Goal: Task Accomplishment & Management: Complete application form

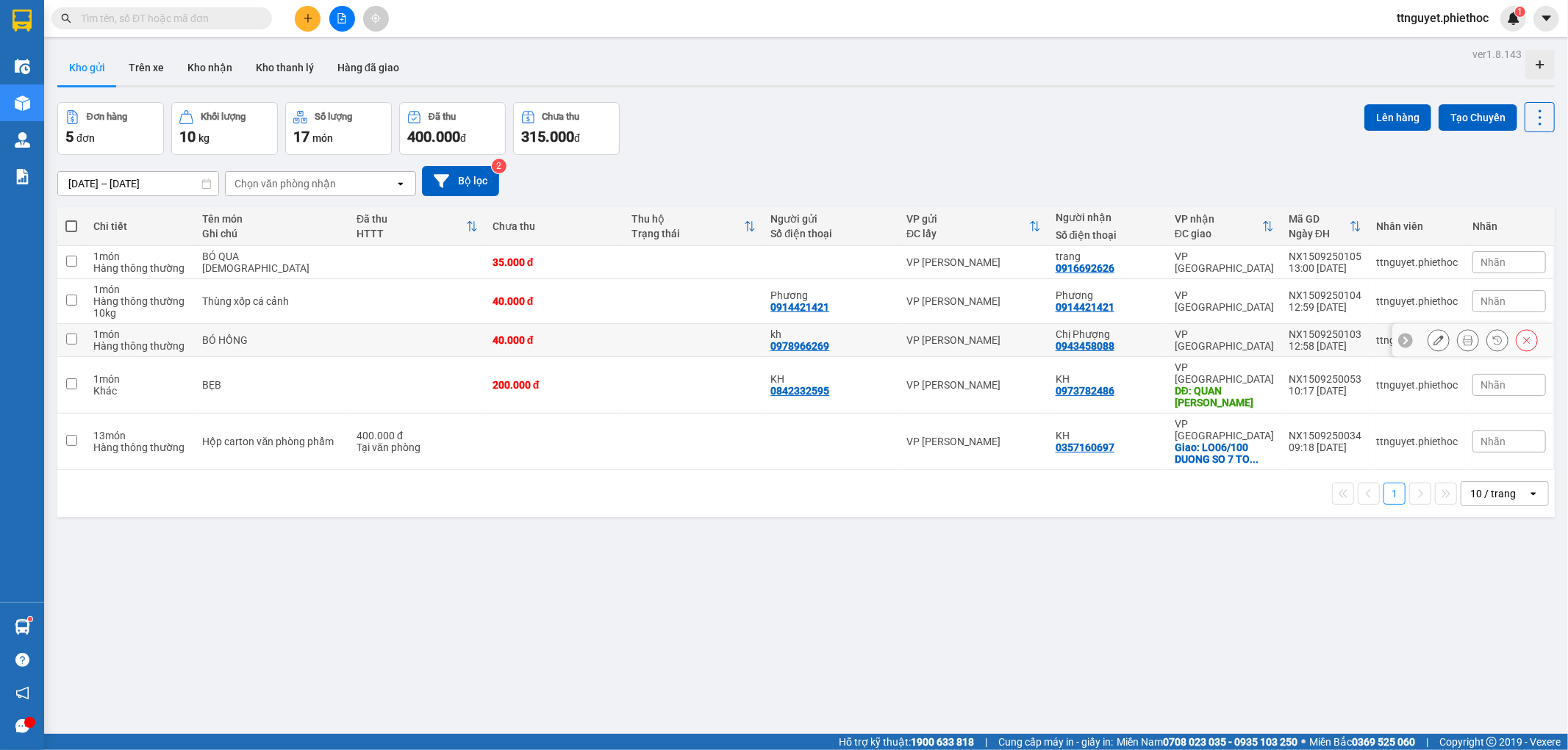
click at [263, 340] on div "BÓ HỒNG" at bounding box center [272, 340] width 140 height 12
checkbox input "true"
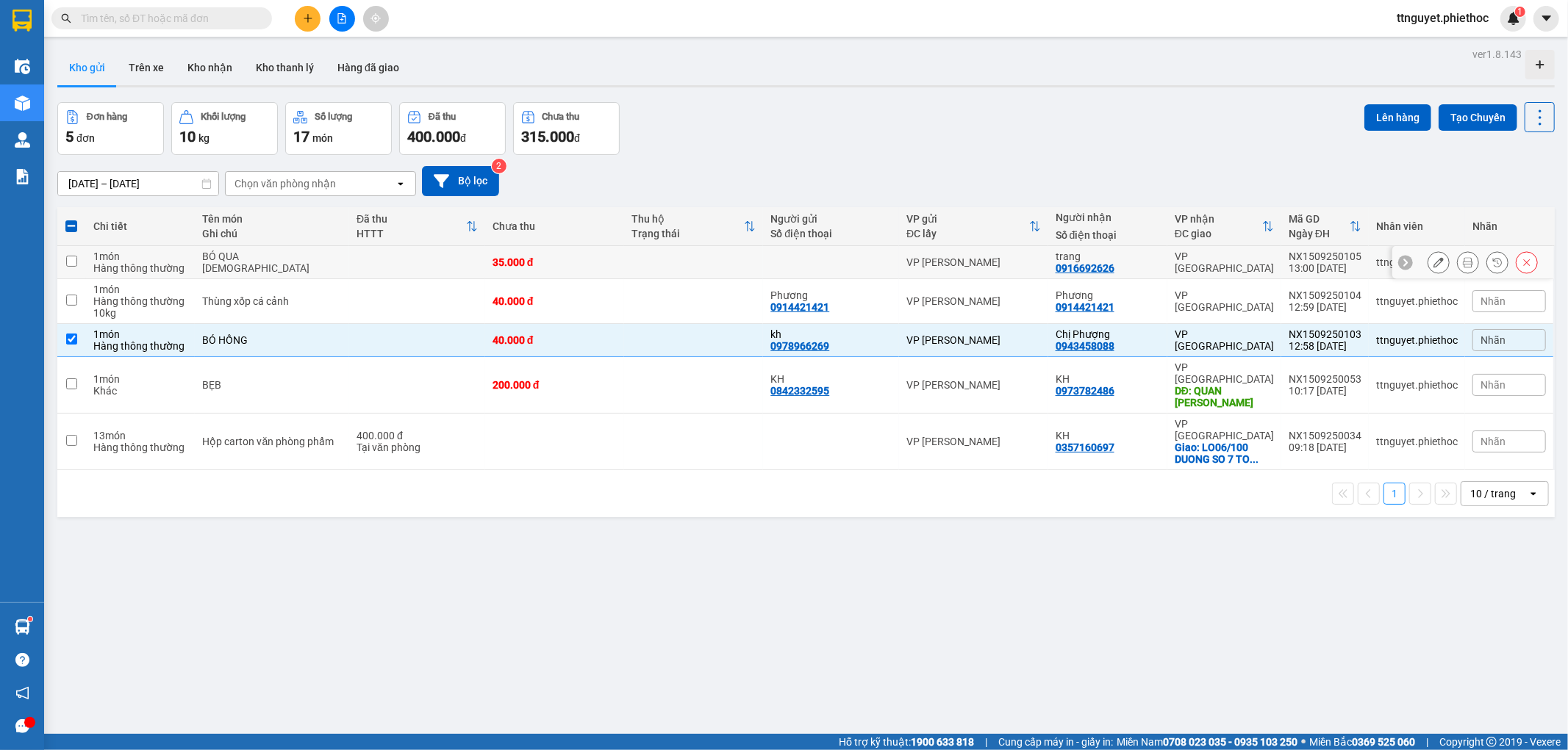
click at [279, 262] on div "BÓ QUA HỒNG" at bounding box center [272, 263] width 140 height 24
checkbox input "true"
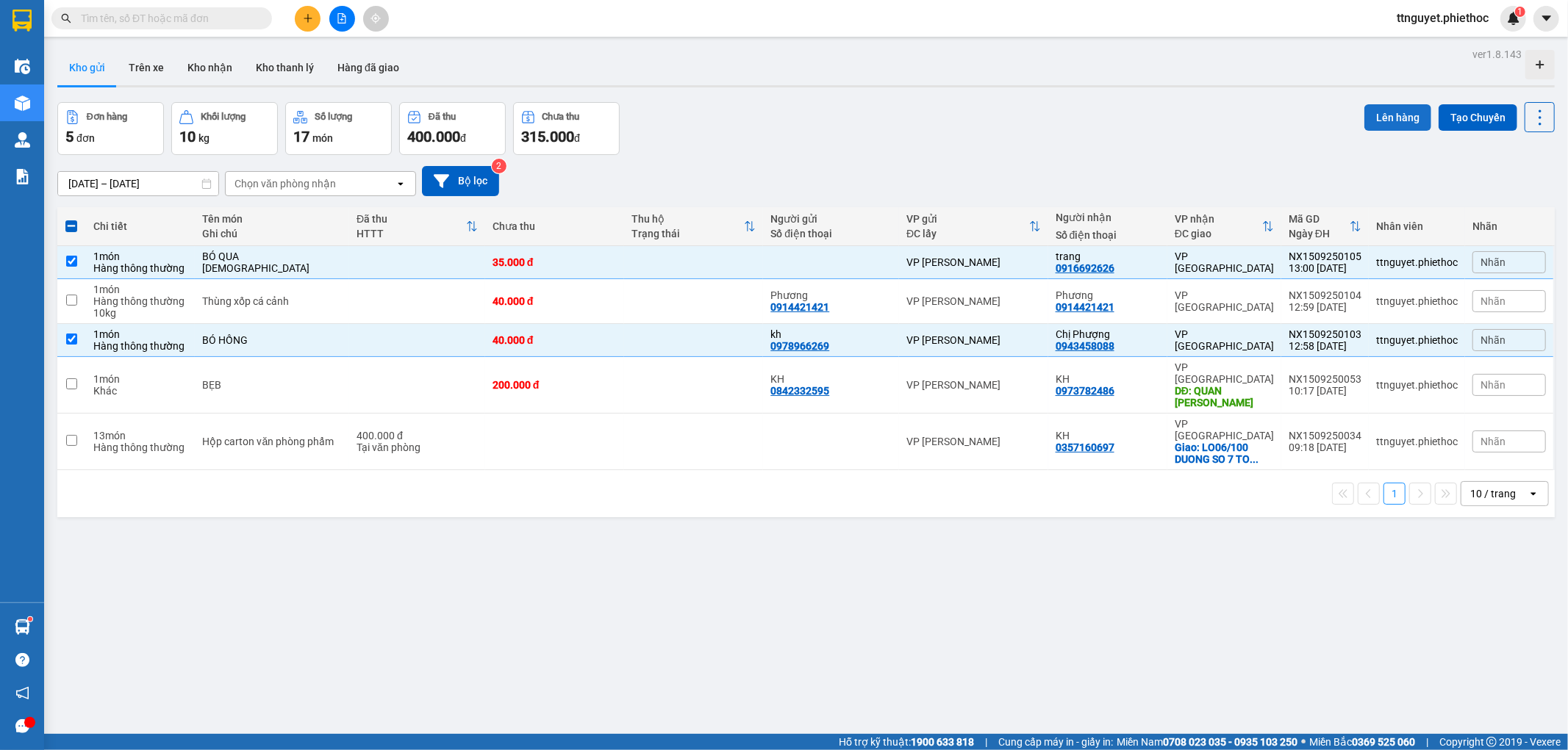
click at [1382, 113] on button "Lên hàng" at bounding box center [1399, 117] width 67 height 26
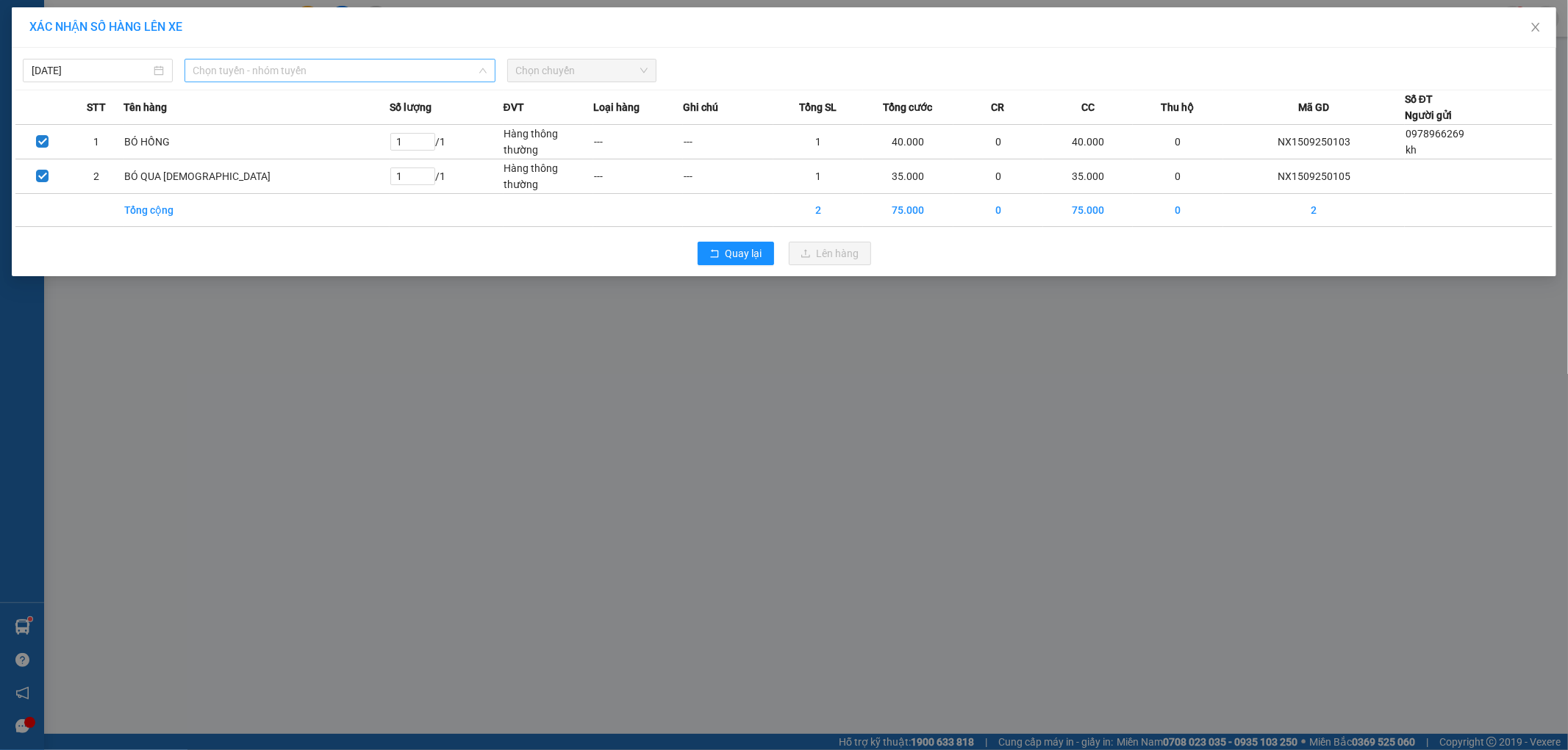
click at [309, 78] on span "Chọn tuyến - nhóm tuyến" at bounding box center [340, 71] width 293 height 22
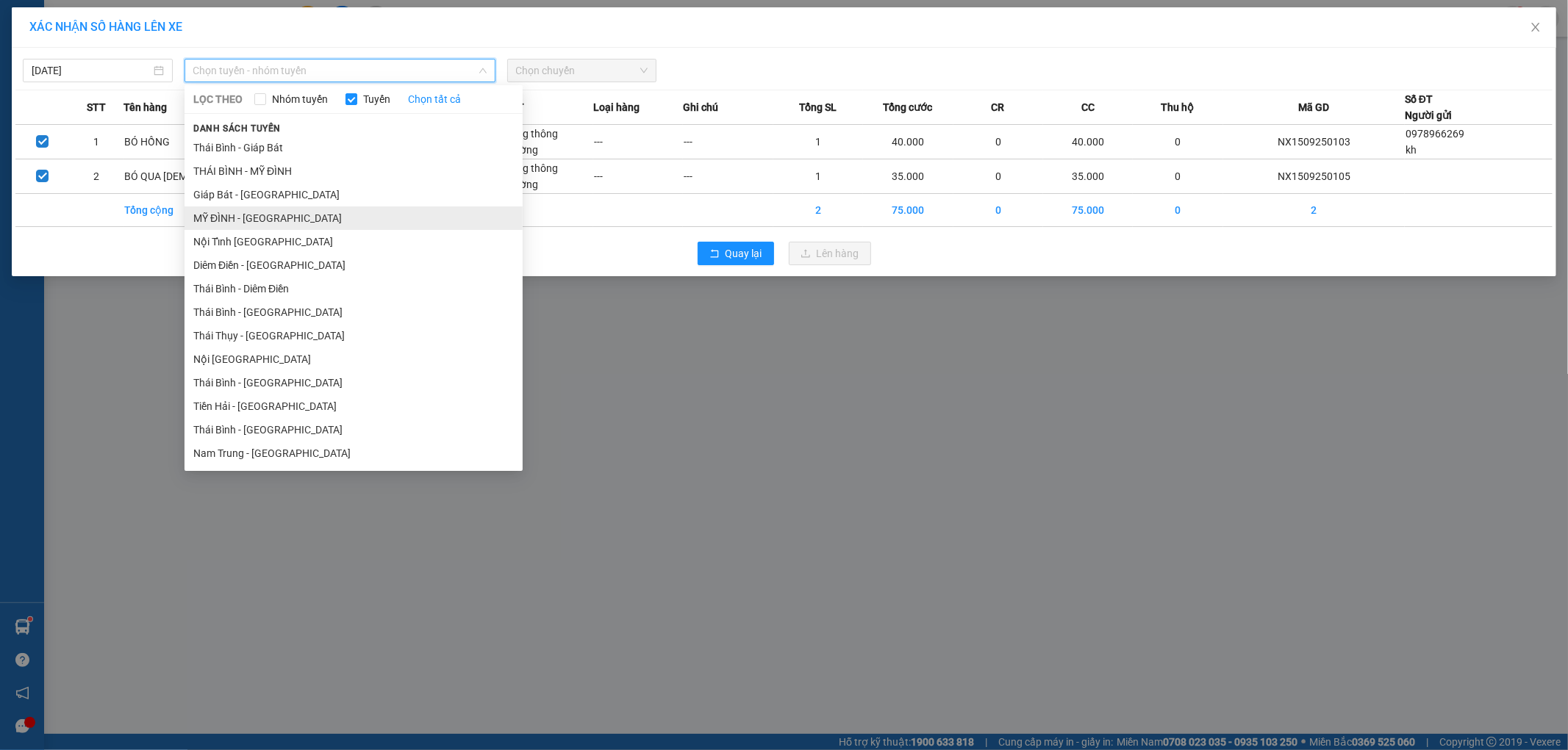
click at [251, 222] on li "MỸ ĐÌNH - THÁI BÌNH" at bounding box center [353, 219] width 338 height 24
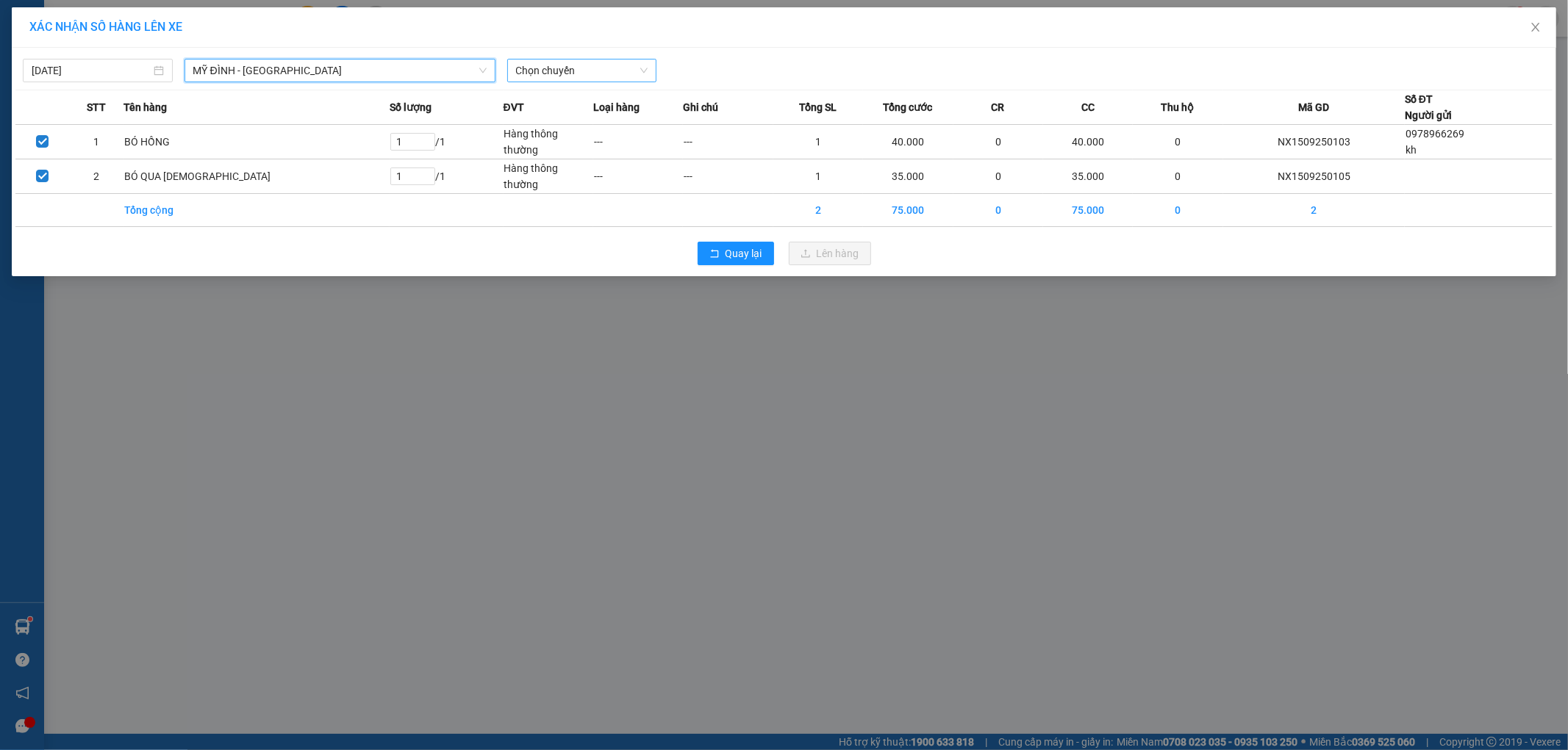
click at [576, 67] on span "Chọn chuyến" at bounding box center [582, 71] width 132 height 22
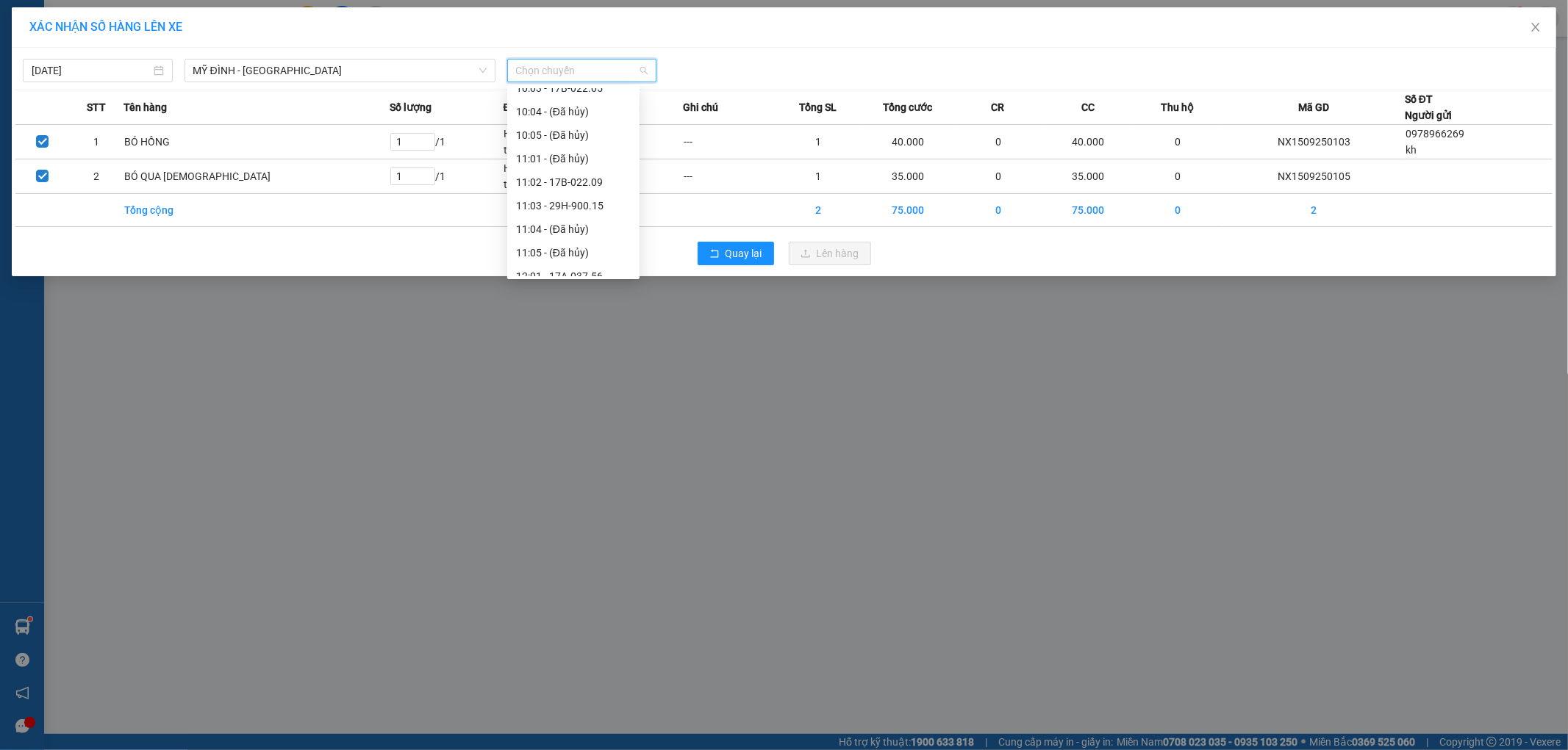
scroll to position [1076, 0]
click at [591, 214] on div "14:03 - 17B-021.44" at bounding box center [573, 224] width 132 height 24
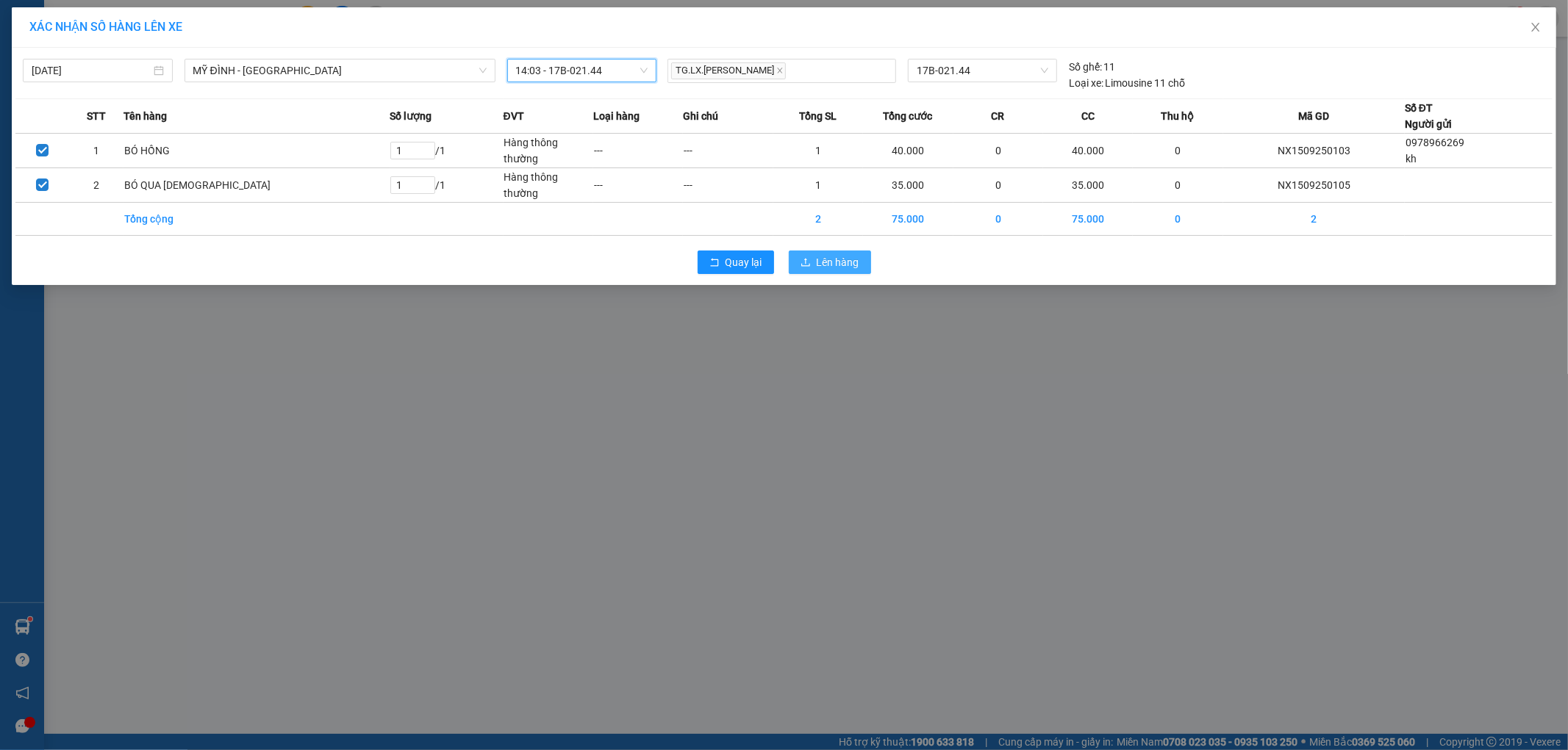
click at [842, 259] on span "Lên hàng" at bounding box center [838, 263] width 43 height 16
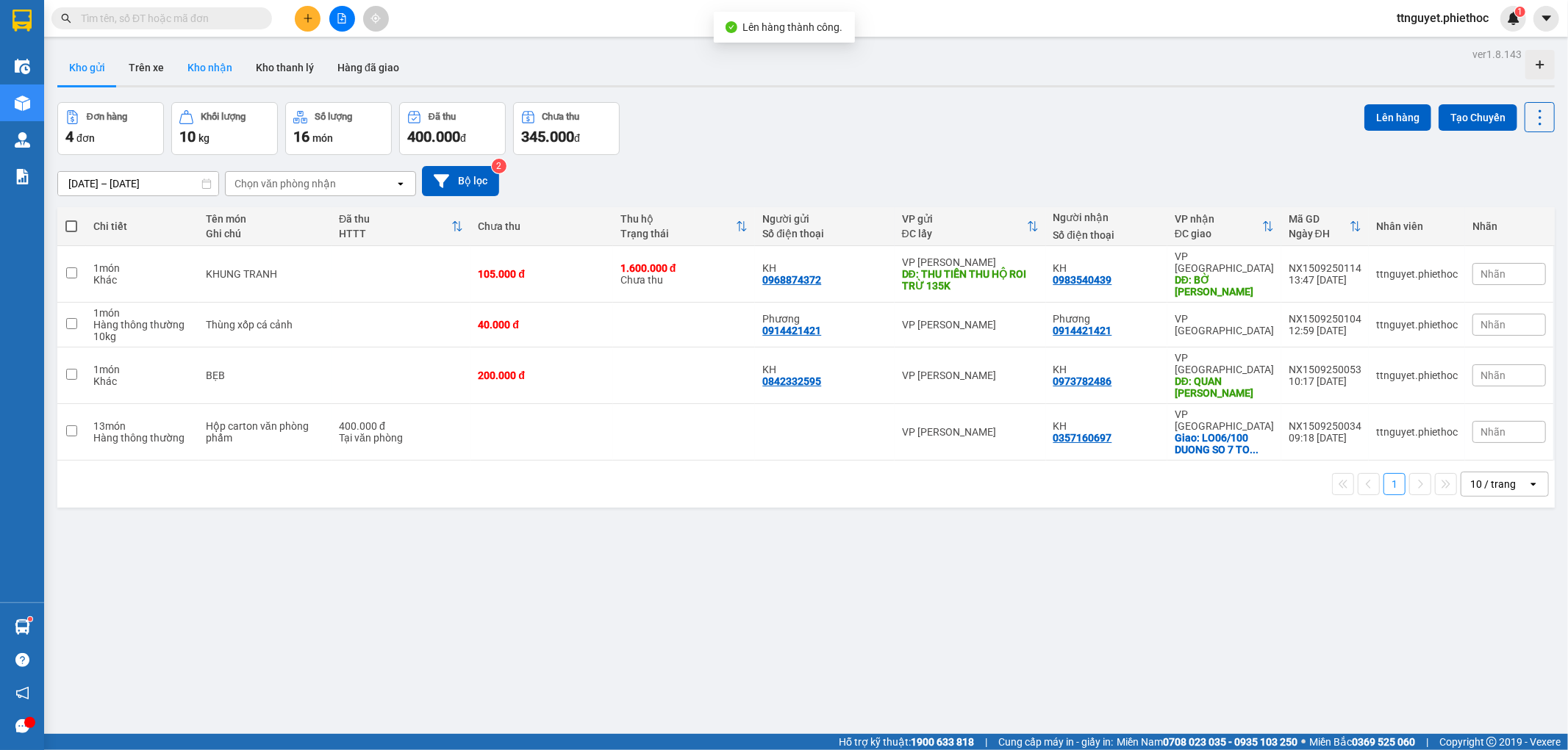
click at [185, 75] on button "Kho nhận" at bounding box center [210, 67] width 69 height 35
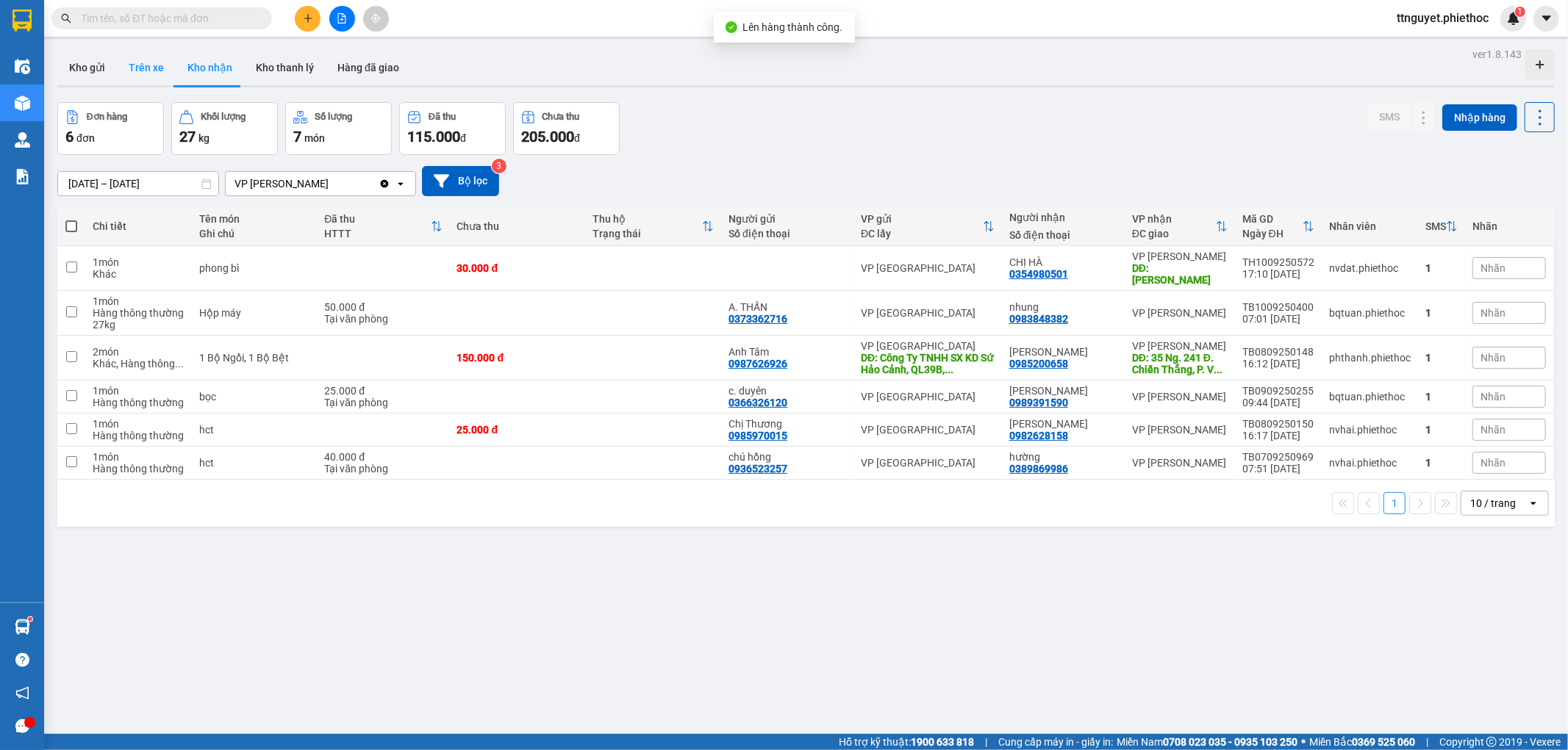
click at [138, 75] on button "Trên xe" at bounding box center [146, 67] width 59 height 35
type input "[DATE] – [DATE]"
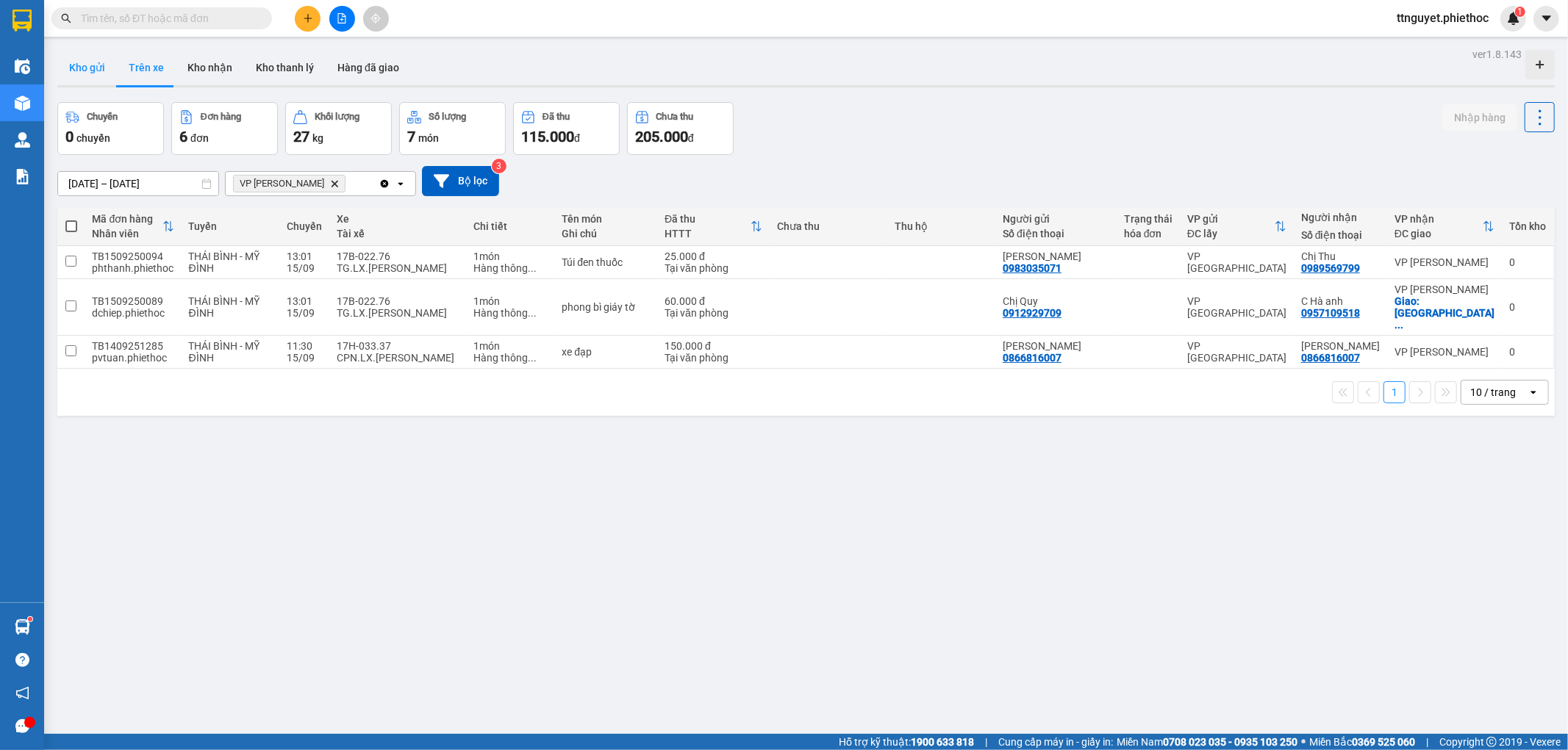
click at [104, 75] on button "Kho gửi" at bounding box center [87, 67] width 60 height 35
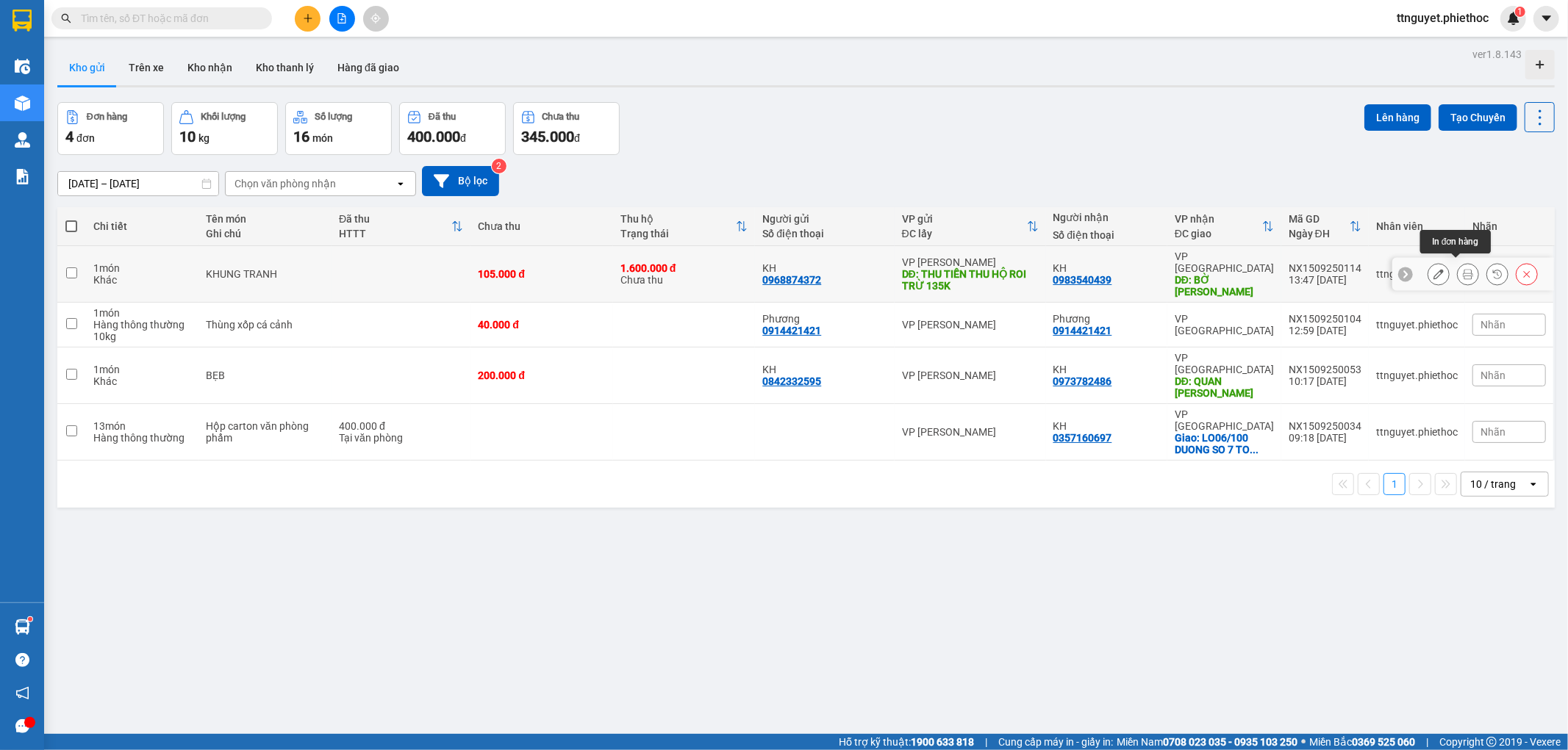
click at [1463, 269] on icon at bounding box center [1468, 274] width 10 height 10
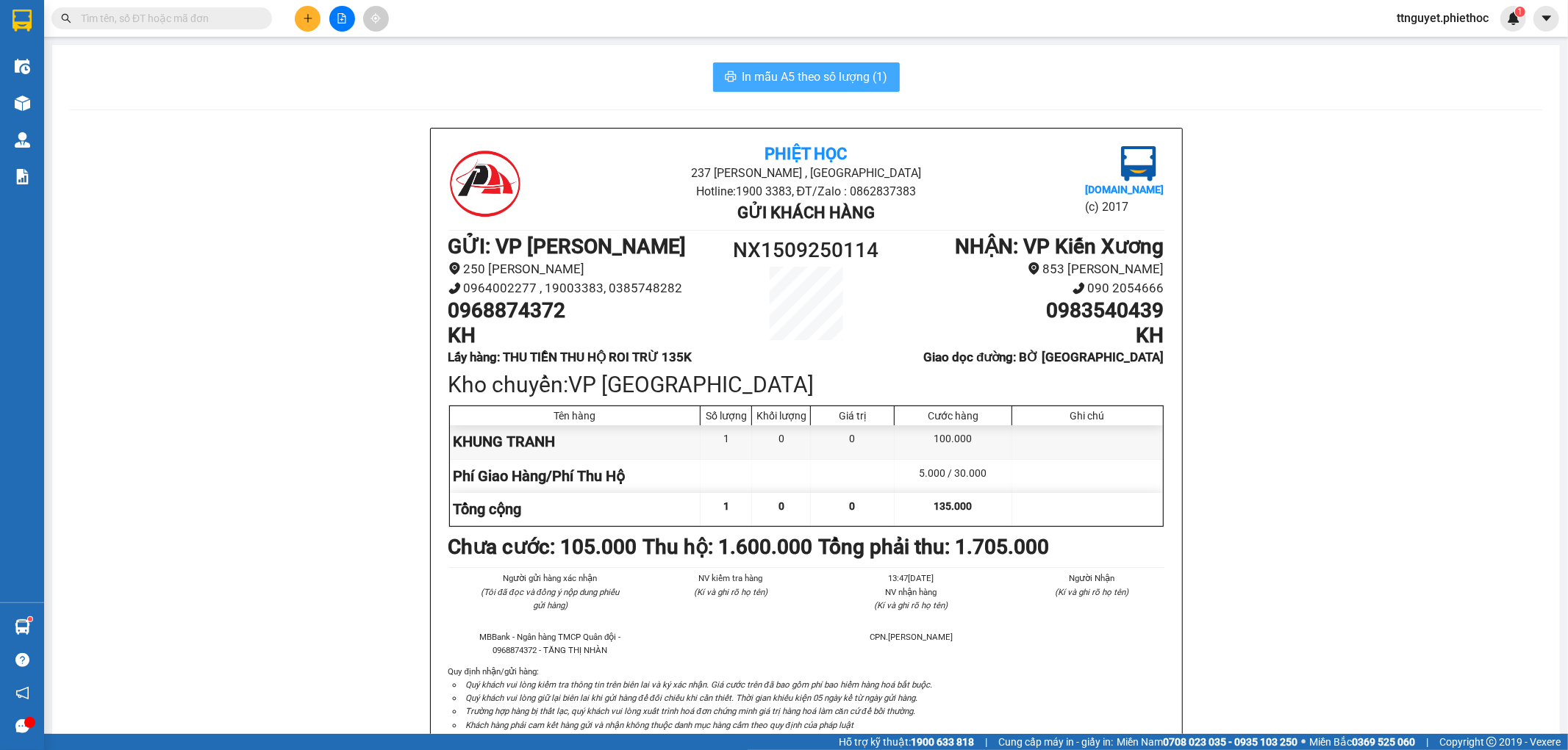
click at [857, 84] on span "In mẫu A5 theo số lượng (1)" at bounding box center [815, 77] width 146 height 19
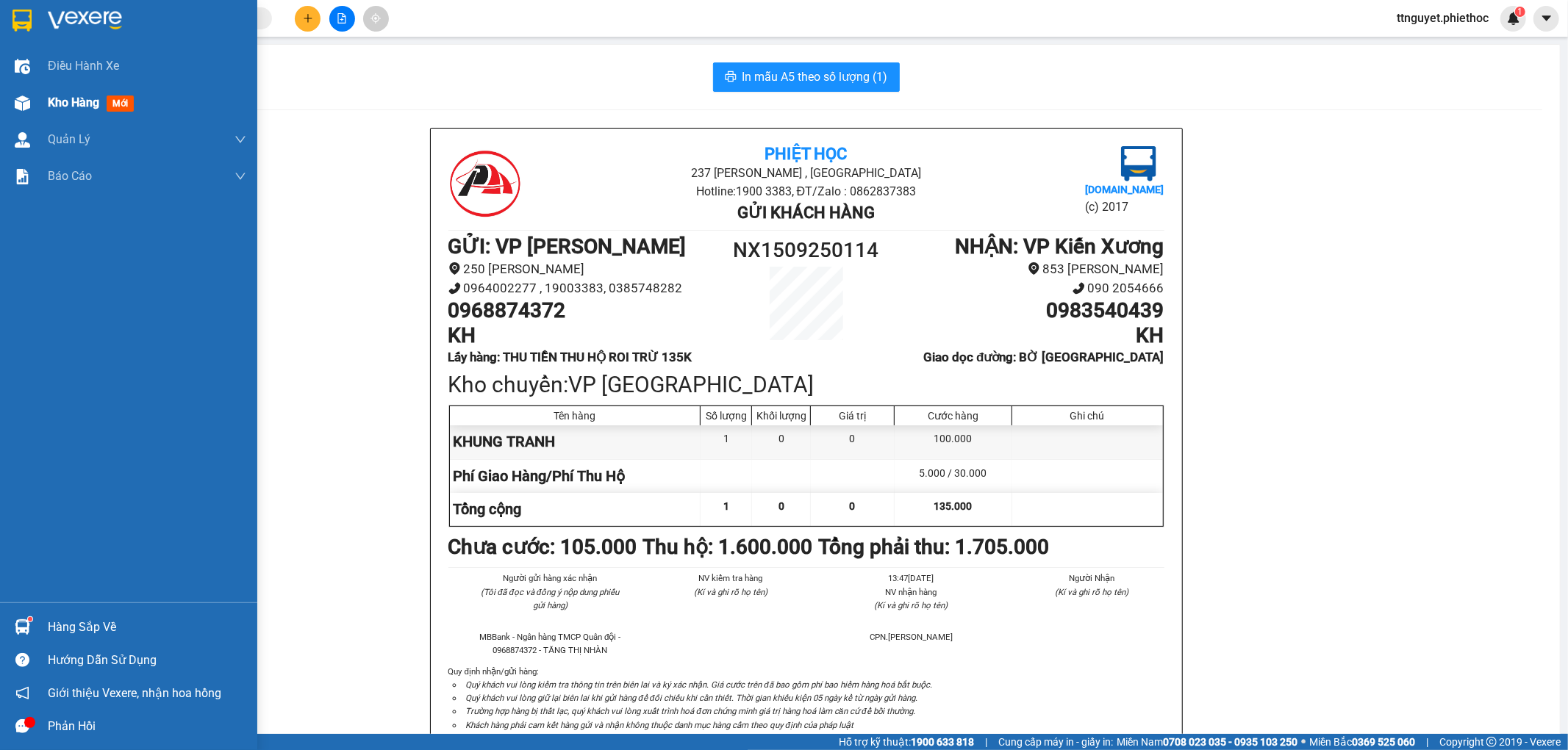
click at [32, 94] on div at bounding box center [22, 103] width 25 height 25
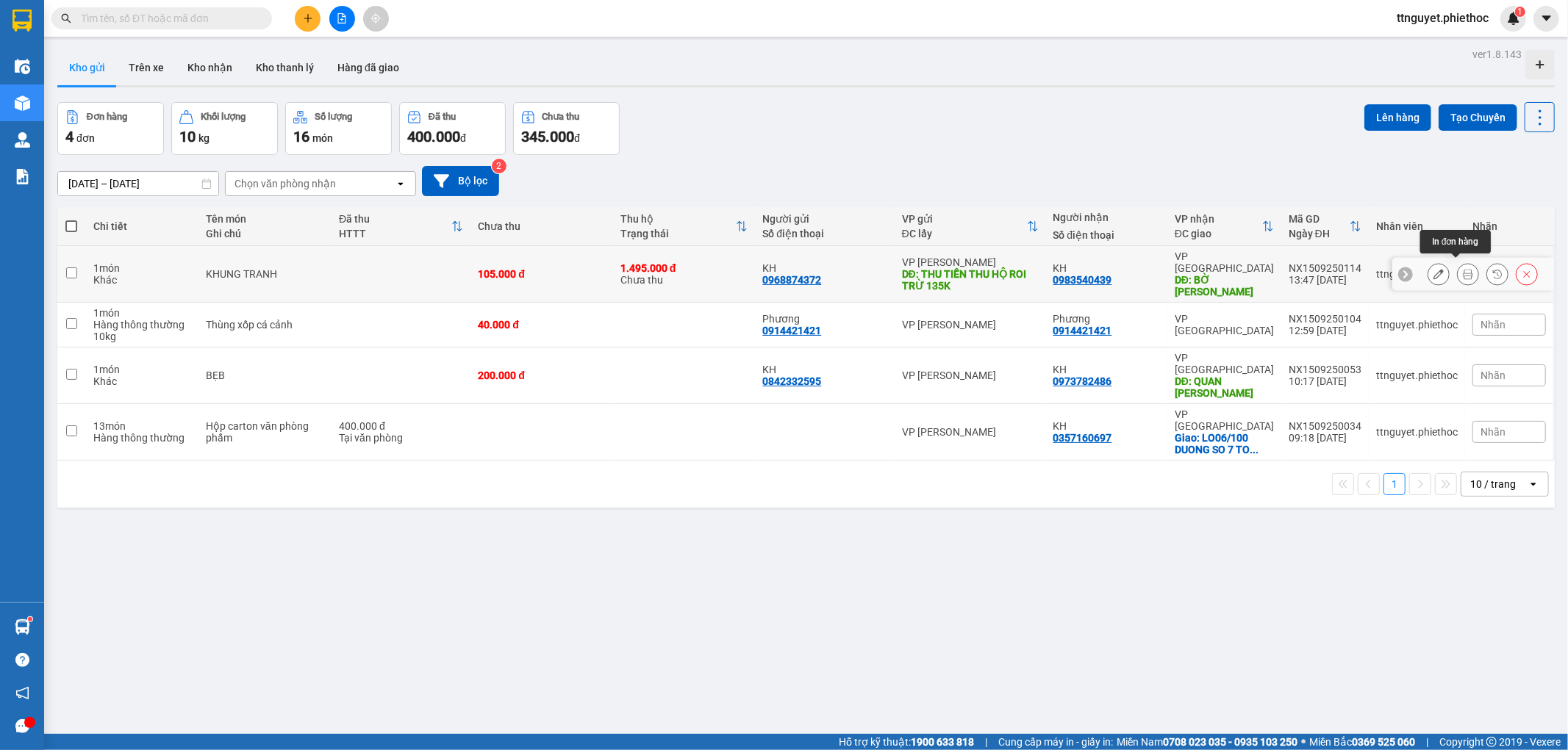
click at [1463, 269] on icon at bounding box center [1468, 274] width 10 height 10
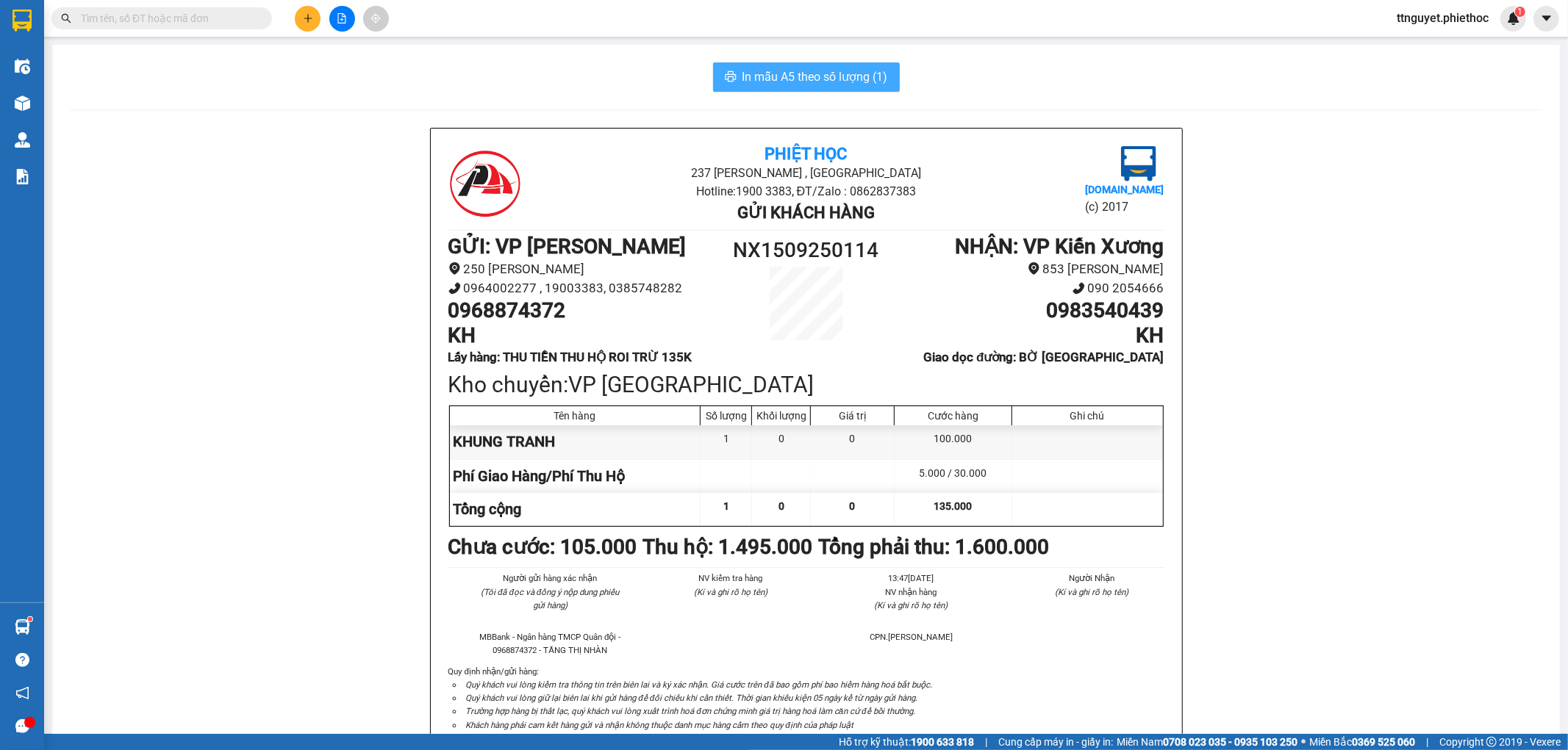
click at [789, 82] on span "In mẫu A5 theo số lượng (1)" at bounding box center [815, 77] width 146 height 19
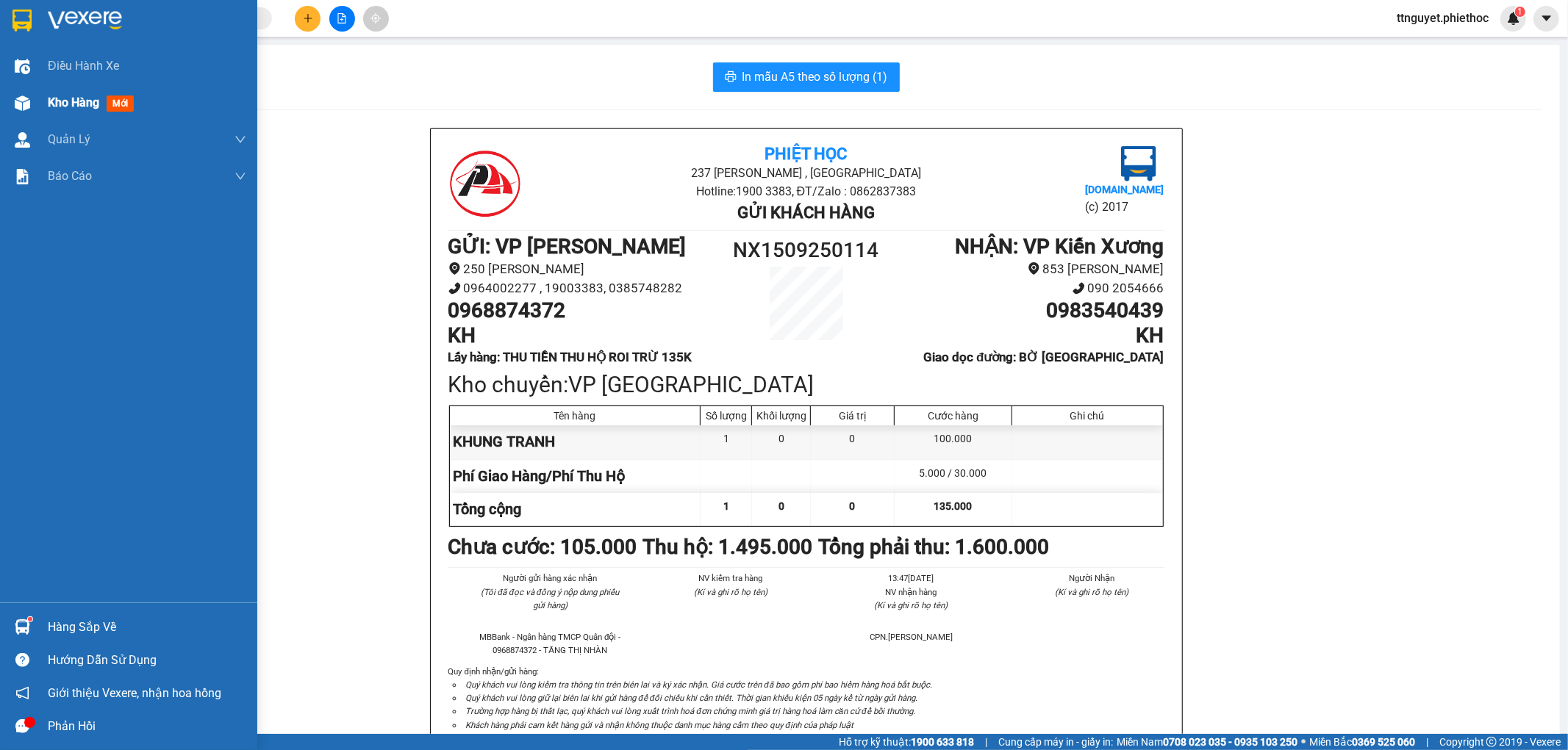
click at [63, 98] on span "Kho hàng" at bounding box center [73, 102] width 52 height 14
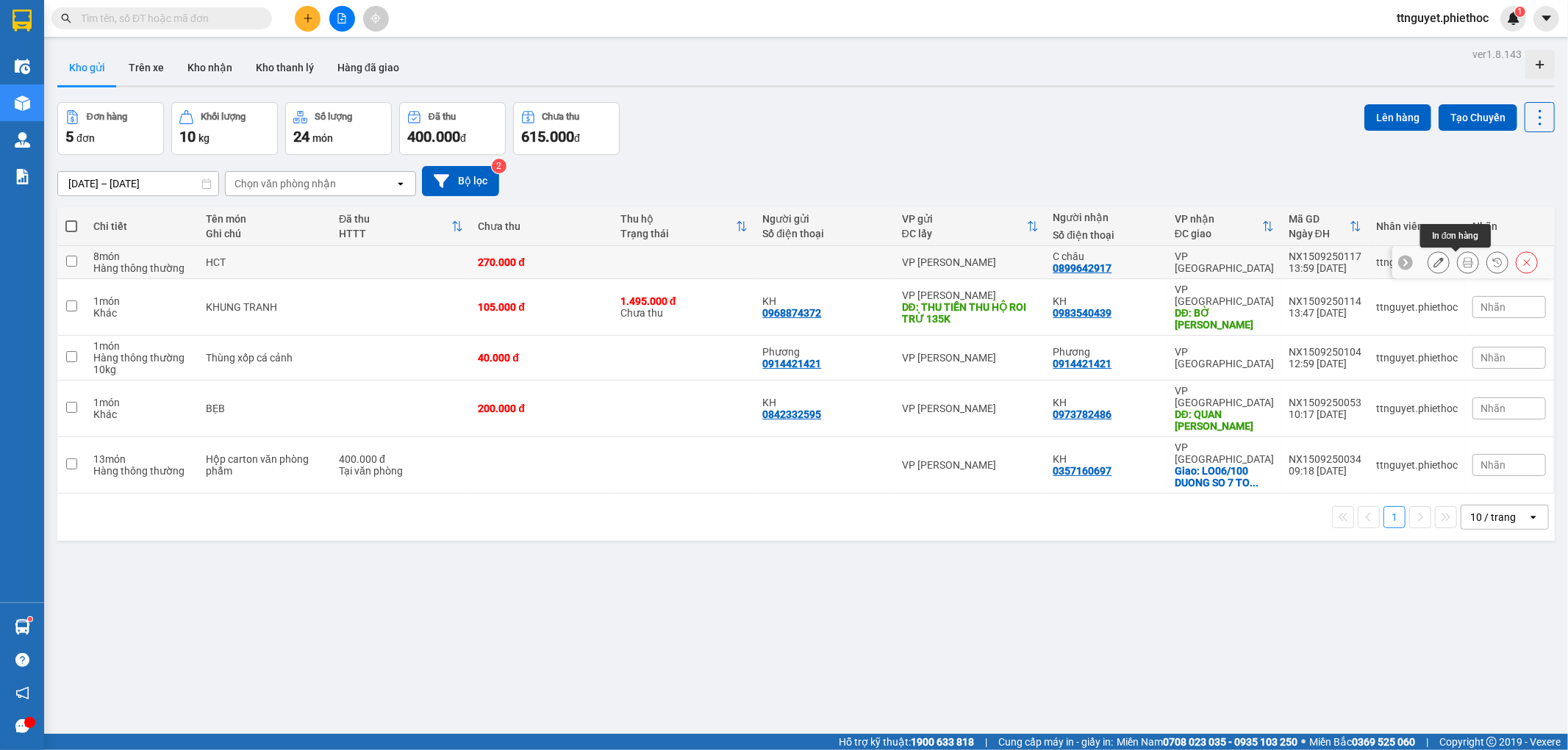
click at [1463, 266] on icon at bounding box center [1468, 263] width 10 height 10
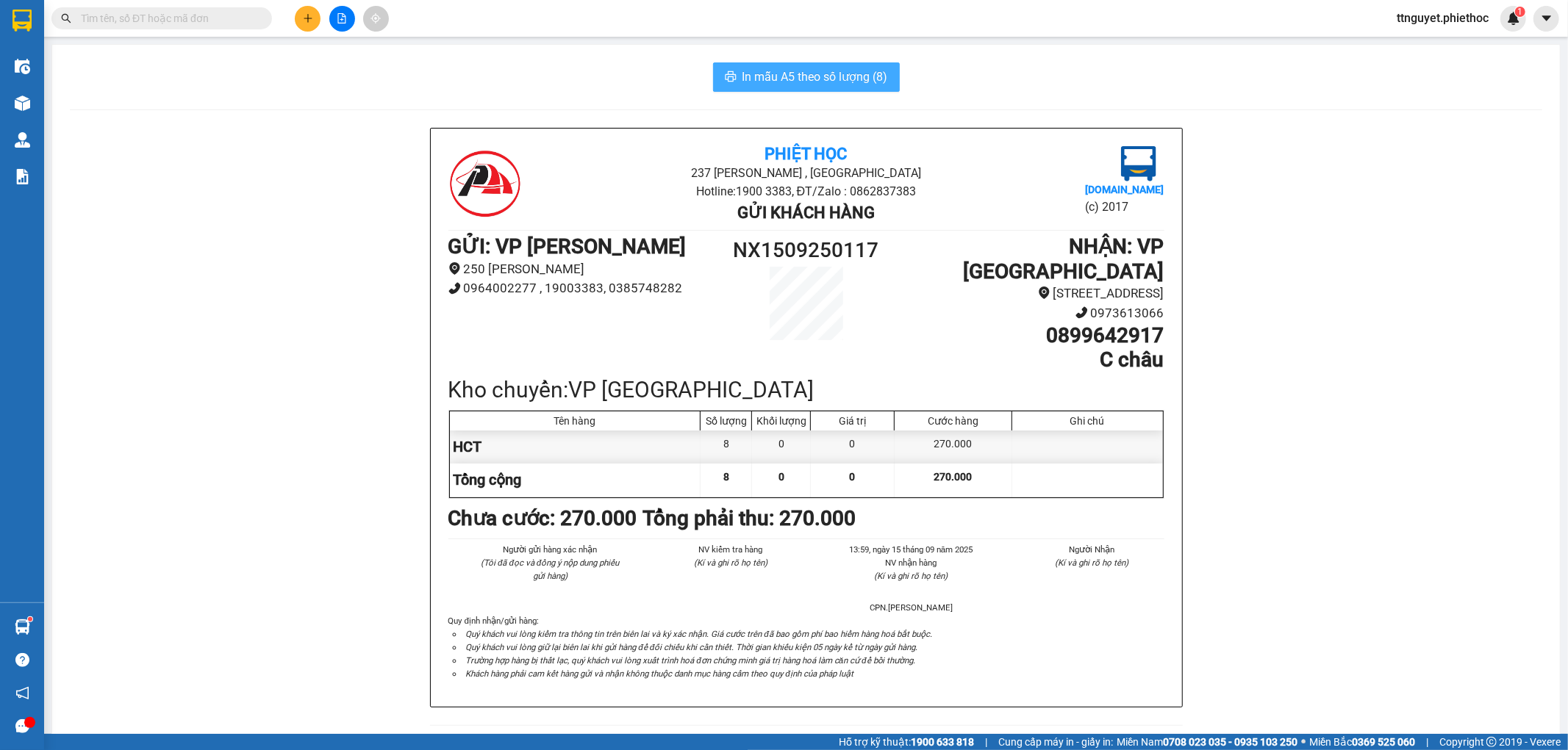
click at [851, 84] on span "In mẫu A5 theo số lượng (8)" at bounding box center [815, 77] width 146 height 19
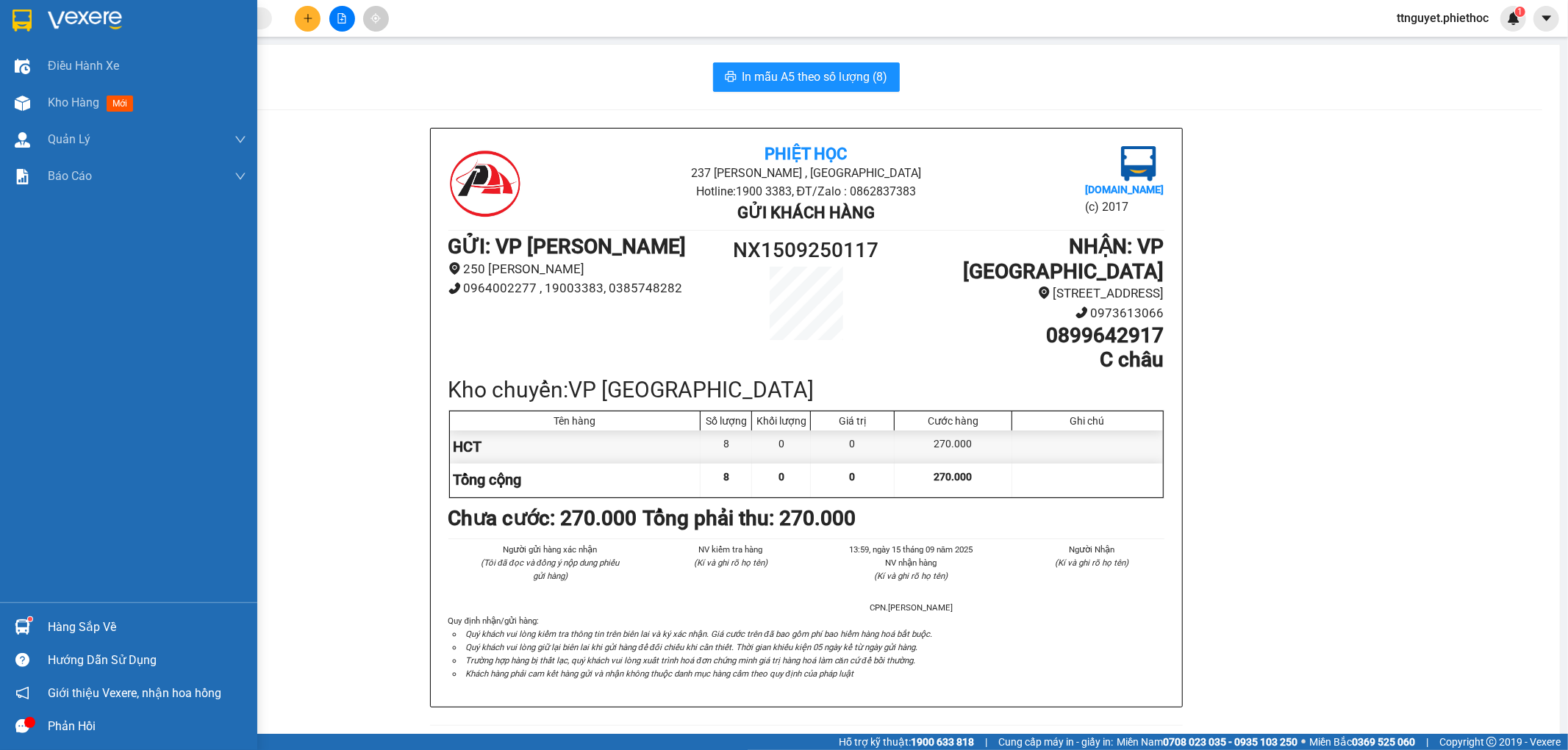
drag, startPoint x: 30, startPoint y: 99, endPoint x: 414, endPoint y: 4, distance: 395.6
click at [30, 99] on div at bounding box center [22, 103] width 25 height 25
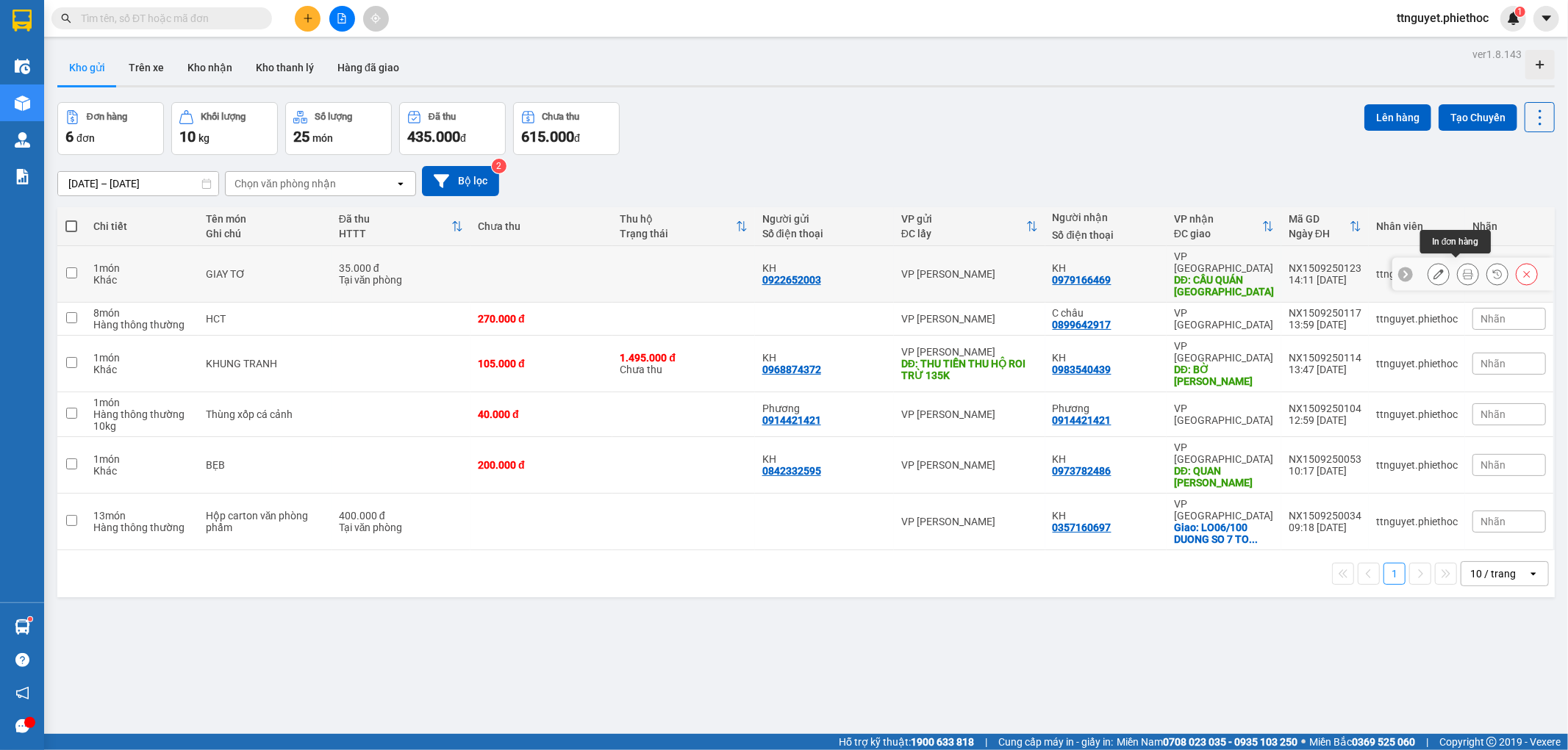
click at [1463, 269] on icon at bounding box center [1468, 274] width 10 height 10
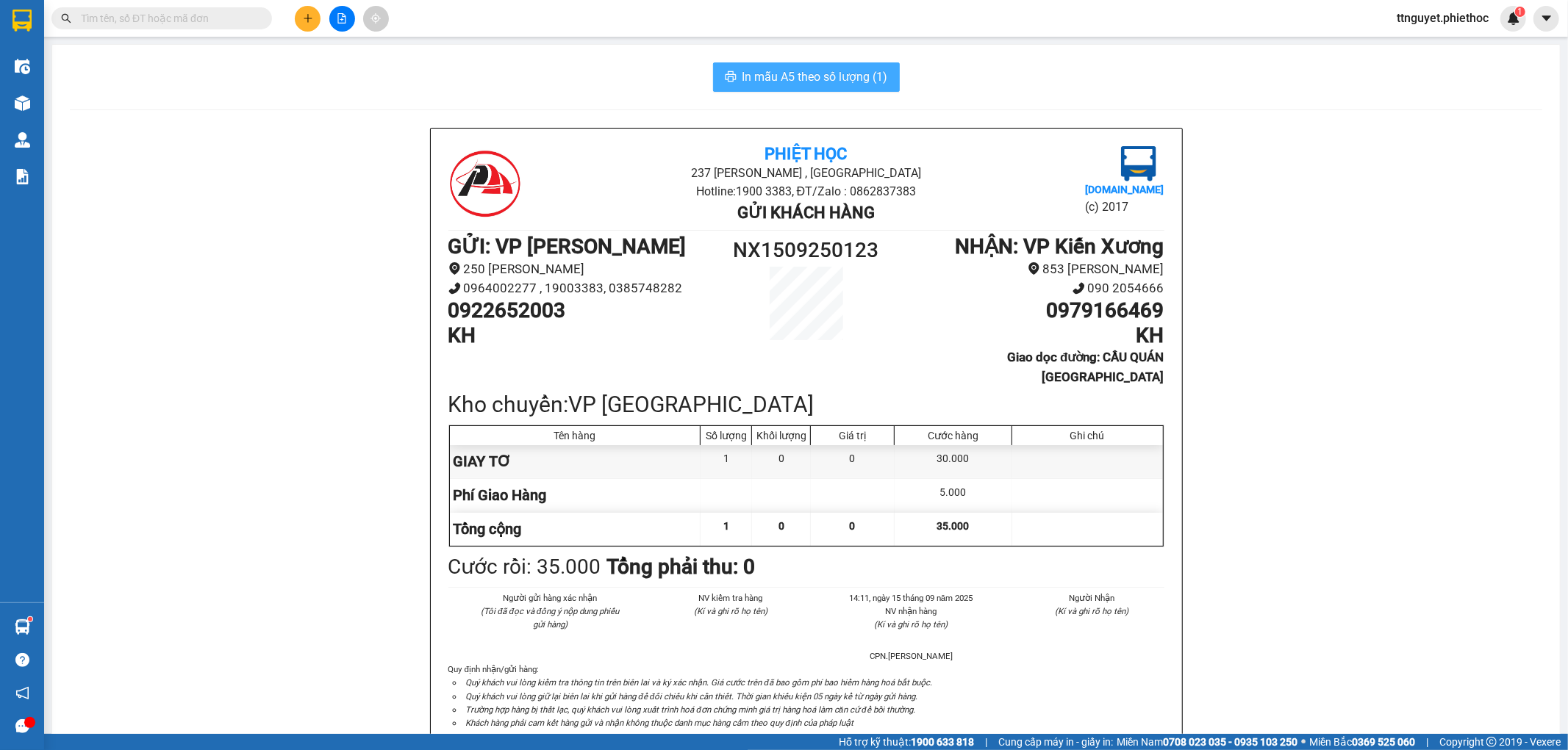
click at [824, 77] on span "In mẫu A5 theo số lượng (1)" at bounding box center [815, 77] width 146 height 19
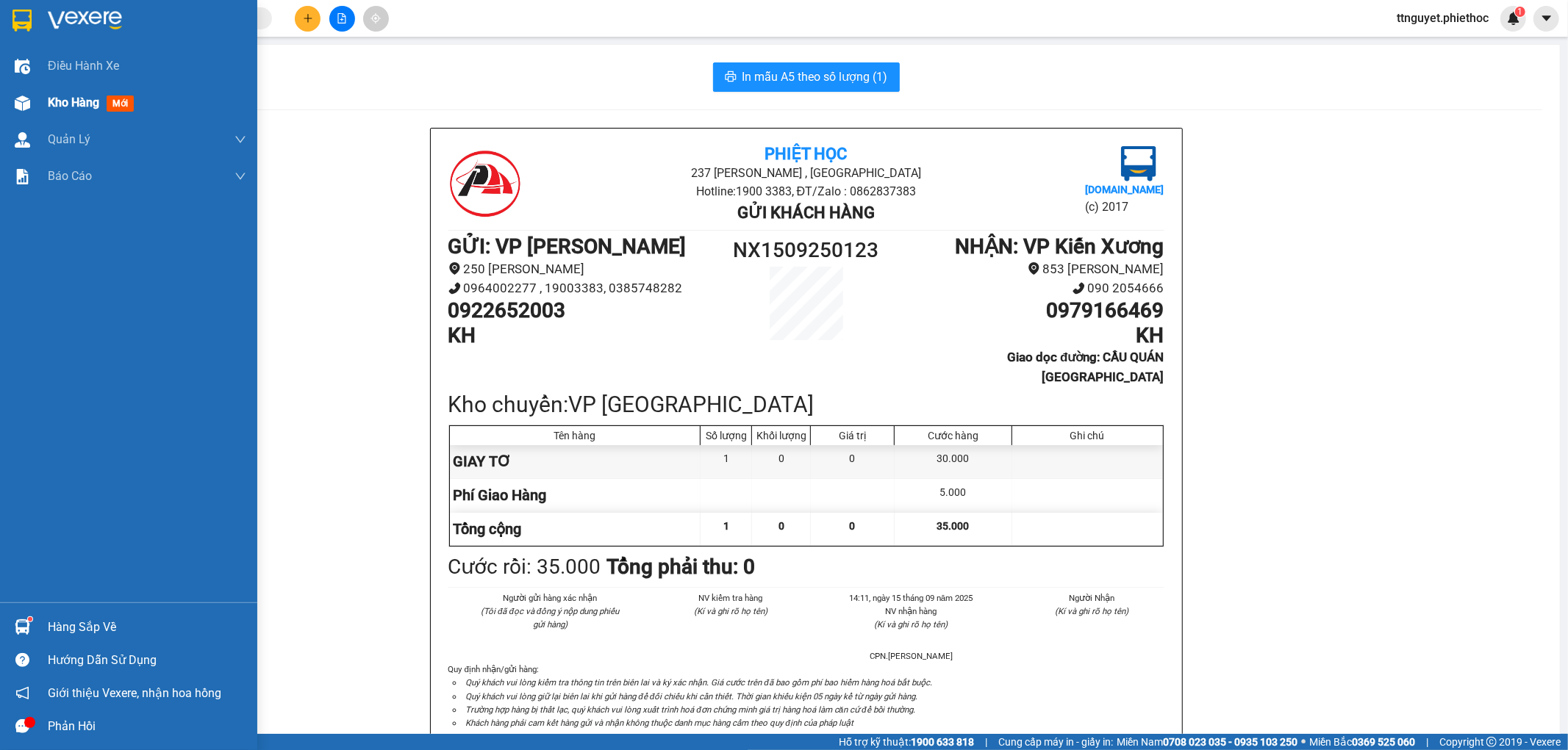
click at [78, 109] on span "Kho hàng" at bounding box center [73, 102] width 52 height 14
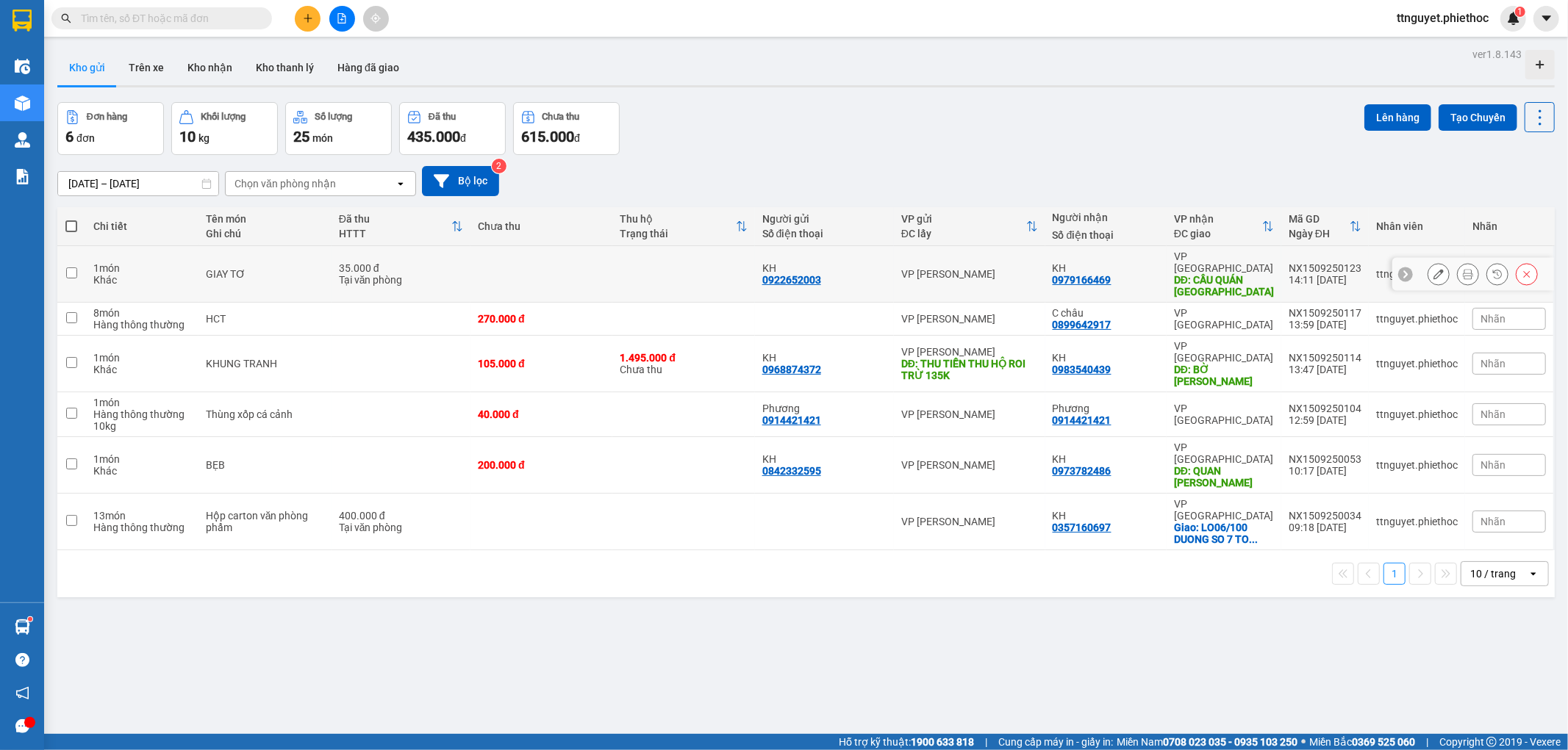
click at [240, 268] on div "GIAY TƠ" at bounding box center [265, 274] width 119 height 12
checkbox input "true"
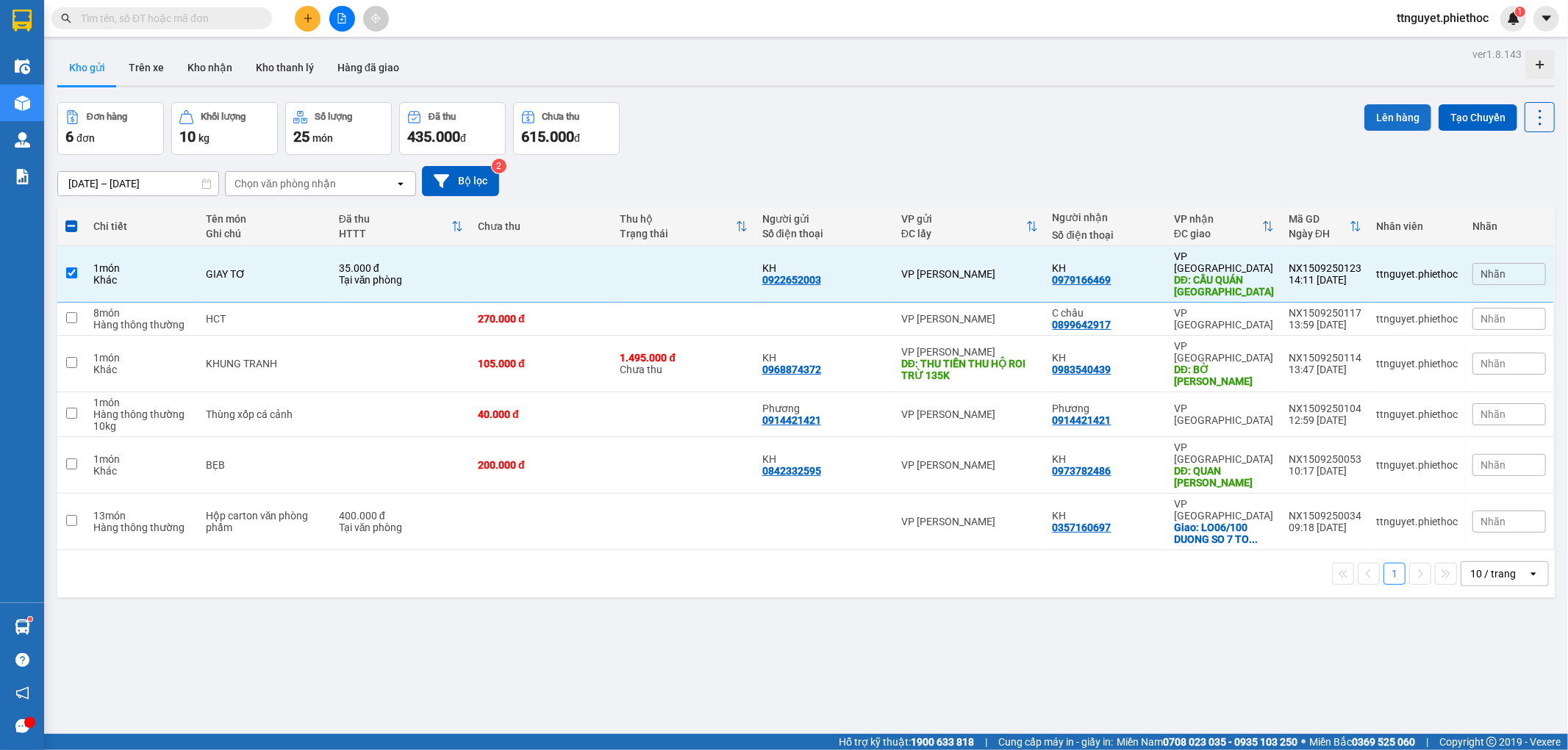
click at [1386, 118] on button "Lên hàng" at bounding box center [1399, 117] width 67 height 26
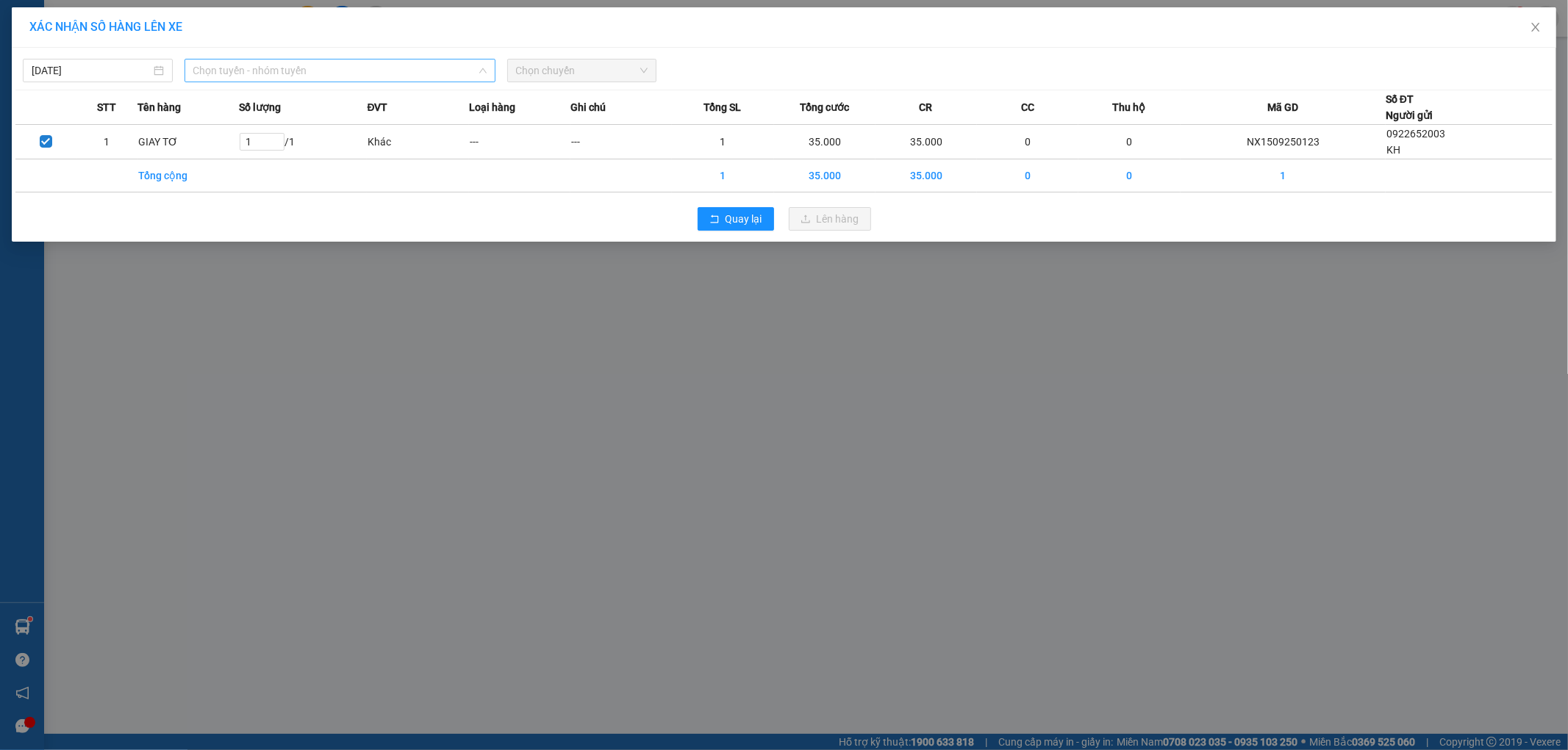
click at [276, 63] on span "Chọn tuyến - nhóm tuyến" at bounding box center [340, 71] width 293 height 22
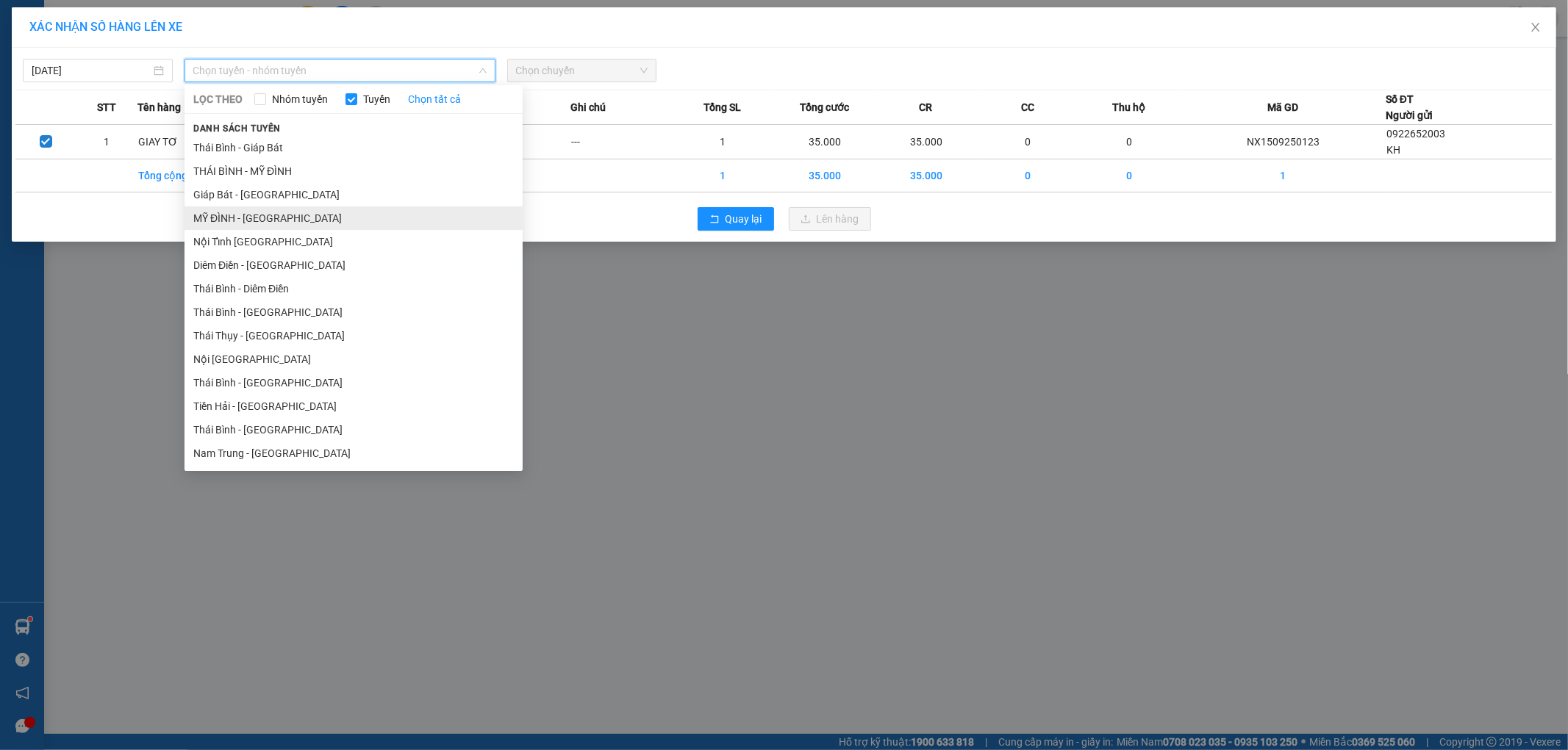
click at [256, 208] on li "MỸ ĐÌNH - THÁI BÌNH" at bounding box center [353, 219] width 338 height 24
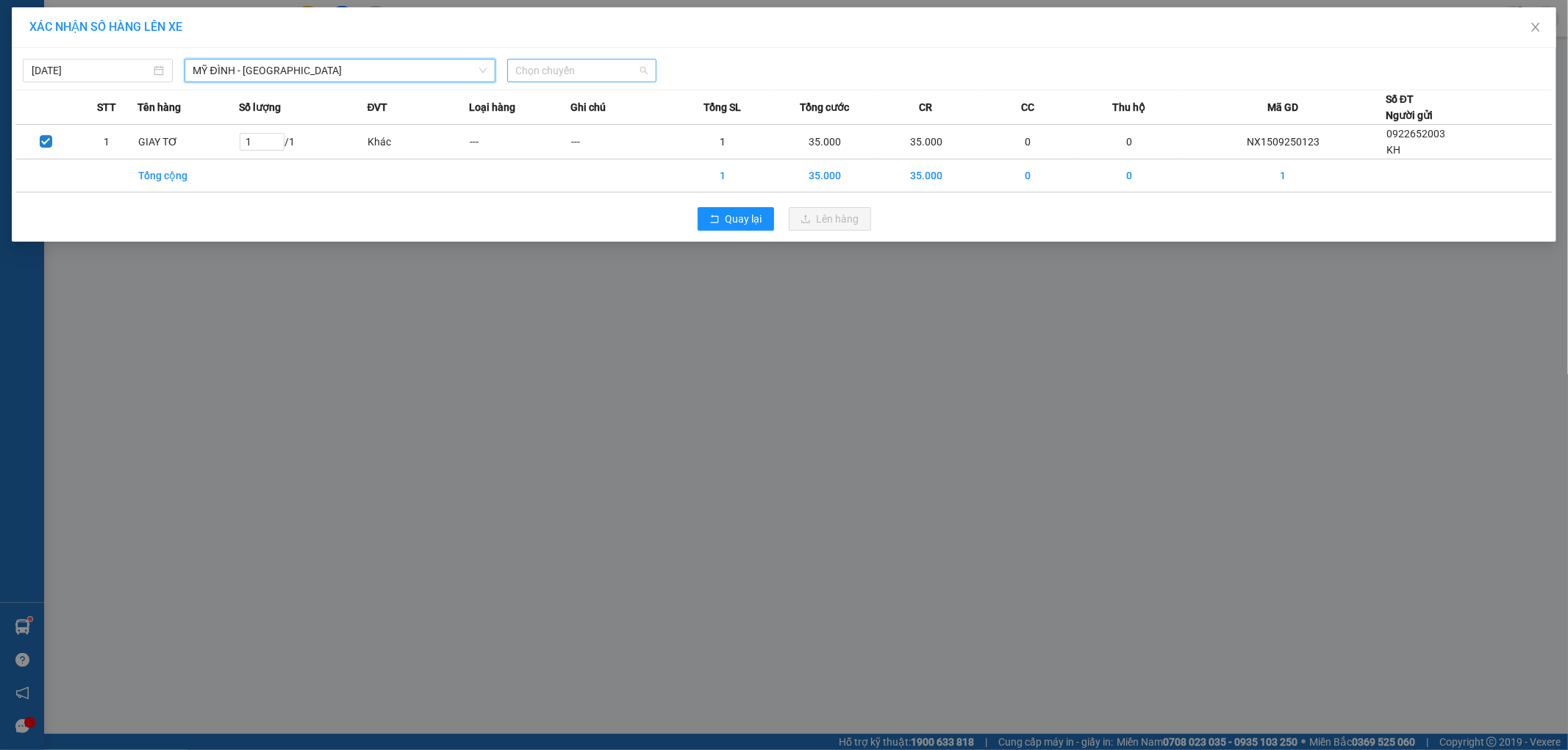
click at [556, 74] on span "Chọn chuyến" at bounding box center [582, 71] width 132 height 22
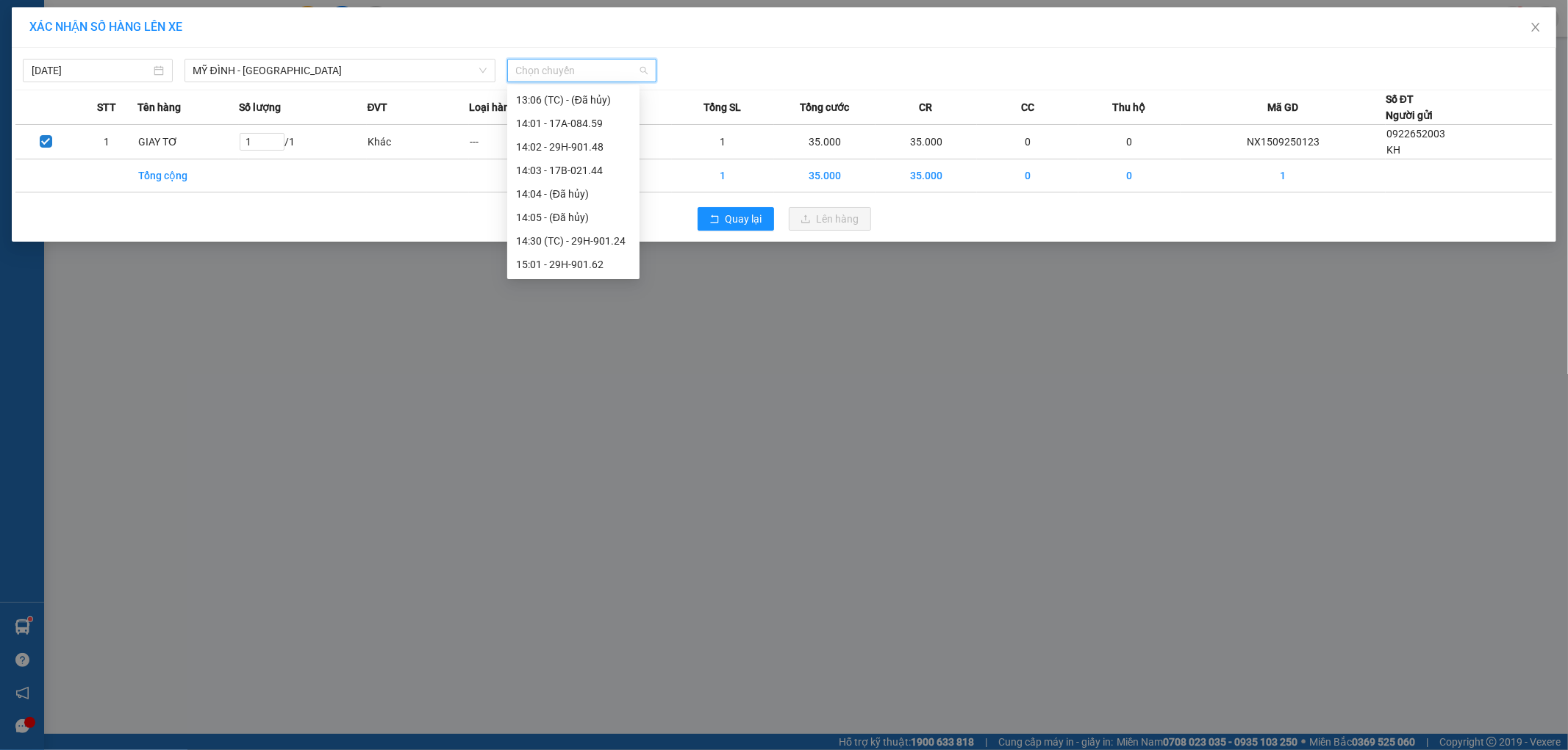
scroll to position [1214, 0]
click at [569, 269] on div "15:05 - 17A-083.30" at bounding box center [573, 273] width 115 height 16
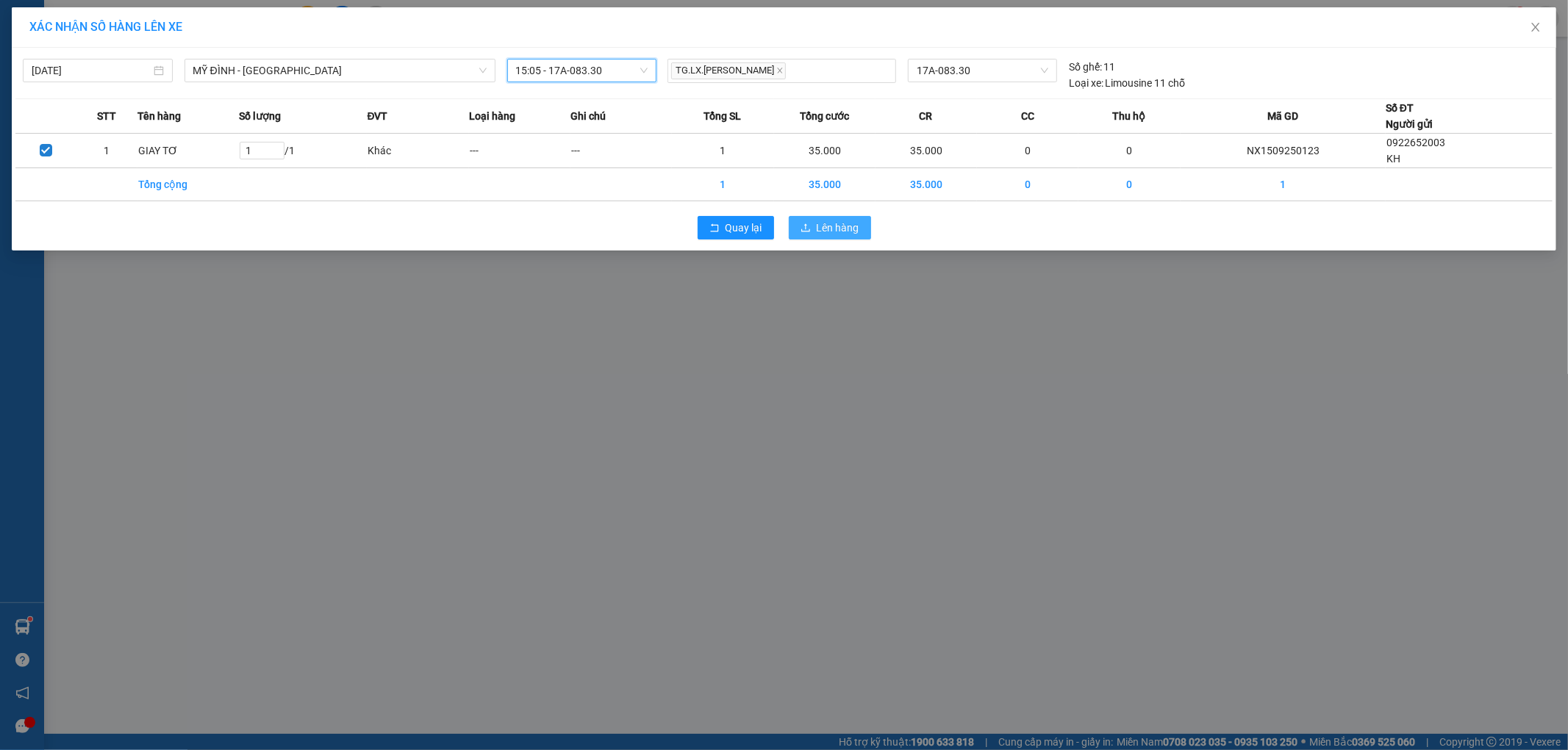
click at [820, 237] on button "Lên hàng" at bounding box center [830, 228] width 82 height 24
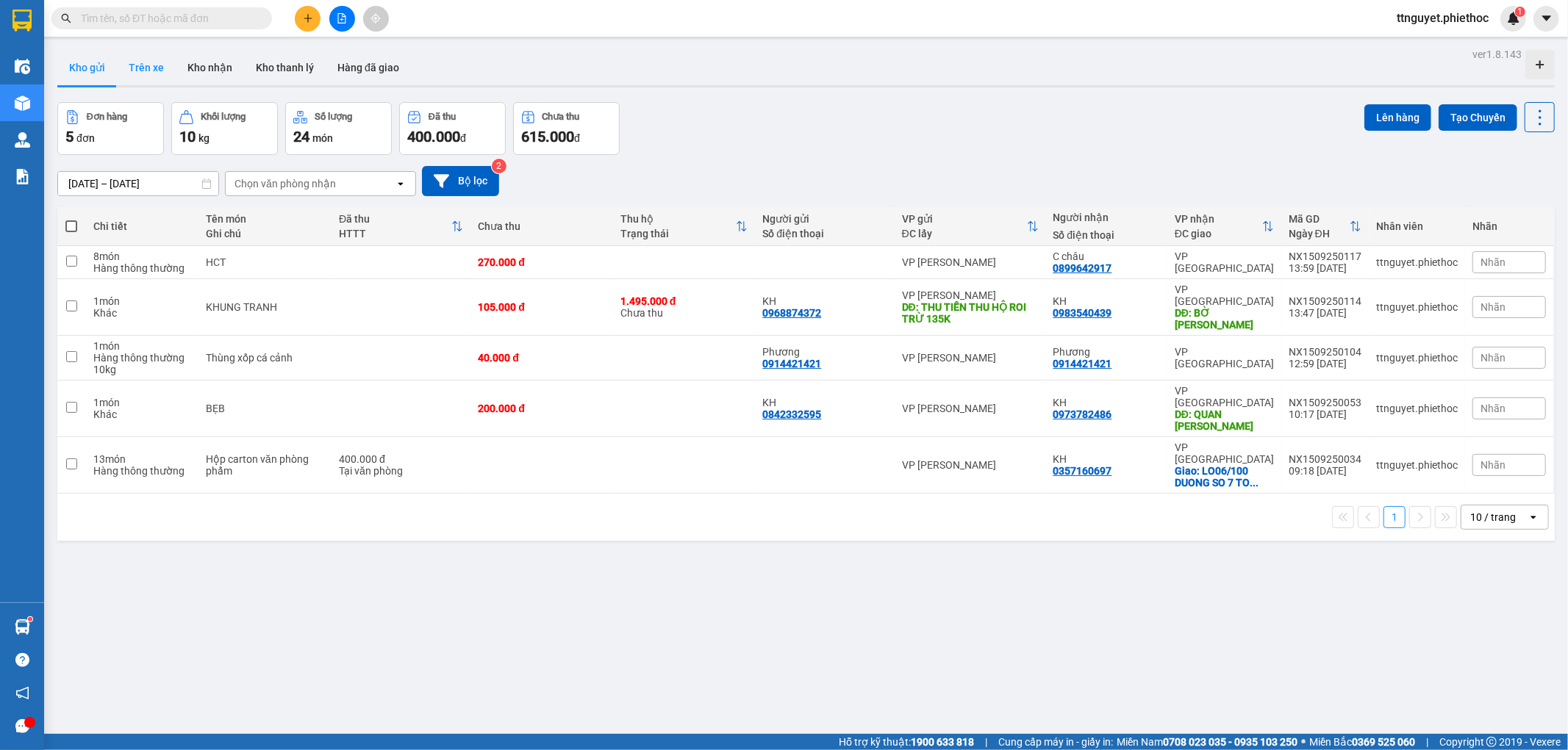
click at [162, 71] on button "Trên xe" at bounding box center [146, 67] width 59 height 35
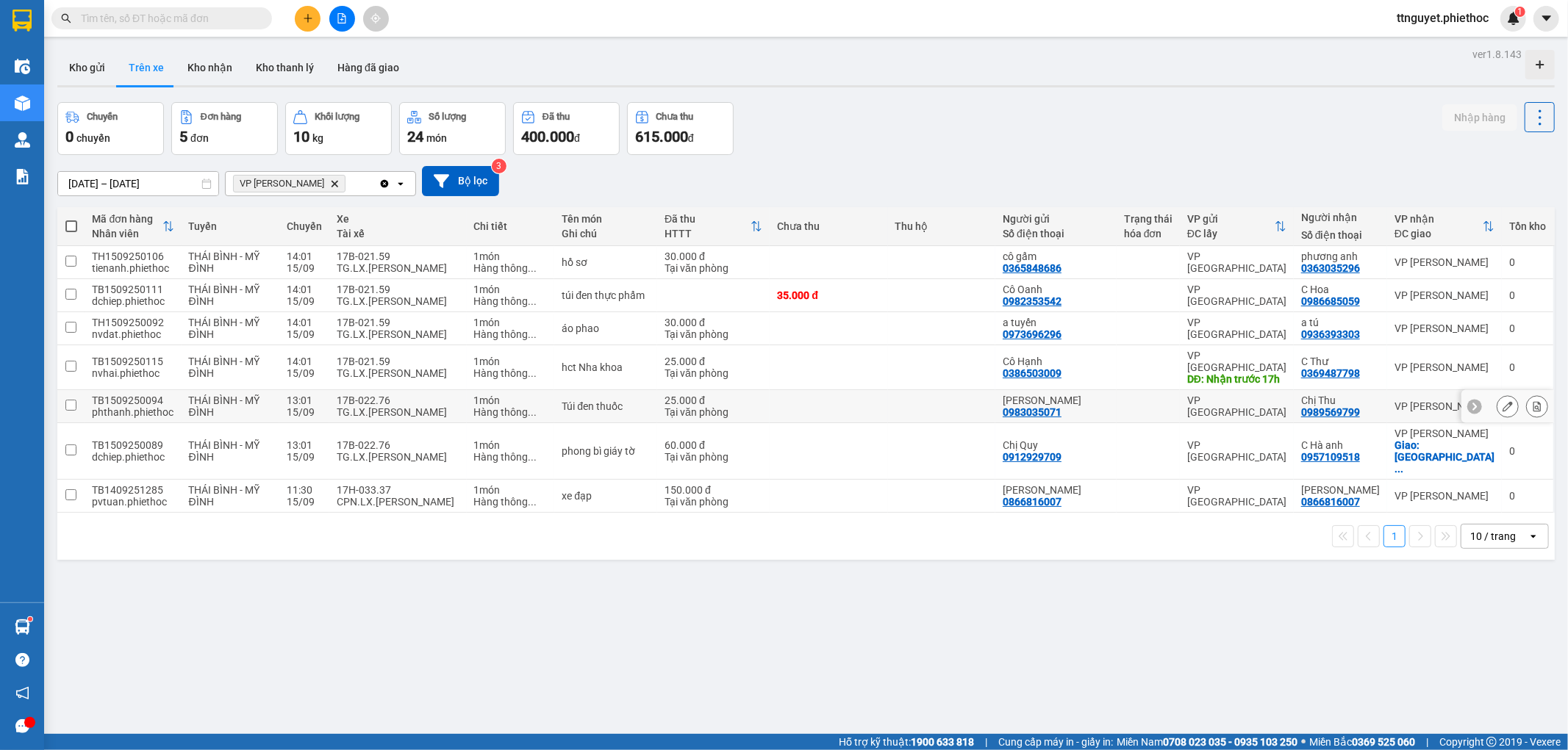
click at [420, 410] on div "TG.LX.Trần Minh Đức" at bounding box center [398, 413] width 122 height 12
checkbox input "true"
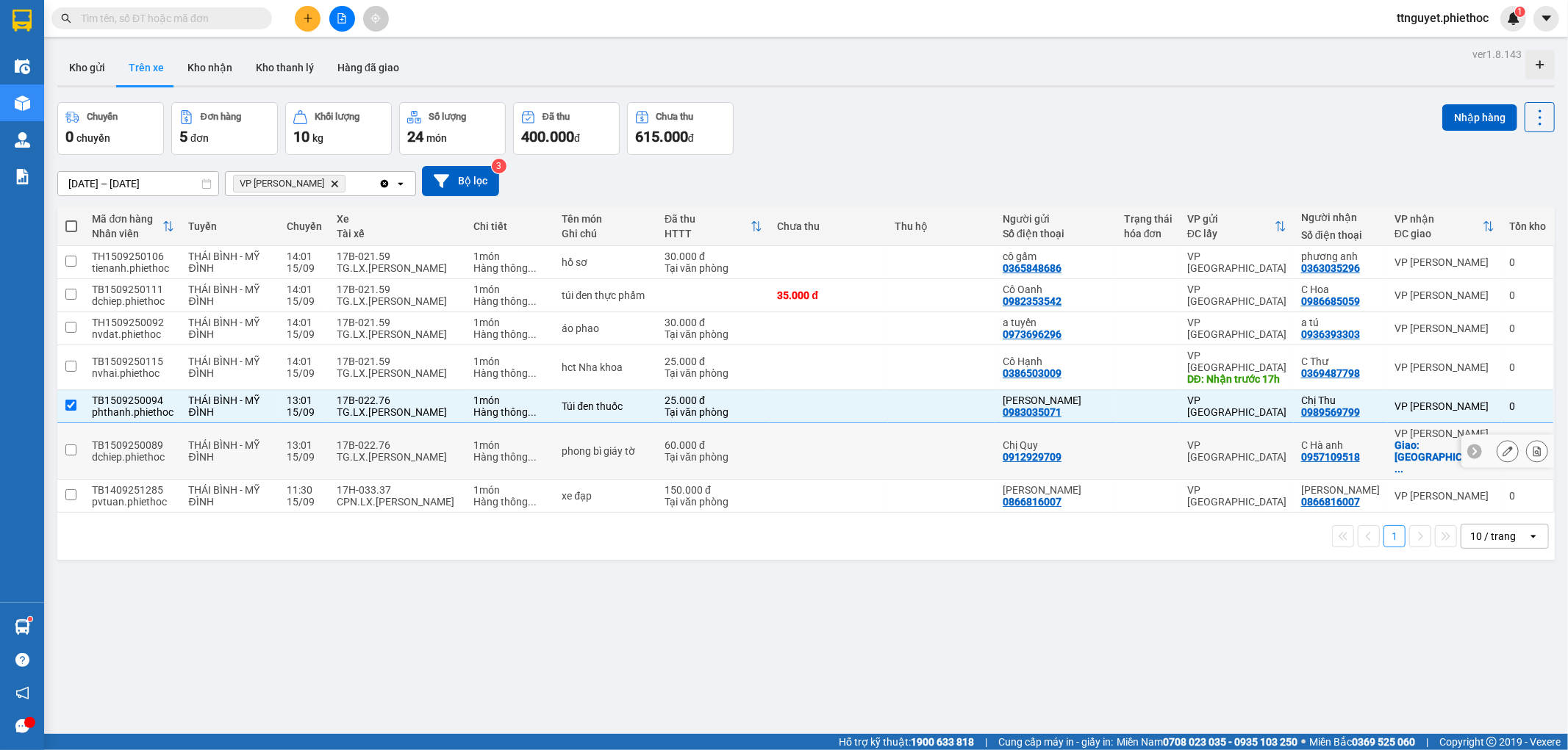
click at [402, 440] on div "17B-022.76" at bounding box center [398, 446] width 122 height 12
checkbox input "true"
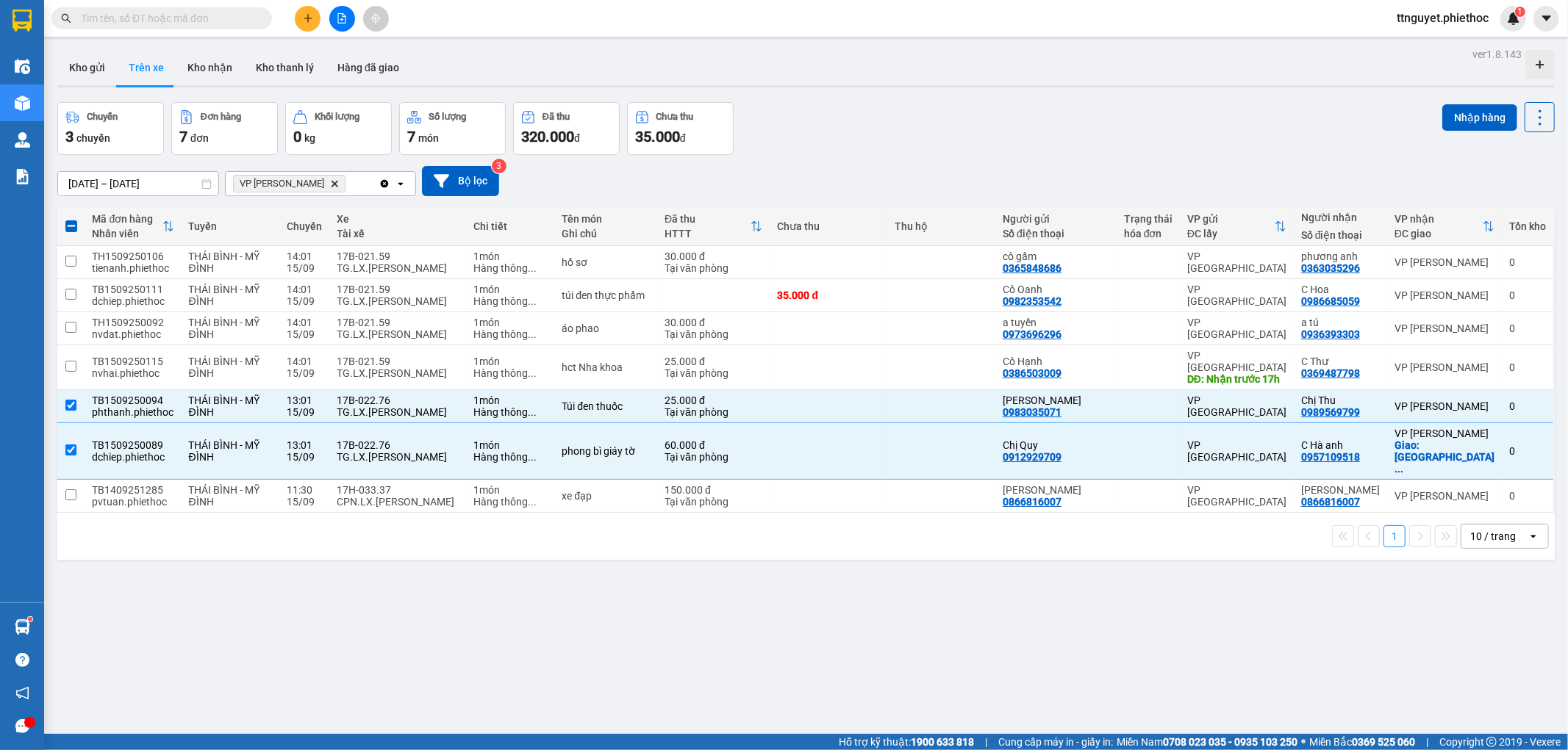
click at [1457, 133] on div "Nhập hàng" at bounding box center [1499, 128] width 113 height 53
click at [1457, 123] on button "Nhập hàng" at bounding box center [1480, 117] width 75 height 26
checkbox input "false"
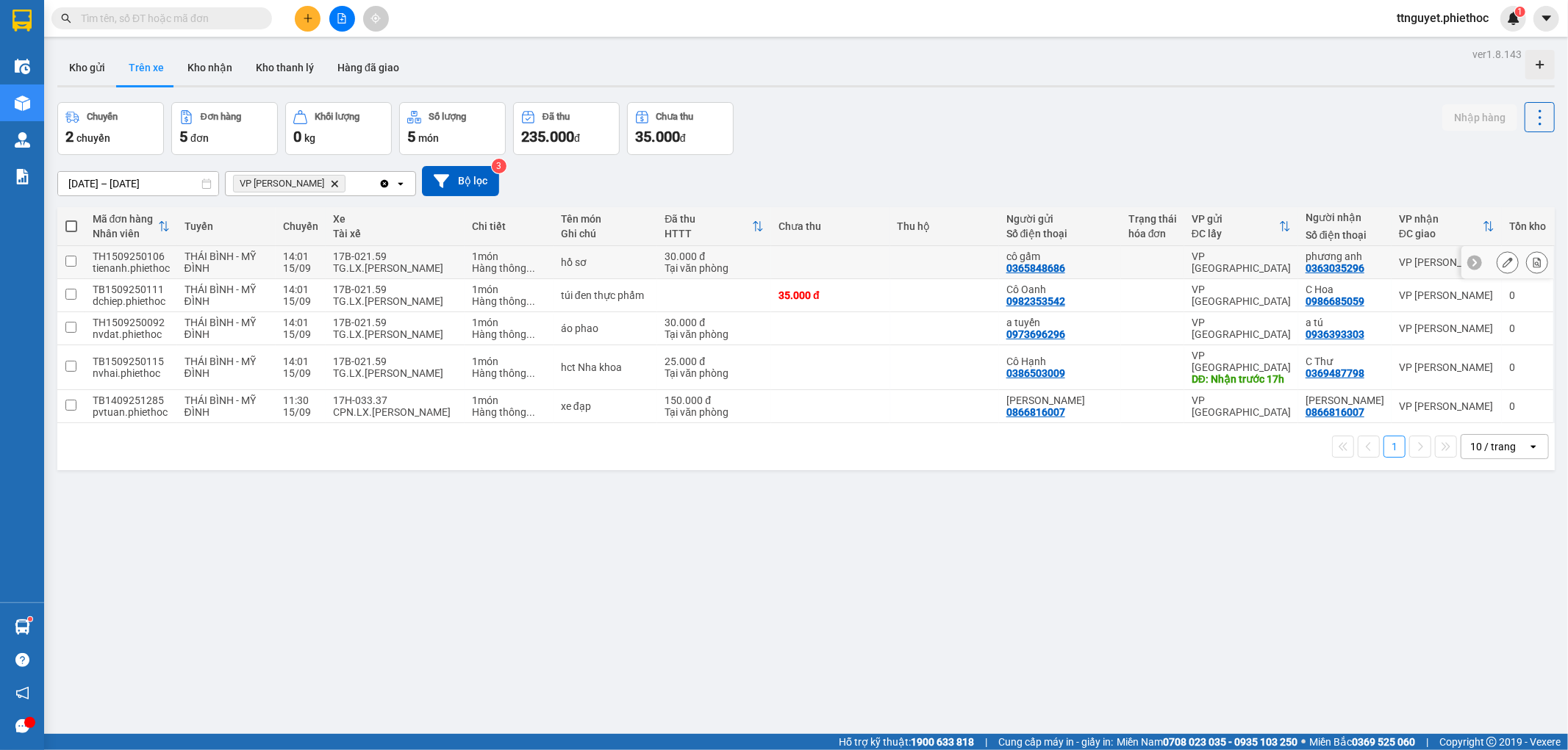
click at [382, 272] on div "TG.LX.Chu Thanh Nam" at bounding box center [395, 269] width 124 height 12
checkbox input "true"
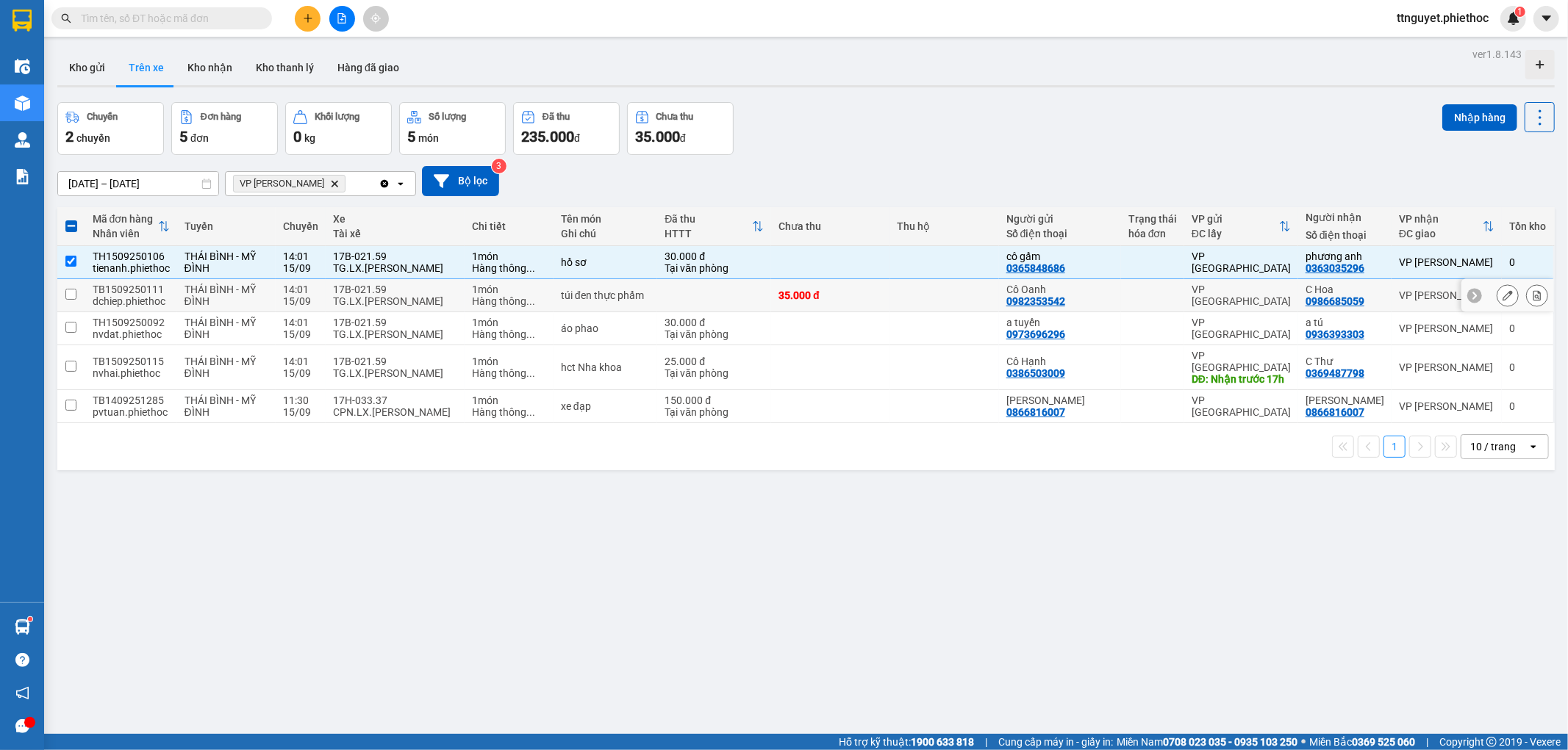
click at [377, 299] on div "TG.LX.Chu Thanh Nam" at bounding box center [395, 301] width 124 height 12
checkbox input "true"
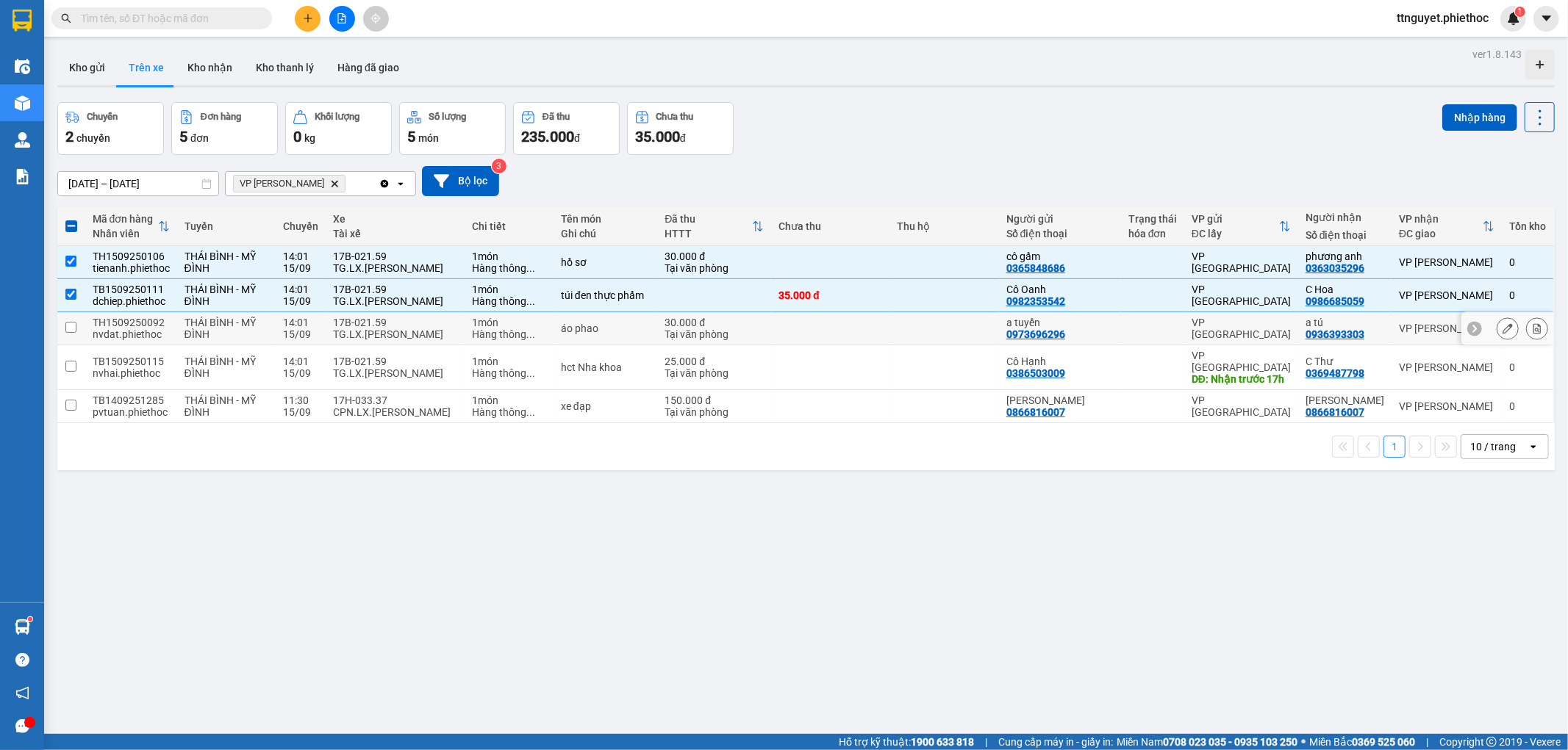
click at [380, 342] on td "17B-021.59 TG.LX.Chu Thanh Nam" at bounding box center [395, 328] width 139 height 33
checkbox input "true"
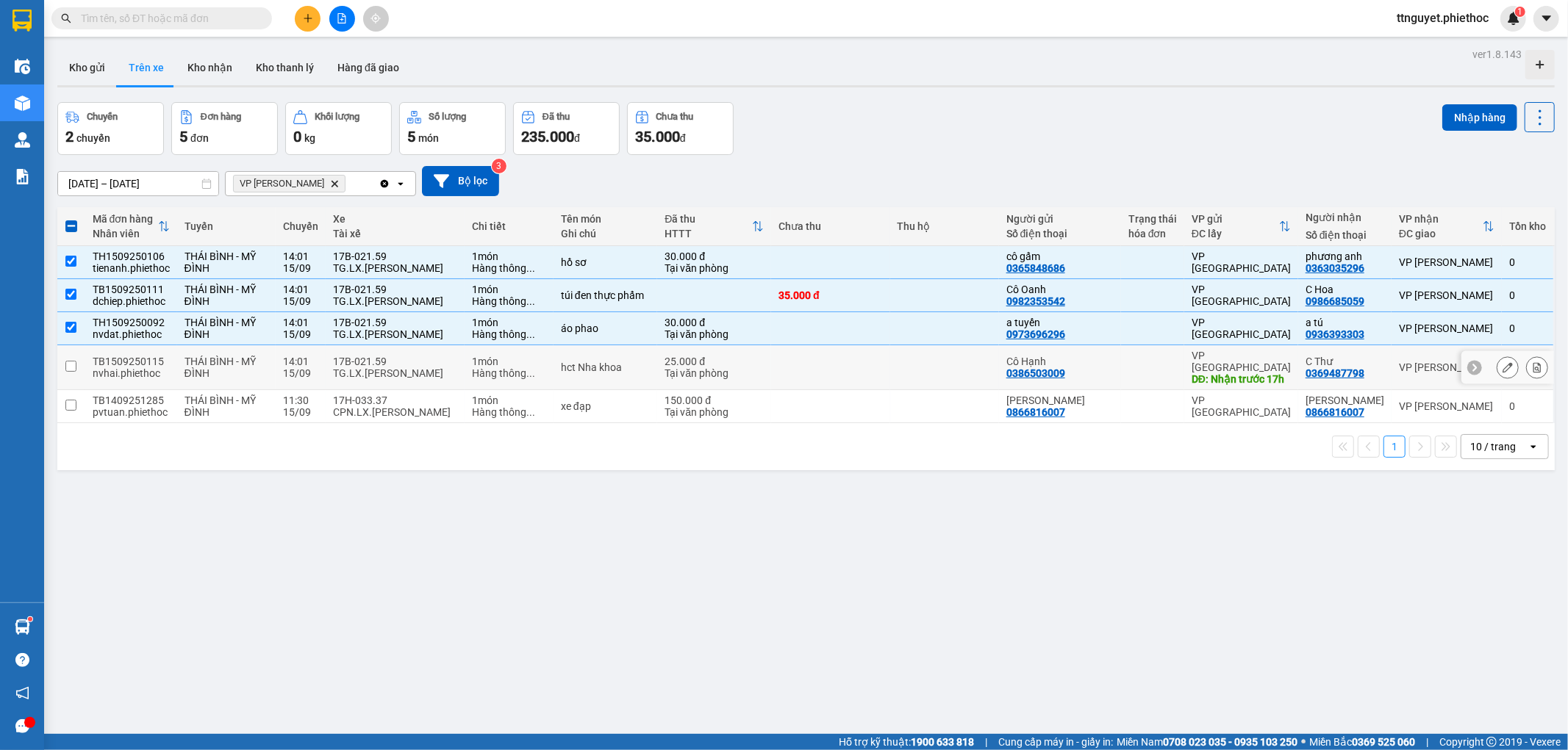
click at [381, 367] on div "TG.LX.Chu Thanh Nam" at bounding box center [395, 373] width 124 height 12
checkbox input "true"
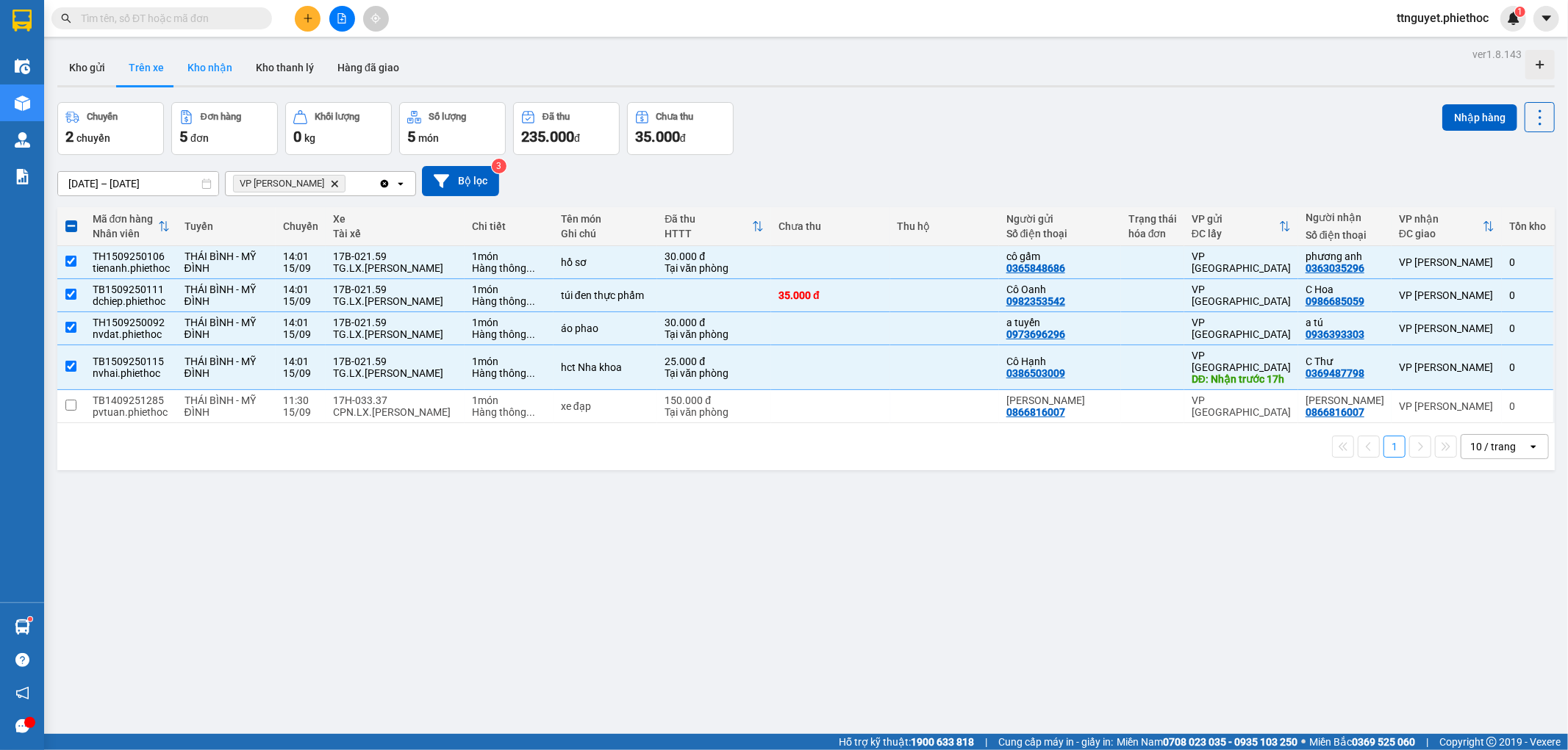
click at [231, 63] on button "Kho nhận" at bounding box center [210, 67] width 69 height 35
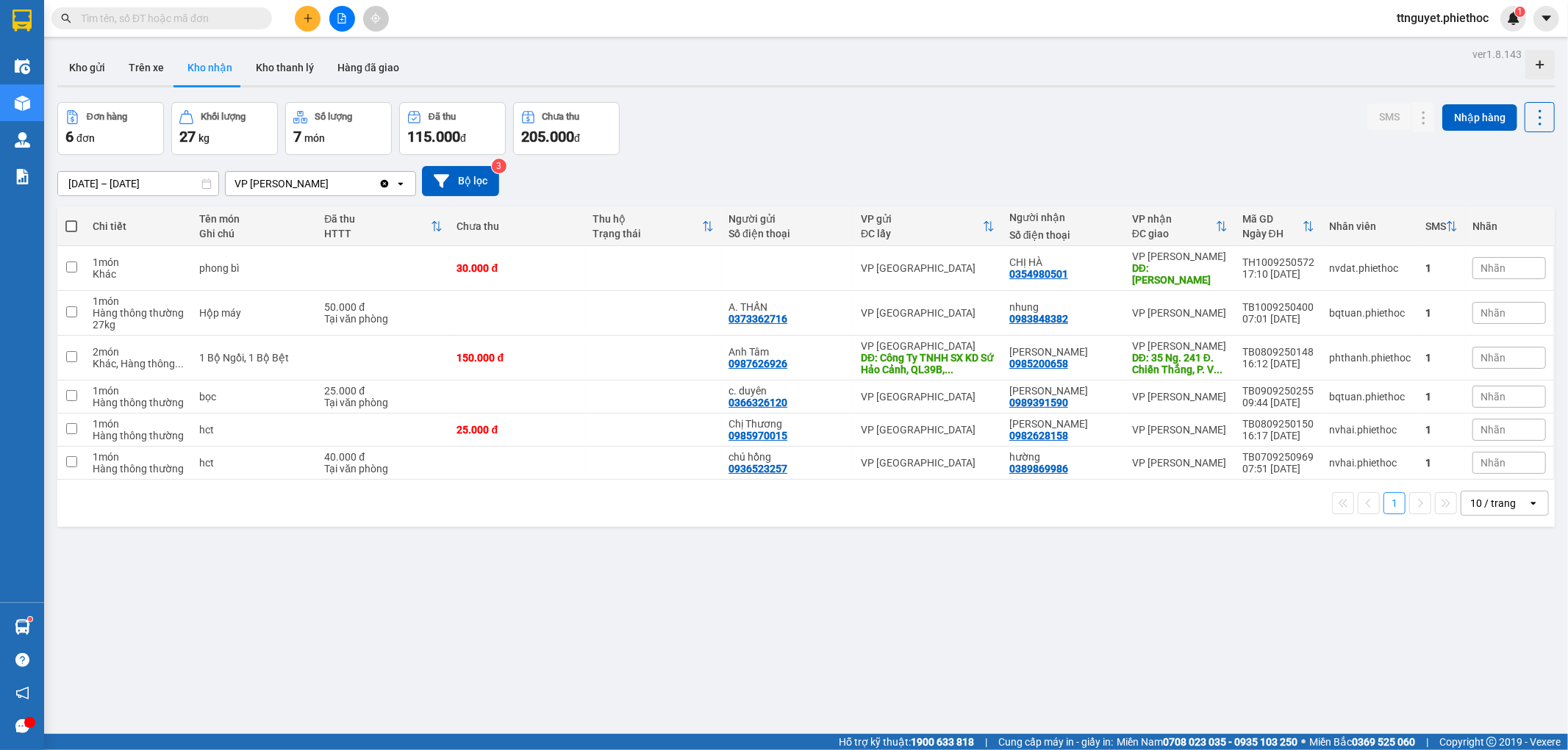
click at [152, 181] on input "05/09/2025 – 11/09/2025" at bounding box center [138, 184] width 161 height 24
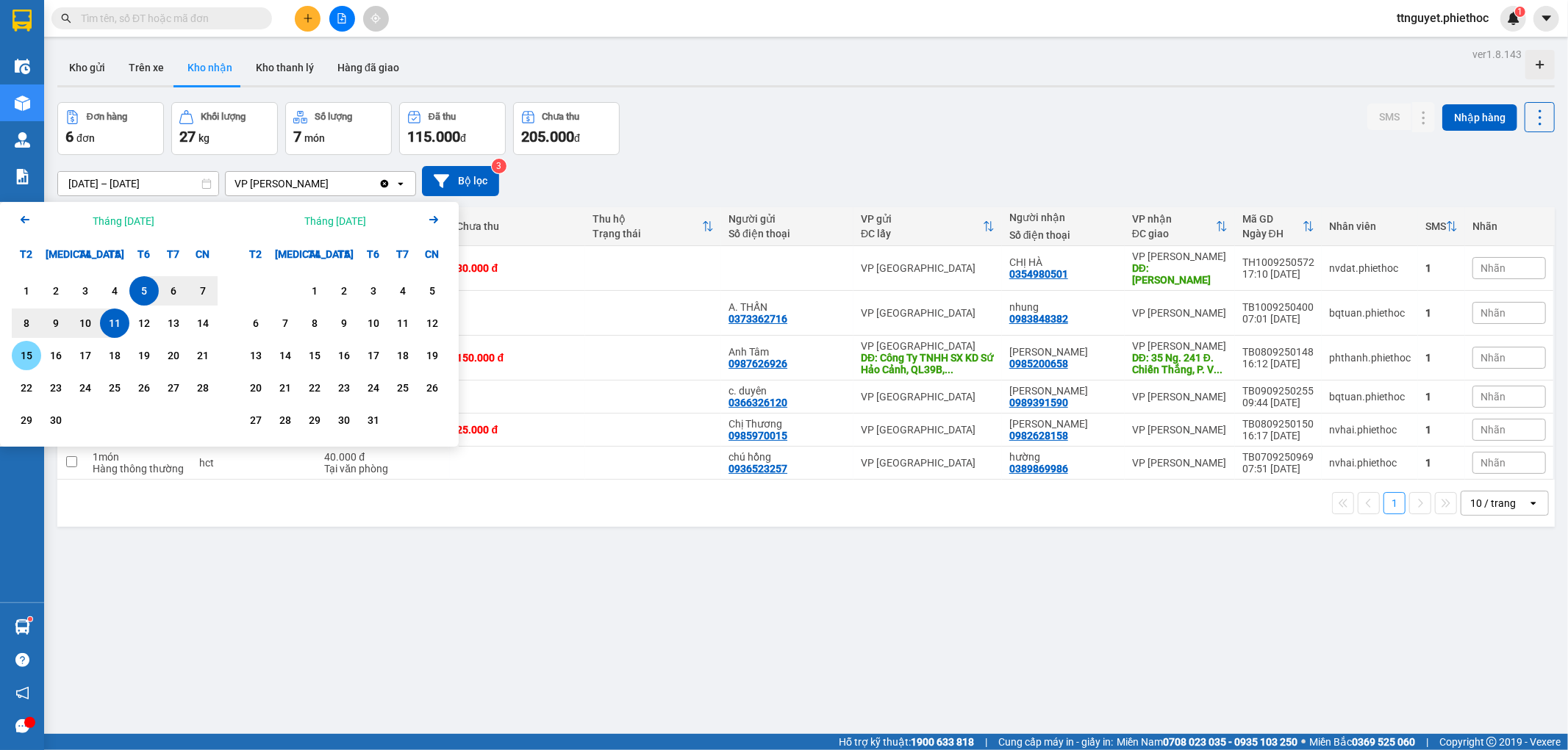
click at [19, 353] on div "15" at bounding box center [27, 356] width 21 height 18
type input "[DATE] – [DATE]"
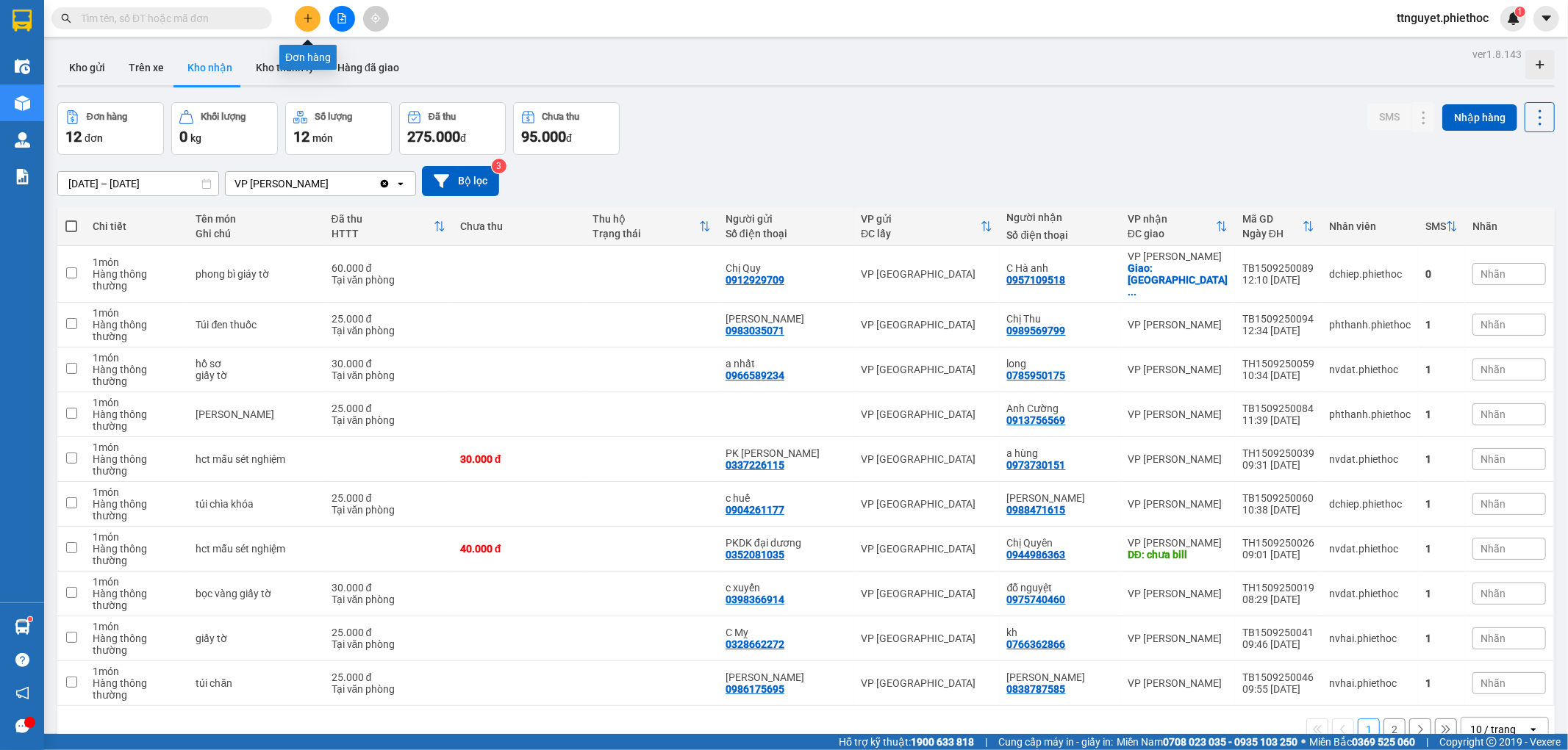
click at [308, 13] on icon "plus" at bounding box center [308, 19] width 10 height 10
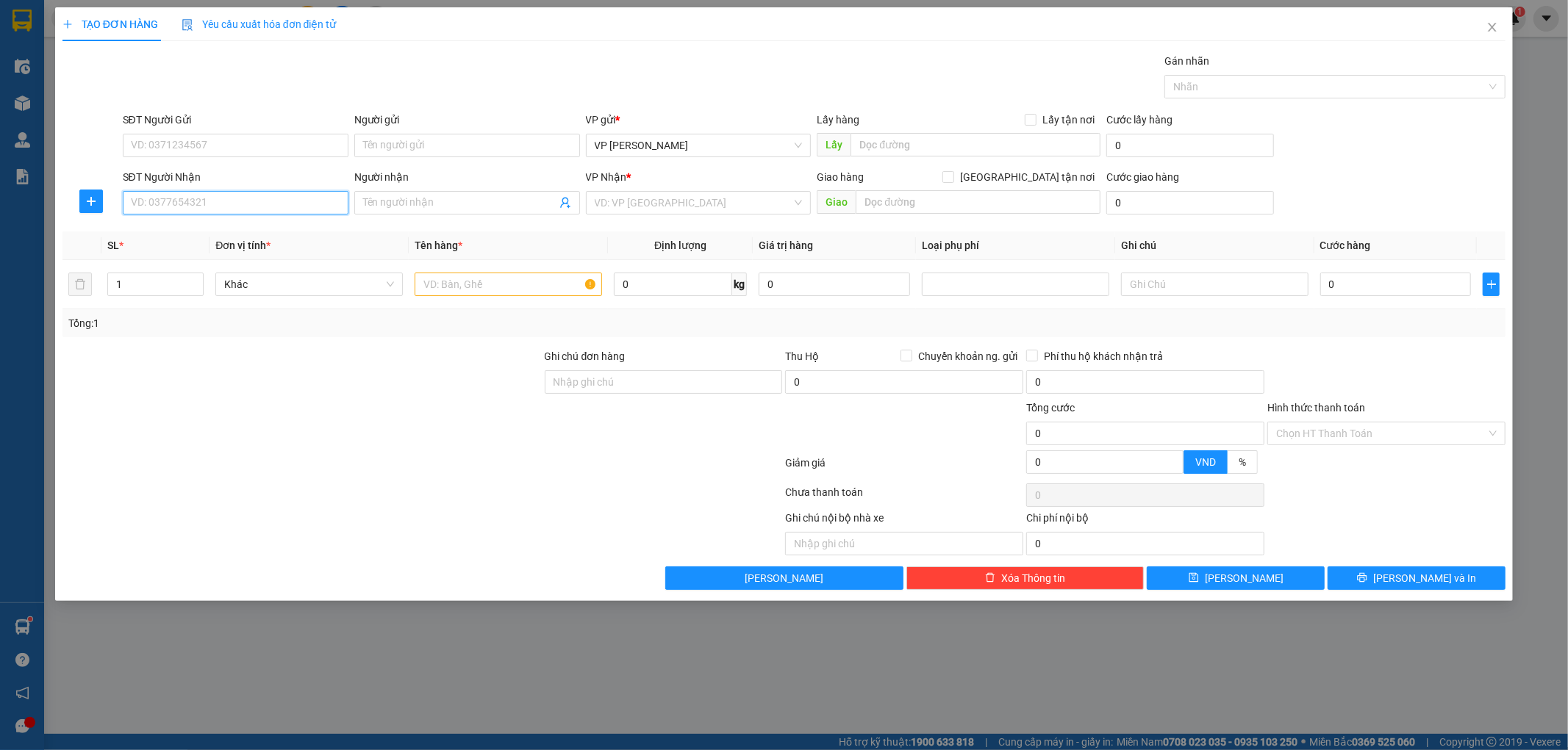
click at [207, 204] on input "SĐT Người Nhận" at bounding box center [235, 203] width 225 height 24
type input "0835168686"
click at [252, 231] on div "0835168686 - anh chưc" at bounding box center [235, 232] width 208 height 16
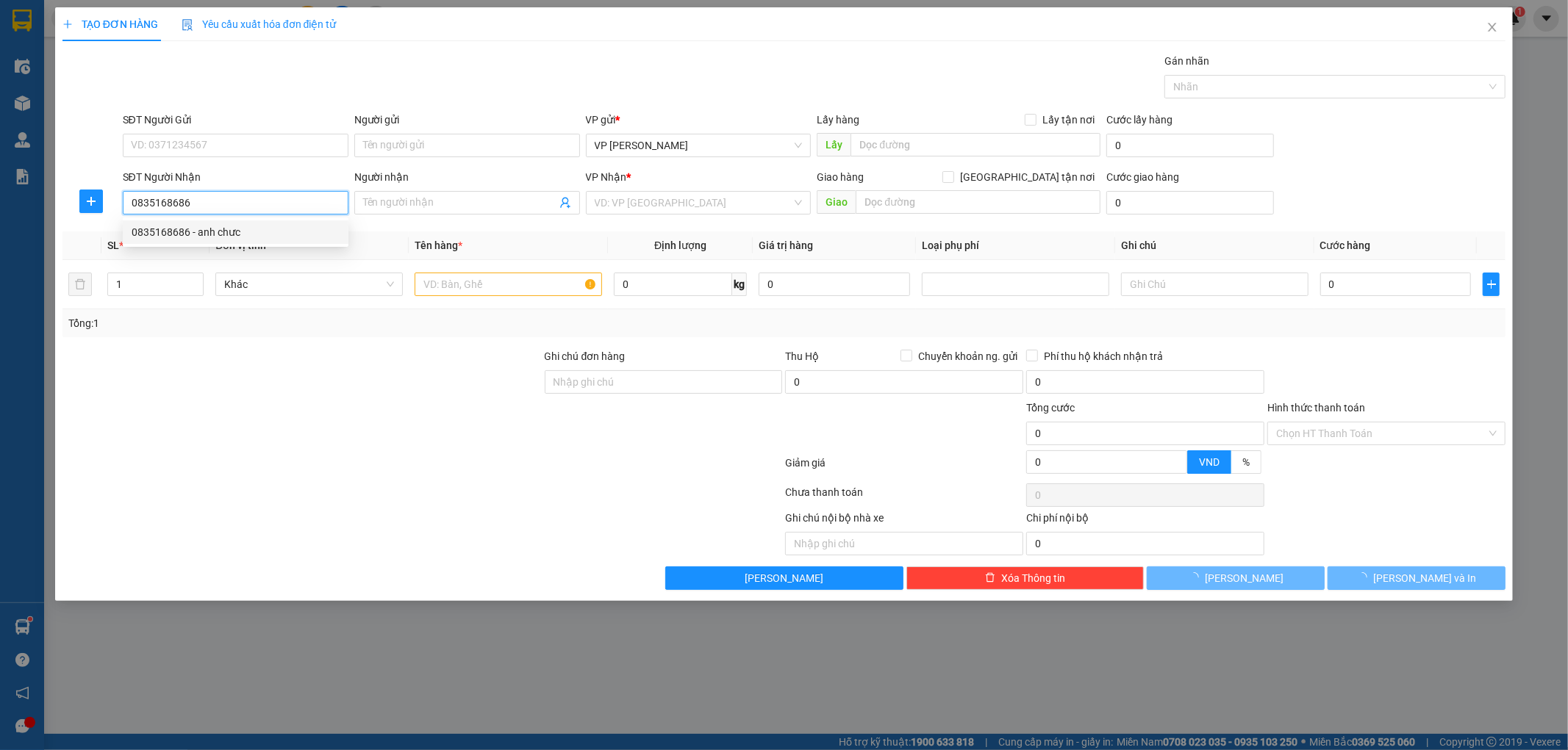
type input "anh chưc"
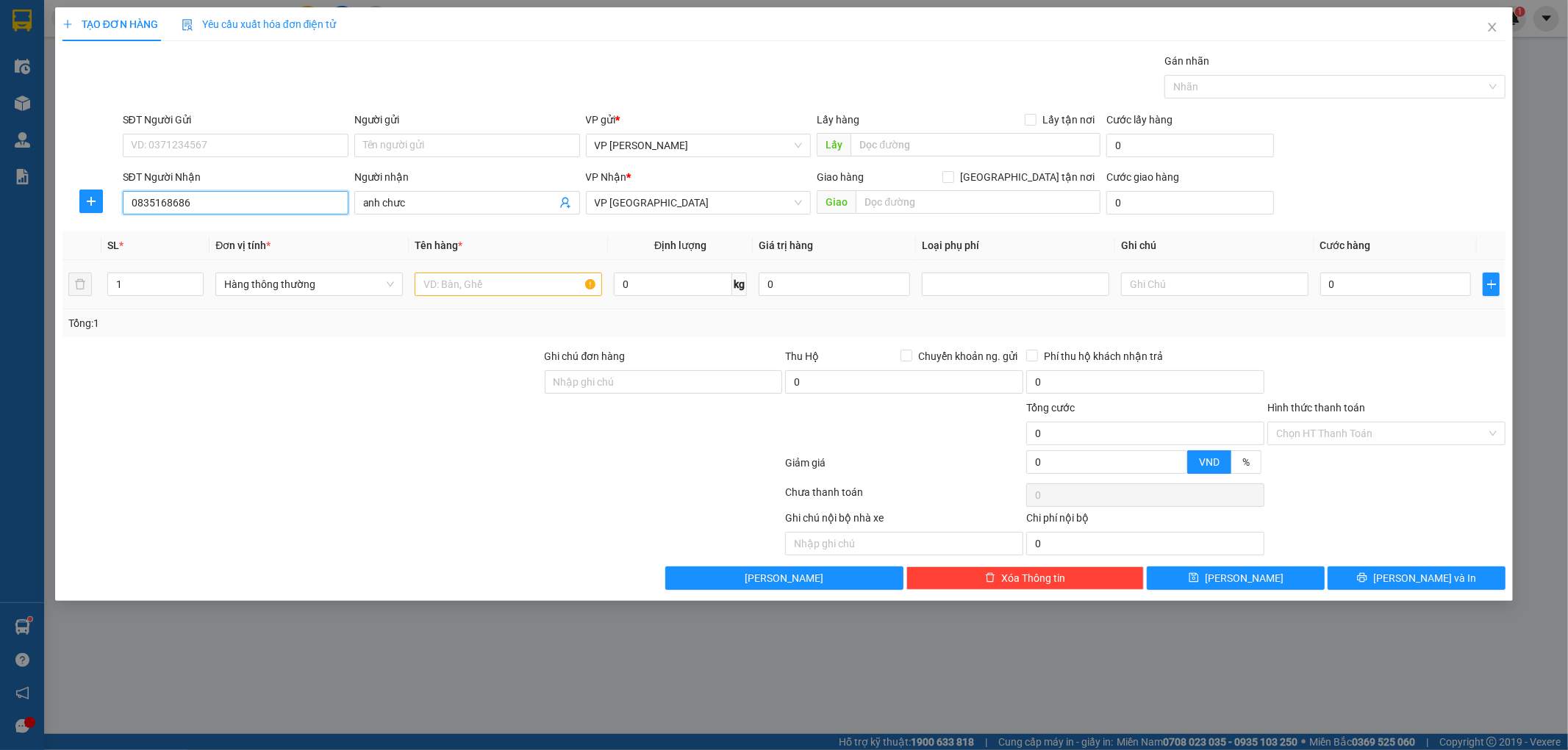
type input "0835168686"
click at [496, 280] on input "text" at bounding box center [508, 284] width 187 height 24
type input "hct"
click at [1398, 287] on input "0" at bounding box center [1396, 284] width 152 height 24
type input "02"
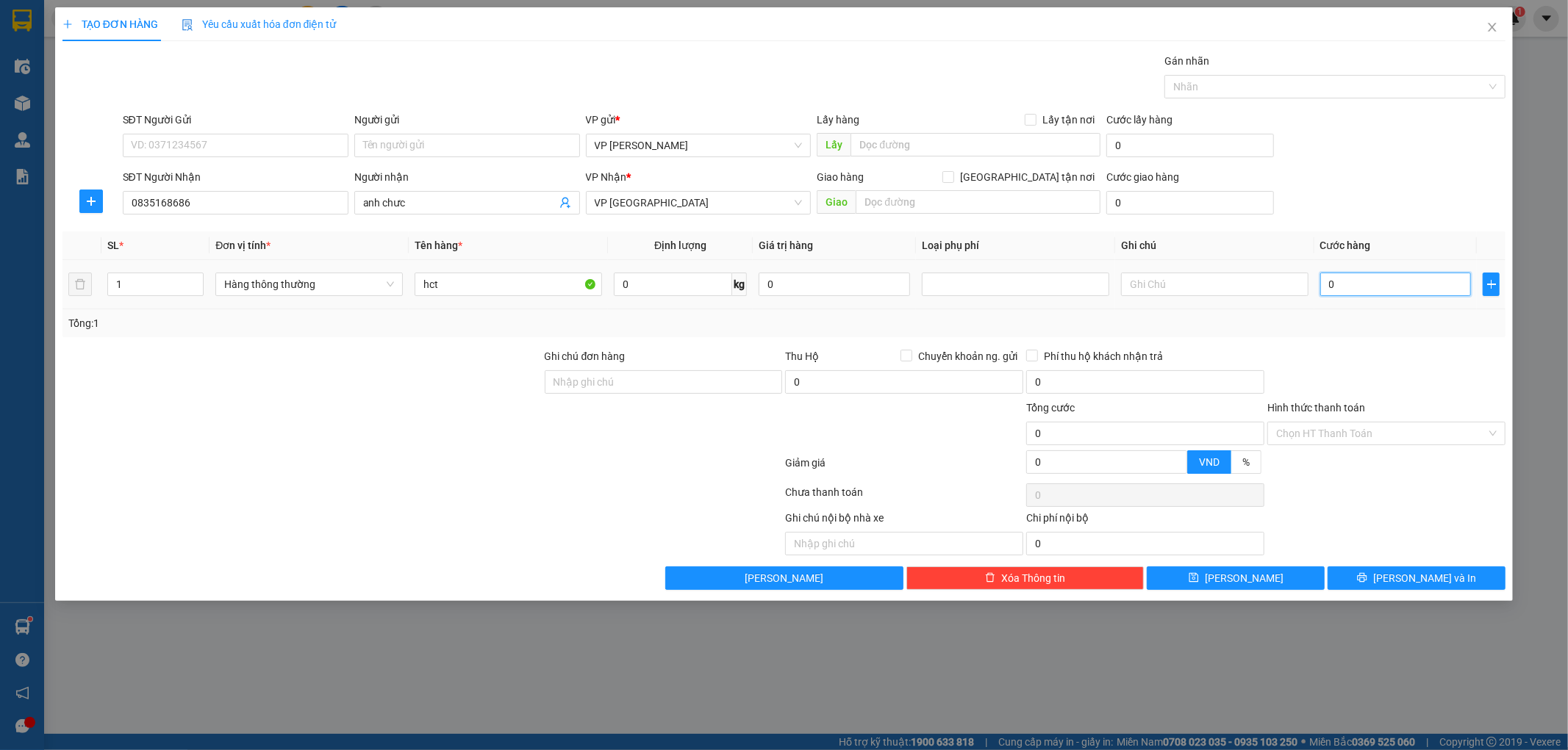
type input "2"
type input "025"
type input "25"
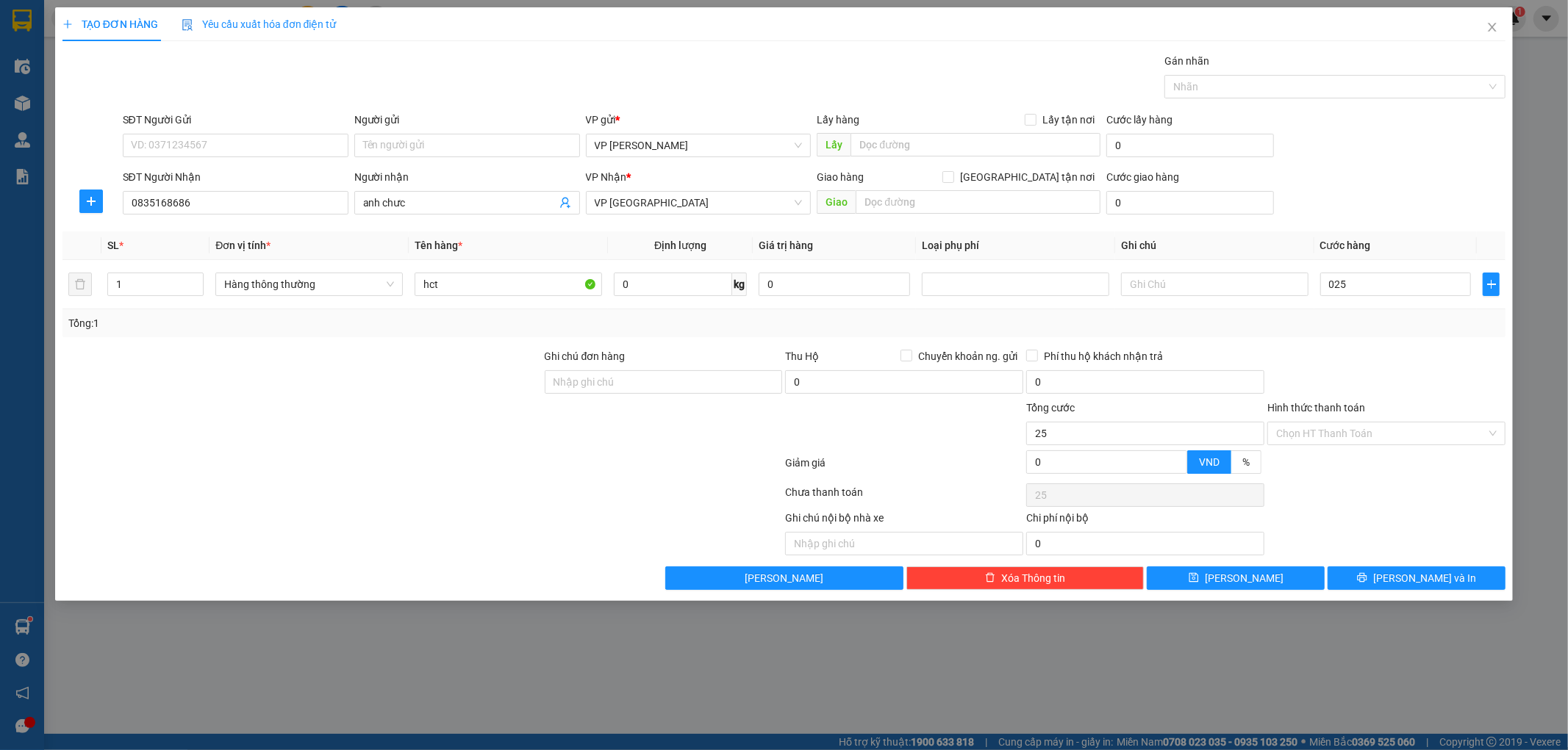
type input "25.000"
drag, startPoint x: 1413, startPoint y: 380, endPoint x: 1399, endPoint y: 390, distance: 17.2
click at [1412, 382] on div at bounding box center [1387, 374] width 241 height 51
click at [1375, 435] on input "Hình thức thanh toán" at bounding box center [1381, 434] width 211 height 22
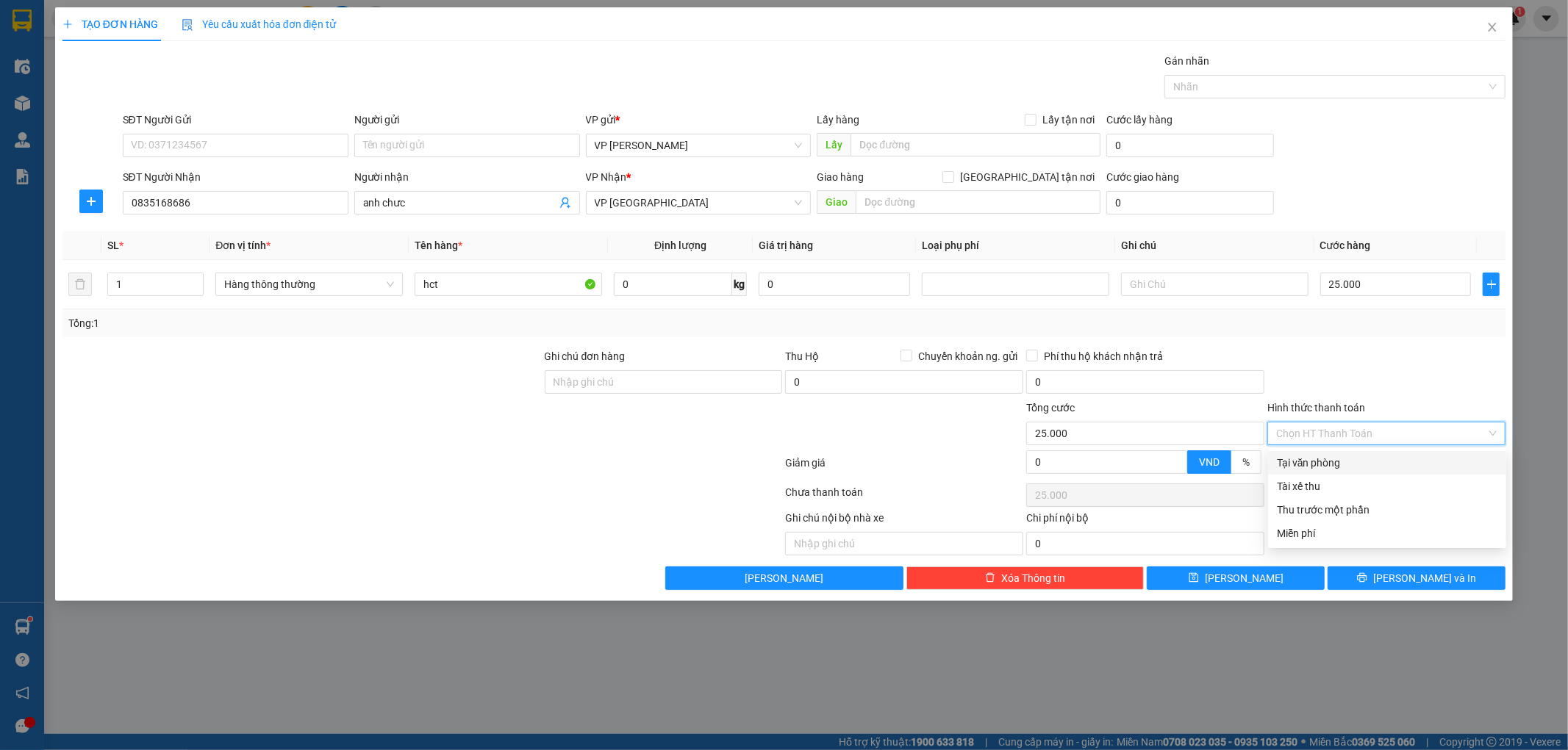
click at [1359, 460] on div "Tại văn phòng" at bounding box center [1387, 463] width 220 height 16
type input "0"
click at [1388, 588] on button "Lưu và In" at bounding box center [1416, 578] width 178 height 24
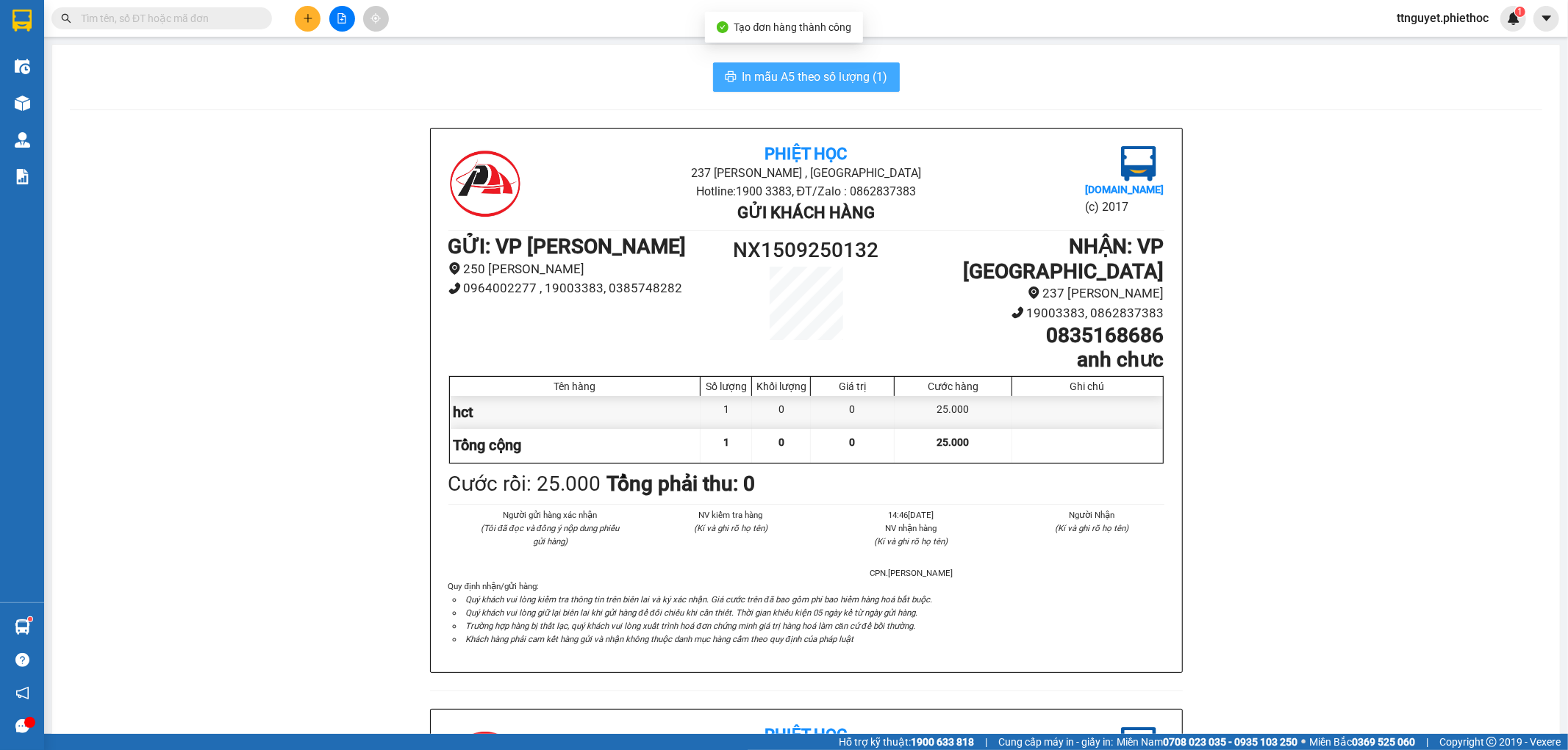
click at [833, 69] on span "In mẫu A5 theo số lượng (1)" at bounding box center [815, 77] width 146 height 19
click at [305, 23] on icon "plus" at bounding box center [308, 19] width 10 height 10
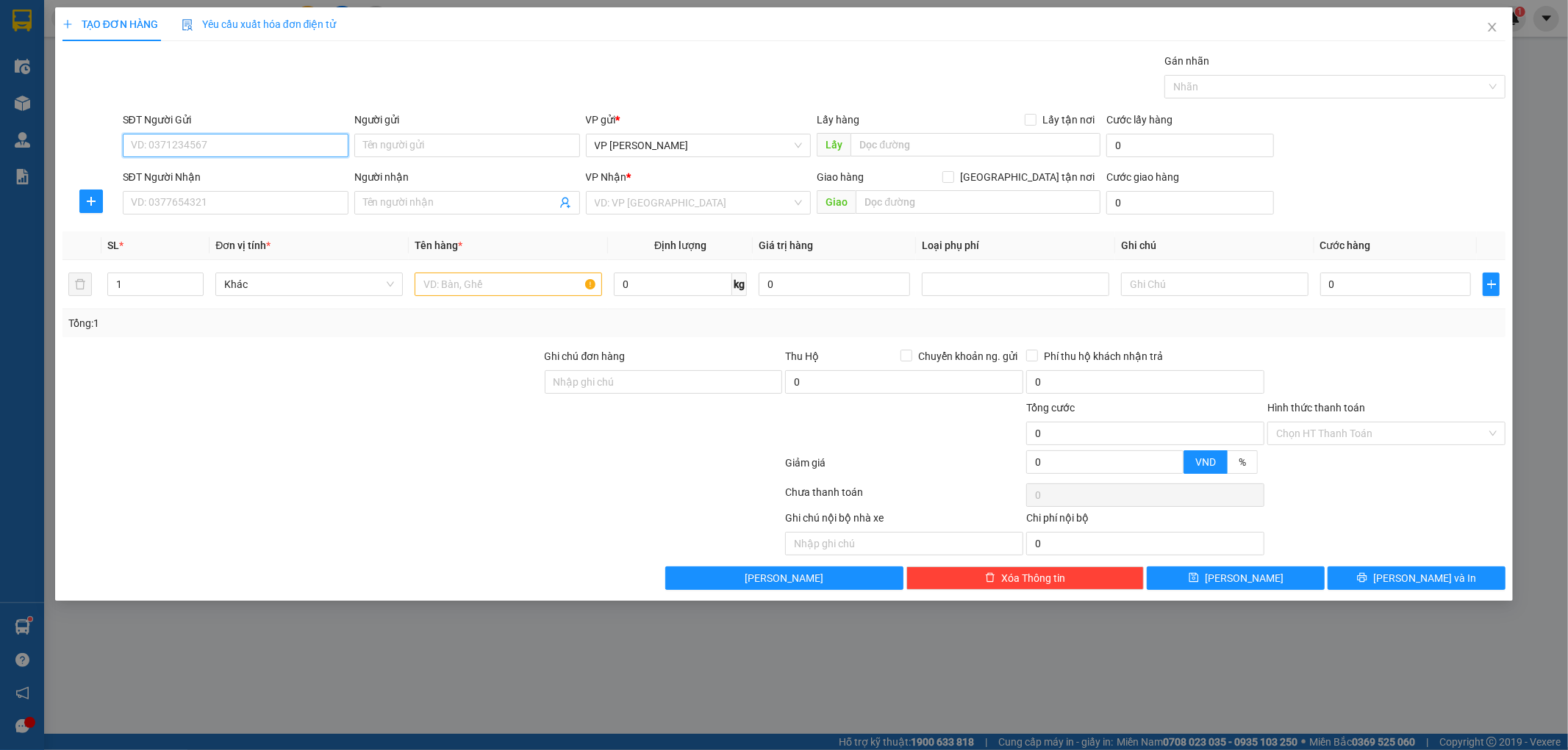
click at [263, 152] on input "SĐT Người Gửi" at bounding box center [235, 146] width 225 height 24
type input "091193998"
click at [397, 128] on div "Người gửi" at bounding box center [467, 123] width 225 height 22
click at [383, 145] on input "Người gửi" at bounding box center [467, 146] width 225 height 24
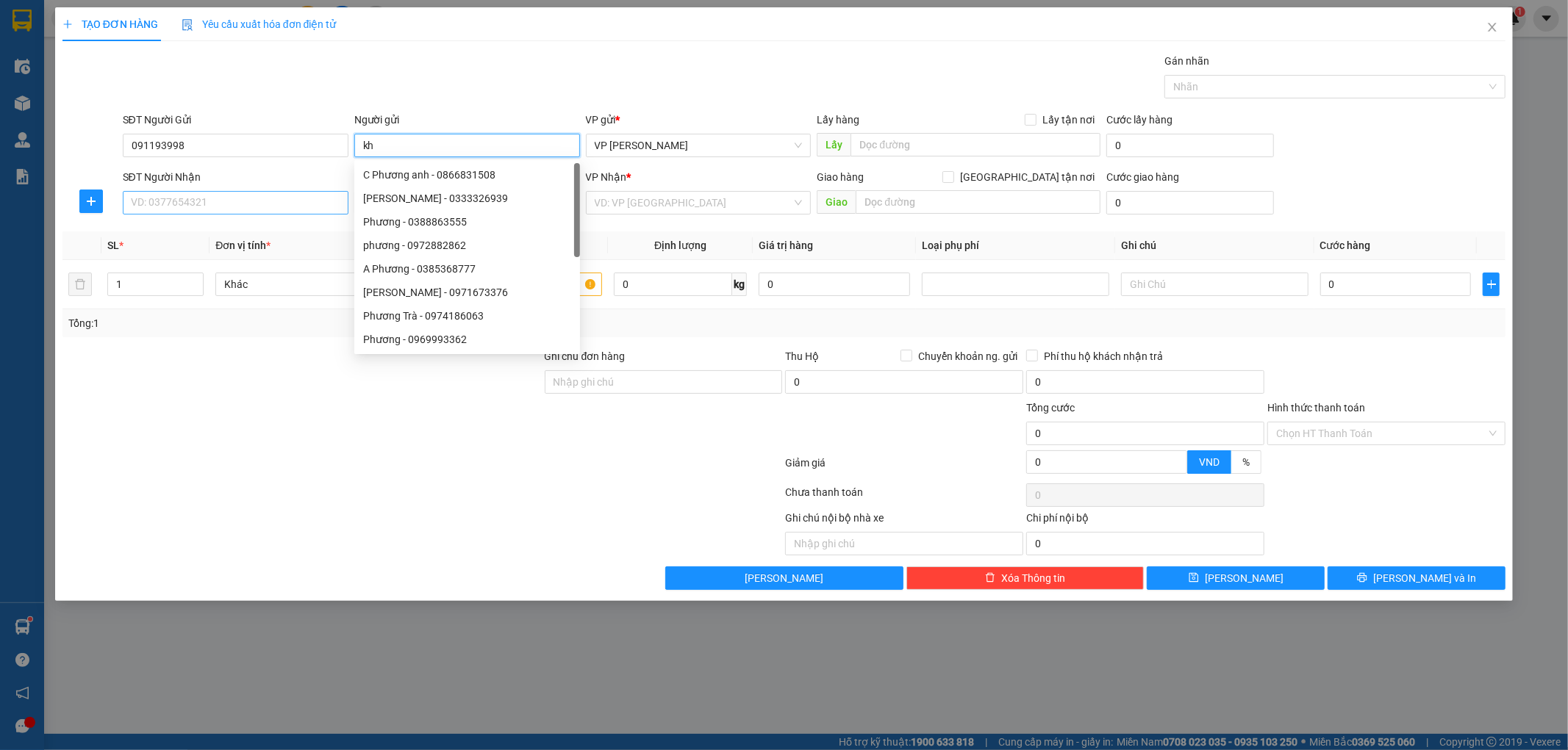
type input "kh"
click at [207, 199] on input "SĐT Người Nhận" at bounding box center [235, 203] width 225 height 24
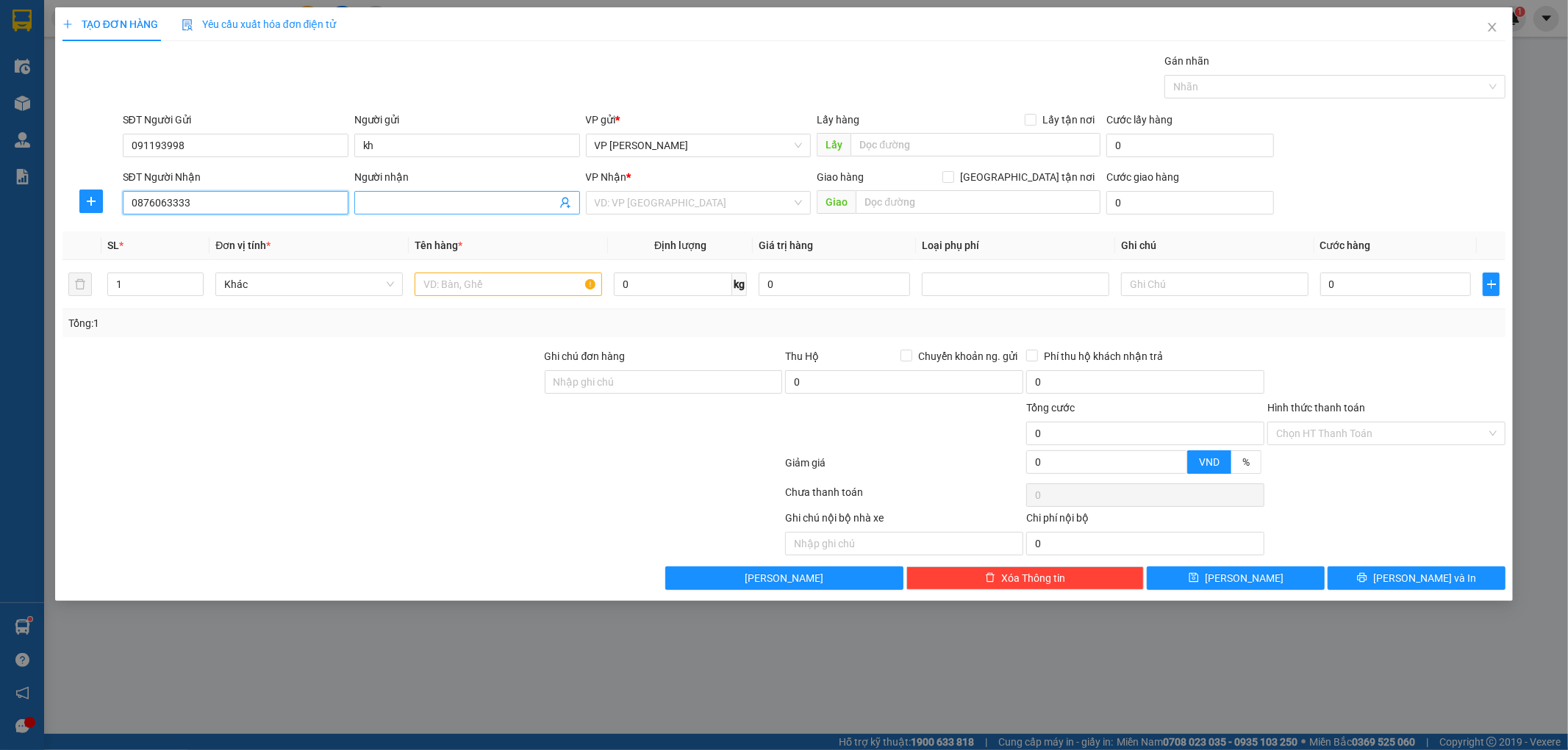
type input "0876063333"
click at [405, 196] on input "Người nhận" at bounding box center [459, 203] width 193 height 16
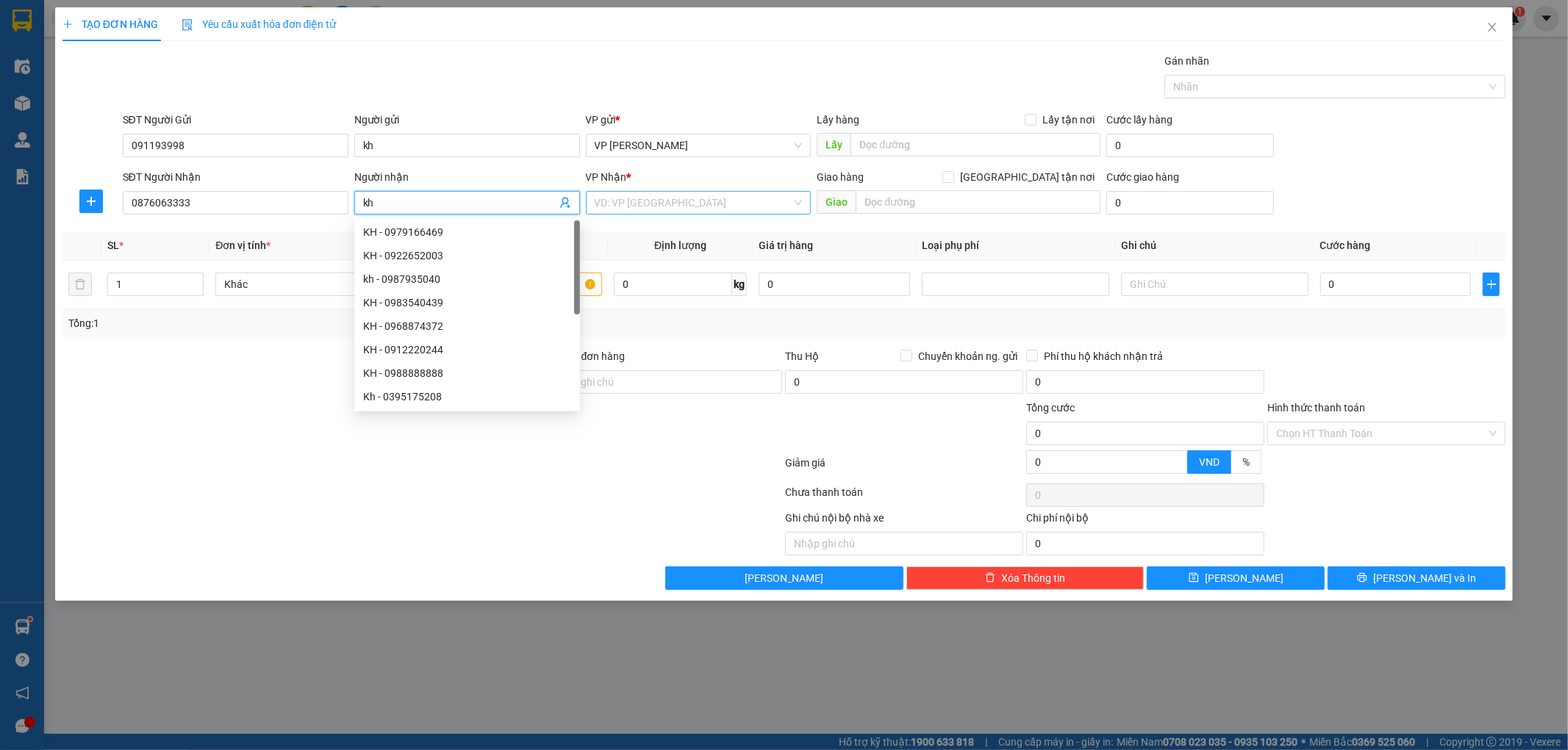
type input "kh"
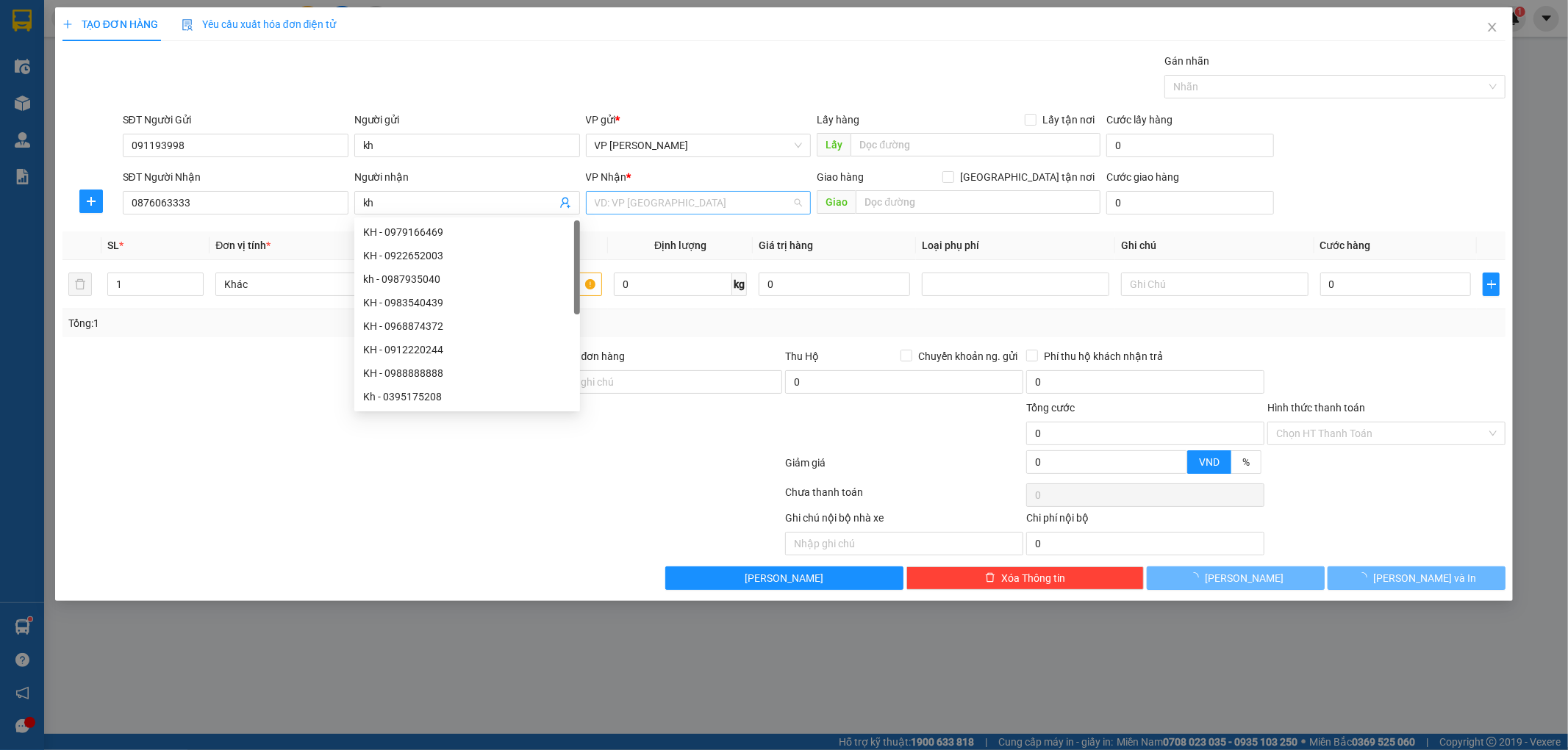
click at [629, 207] on input "search" at bounding box center [694, 203] width 198 height 22
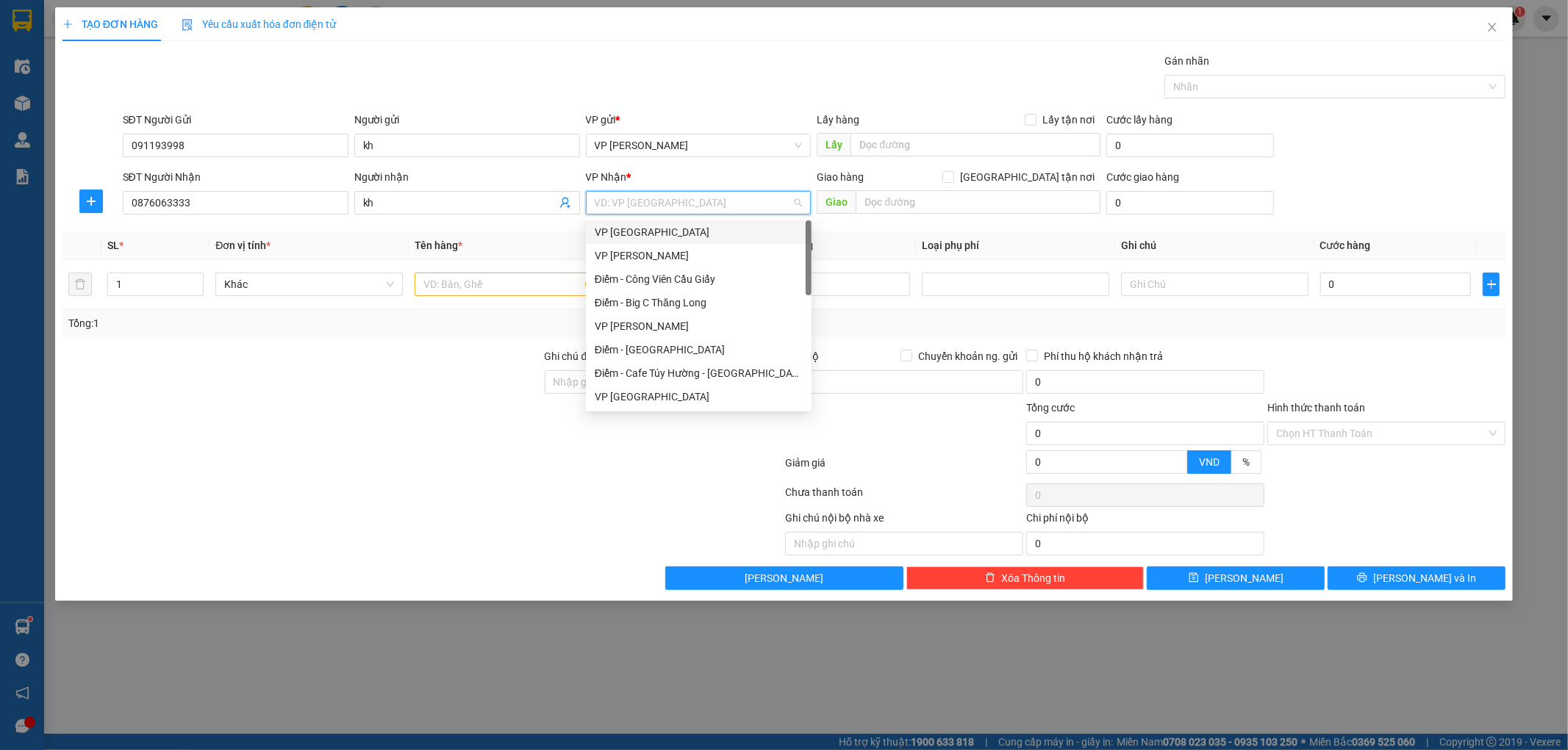
click at [617, 231] on div "VP [GEOGRAPHIC_DATA]" at bounding box center [699, 232] width 208 height 16
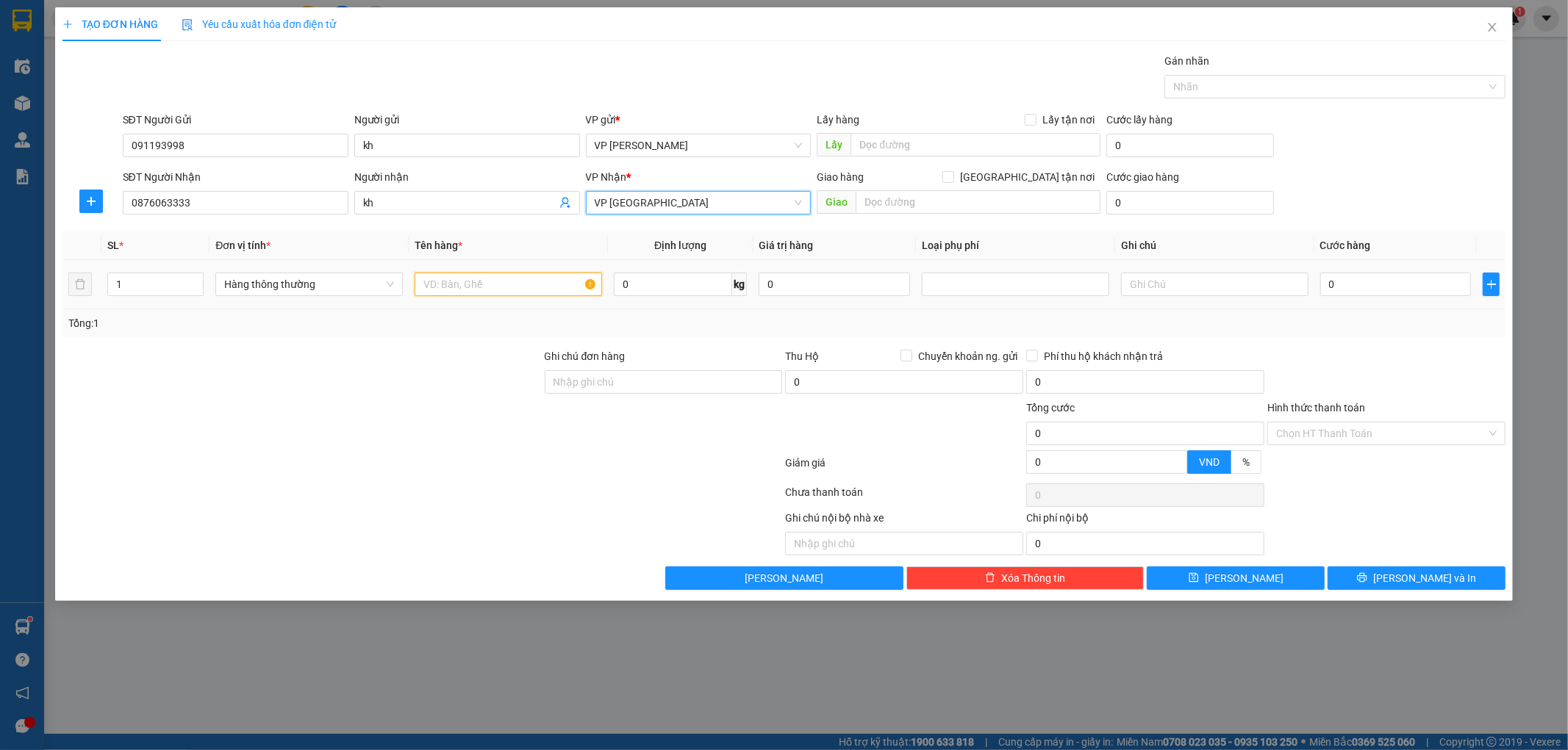
click at [488, 291] on input "text" at bounding box center [508, 284] width 187 height 24
type input "hct myc phảm"
click at [1398, 290] on input "0" at bounding box center [1396, 284] width 152 height 24
type input "02"
type input "2"
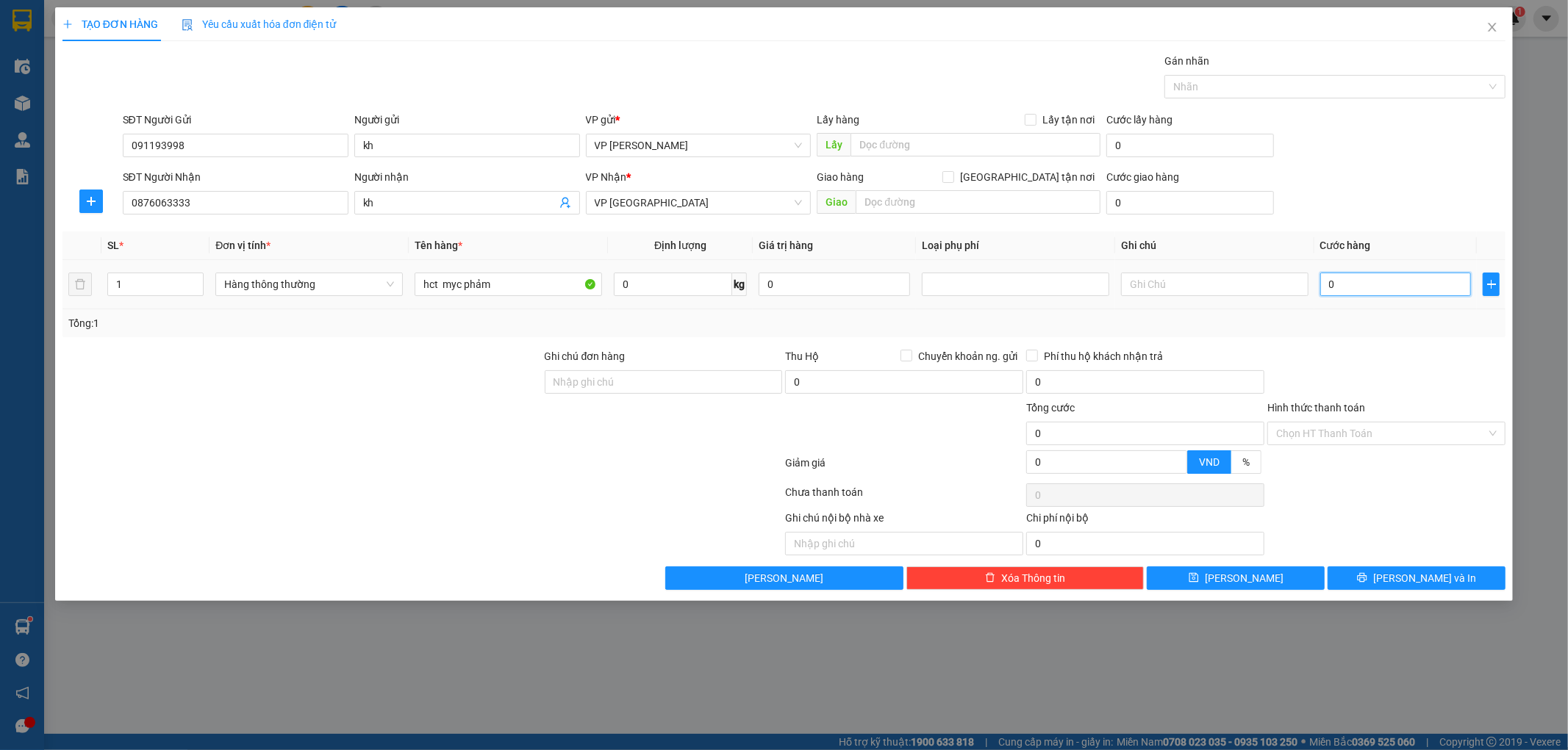
type input "2"
type input "025"
type input "25"
type input "25.000"
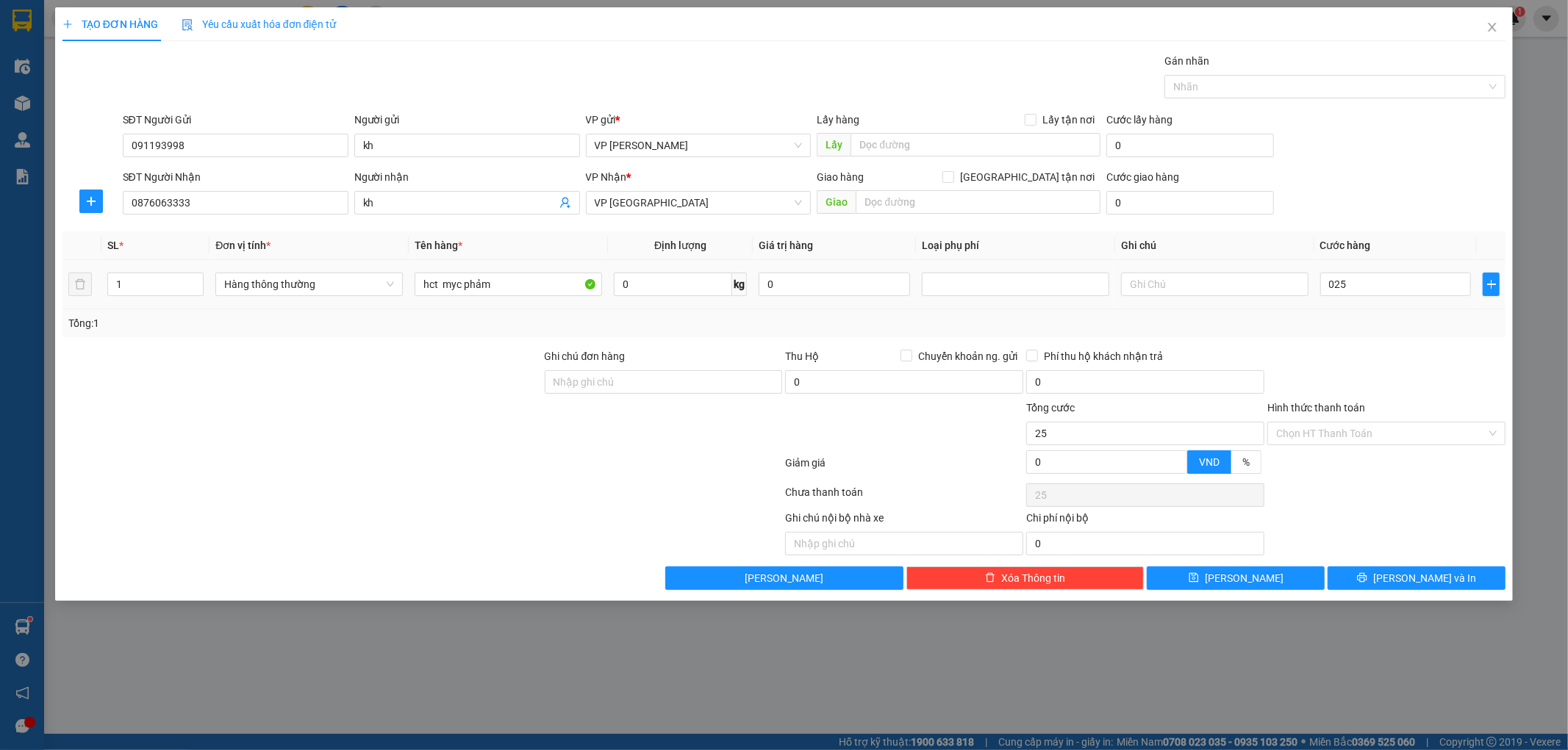
type input "25.000"
drag, startPoint x: 1413, startPoint y: 342, endPoint x: 1410, endPoint y: 357, distance: 15.3
click at [1413, 343] on div "Transit Pickup Surcharge Ids Transit Deliver Surcharge Ids Transit Deliver Surc…" at bounding box center [785, 322] width 1444 height 537
click at [1351, 582] on button "Lưu và In" at bounding box center [1416, 578] width 178 height 24
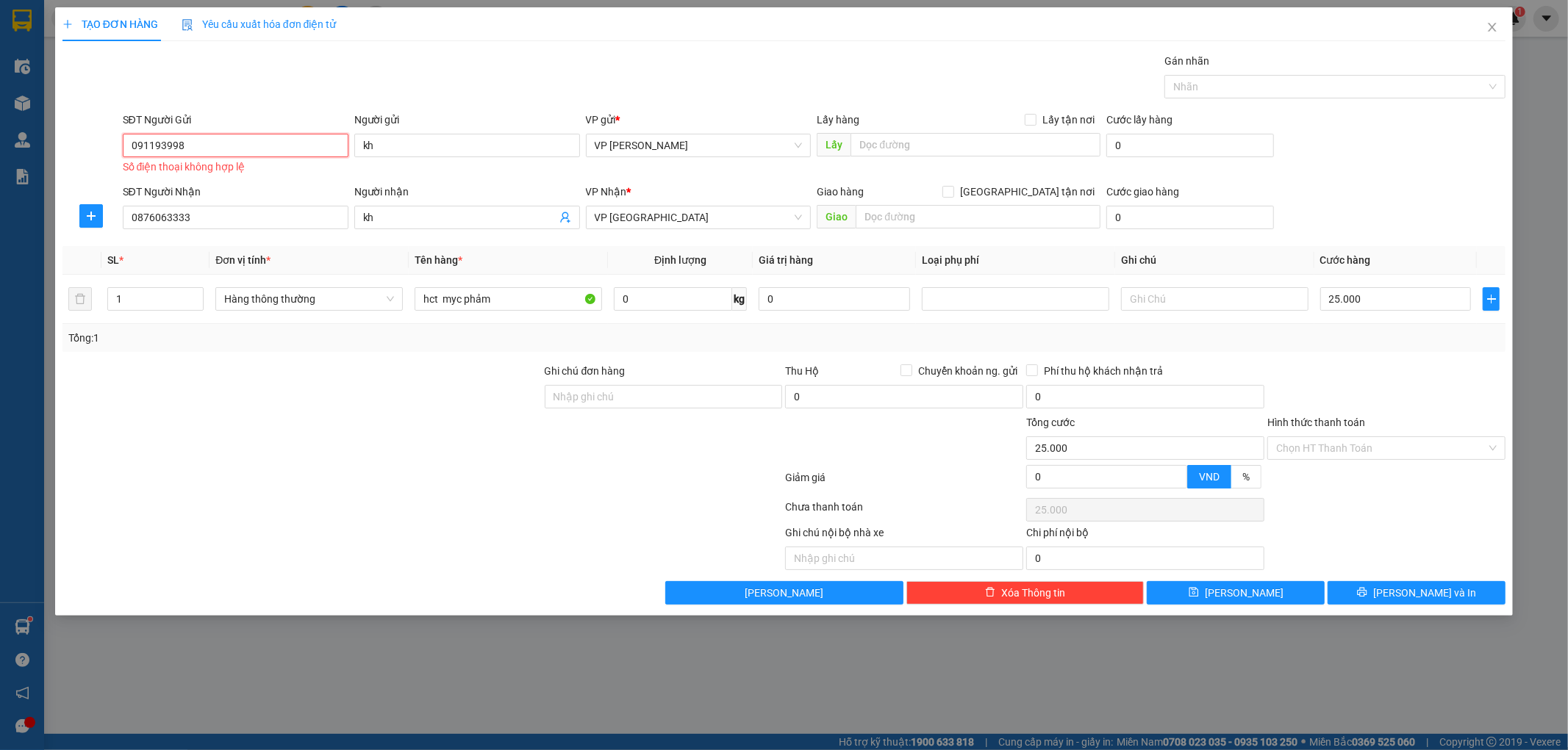
click at [243, 138] on input "091193998" at bounding box center [235, 146] width 225 height 24
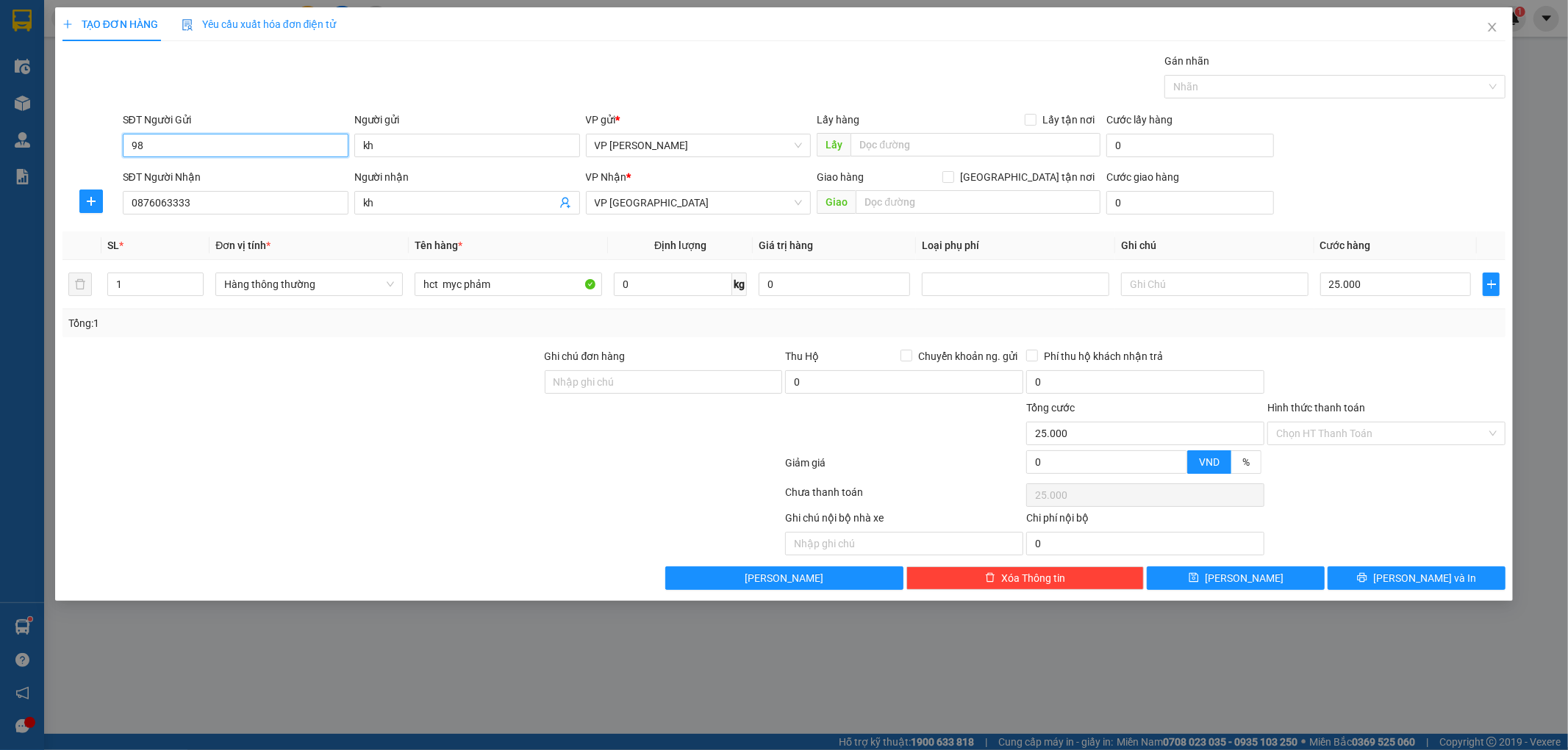
type input "9"
type input "0911939998"
click at [1367, 575] on icon "printer" at bounding box center [1363, 578] width 10 height 10
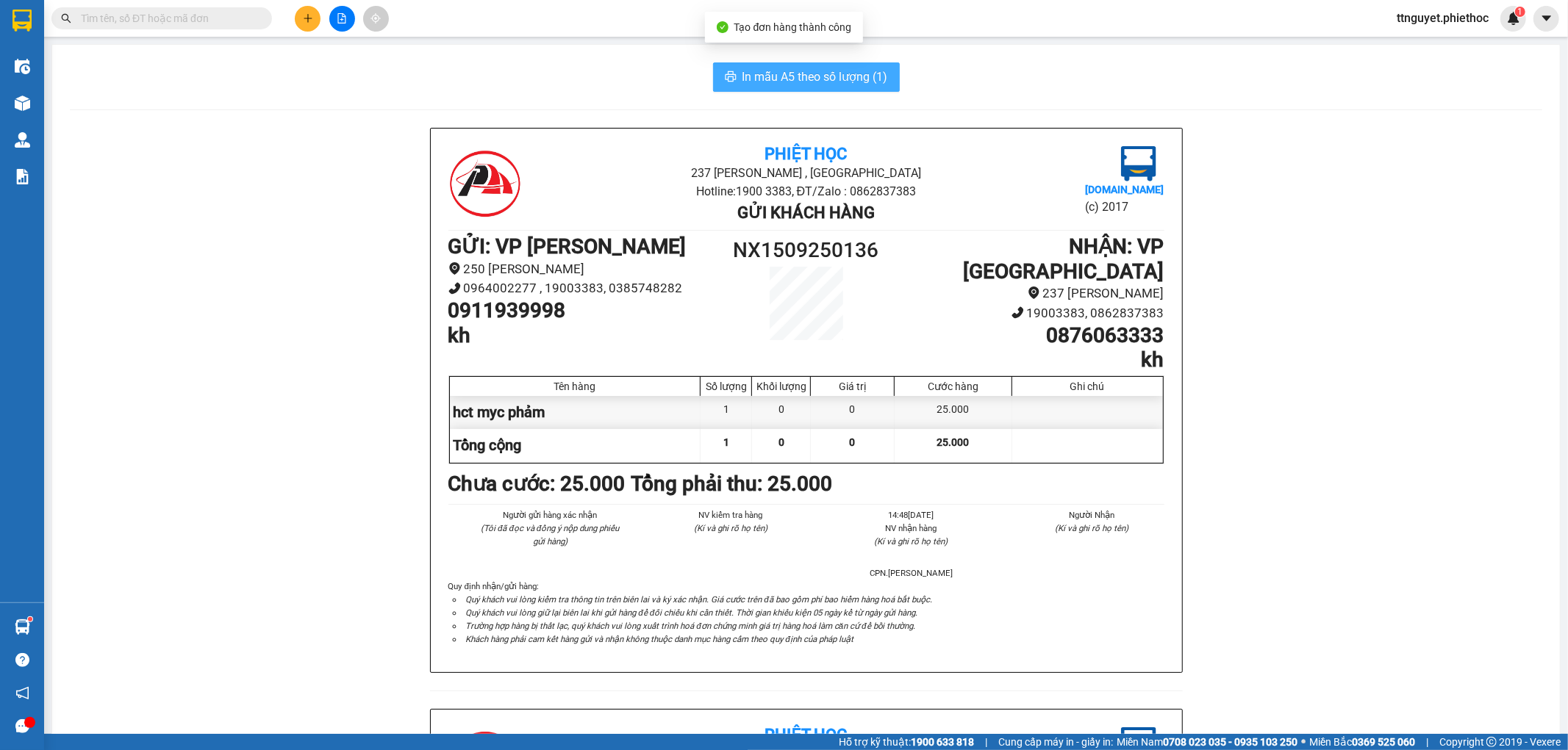
click at [781, 72] on span "In mẫu A5 theo số lượng (1)" at bounding box center [815, 77] width 146 height 19
click at [197, 23] on input "text" at bounding box center [167, 19] width 173 height 16
click at [209, 19] on input "text" at bounding box center [167, 19] width 173 height 16
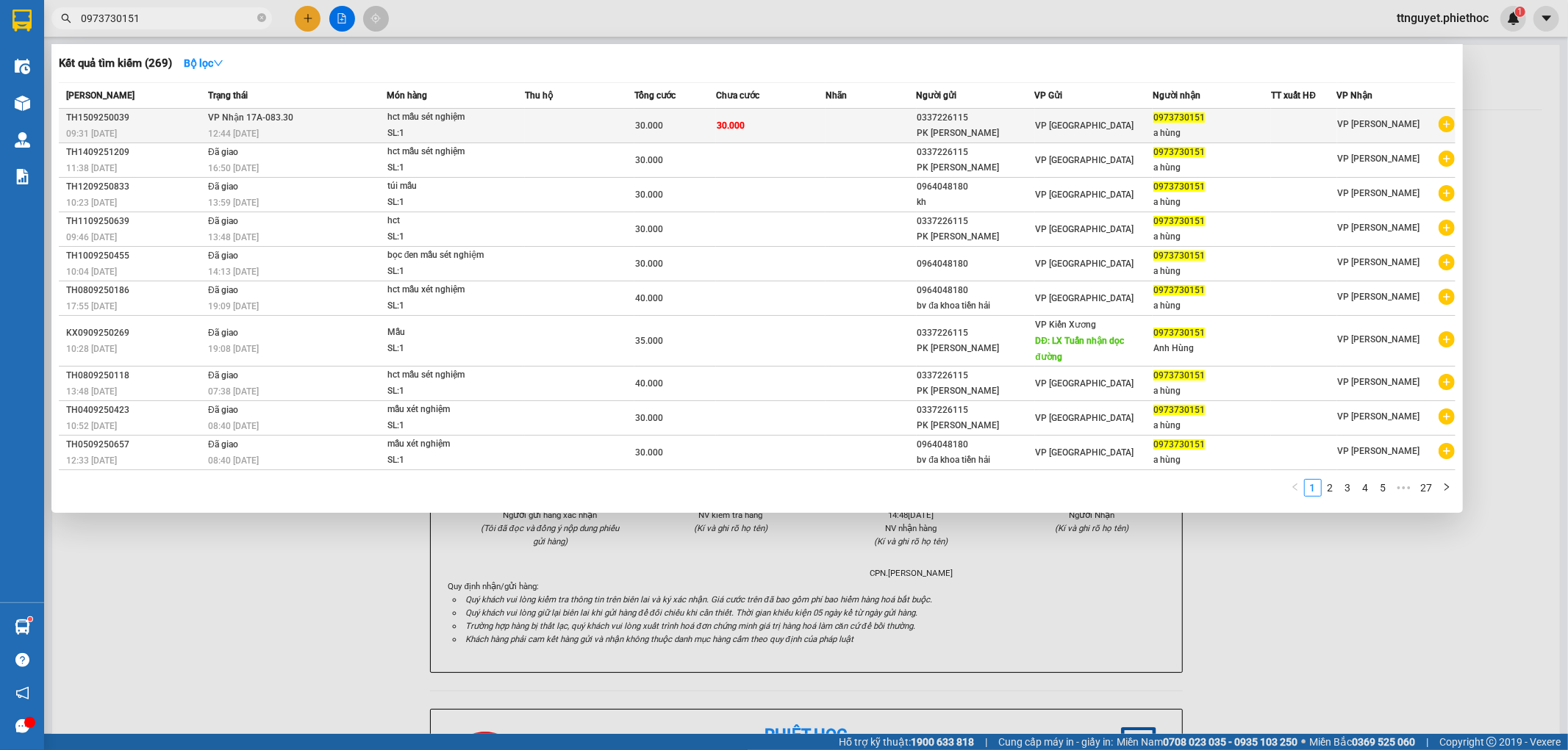
type input "0973730151"
click at [471, 119] on div "hct mẫu sét nghiệm" at bounding box center [443, 118] width 111 height 16
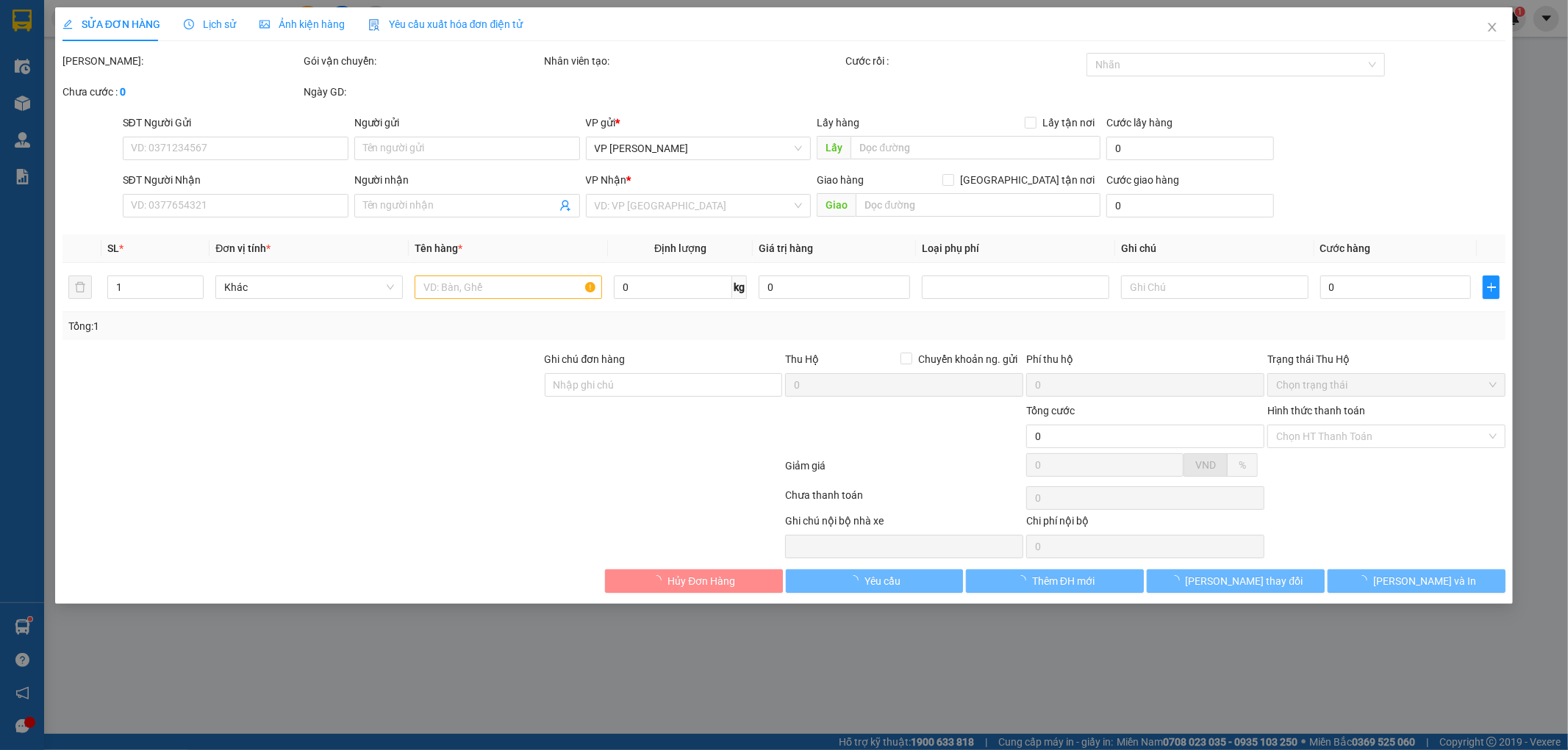
type input "0337226115"
type input "PK Kim Ngân"
type input "0973730151"
type input "a hùng"
type input "30.000"
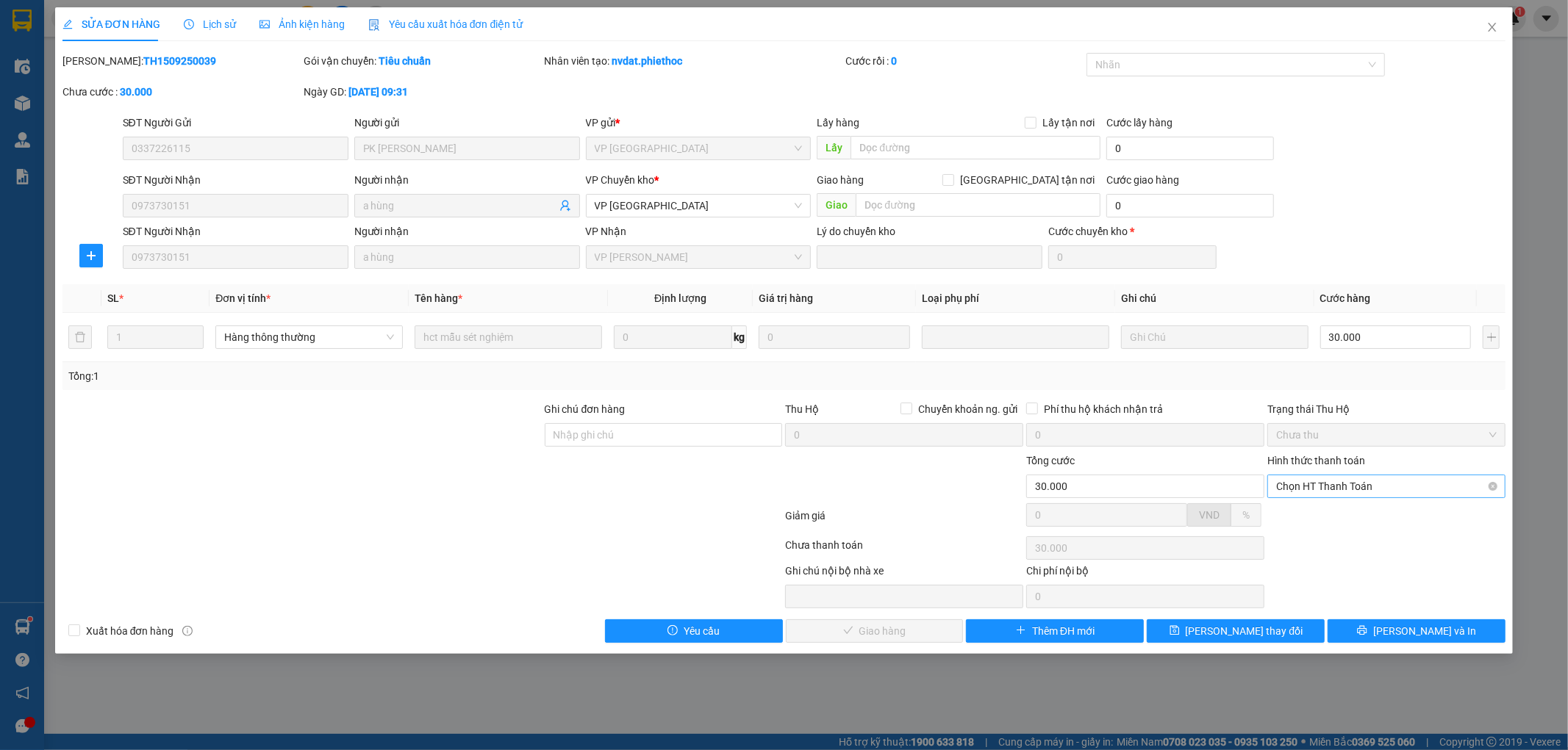
click at [1377, 491] on span "Chọn HT Thanh Toán" at bounding box center [1386, 487] width 220 height 22
click at [1310, 518] on div "Tại văn phòng" at bounding box center [1387, 516] width 220 height 16
type input "0"
click at [869, 628] on span "Lưu và Giao hàng" at bounding box center [884, 631] width 141 height 16
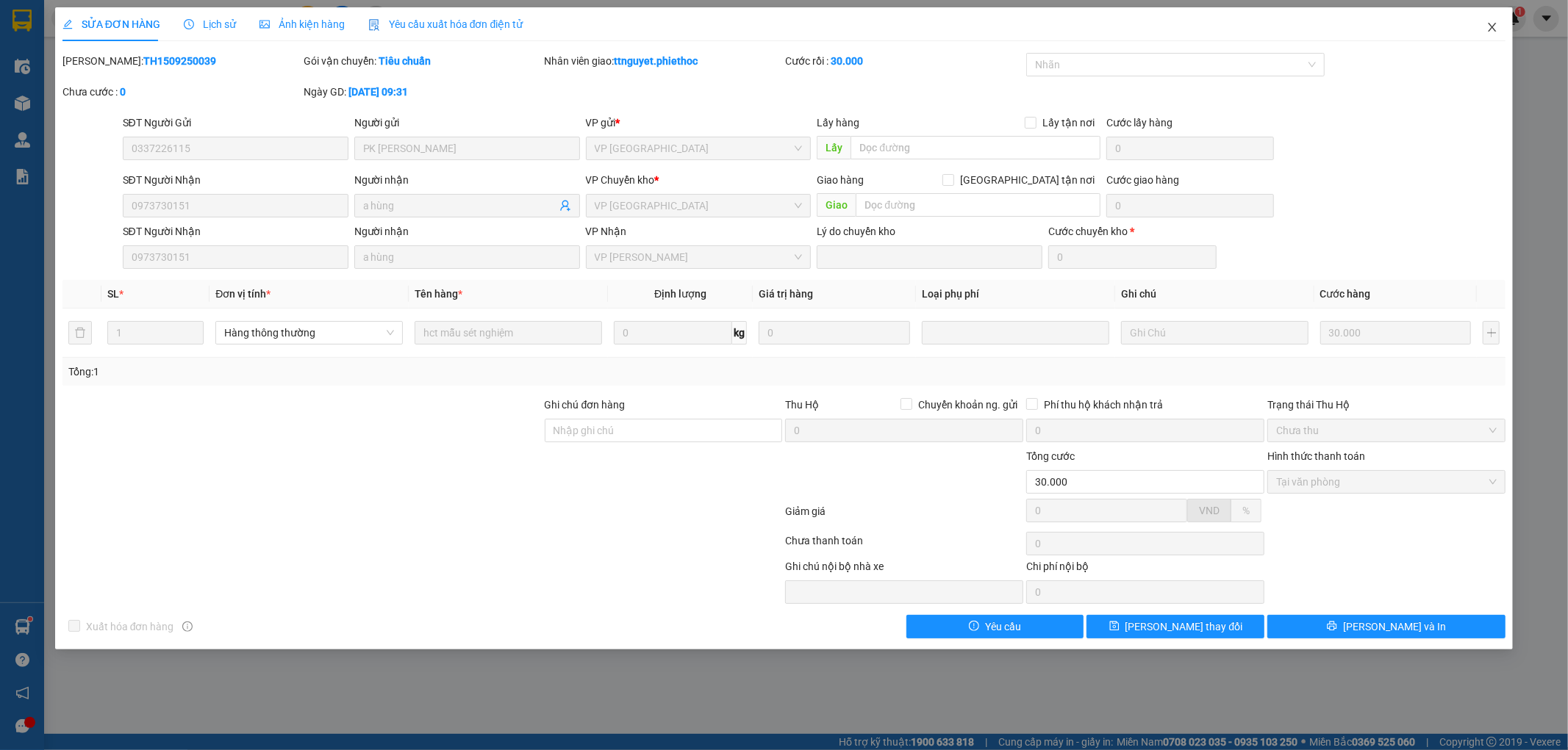
click at [1494, 29] on icon "close" at bounding box center [1493, 28] width 8 height 9
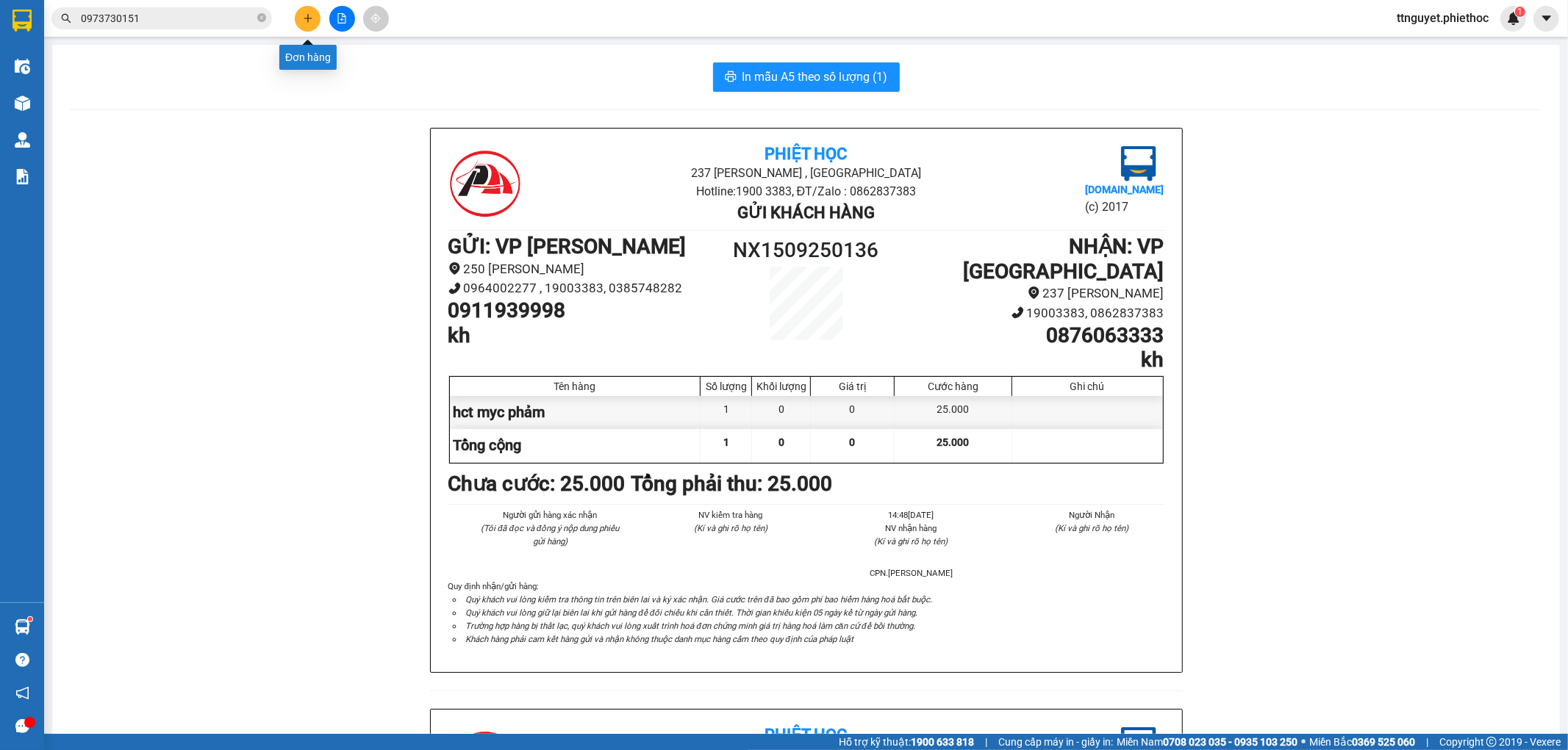
click at [300, 19] on button at bounding box center [308, 19] width 25 height 25
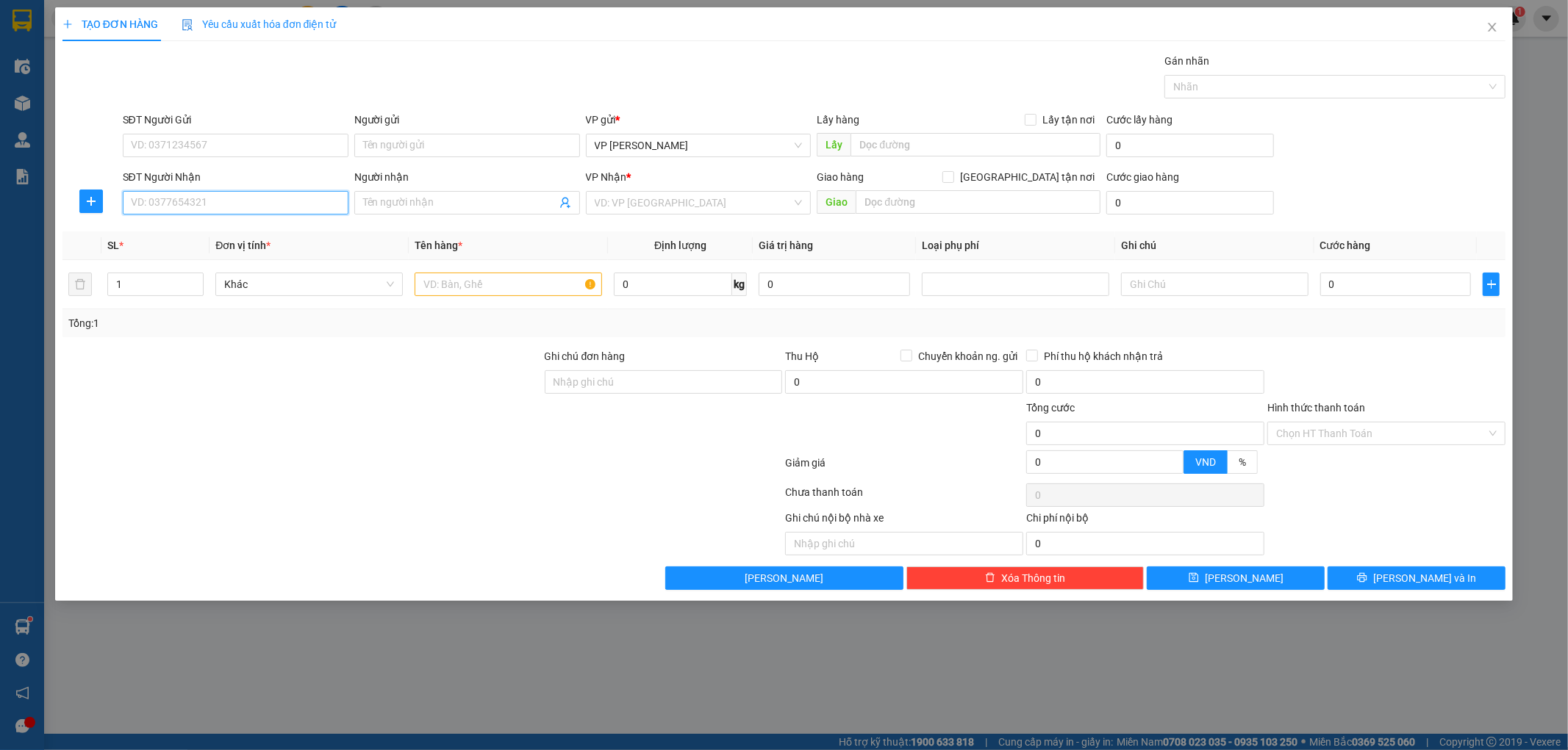
click at [223, 206] on input "SĐT Người Nhận" at bounding box center [235, 203] width 225 height 24
type input "0926336262"
click at [423, 201] on input "Người nhận" at bounding box center [459, 203] width 193 height 16
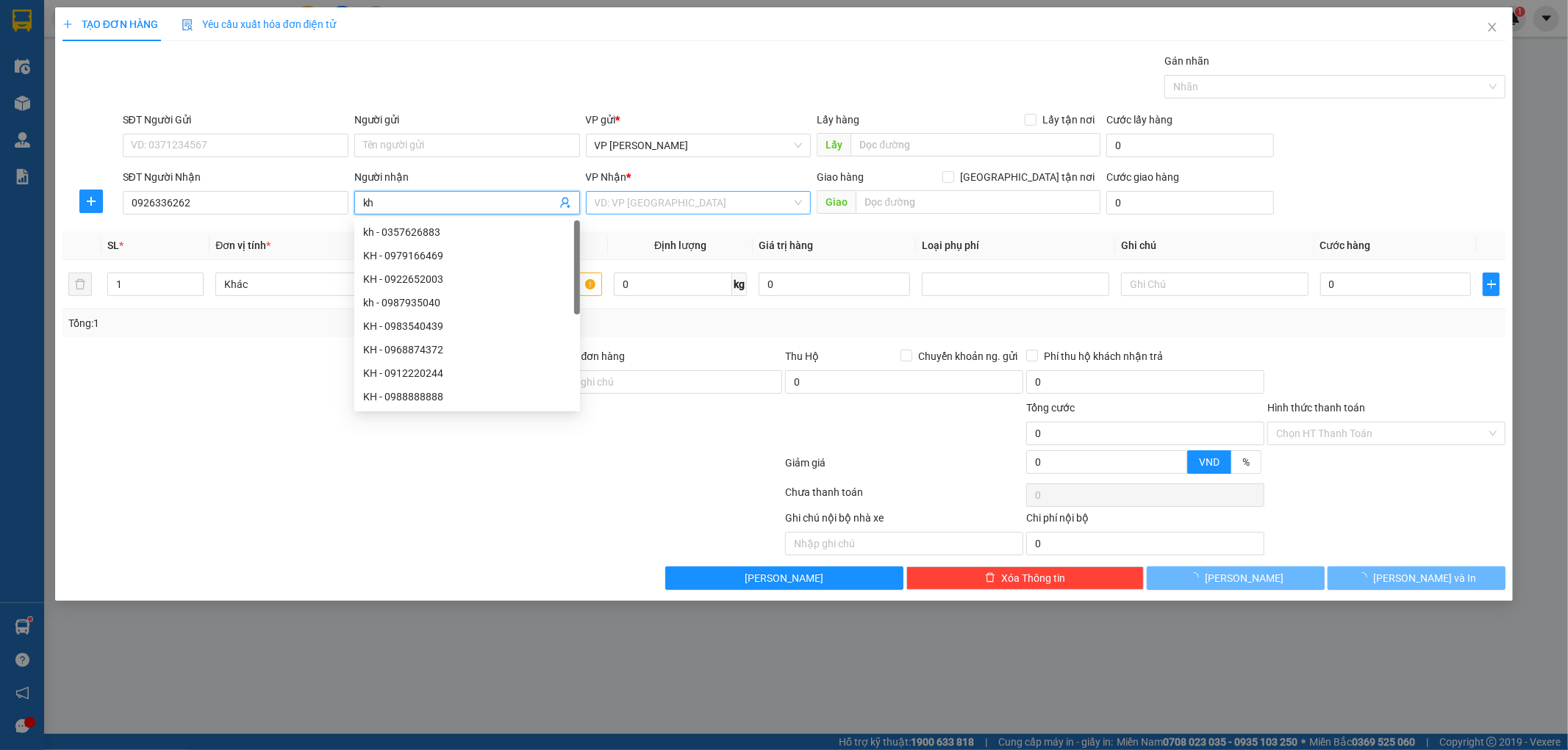
type input "kh"
click at [706, 204] on input "search" at bounding box center [694, 203] width 198 height 22
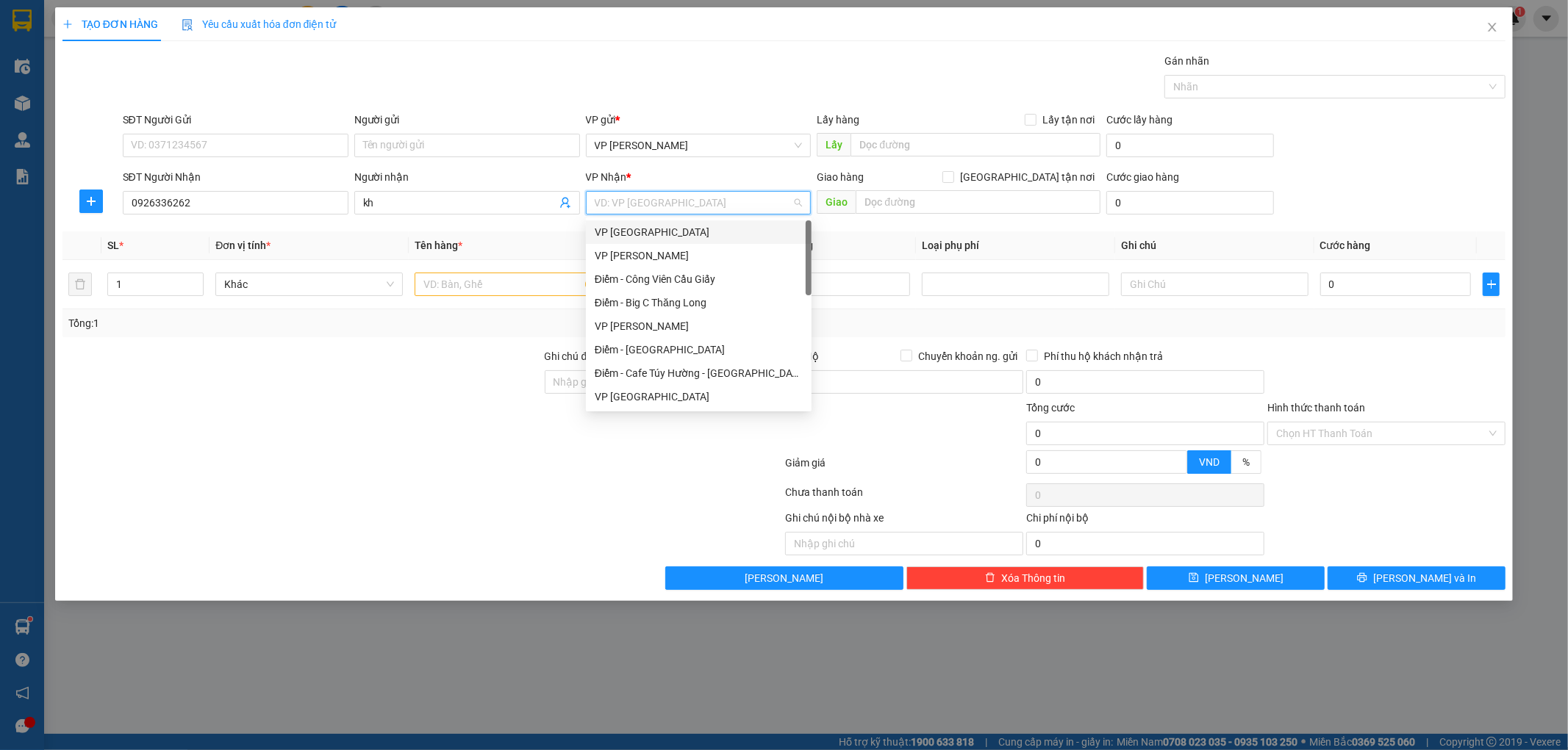
click at [671, 225] on div "VP [GEOGRAPHIC_DATA]" at bounding box center [699, 232] width 208 height 16
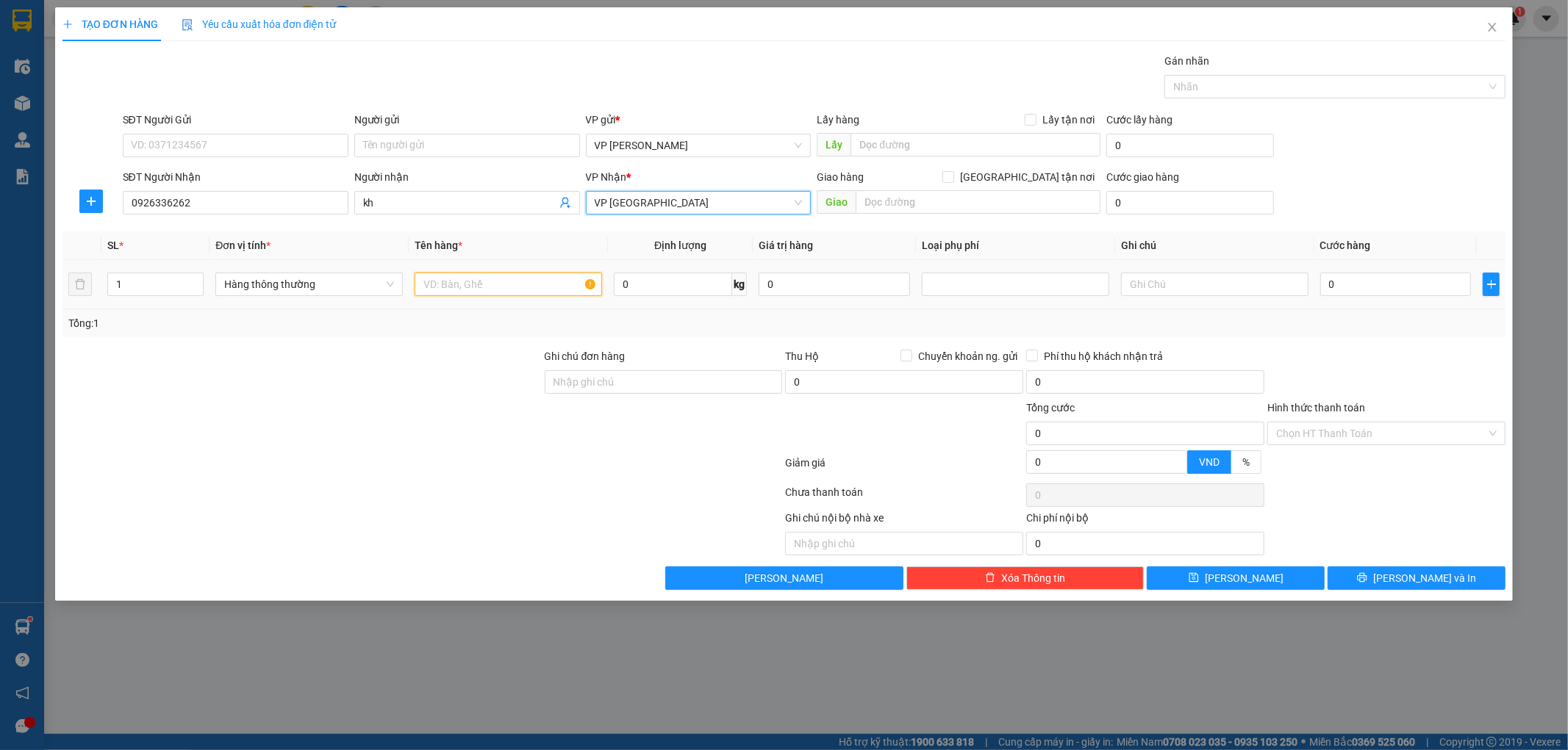
click at [497, 290] on input "text" at bounding box center [508, 284] width 187 height 24
type input "hct"
click at [1372, 281] on input "0" at bounding box center [1396, 284] width 152 height 24
type input "02"
type input "2"
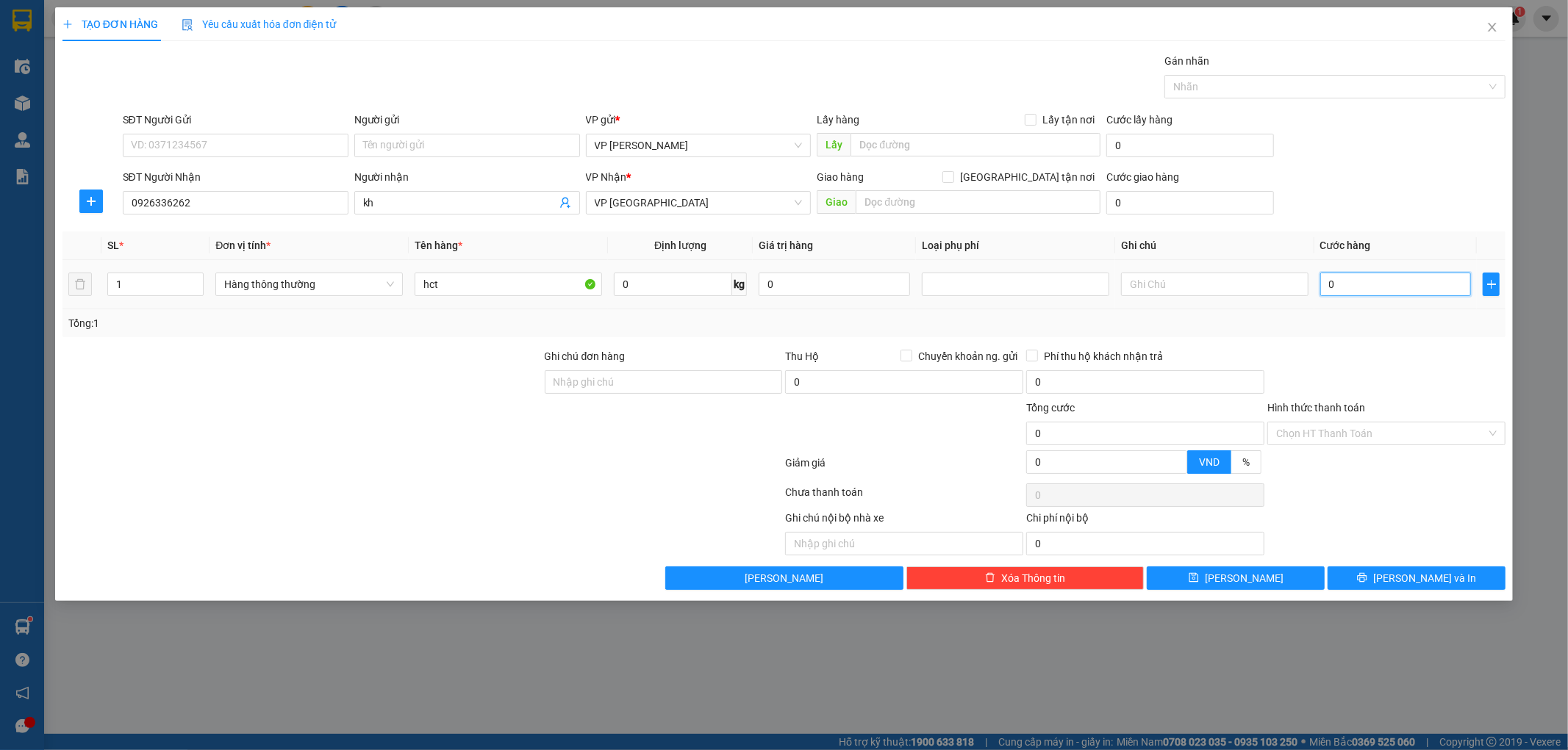
type input "2"
type input "025"
type input "25"
type input "25.000"
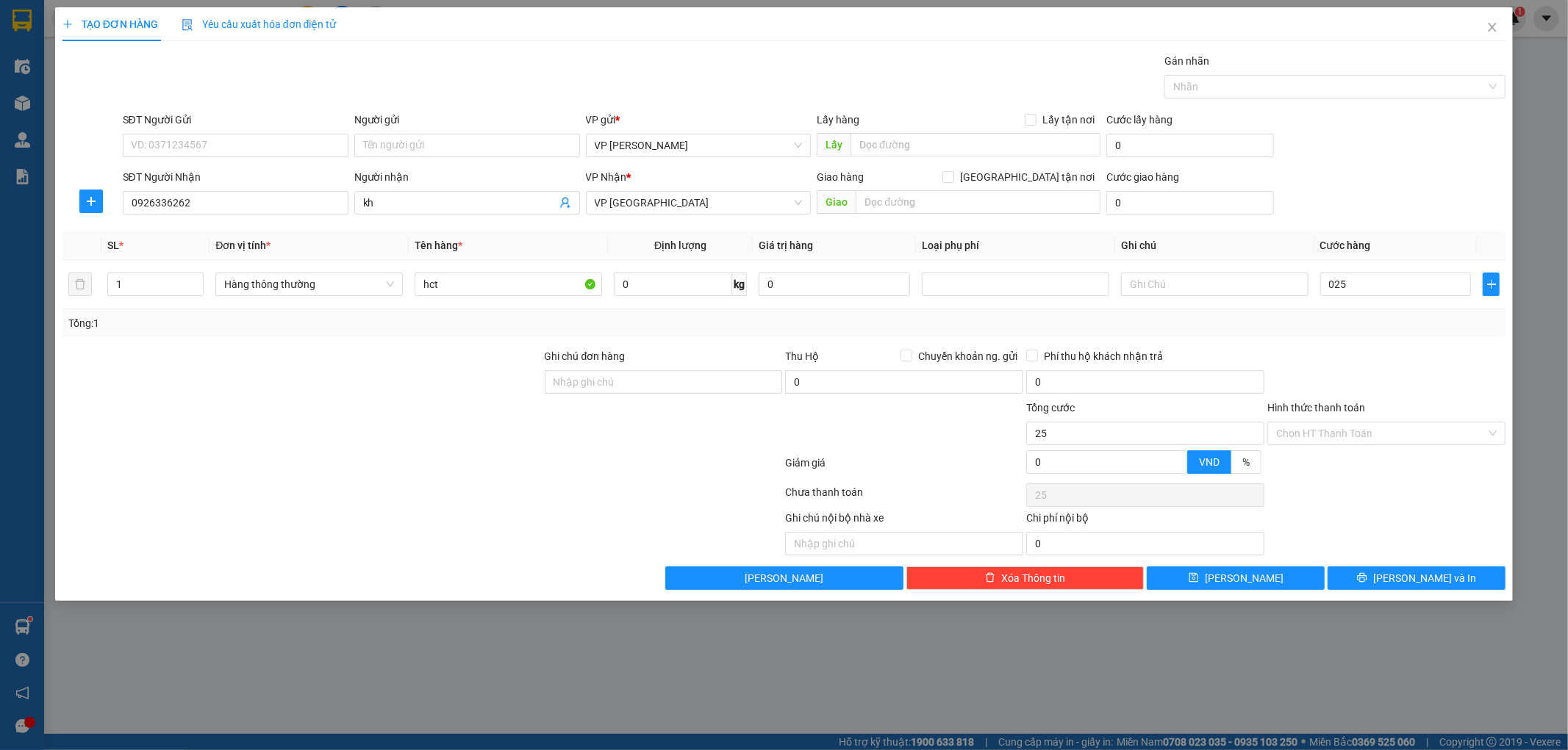
type input "25.000"
click at [1388, 325] on div "Tổng: 1" at bounding box center [785, 323] width 1432 height 16
click at [1355, 585] on button "Lưu và In" at bounding box center [1416, 578] width 178 height 24
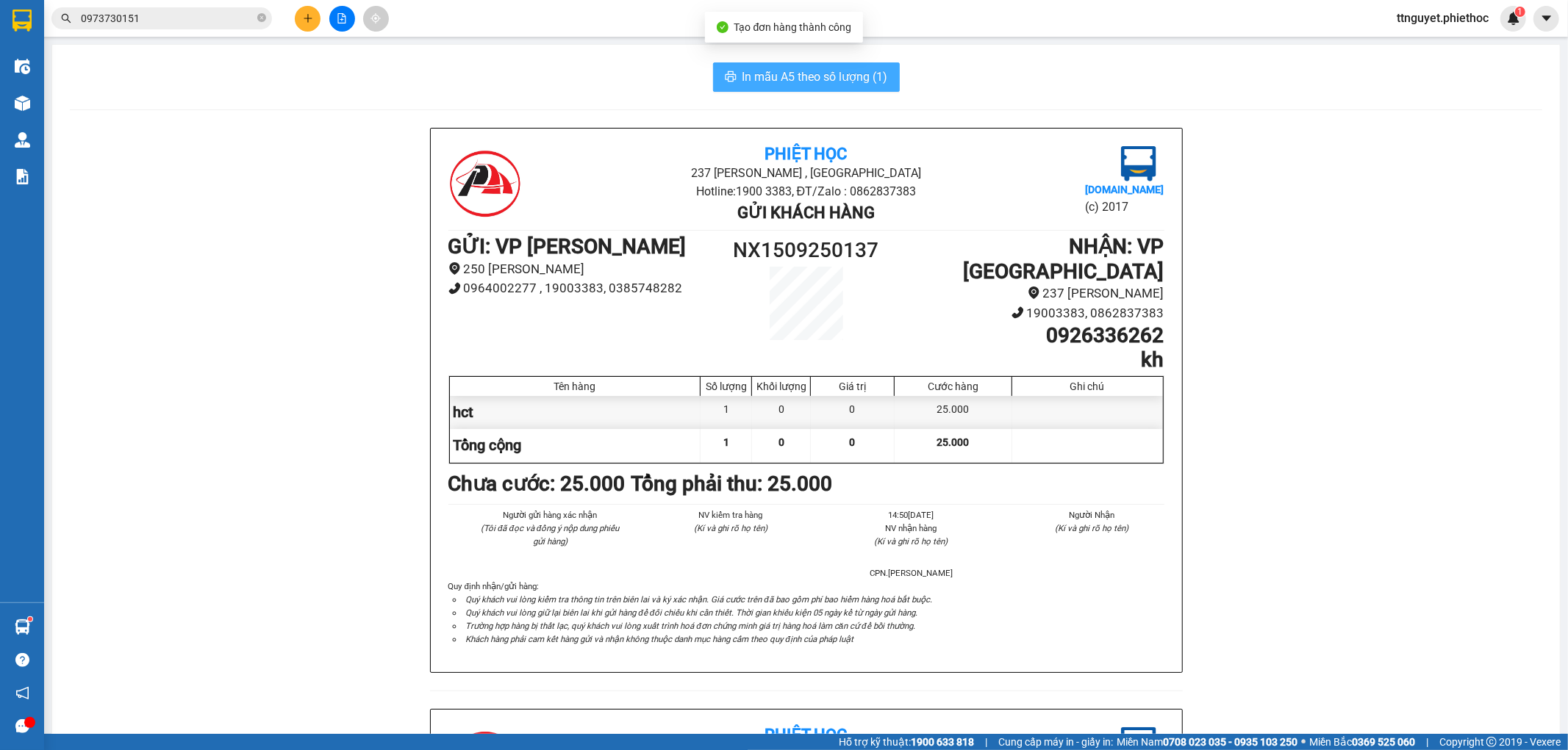
click at [797, 78] on span "In mẫu A5 theo số lượng (1)" at bounding box center [815, 77] width 146 height 19
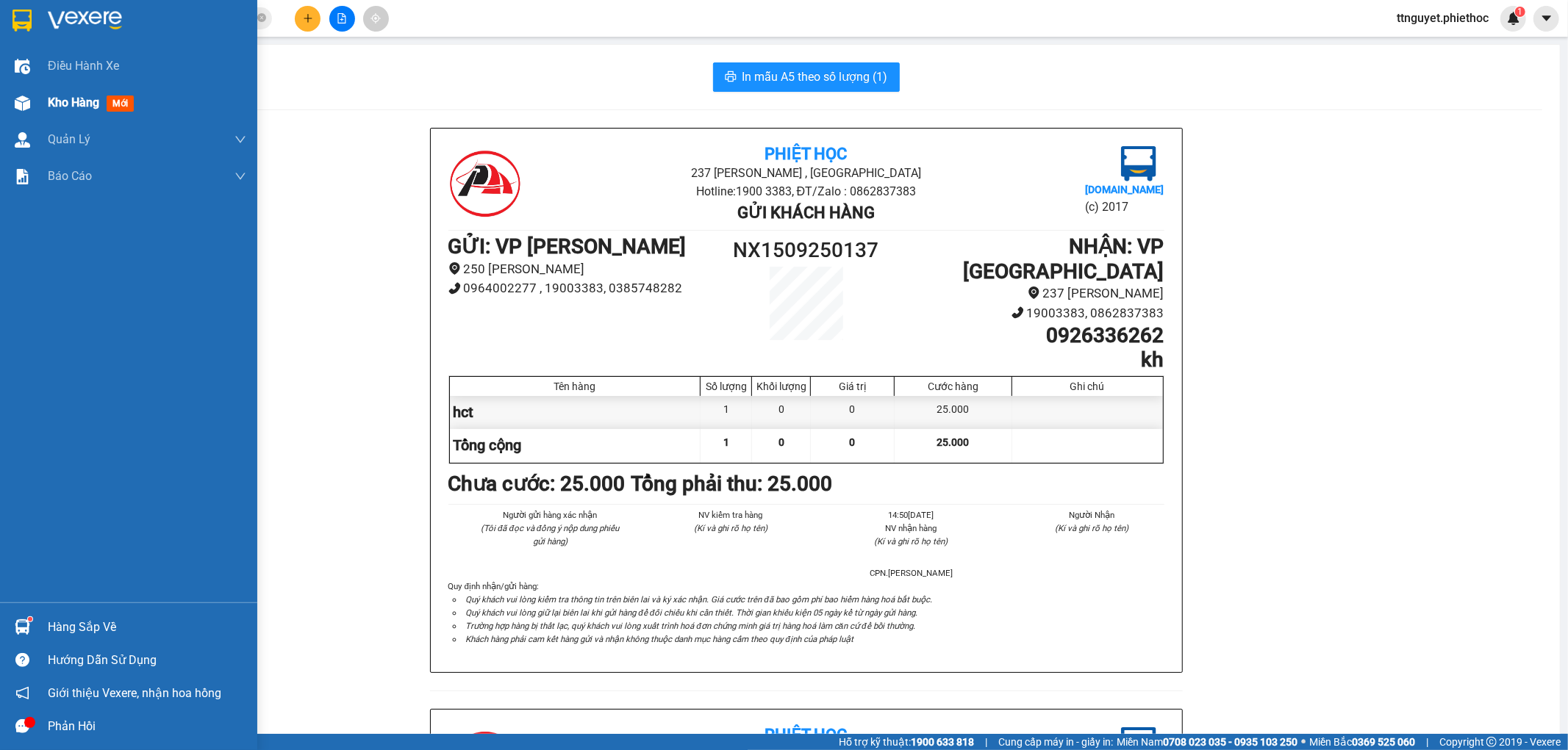
click at [38, 100] on div "Kho hàng mới" at bounding box center [128, 102] width 258 height 37
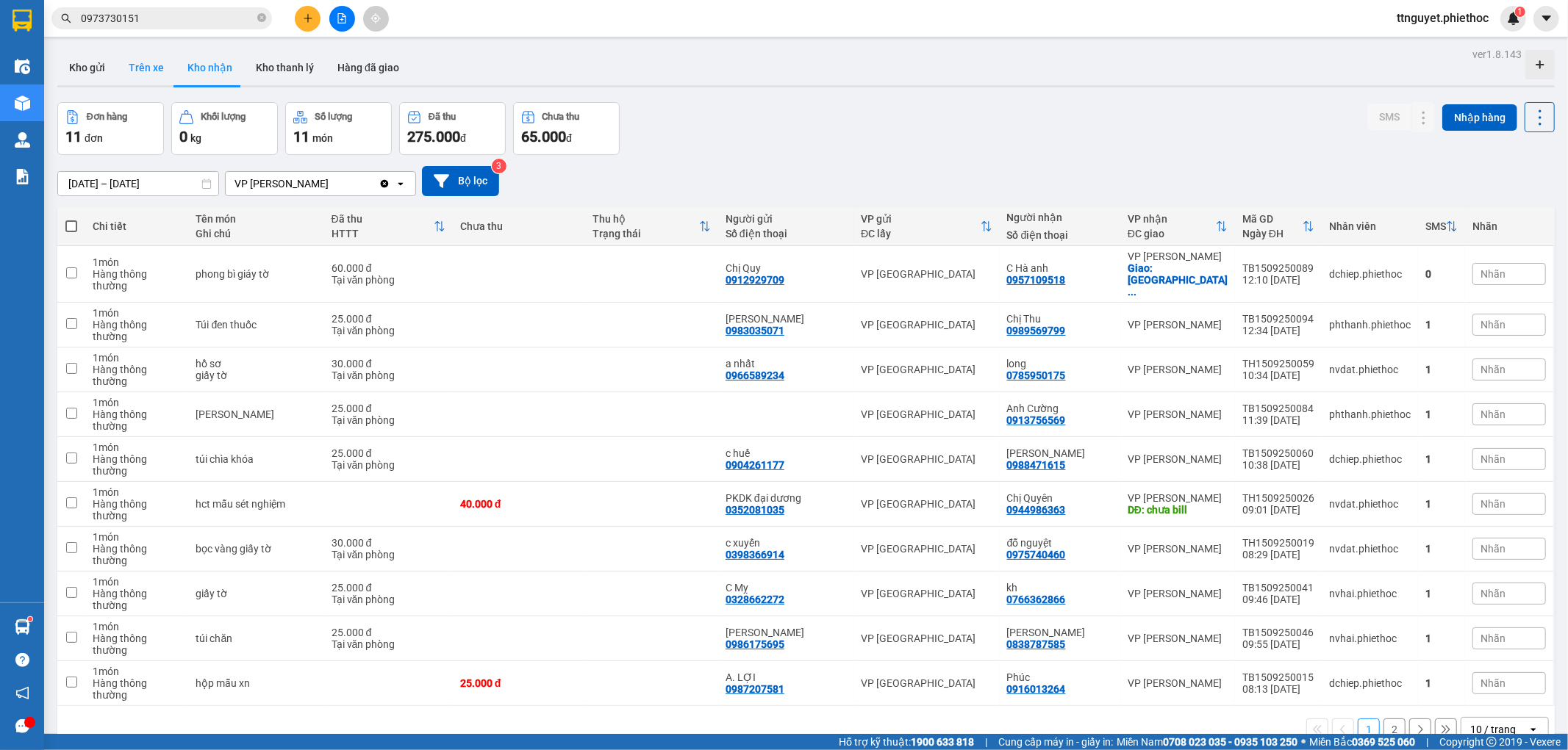
click at [149, 78] on button "Trên xe" at bounding box center [146, 67] width 59 height 35
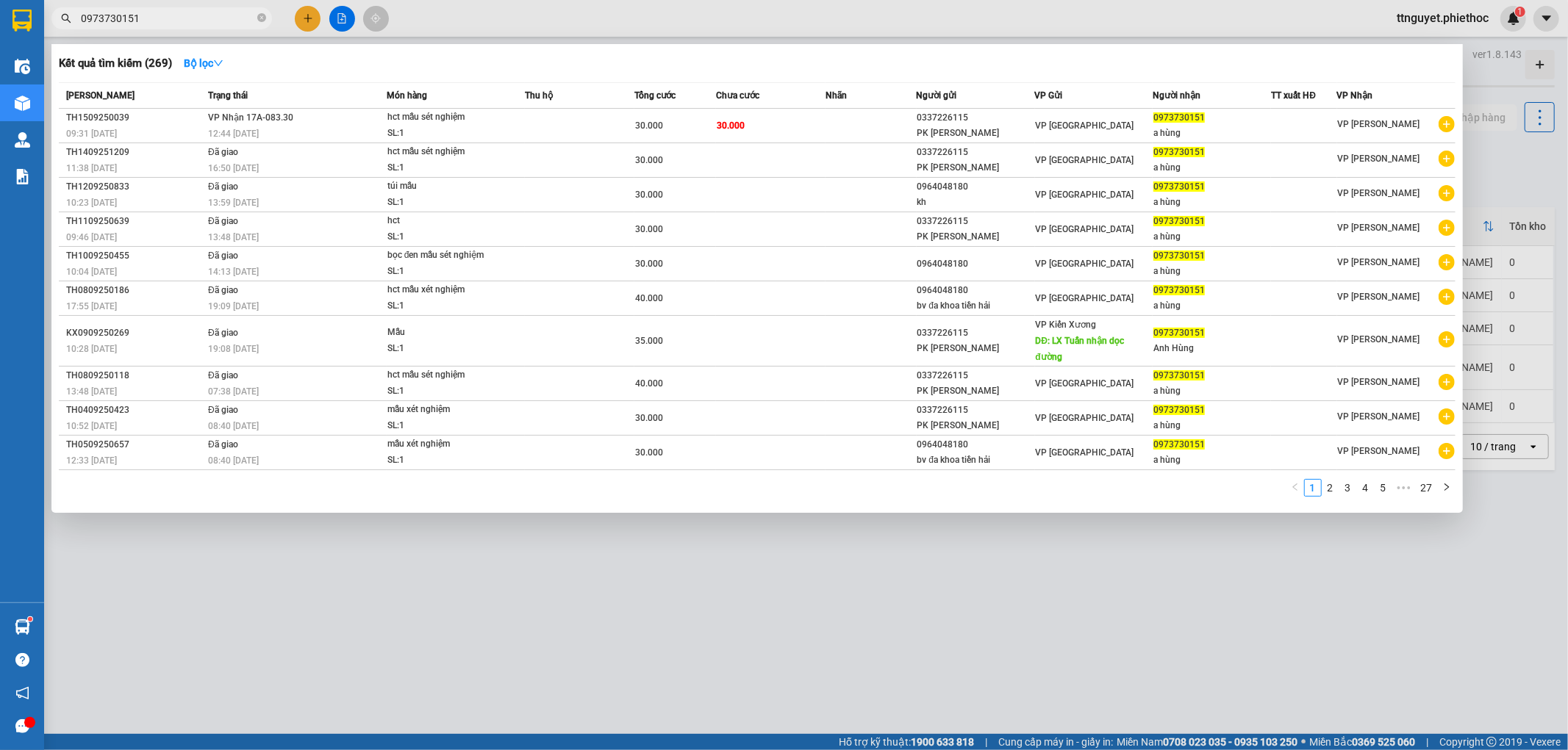
click at [256, 19] on span "0973730151" at bounding box center [161, 19] width 220 height 22
click at [258, 19] on icon "close-circle" at bounding box center [262, 18] width 9 height 9
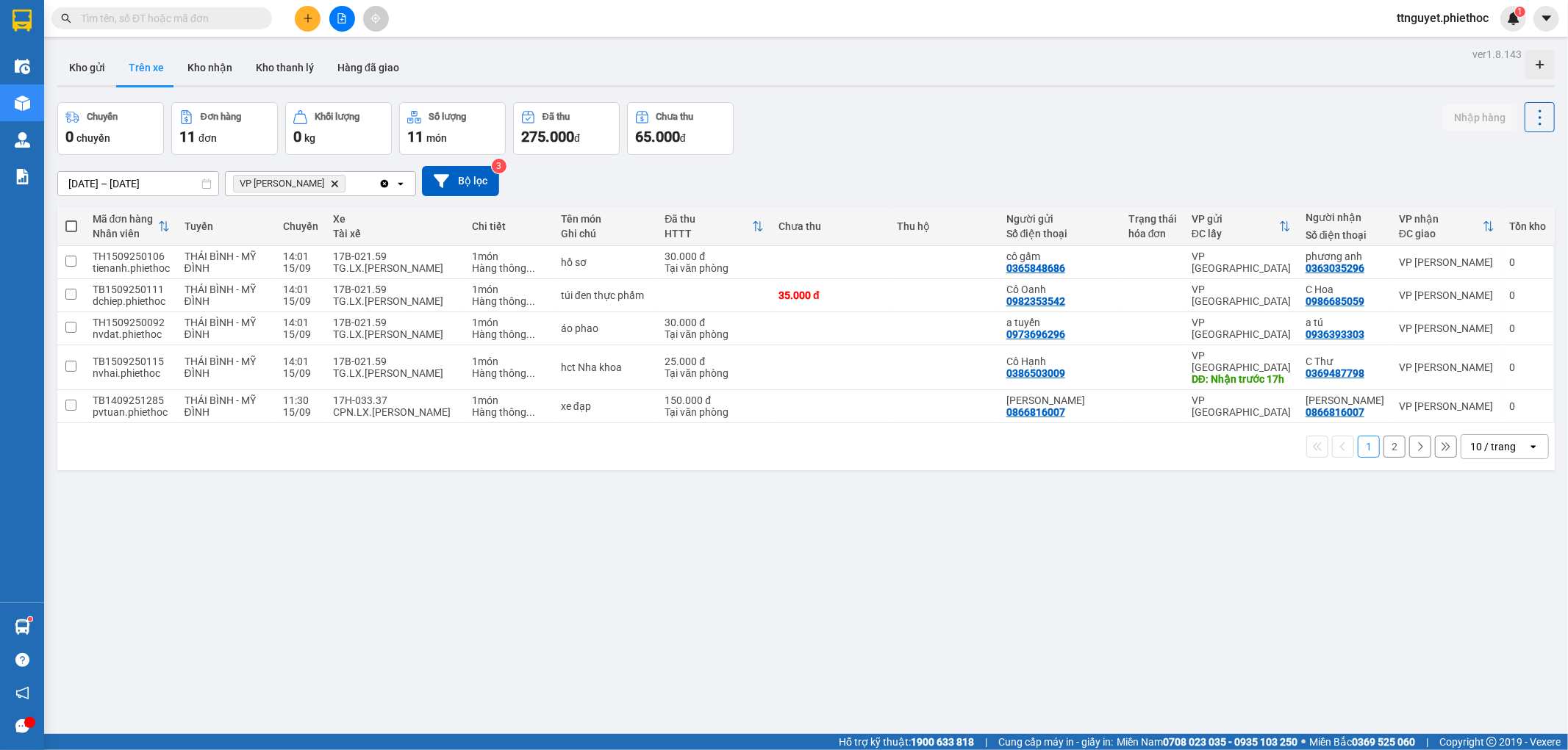
click at [254, 515] on div "ver 1.8.143 Kho gửi Trên xe Kho nhận Kho thanh lý Hàng đã giao Chuyến 0 chuyến …" at bounding box center [806, 419] width 1509 height 750
click at [99, 82] on button "Kho gửi" at bounding box center [87, 67] width 60 height 35
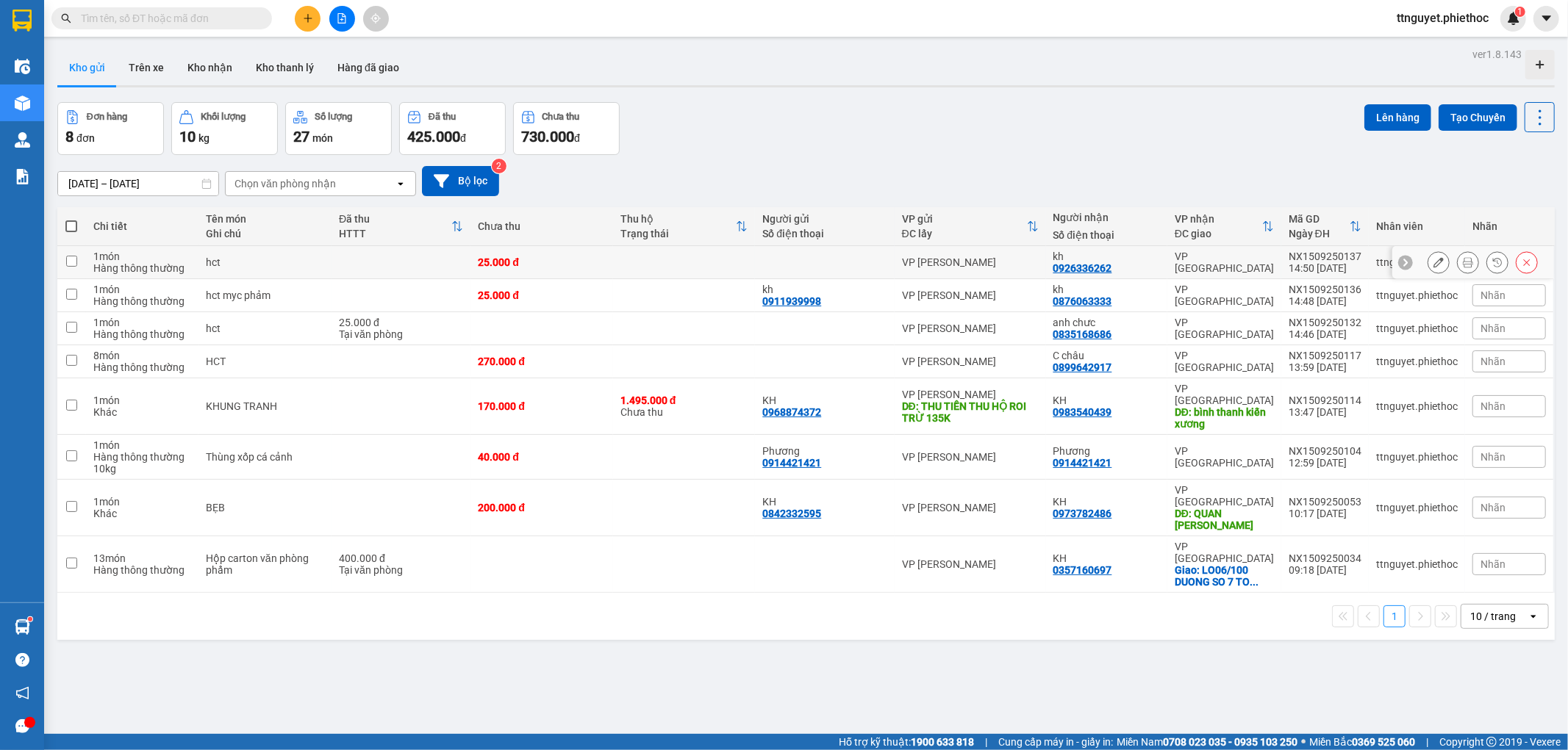
click at [230, 255] on td "hct" at bounding box center [265, 263] width 133 height 33
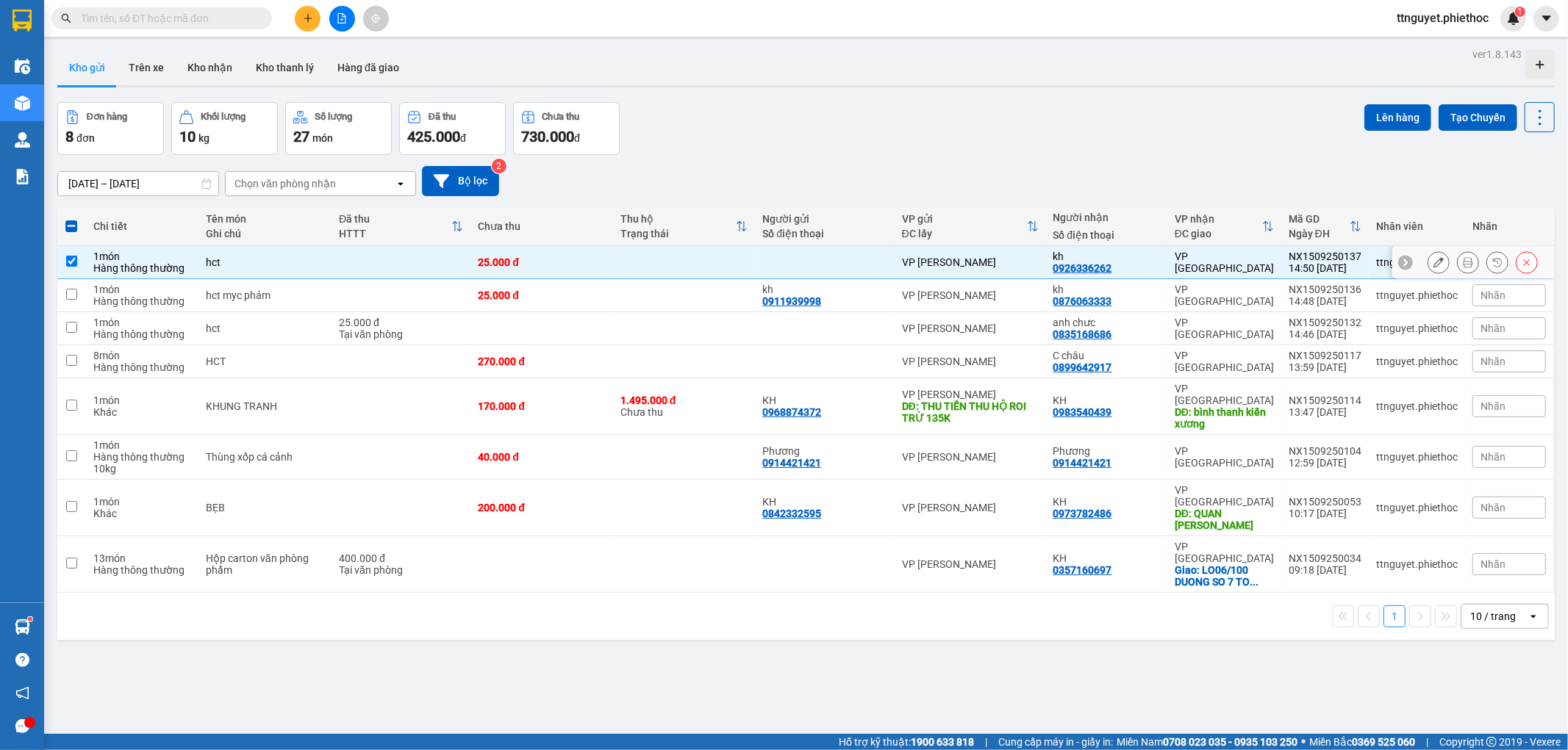
click at [230, 255] on td "hct" at bounding box center [265, 263] width 133 height 33
checkbox input "false"
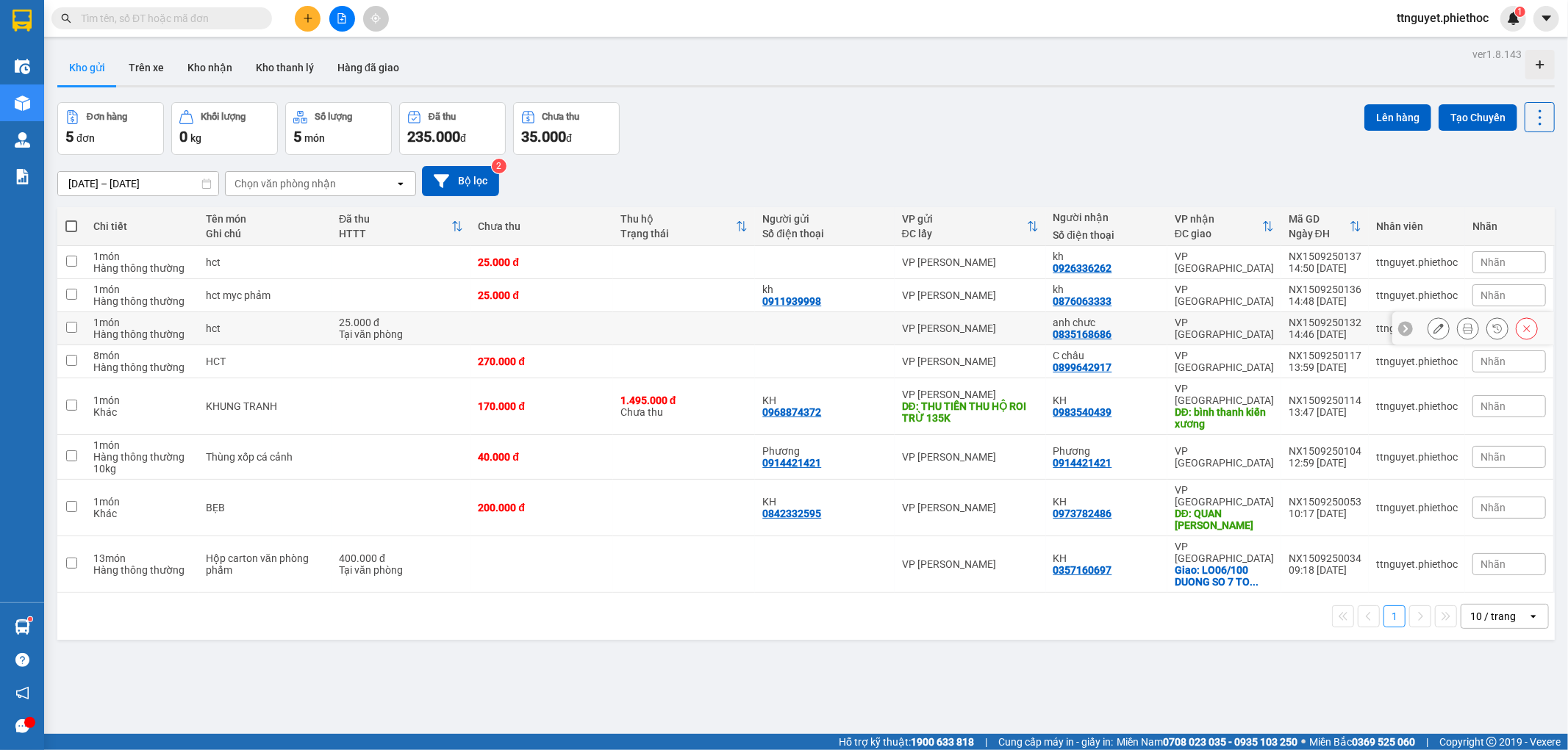
click at [247, 320] on td "hct" at bounding box center [265, 328] width 133 height 33
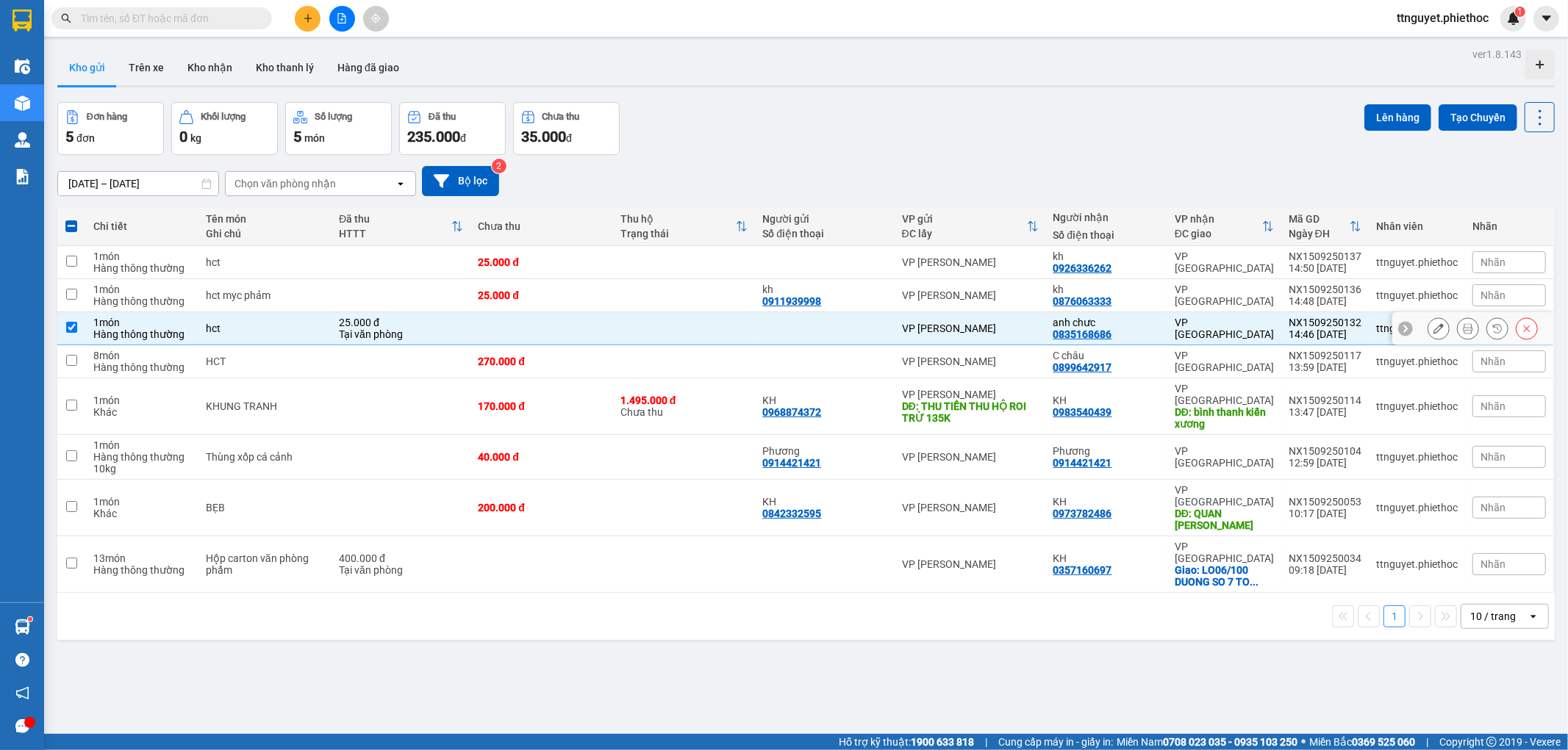
click at [247, 320] on td "hct" at bounding box center [265, 328] width 133 height 33
checkbox input "false"
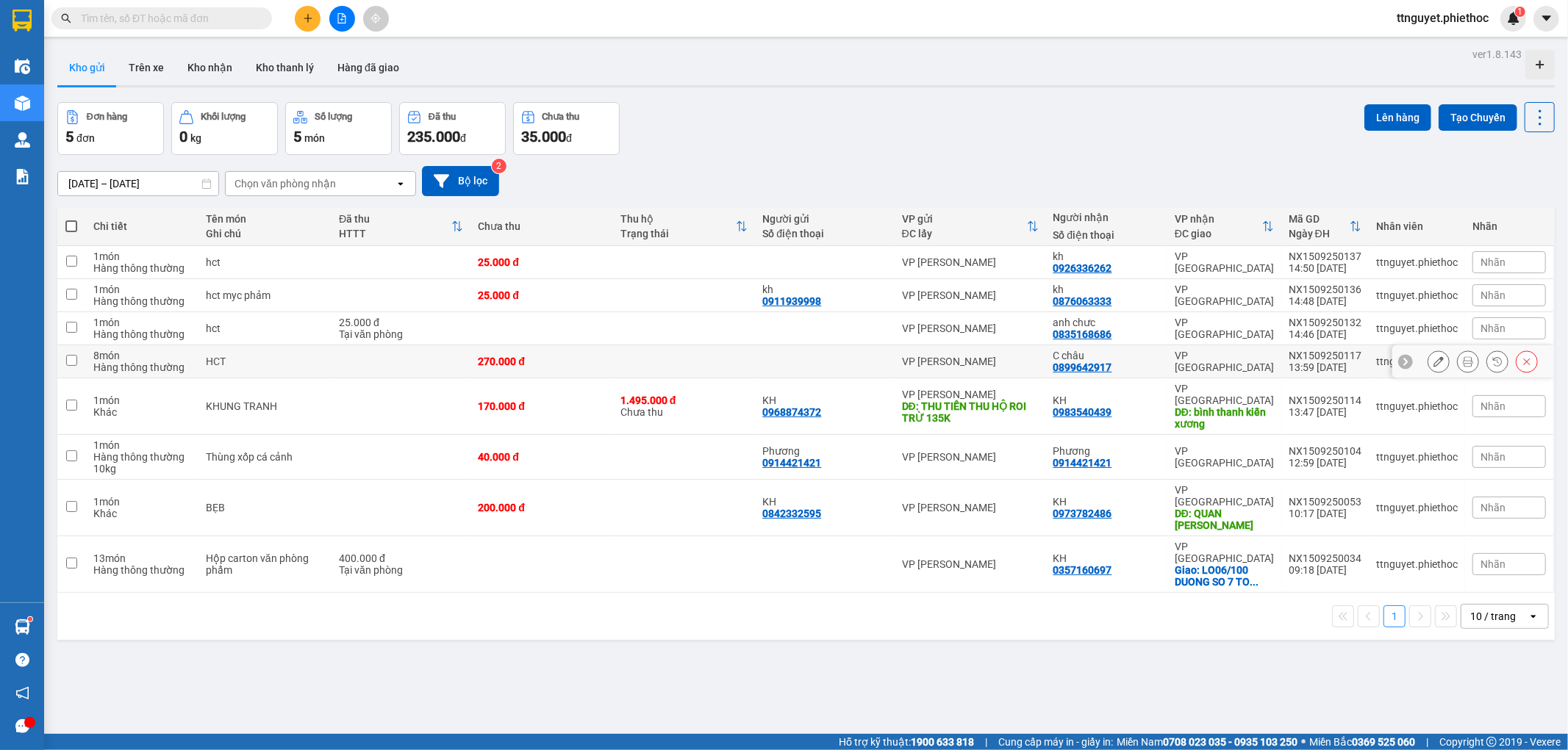
click at [258, 357] on div "HCT" at bounding box center [265, 362] width 119 height 12
checkbox input "true"
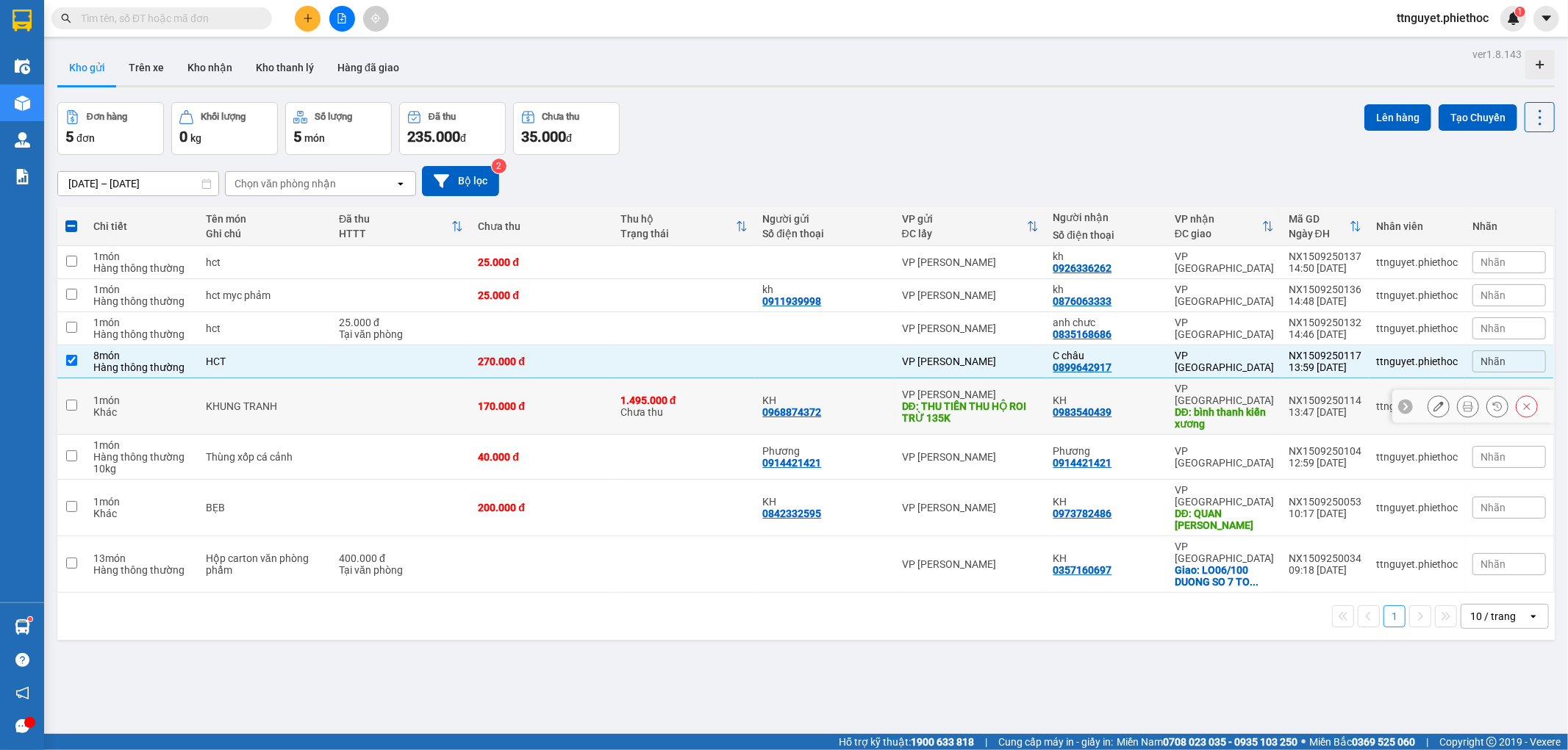
click at [258, 393] on td "KHUNG TRANH" at bounding box center [265, 407] width 133 height 57
checkbox input "true"
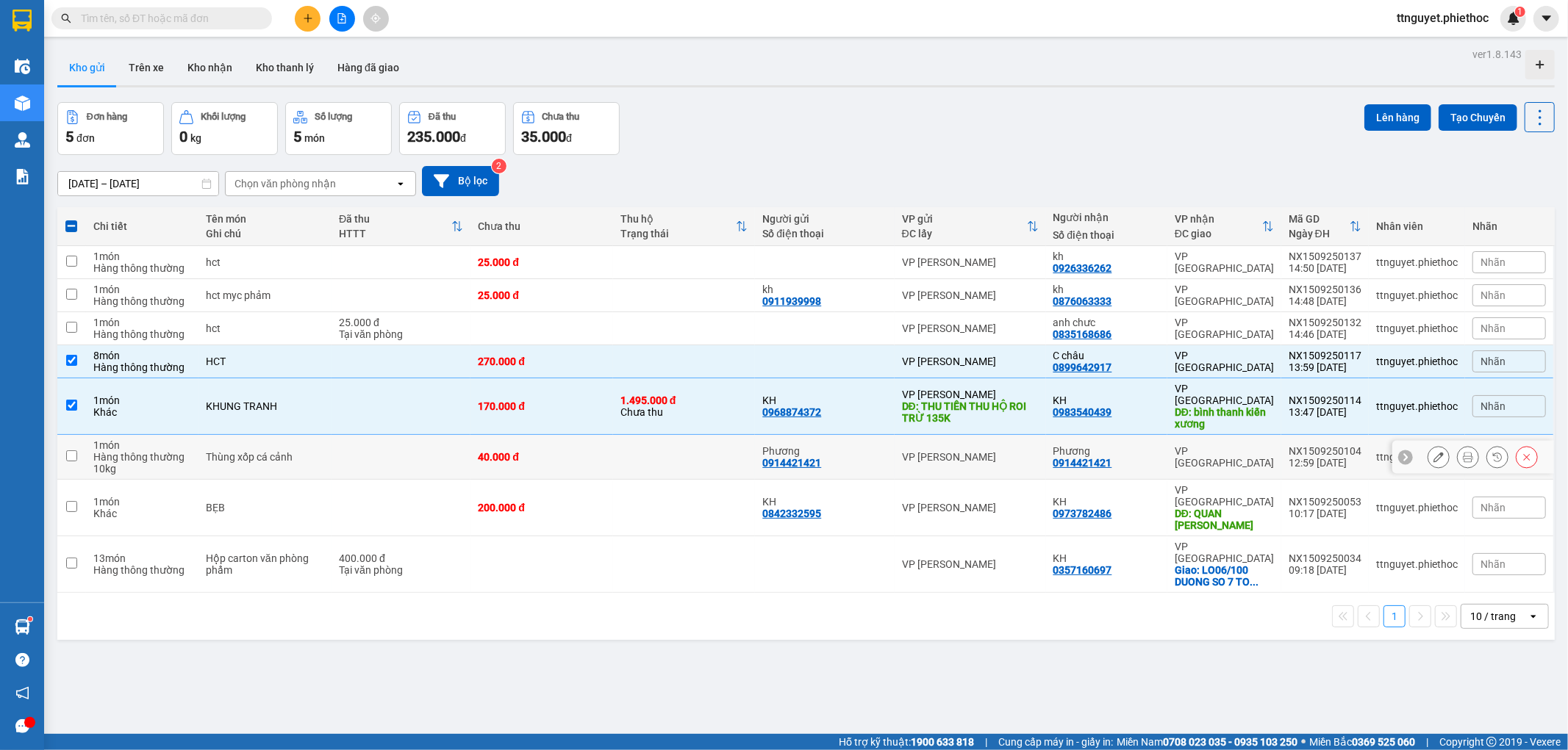
click at [392, 435] on td at bounding box center [401, 457] width 139 height 45
checkbox input "true"
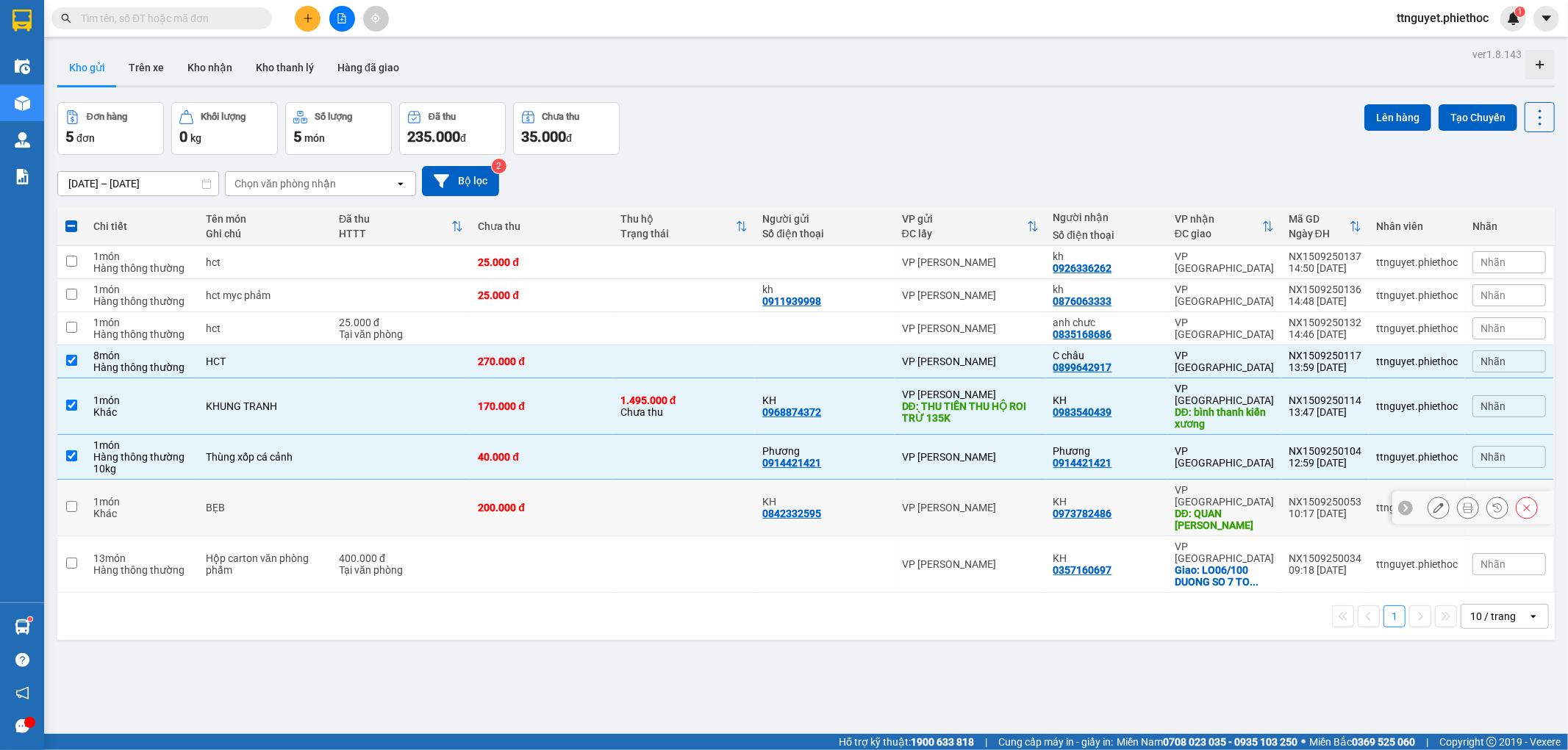
click at [376, 483] on td at bounding box center [401, 508] width 139 height 57
checkbox input "true"
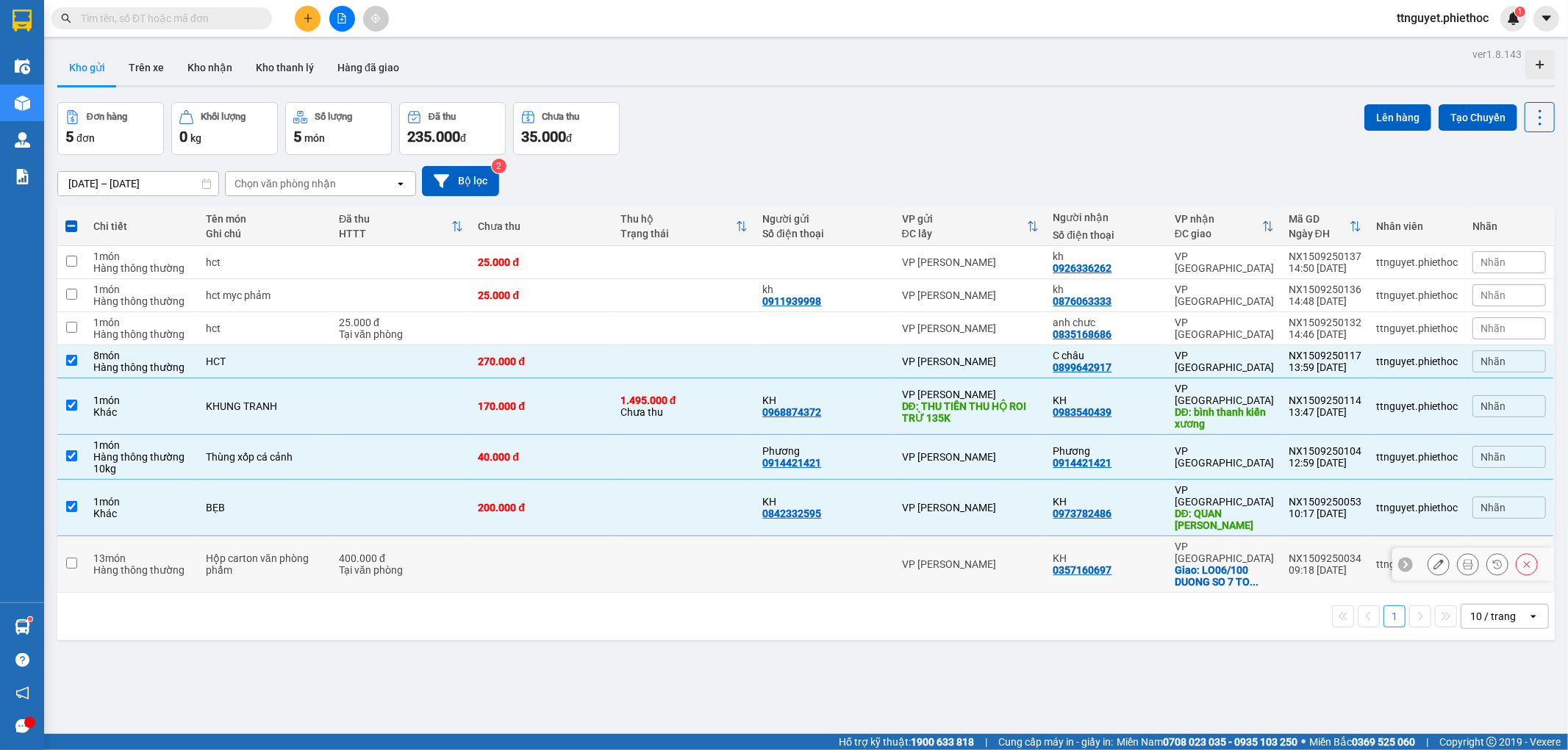
click at [354, 552] on div "400.000 đ" at bounding box center [401, 558] width 124 height 12
checkbox input "true"
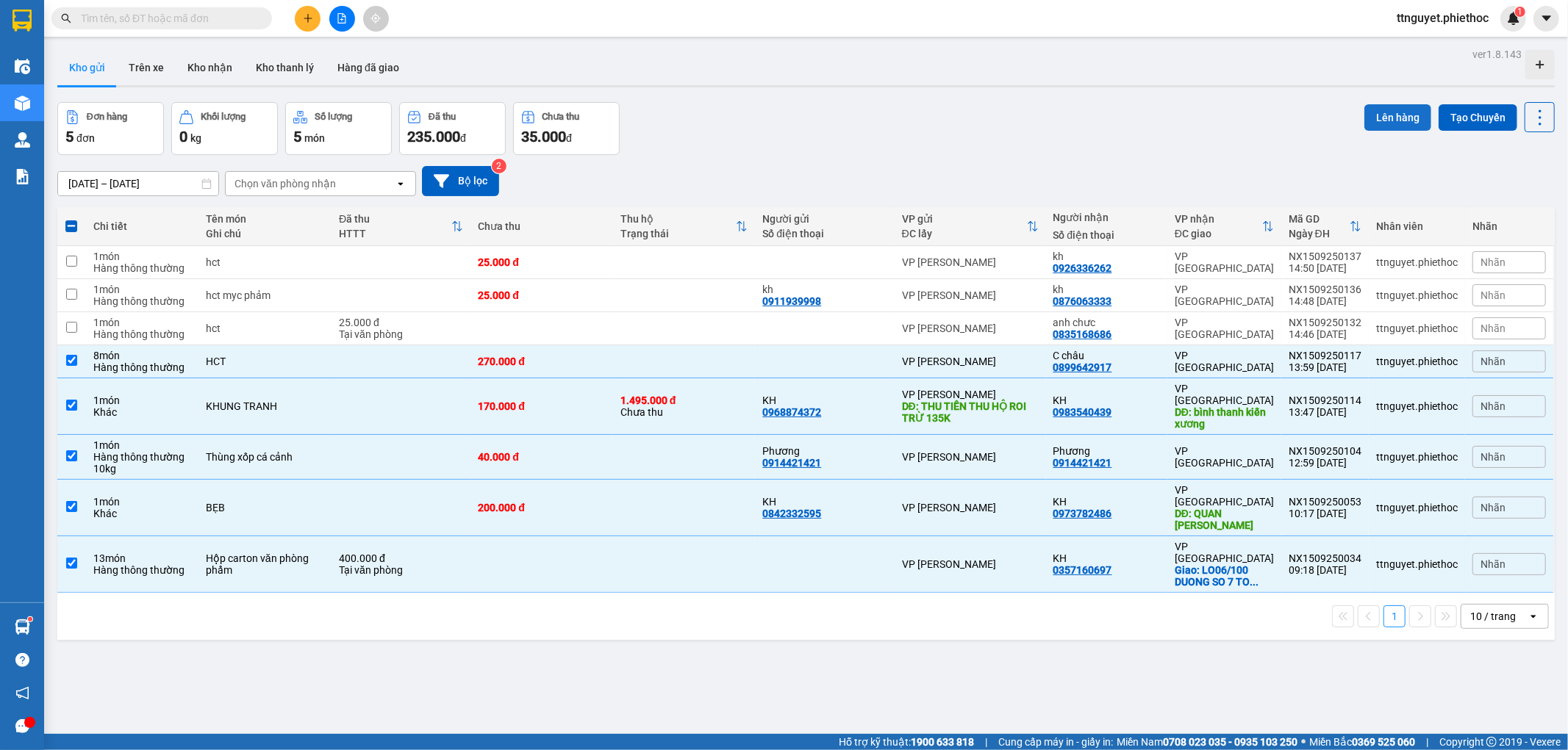
click at [1369, 114] on button "Lên hàng" at bounding box center [1399, 117] width 67 height 26
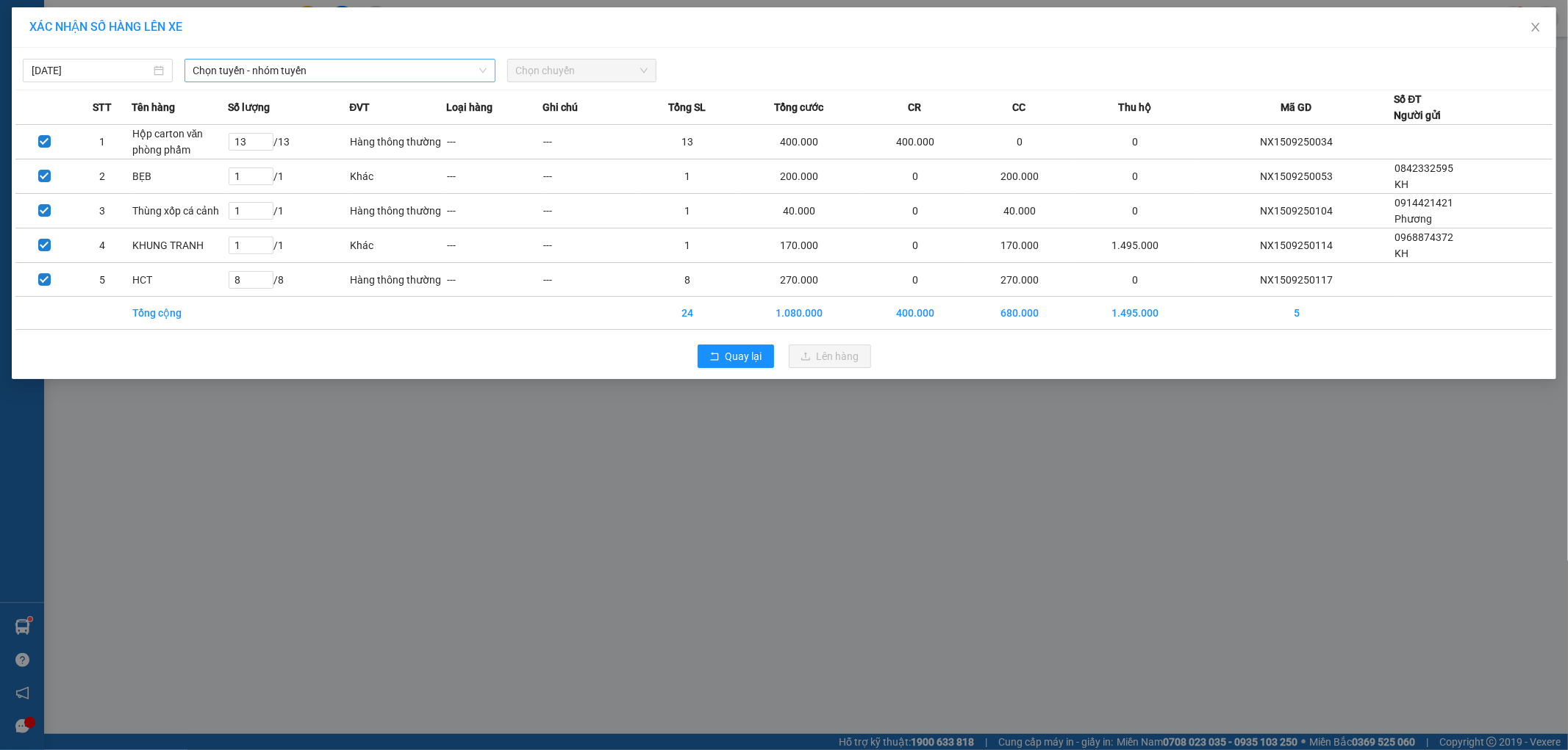
click at [416, 69] on span "Chọn tuyến - nhóm tuyến" at bounding box center [340, 71] width 293 height 22
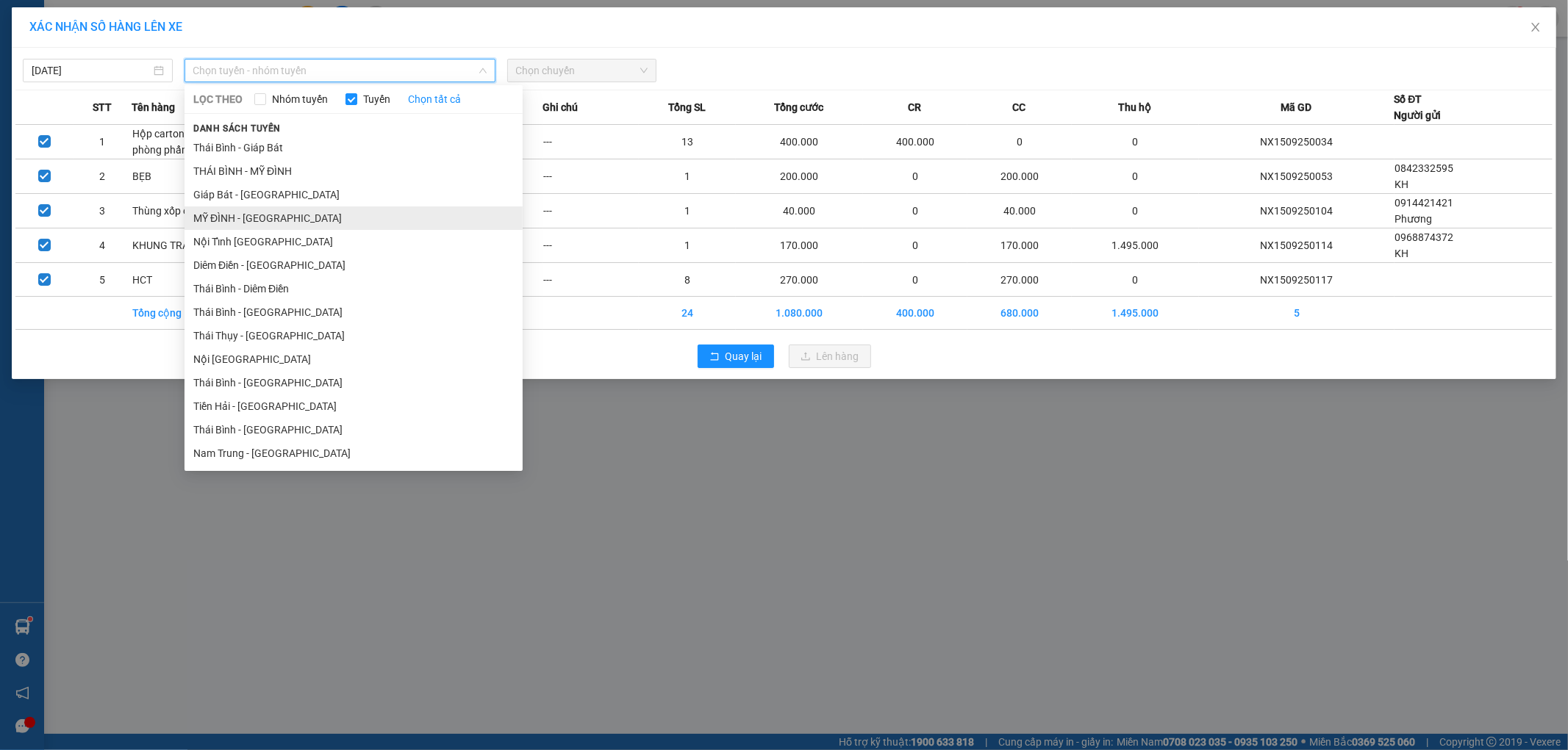
click at [275, 215] on li "MỸ ĐÌNH - THÁI BÌNH" at bounding box center [353, 219] width 338 height 24
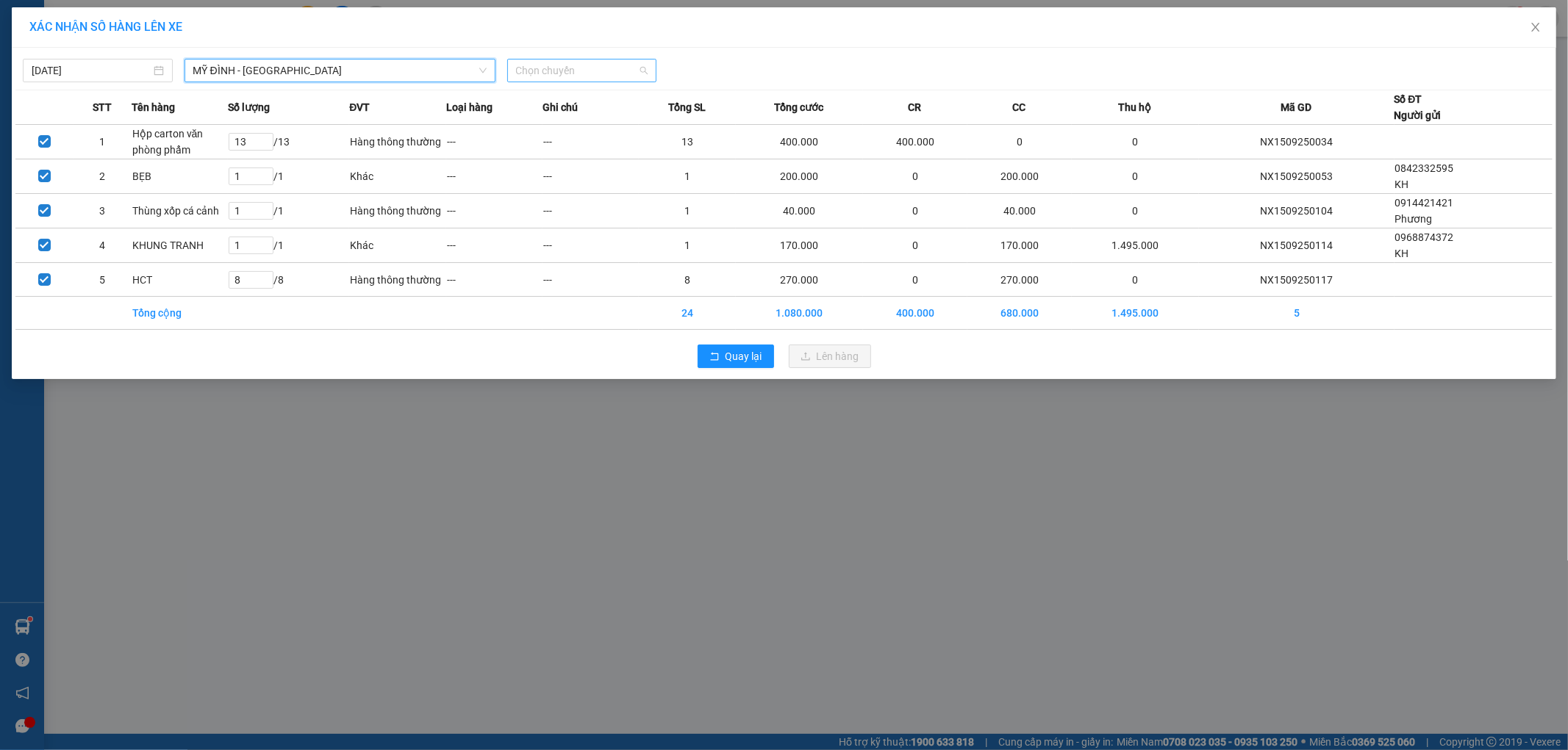
click at [579, 75] on span "Chọn chuyến" at bounding box center [582, 71] width 132 height 22
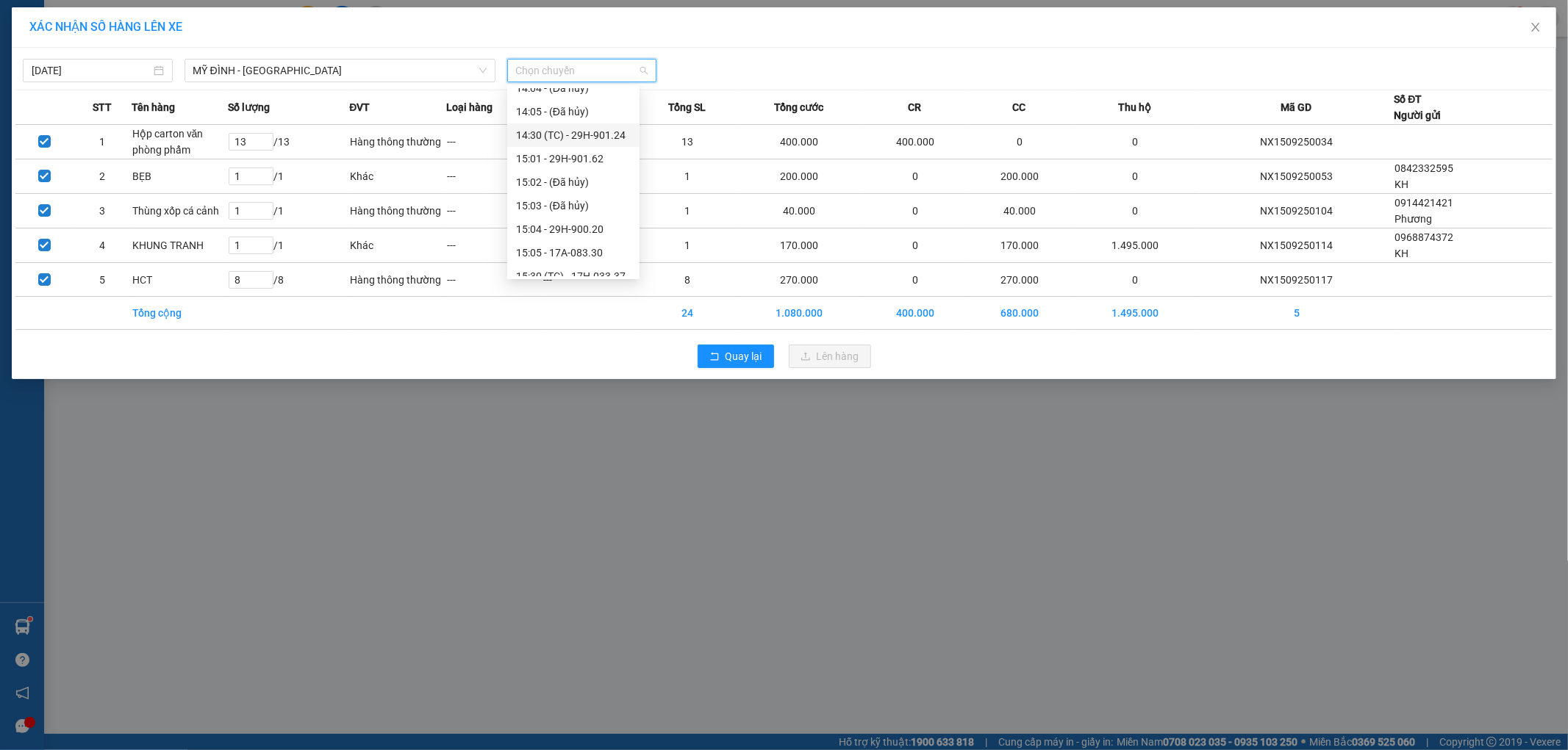
scroll to position [1172, 0]
click at [601, 199] on div "14:30 (TC) - 29H-901.24" at bounding box center [573, 199] width 115 height 16
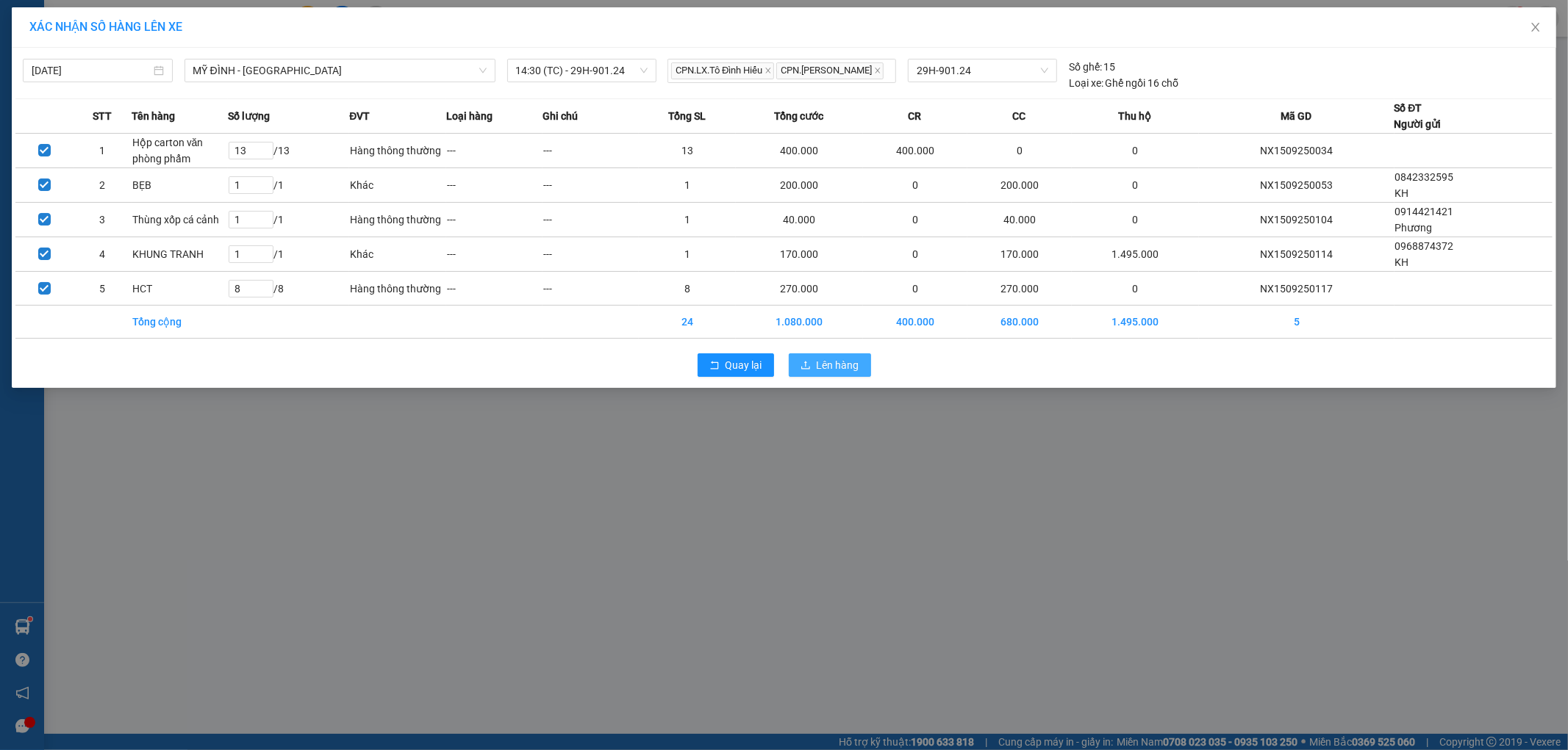
click at [821, 373] on span "Lên hàng" at bounding box center [838, 366] width 43 height 16
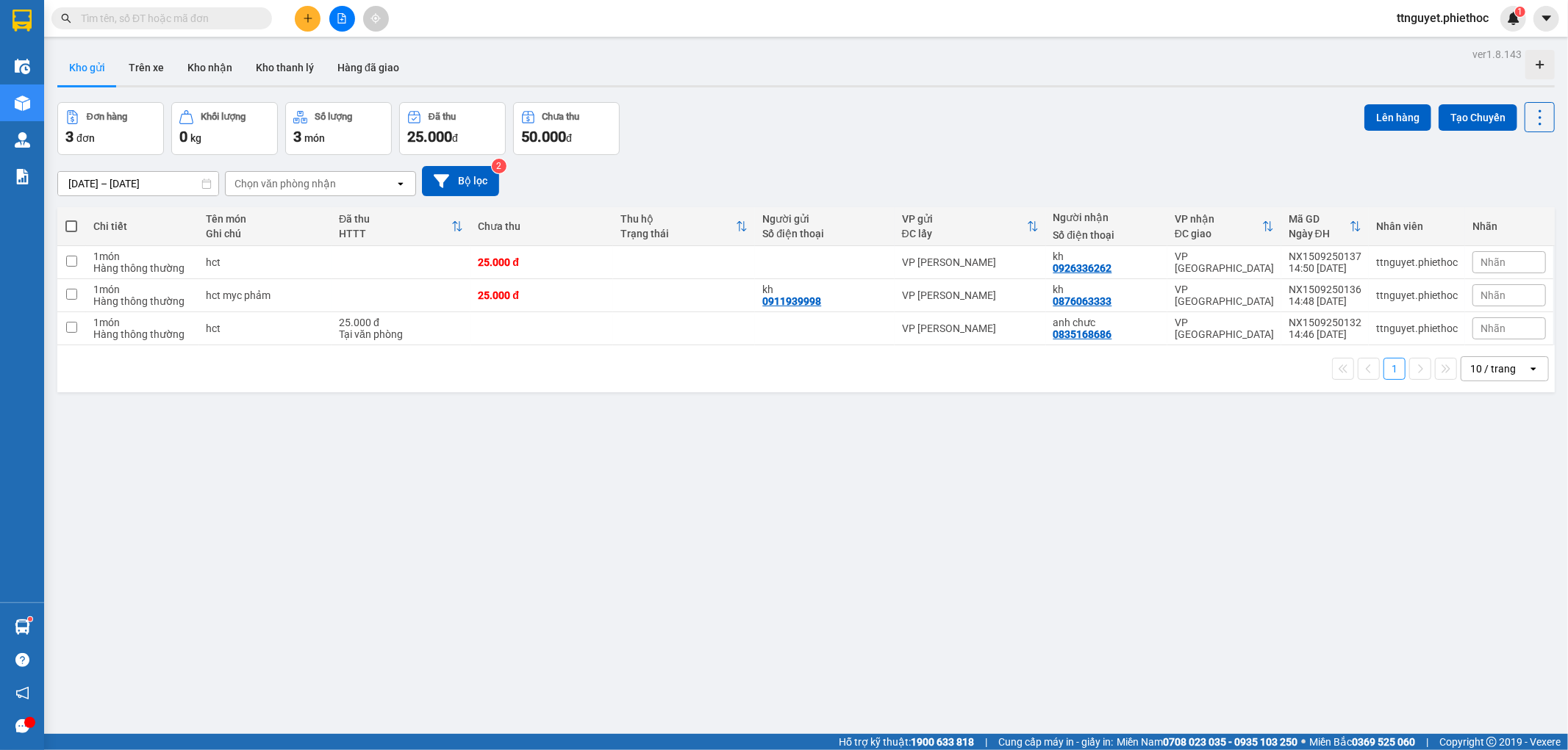
click at [235, 85] on div at bounding box center [806, 86] width 1498 height 2
click at [220, 74] on button "Kho nhận" at bounding box center [210, 67] width 69 height 35
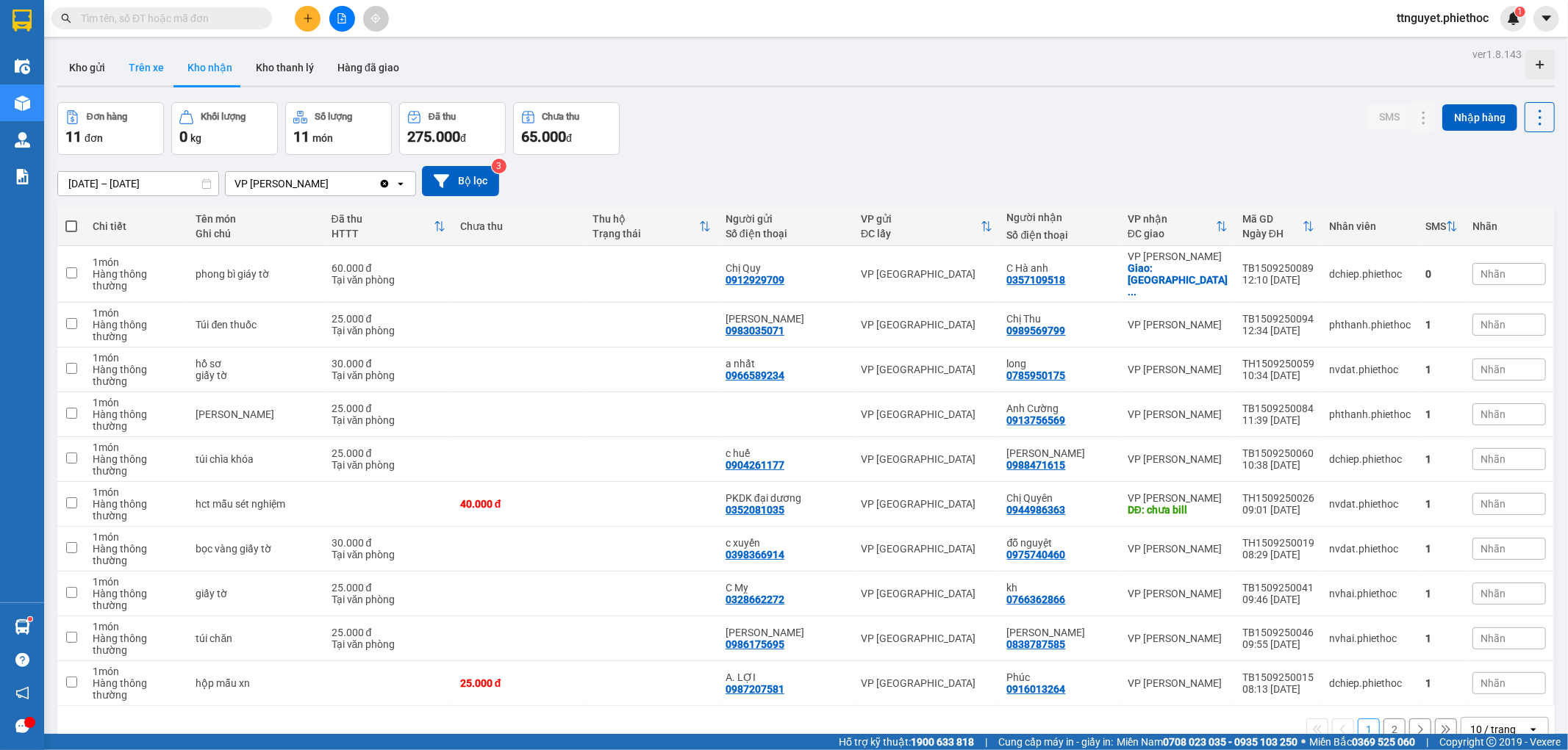
click at [108, 75] on button "Kho gửi" at bounding box center [87, 67] width 60 height 35
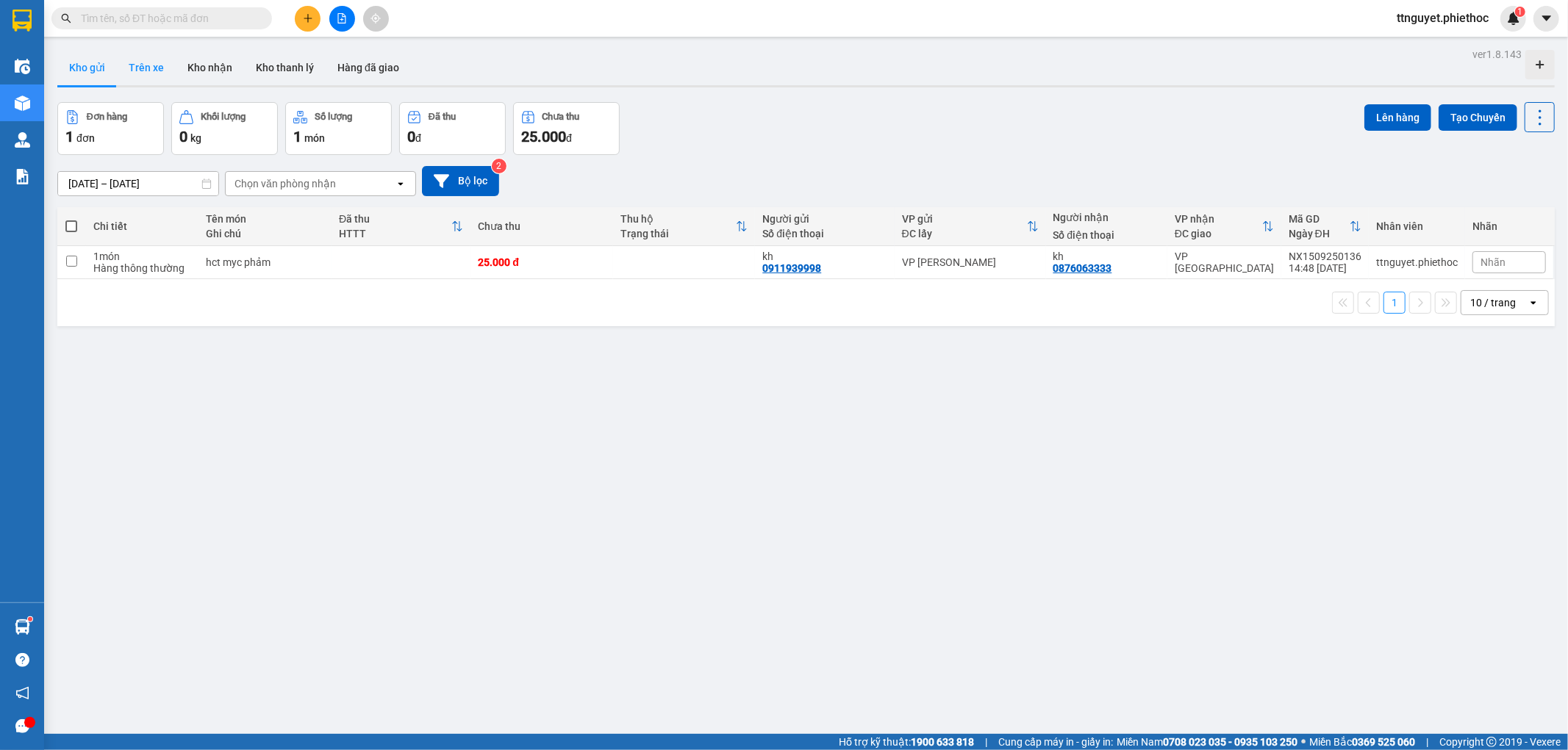
click at [158, 75] on button "Trên xe" at bounding box center [146, 67] width 59 height 35
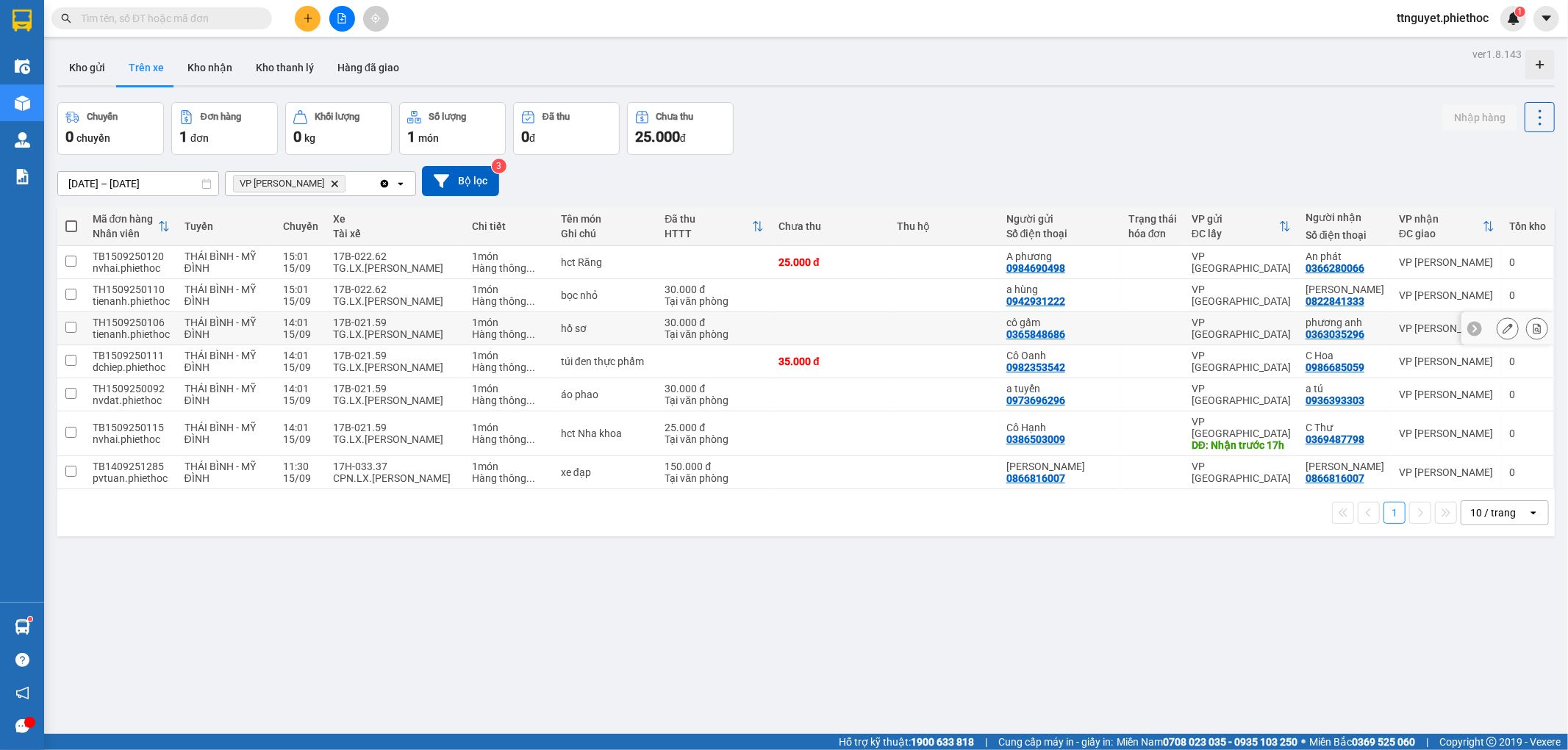
click at [382, 334] on div "TG.LX.Chu Thanh Nam" at bounding box center [395, 334] width 124 height 12
checkbox input "true"
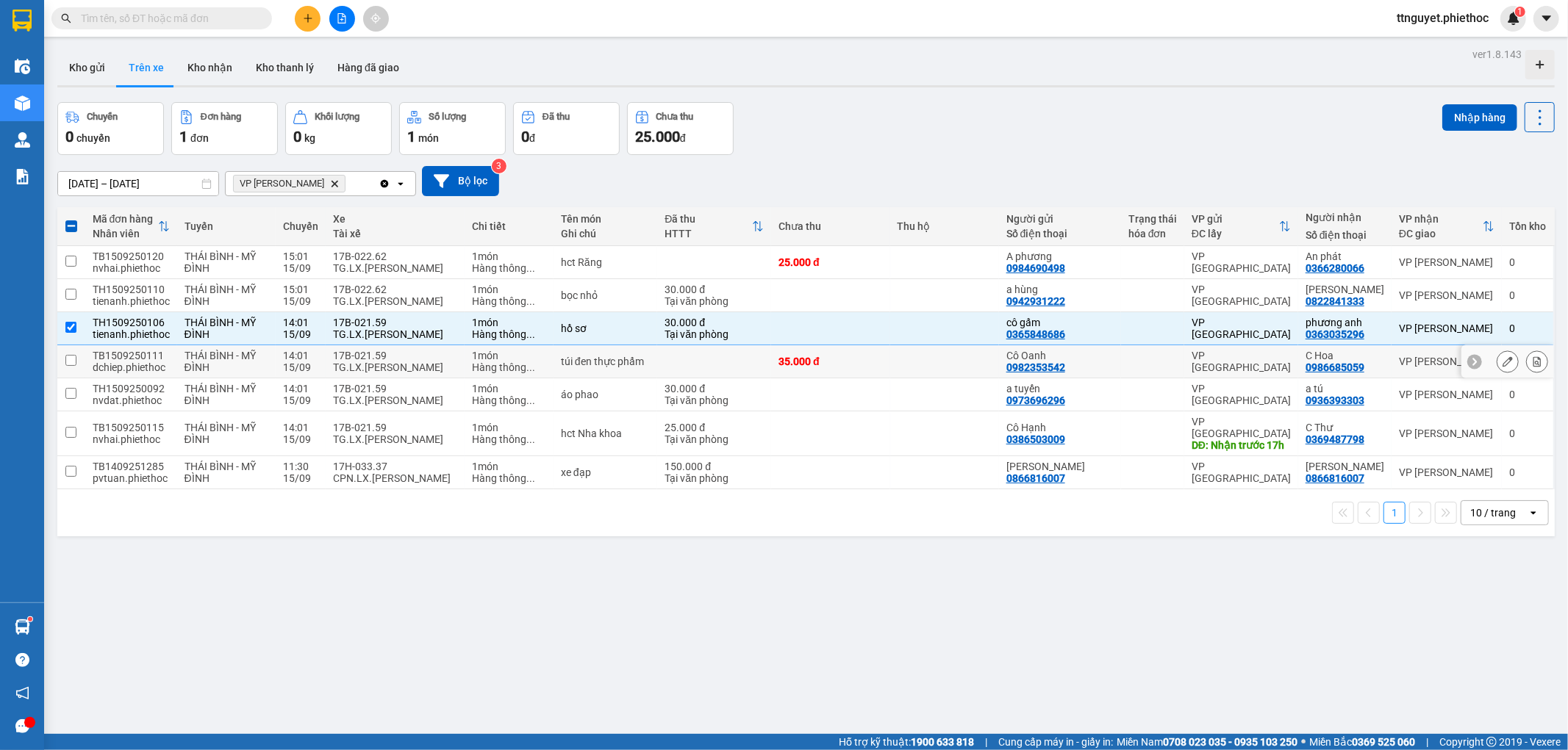
click at [391, 365] on div "TG.LX.Chu Thanh Nam" at bounding box center [395, 367] width 124 height 12
checkbox input "true"
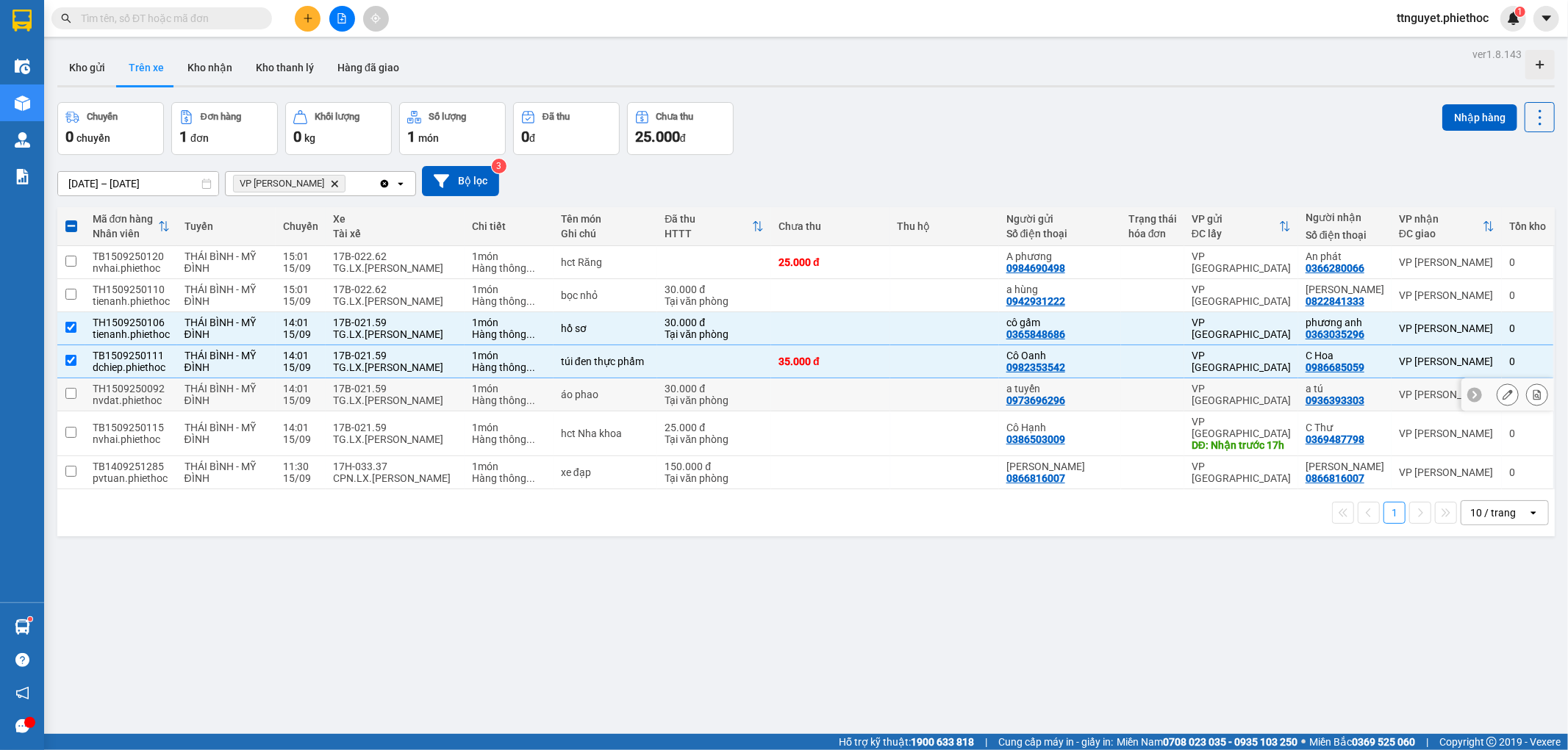
click at [385, 397] on div "TG.LX.Chu Thanh Nam" at bounding box center [395, 401] width 124 height 12
checkbox input "true"
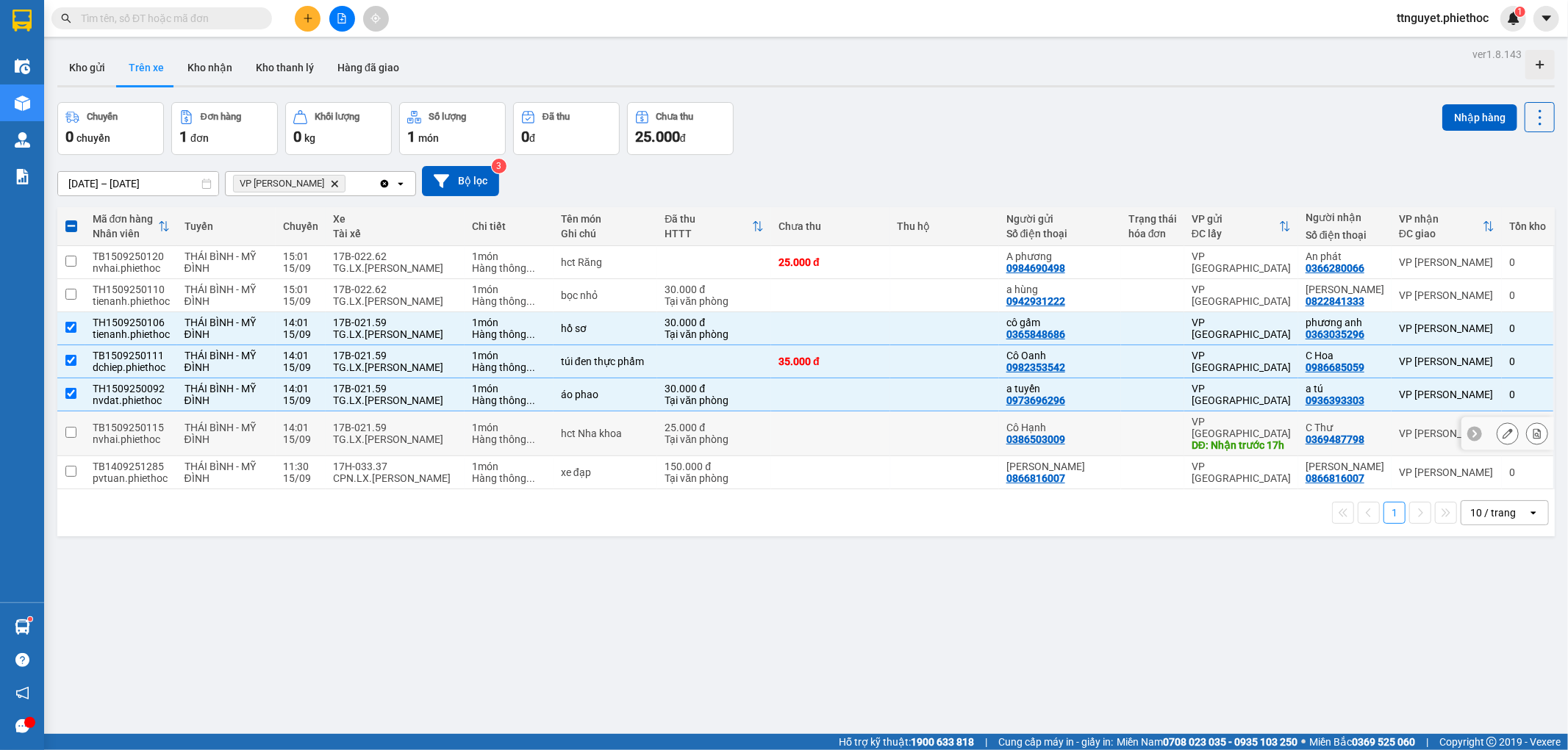
click at [387, 426] on div "17B-021.59" at bounding box center [395, 428] width 124 height 12
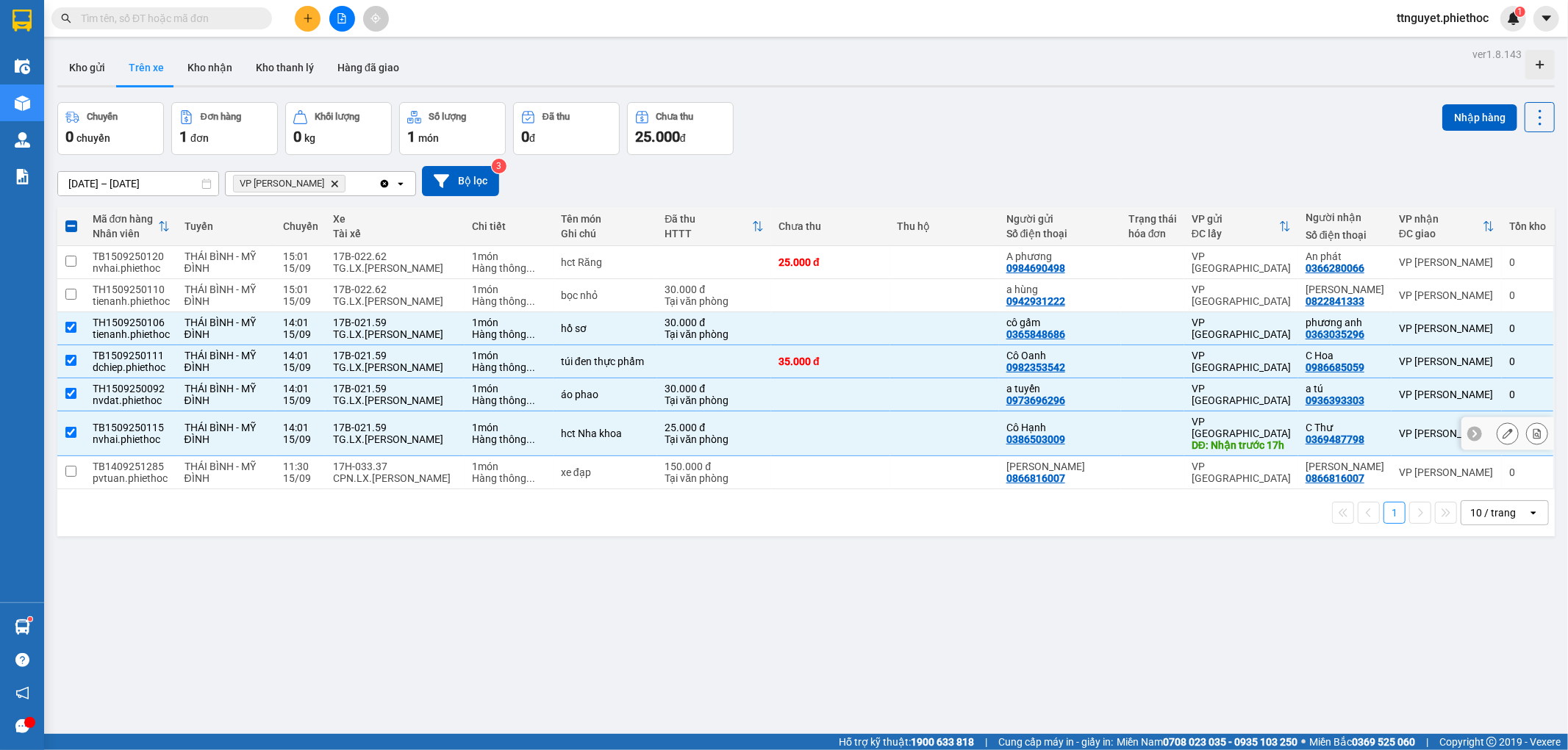
checkbox input "true"
click at [1481, 116] on button "Nhập hàng" at bounding box center [1480, 117] width 75 height 26
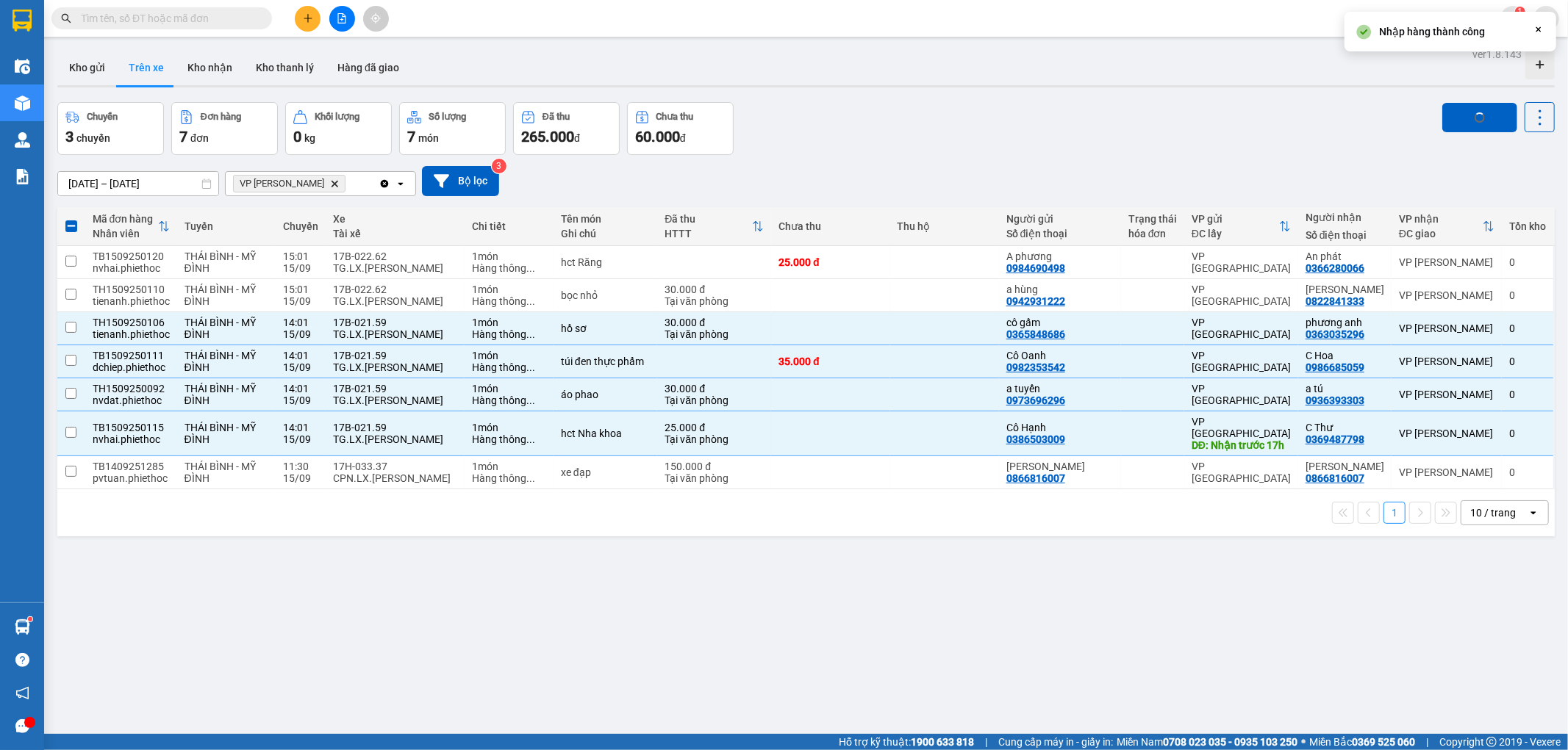
checkbox input "false"
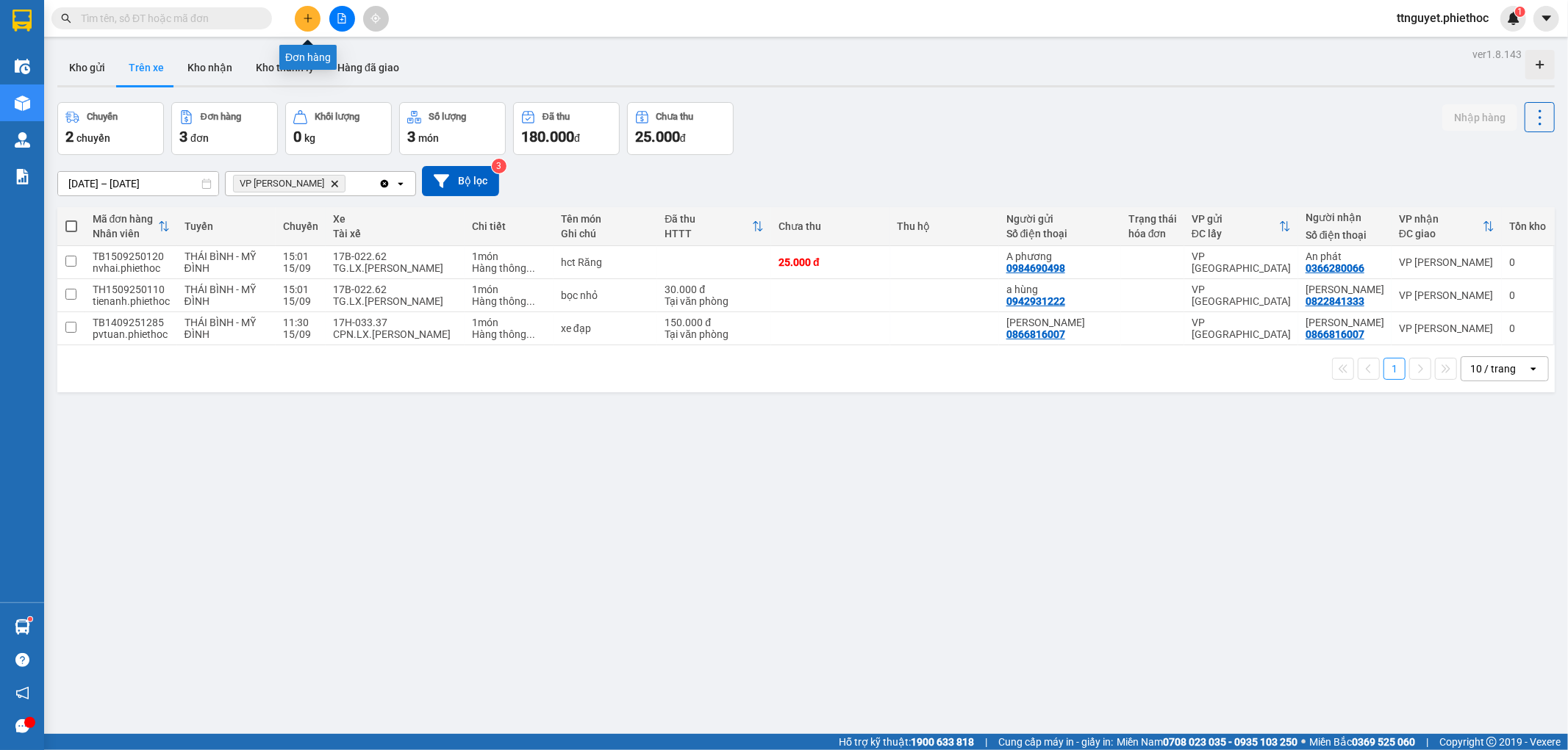
click at [305, 16] on icon "plus" at bounding box center [308, 19] width 10 height 10
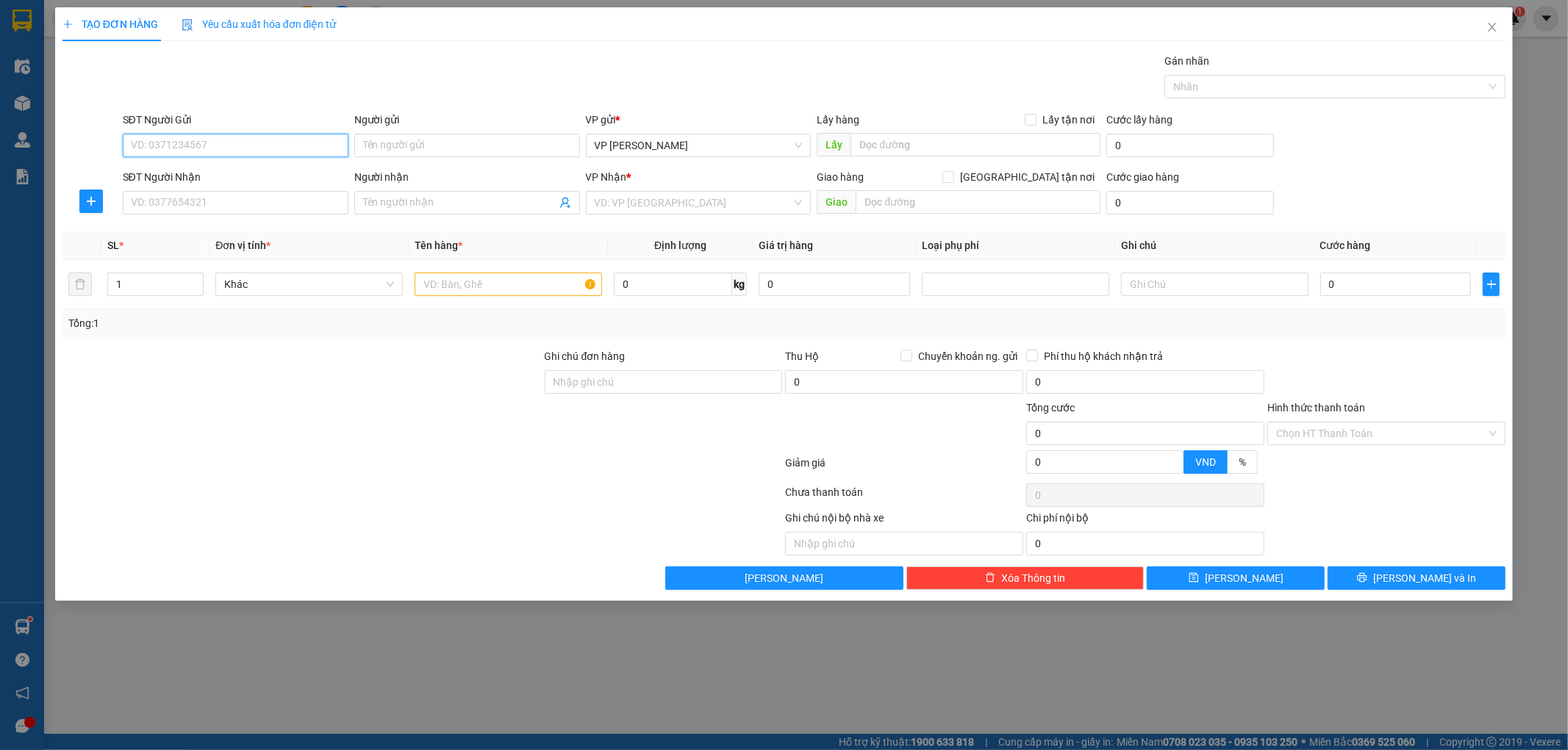
click at [199, 149] on input "SĐT Người Gửi" at bounding box center [235, 146] width 225 height 24
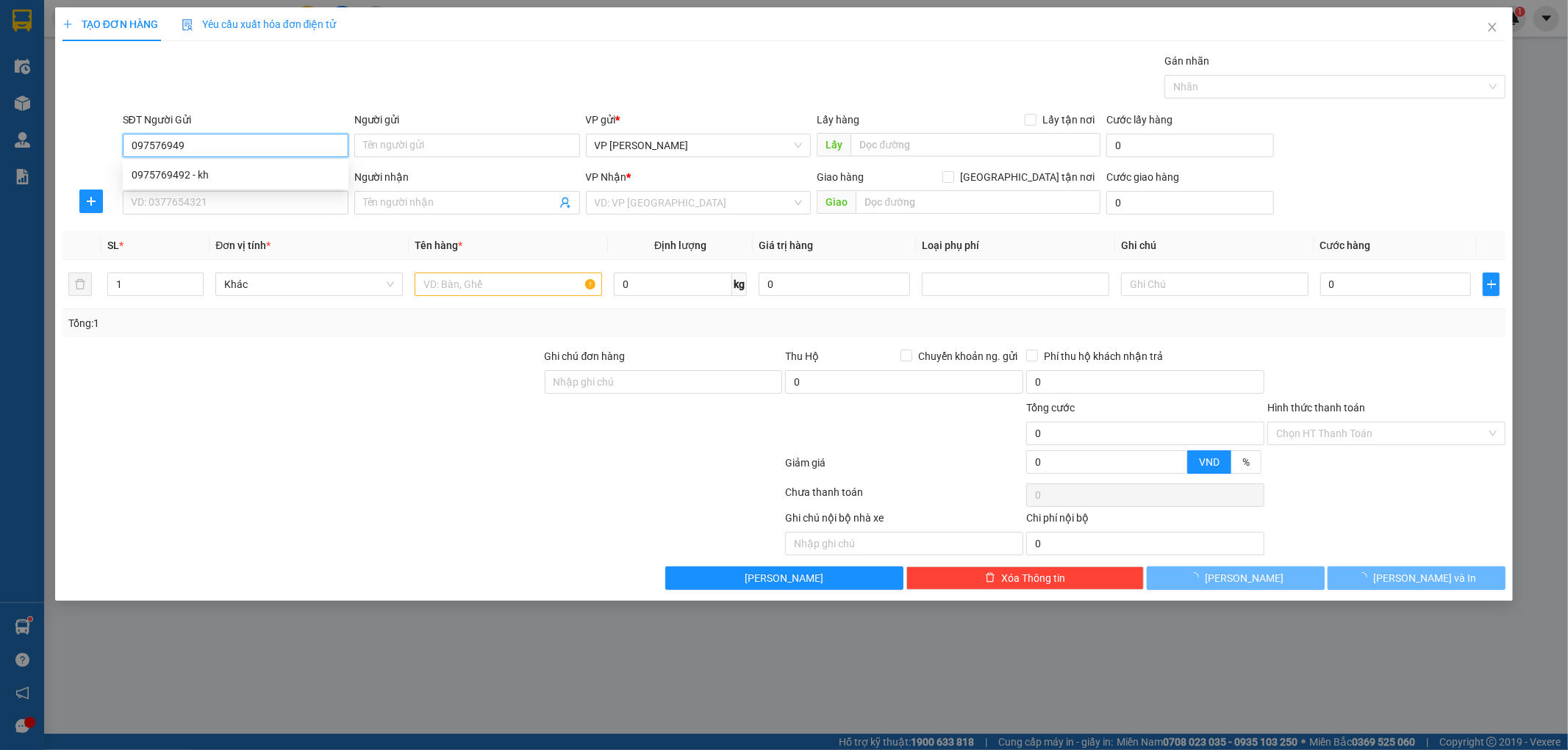
type input "0975769492"
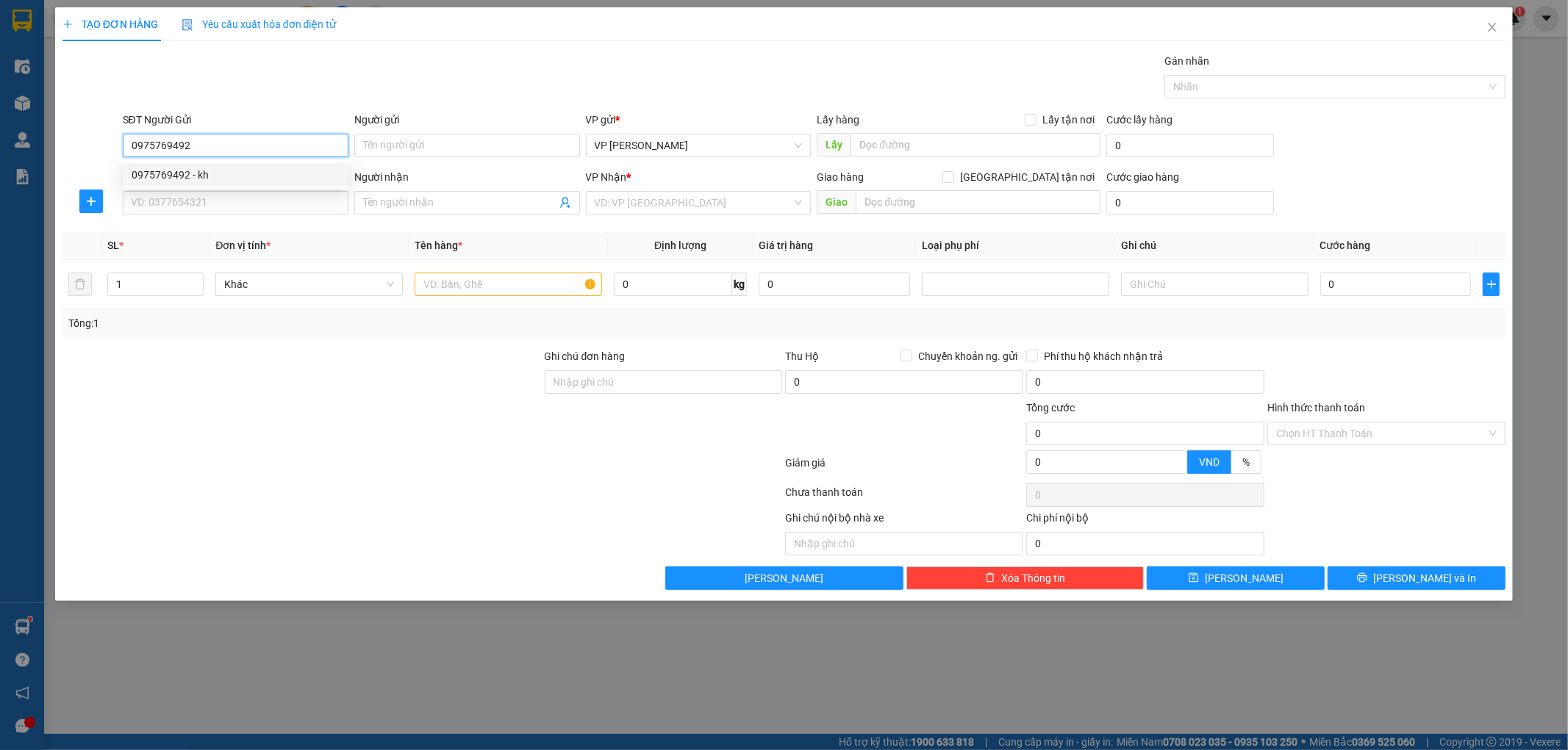
click at [205, 178] on div "0975769492 - kh" at bounding box center [235, 175] width 208 height 16
type input "kh"
type input "0975769492"
click at [196, 200] on input "SĐT Người Nhận" at bounding box center [235, 203] width 225 height 24
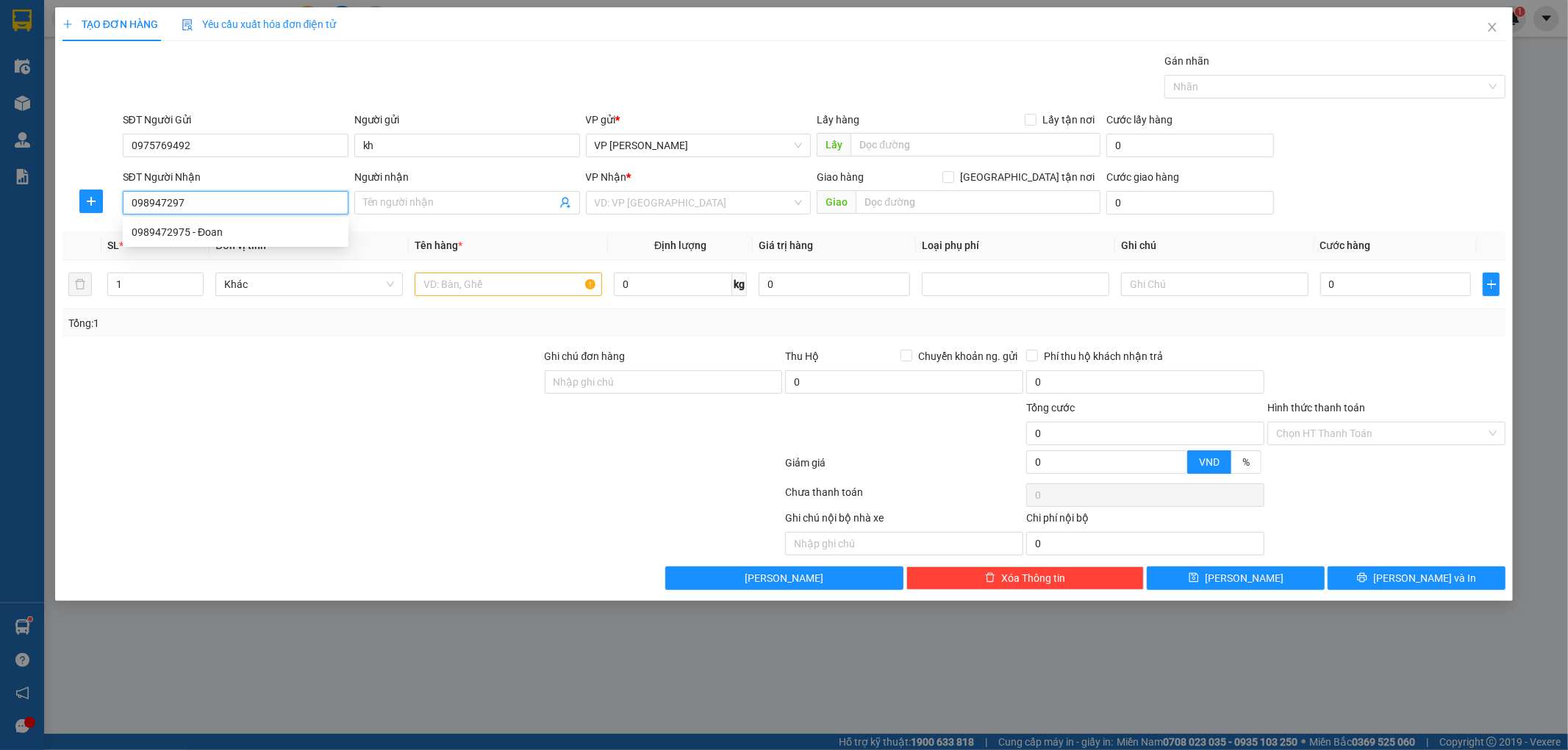
type input "0989472975"
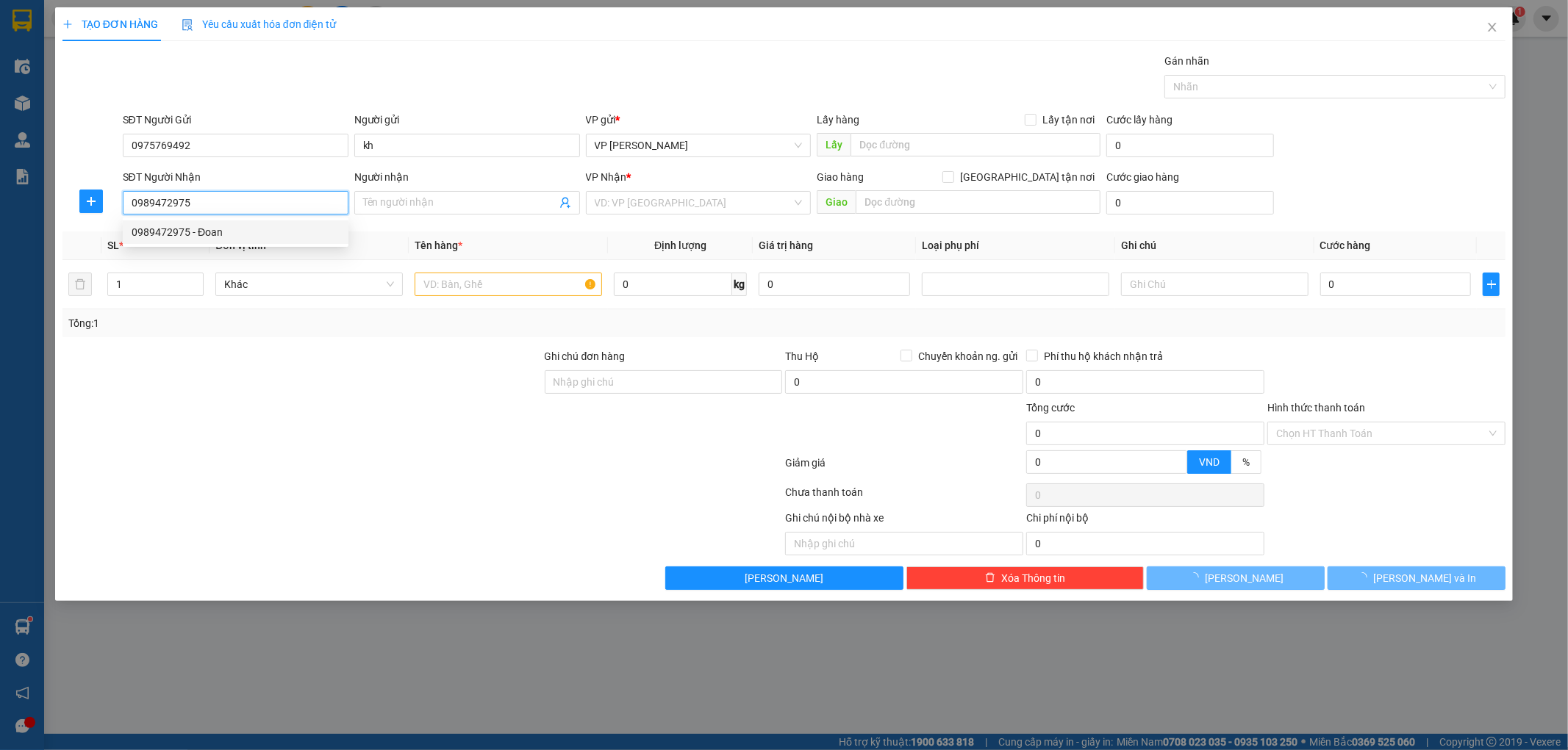
click at [202, 238] on div "0989472975 - Đoan" at bounding box center [235, 232] width 208 height 16
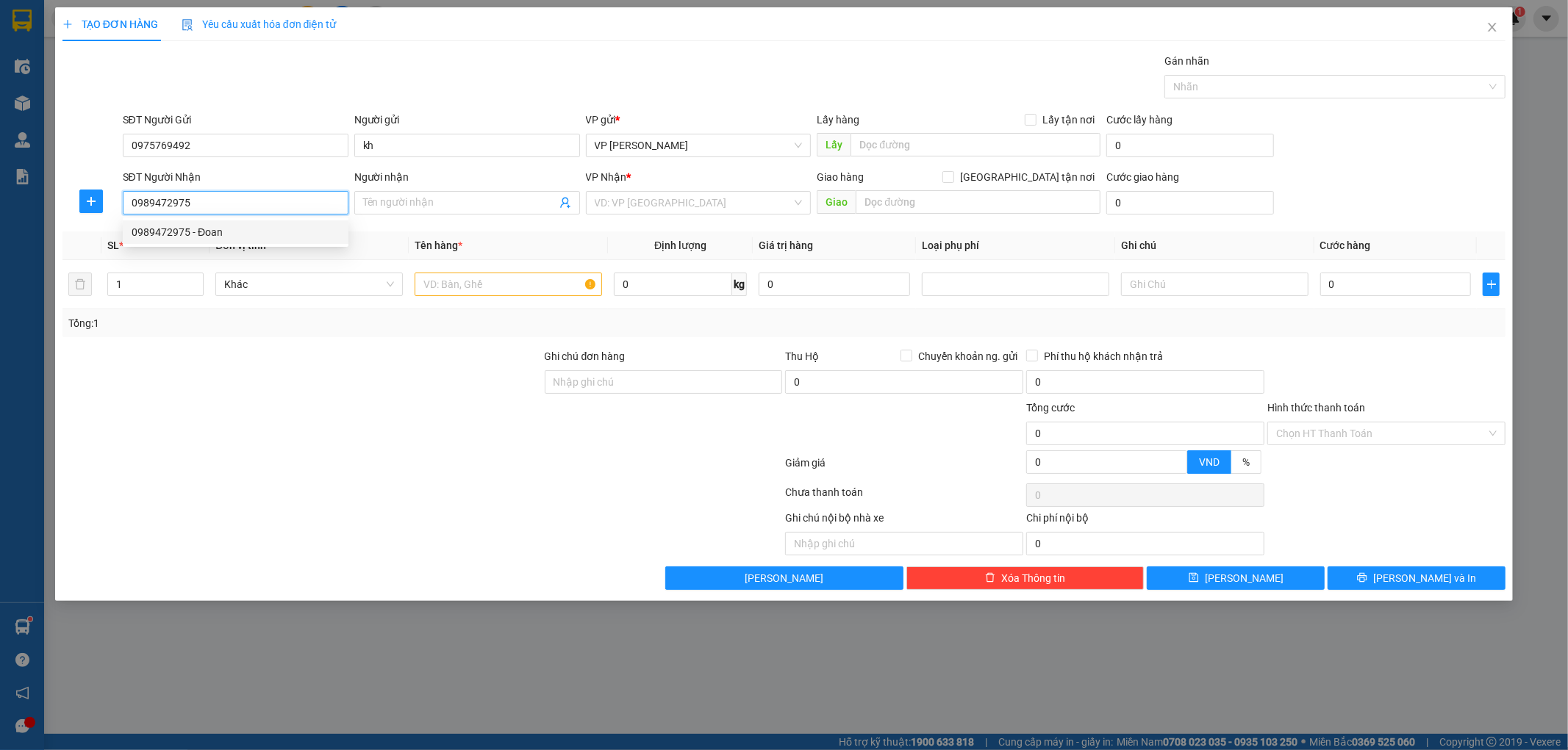
type input "Đoan"
type input "0989472975"
click at [91, 199] on icon "plus" at bounding box center [91, 201] width 12 height 12
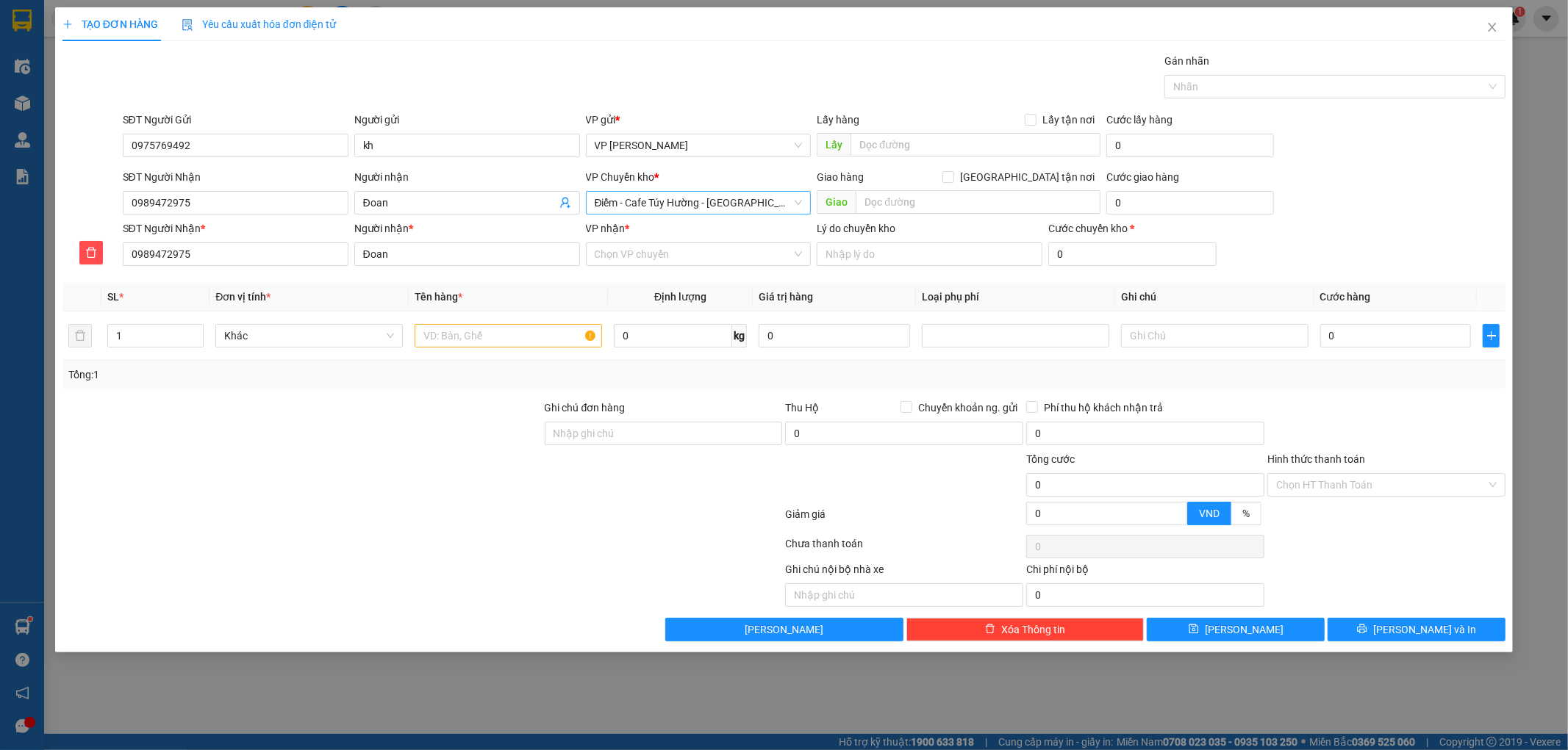
click at [650, 206] on span "Điểm - Cafe Túy Hường - Diêm Điền" at bounding box center [699, 203] width 208 height 22
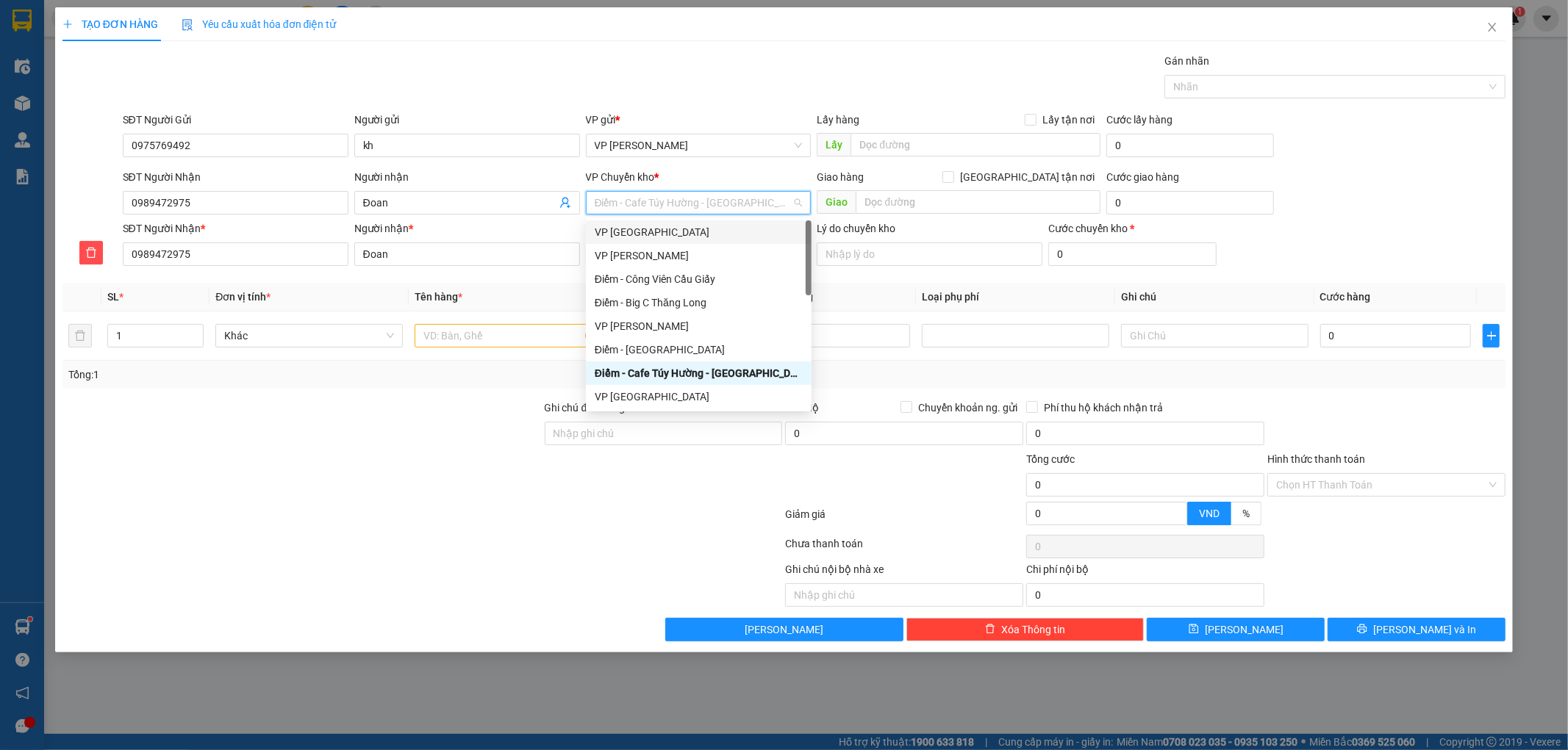
click at [643, 234] on div "VP [GEOGRAPHIC_DATA]" at bounding box center [699, 232] width 208 height 16
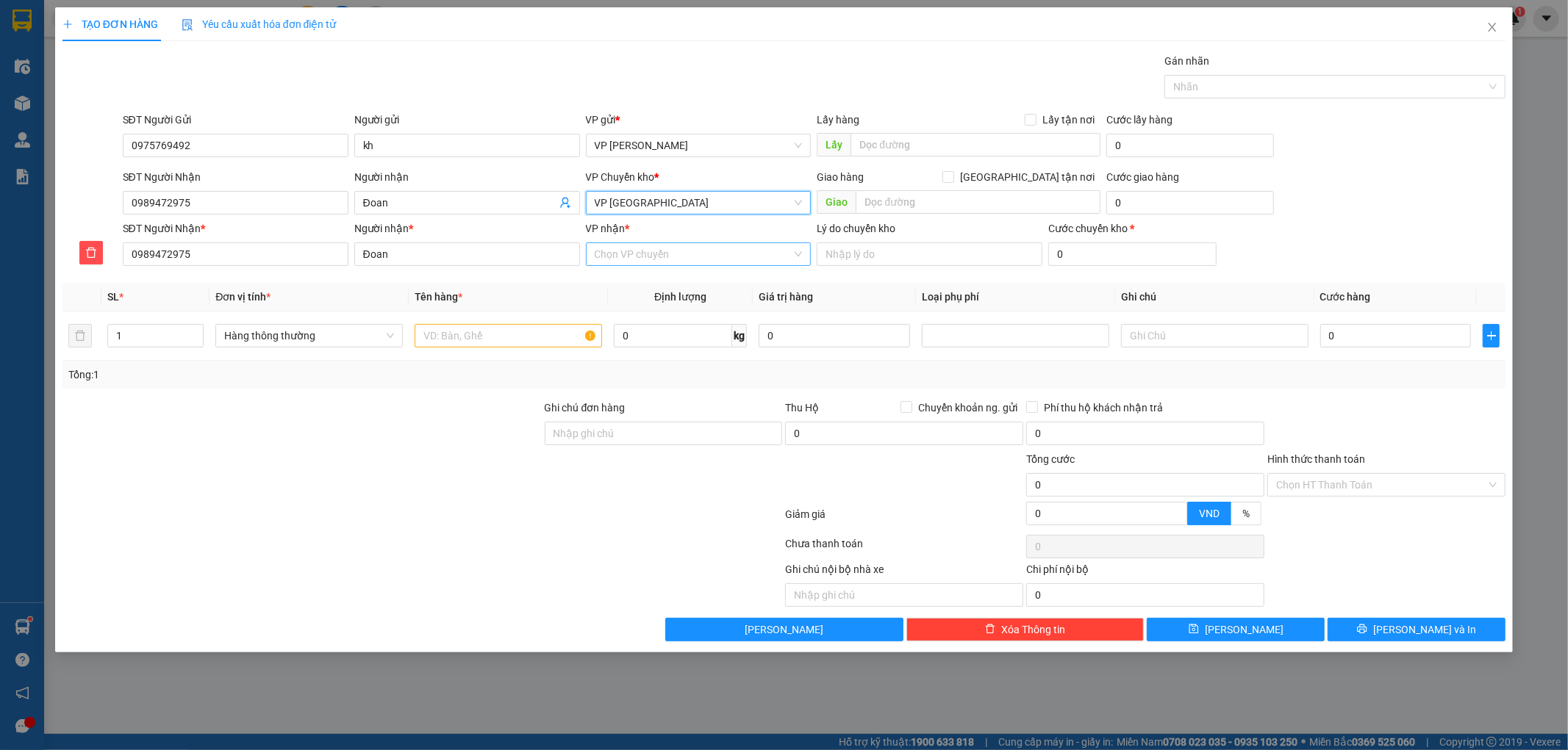
click at [633, 256] on input "VP nhận *" at bounding box center [694, 254] width 198 height 22
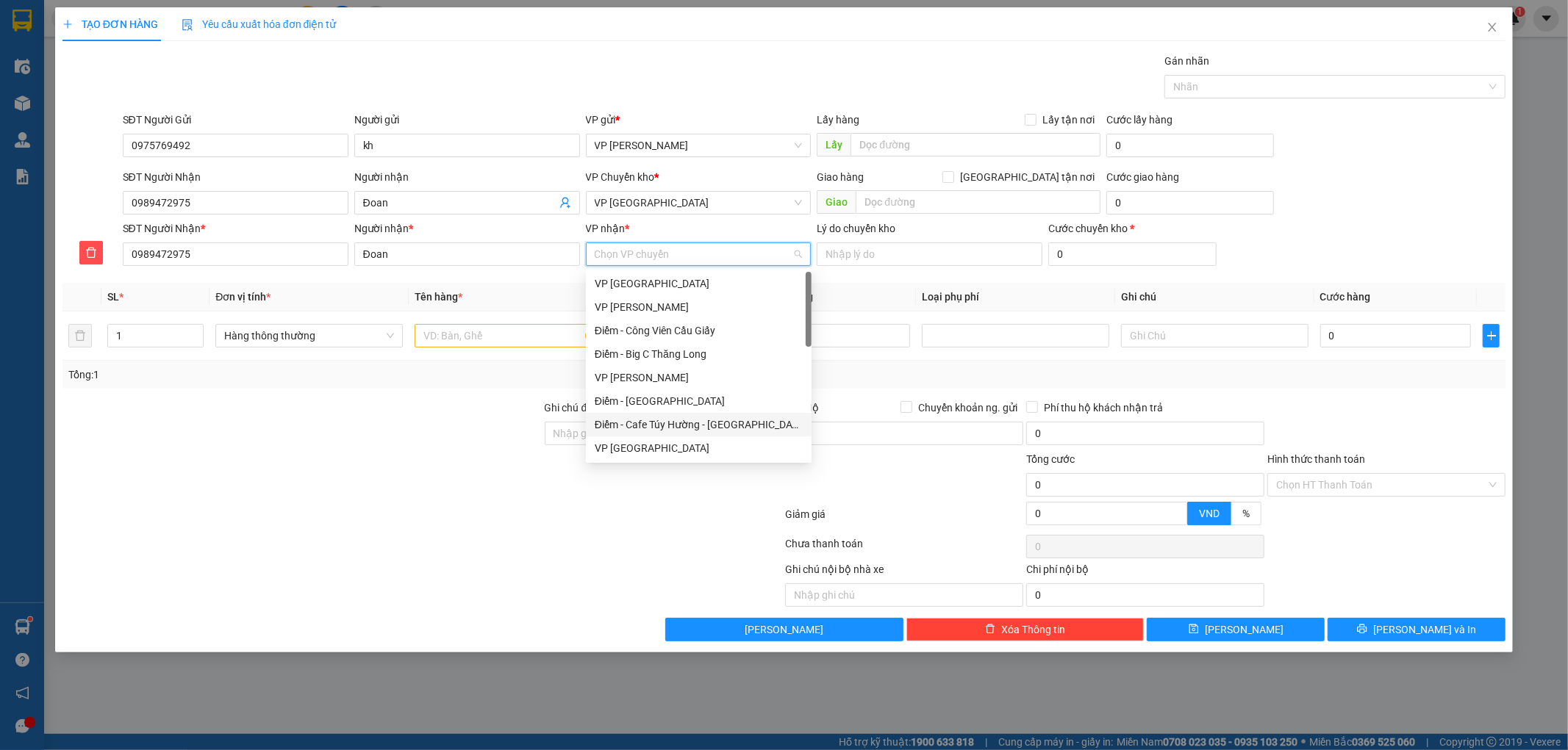
click at [633, 423] on div "Điểm - Cafe Túy Hường - Diêm Điền" at bounding box center [699, 425] width 208 height 16
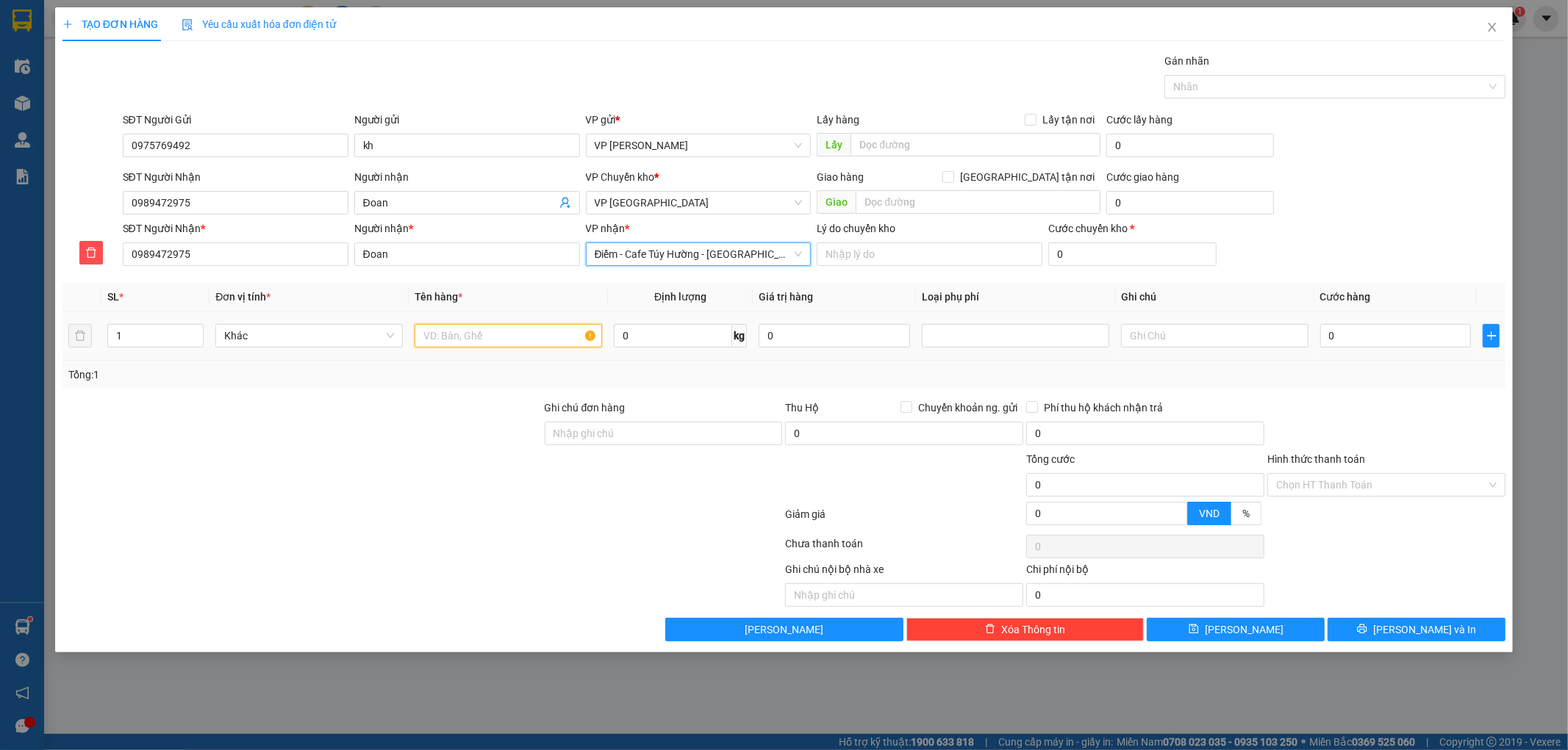
click at [490, 346] on input "text" at bounding box center [508, 336] width 187 height 24
type input "bọc đen quàn áo"
click at [1387, 346] on input "0" at bounding box center [1396, 336] width 152 height 24
type input "03"
type input "3"
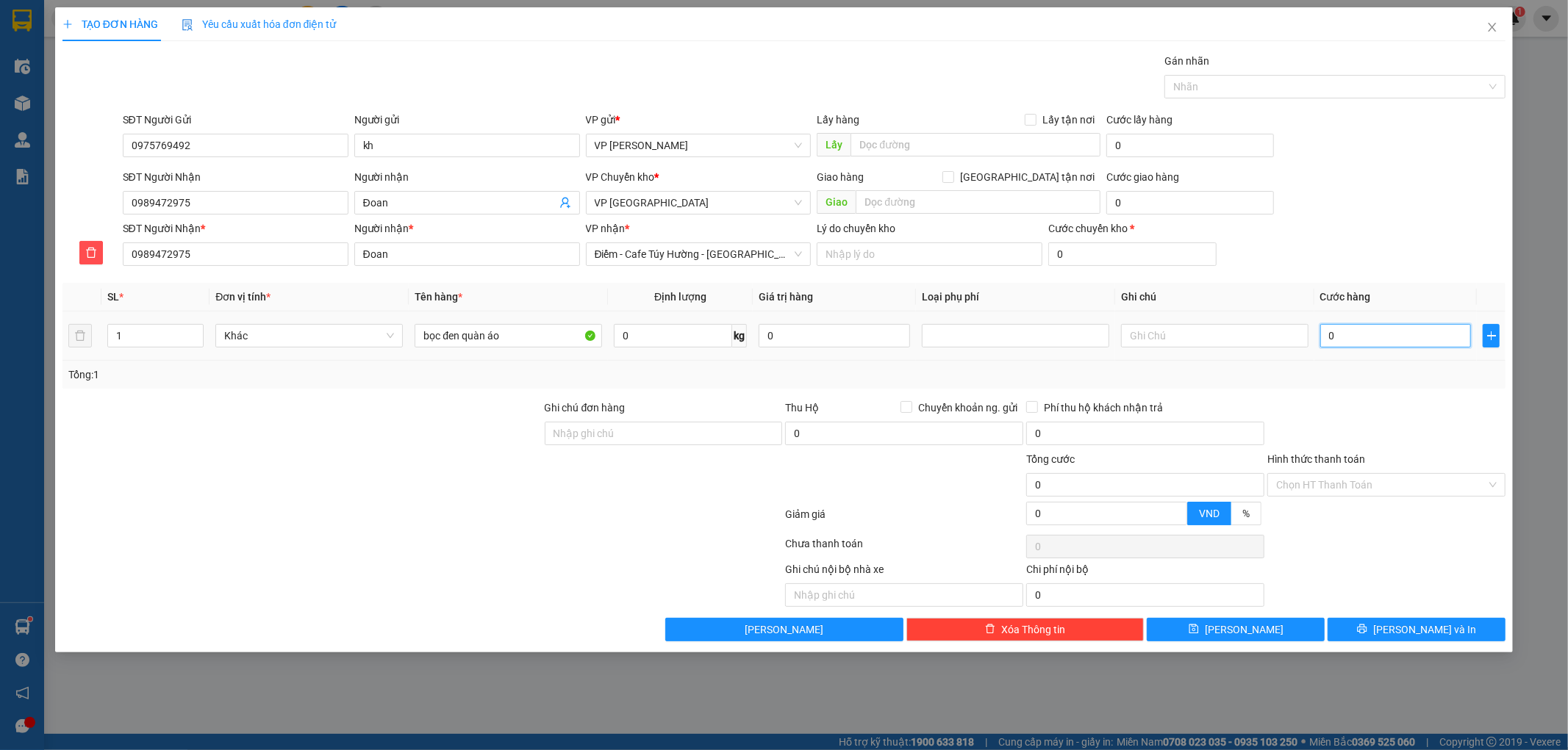
type input "3"
type input "3.000"
click at [1422, 403] on div at bounding box center [1387, 425] width 241 height 51
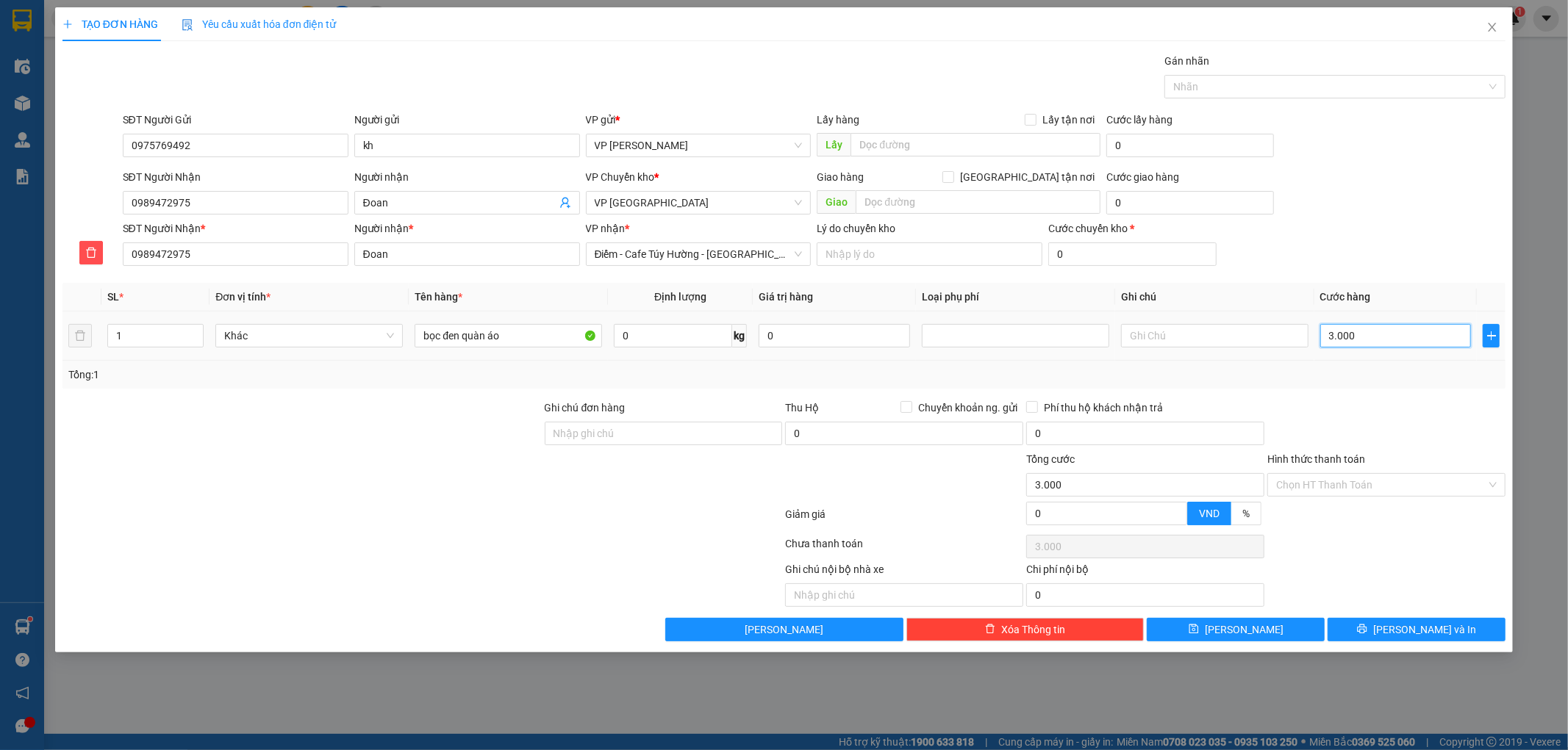
click at [1402, 346] on input "3.000" at bounding box center [1396, 336] width 152 height 24
click at [1402, 344] on input "3.000" at bounding box center [1396, 336] width 152 height 24
type input "0"
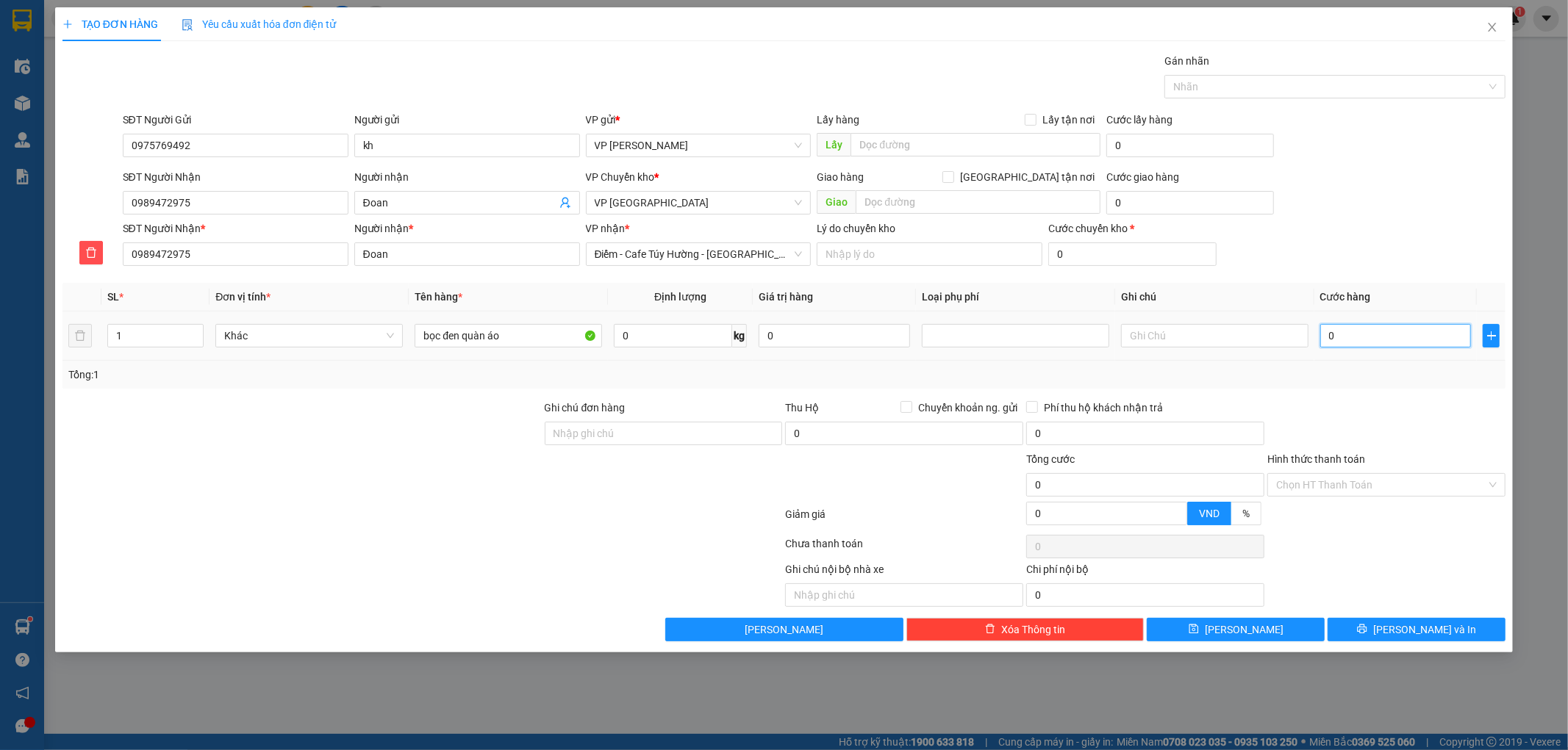
type input "03"
type input "3"
type input "030"
type input "30"
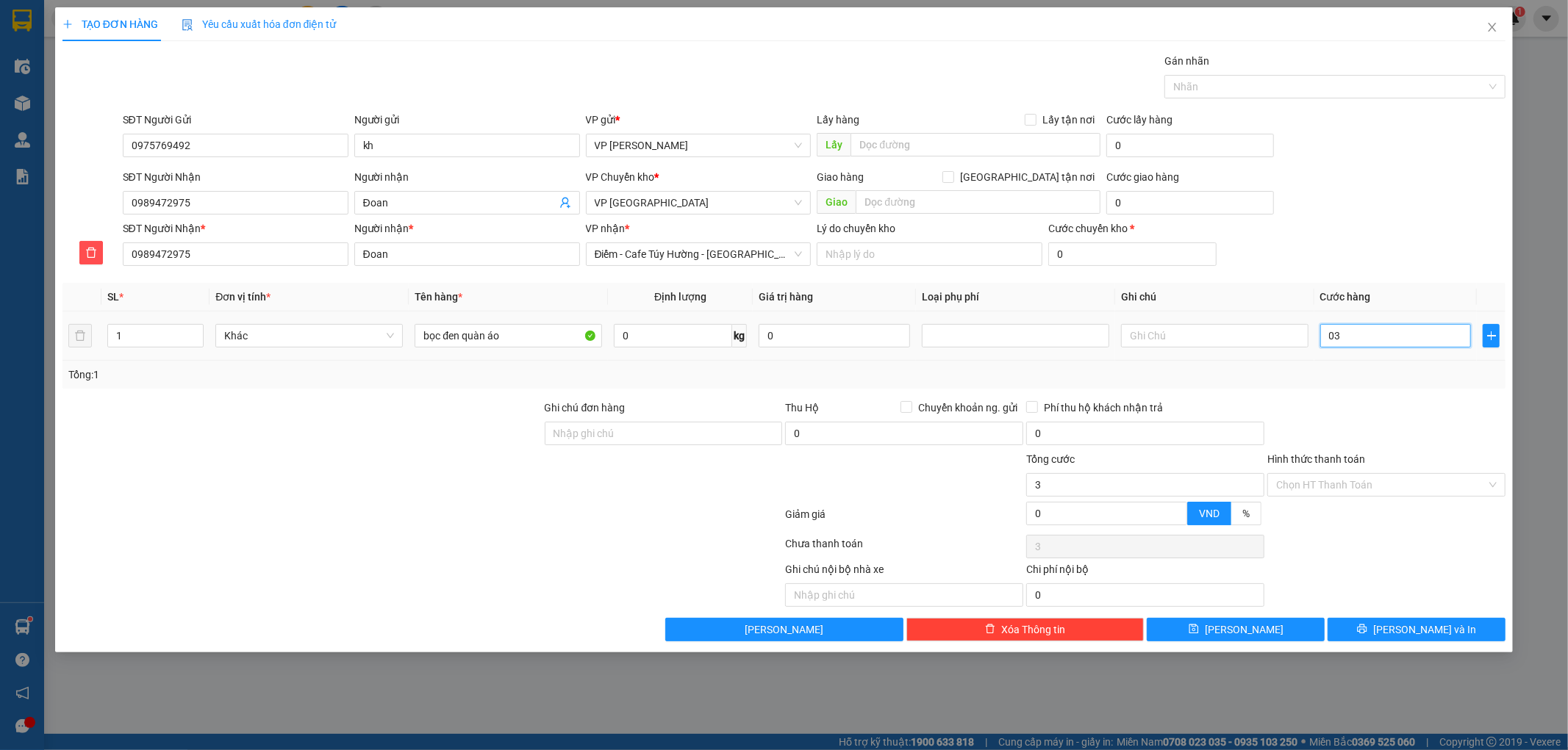
type input "30"
type input "30.000"
click at [1393, 394] on div "Transit Pickup Surcharge Ids Transit Deliver Surcharge Ids Transit Deliver Surc…" at bounding box center [785, 347] width 1444 height 589
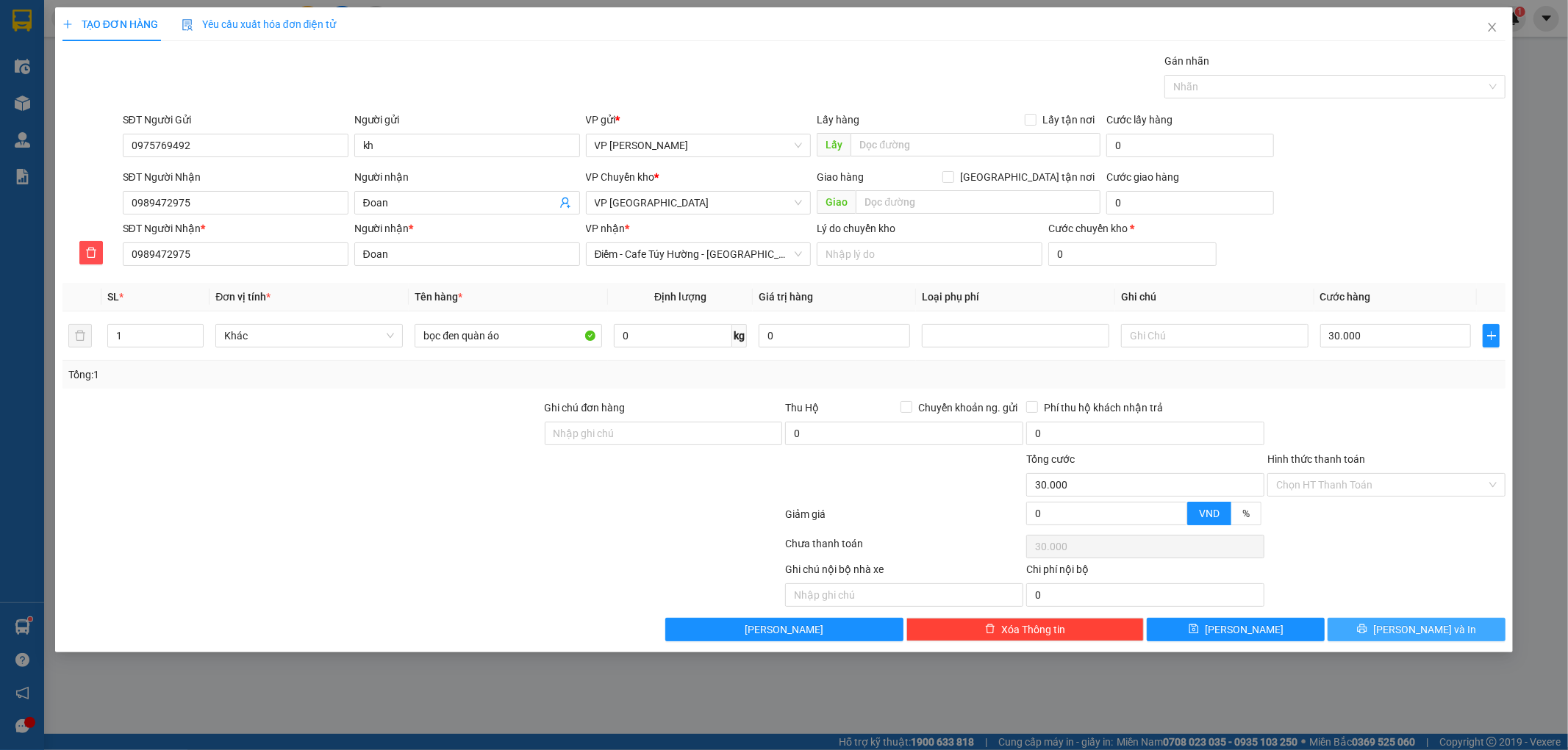
click at [1359, 625] on button "Lưu và In" at bounding box center [1416, 630] width 178 height 24
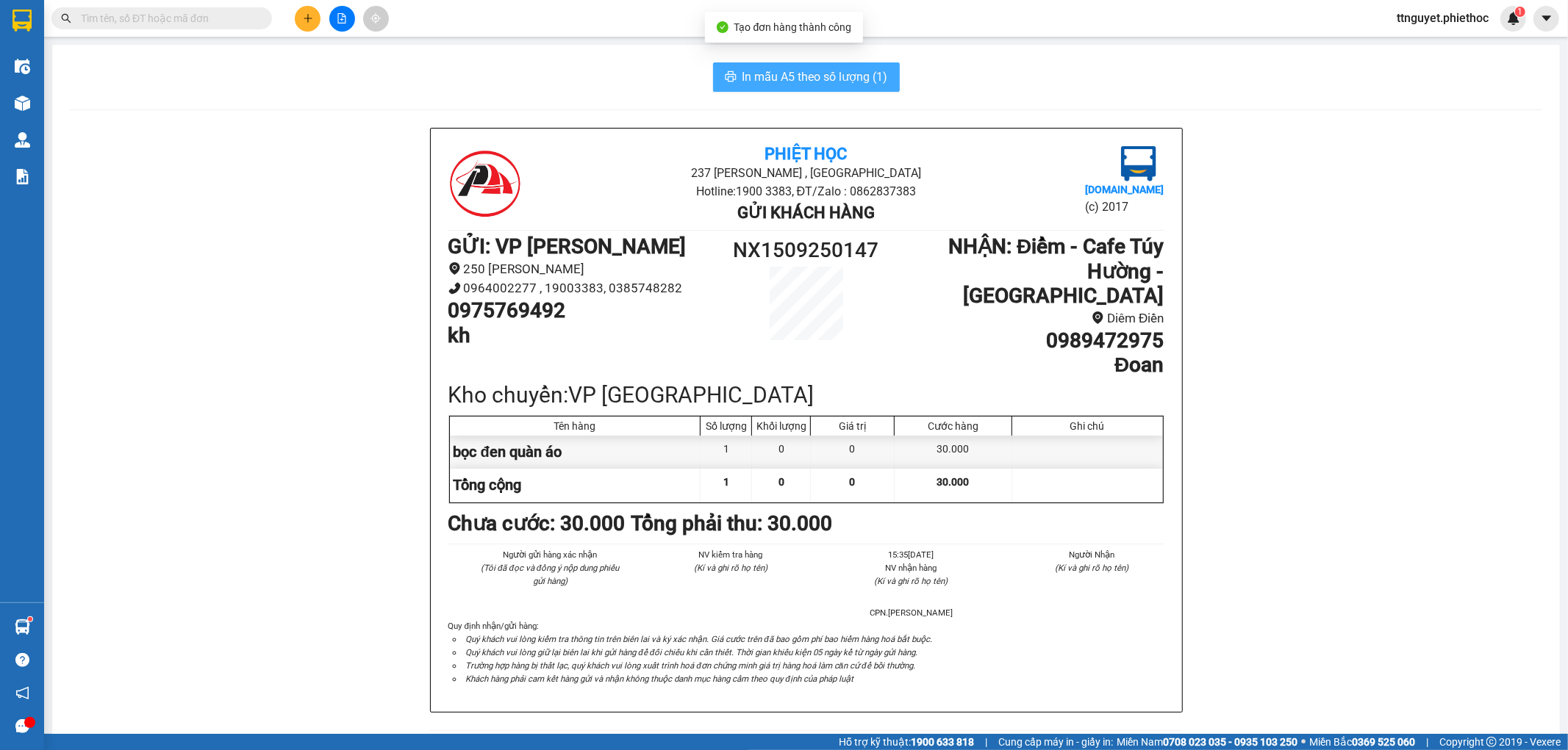
click at [856, 72] on span "In mẫu A5 theo số lượng (1)" at bounding box center [815, 77] width 146 height 19
click at [313, 22] on button at bounding box center [308, 19] width 25 height 25
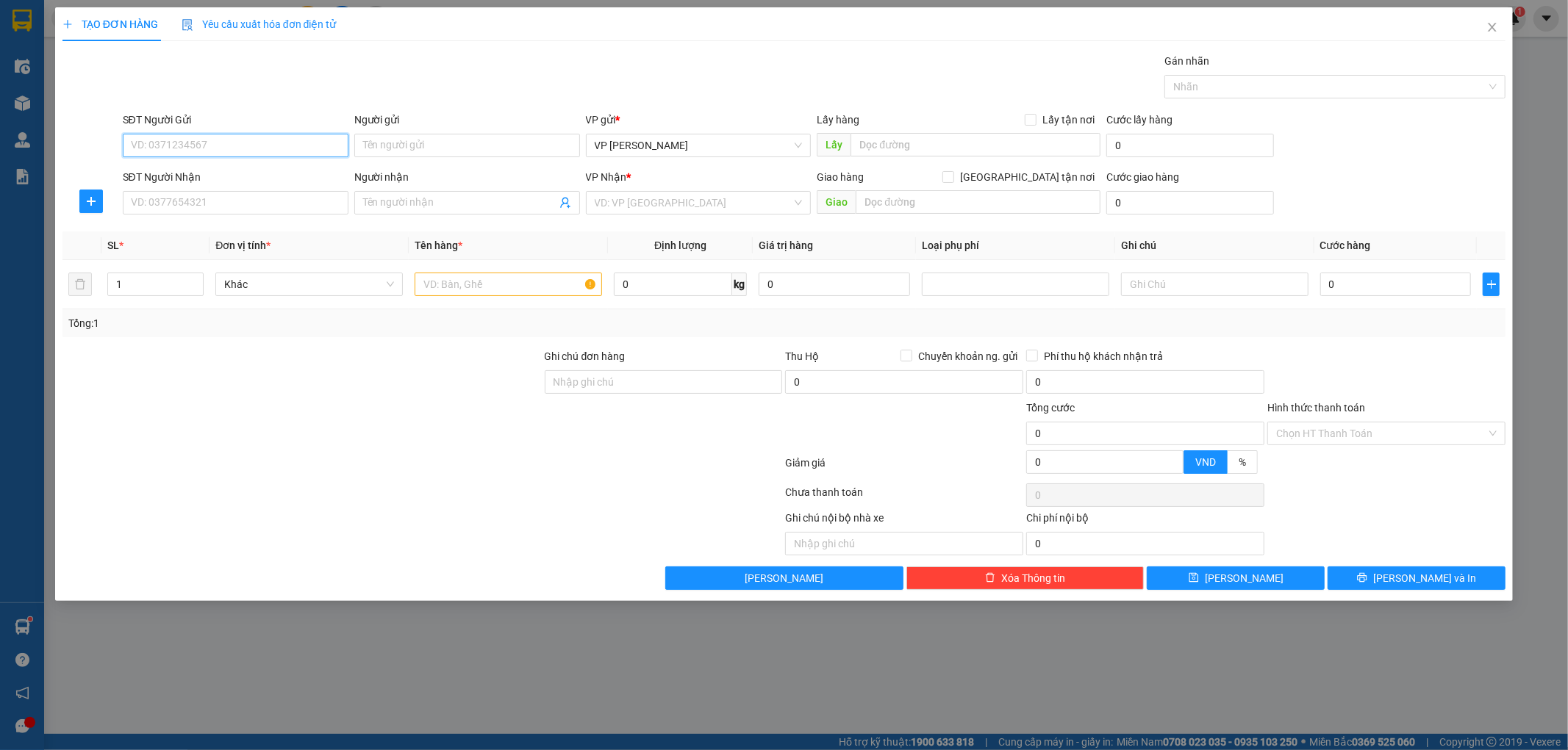
click at [256, 146] on input "SĐT Người Gửi" at bounding box center [235, 146] width 225 height 24
type input "0961622133"
click at [255, 169] on div "0961622133 - C Bích" at bounding box center [235, 175] width 208 height 16
type input "C Bích"
type input "0961622133"
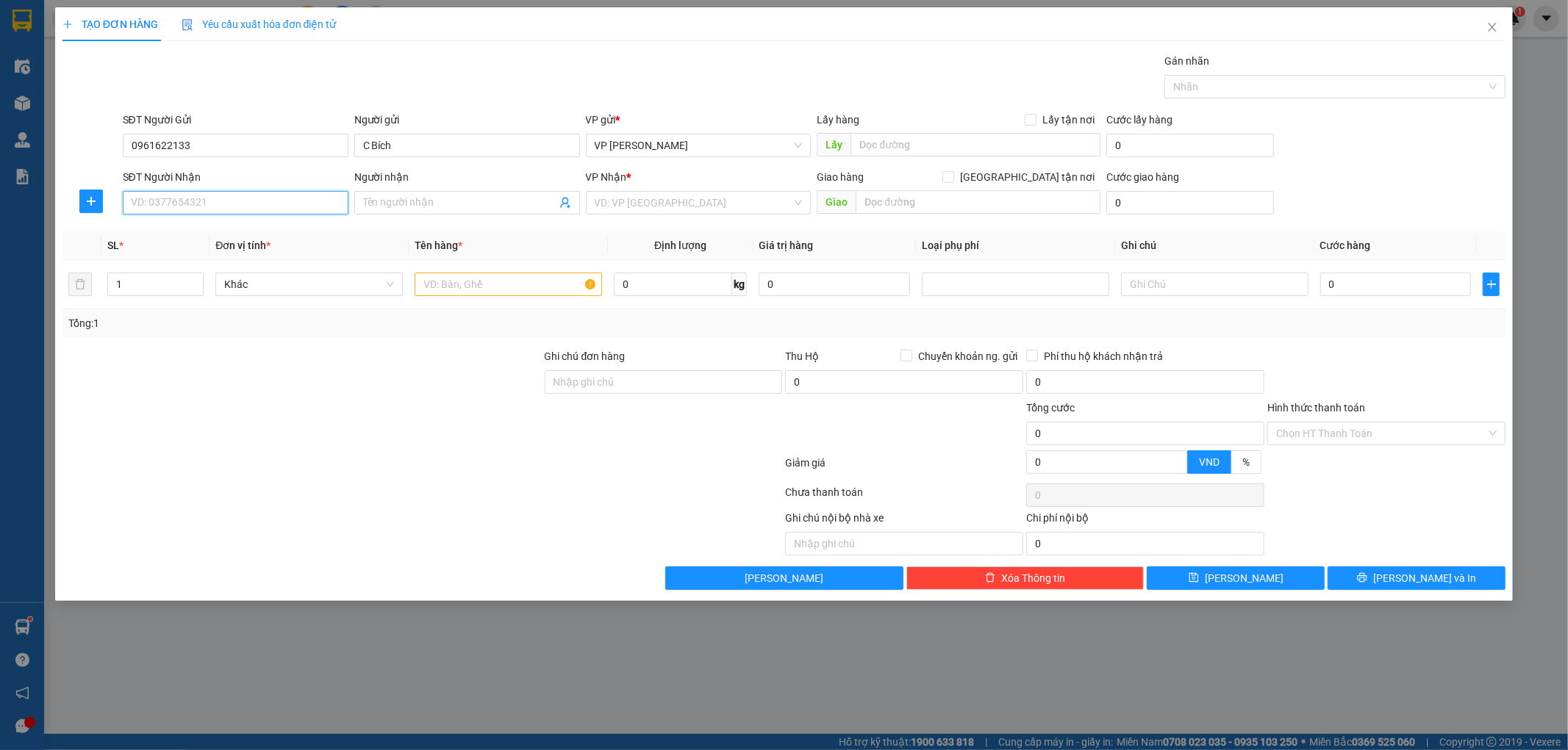
click at [246, 201] on input "SĐT Người Nhận" at bounding box center [235, 203] width 225 height 24
type input "0977530556"
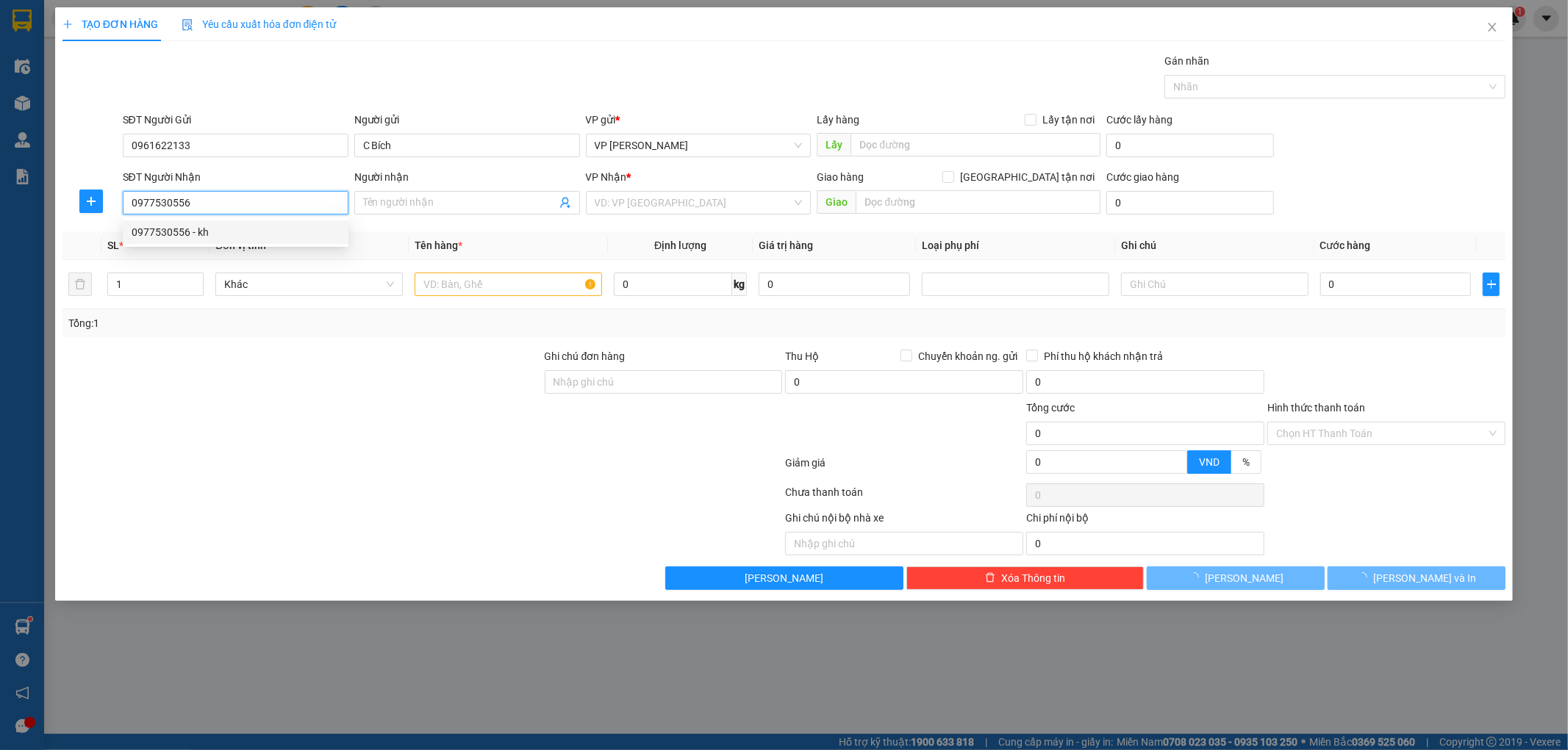
click at [220, 230] on div "0977530556 - kh" at bounding box center [235, 232] width 208 height 16
type input "kh"
type input "công an xã an bồi"
type input "5.000"
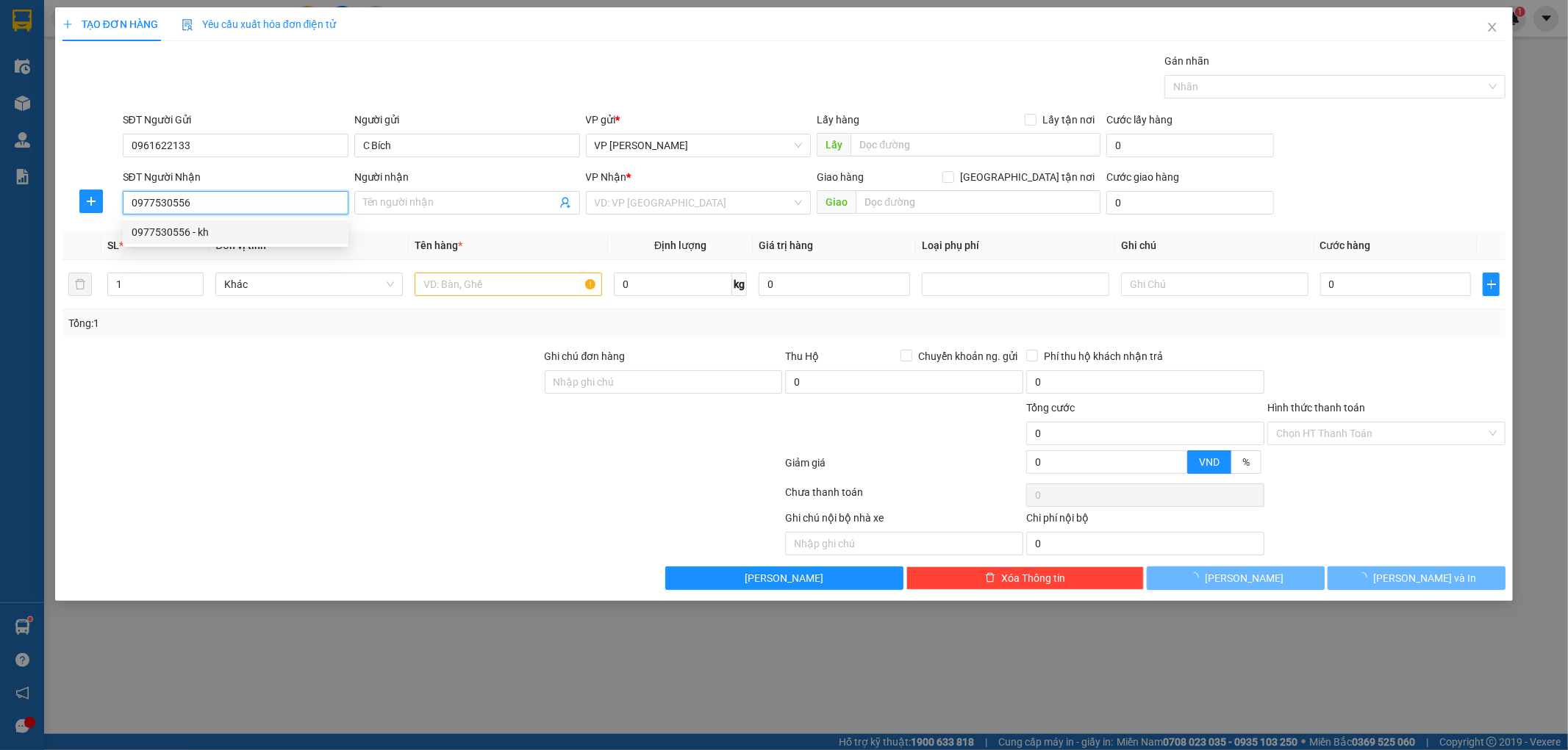
type input "5.000"
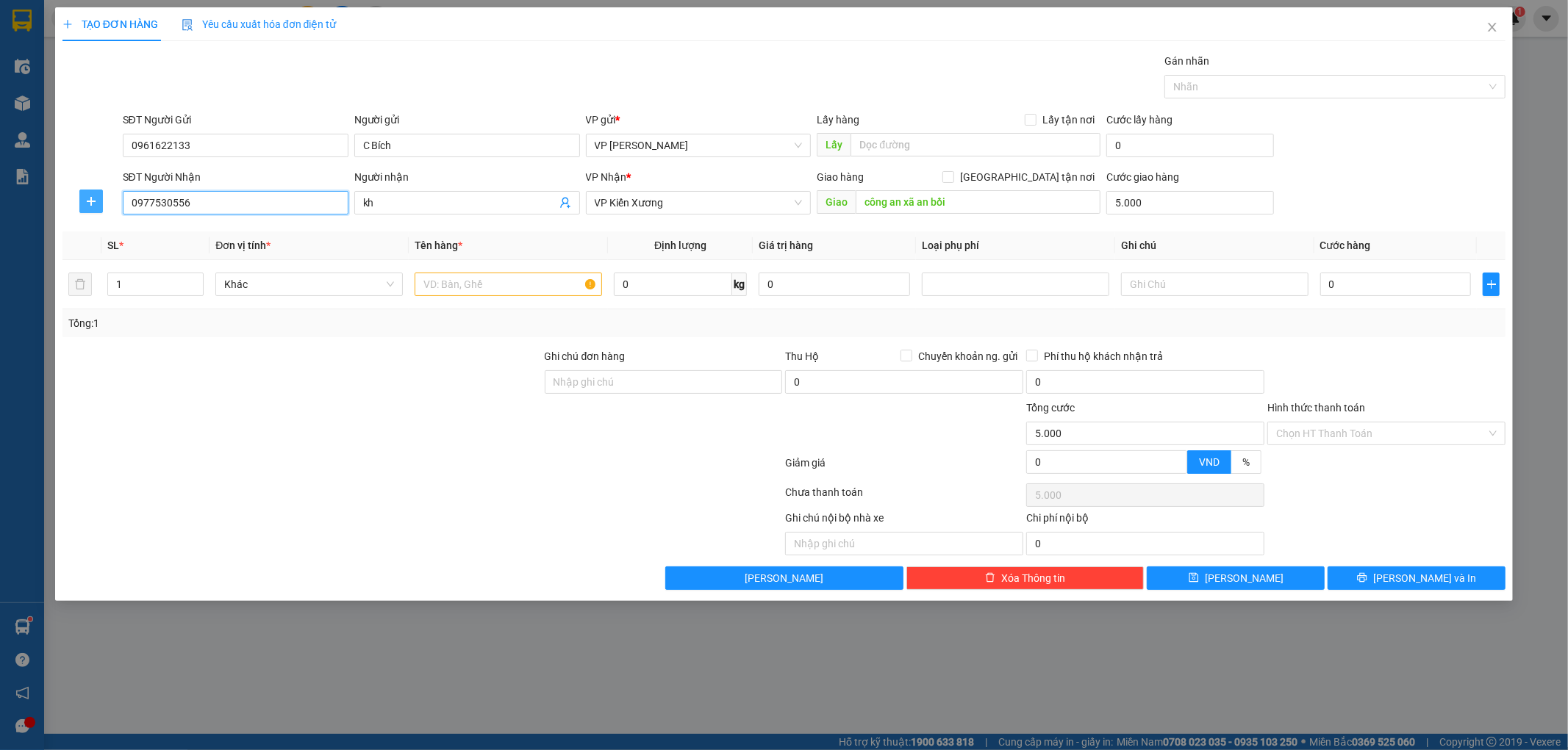
type input "0977530556"
click at [97, 202] on span "plus" at bounding box center [91, 201] width 22 height 12
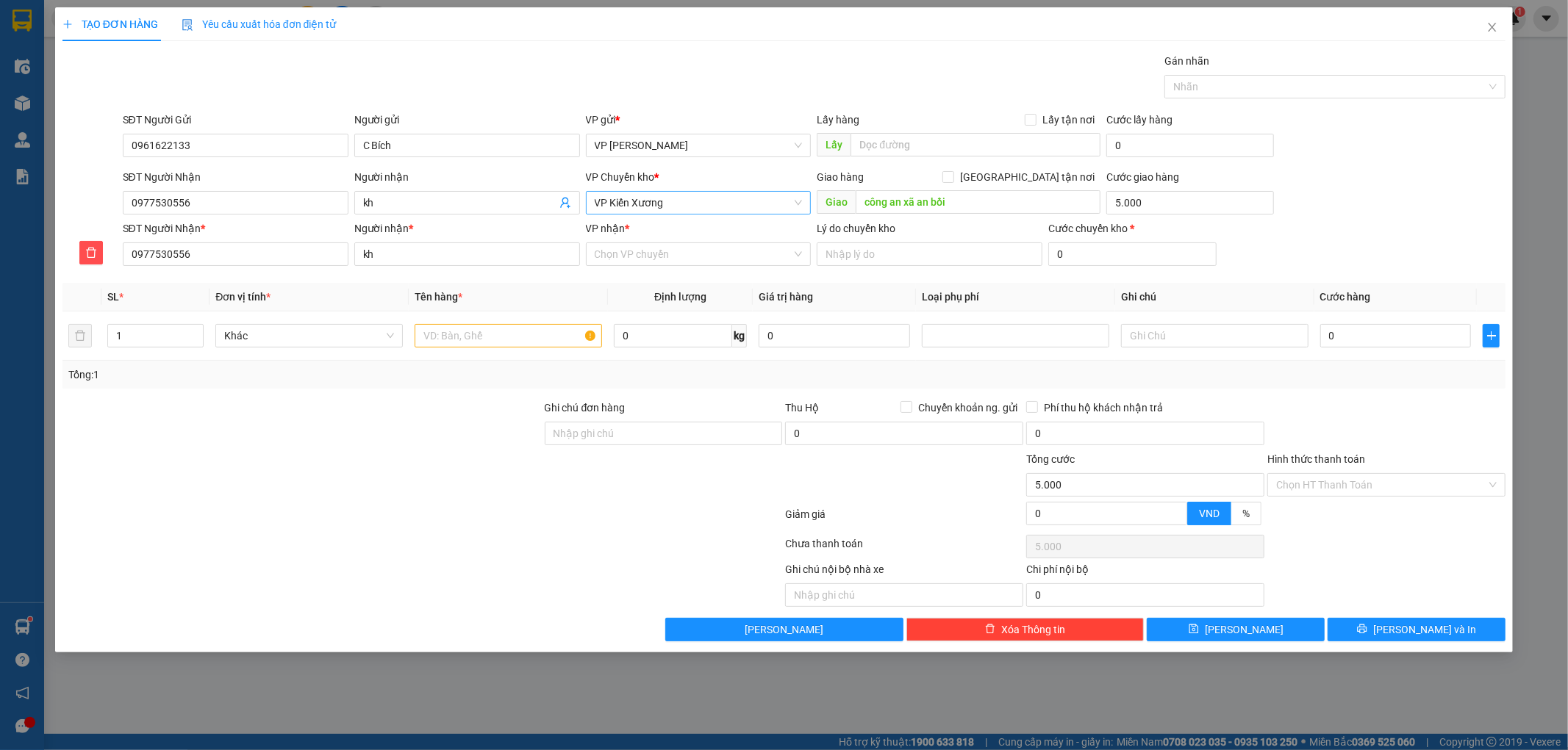
click at [649, 200] on span "VP Kiến Xương" at bounding box center [699, 203] width 208 height 22
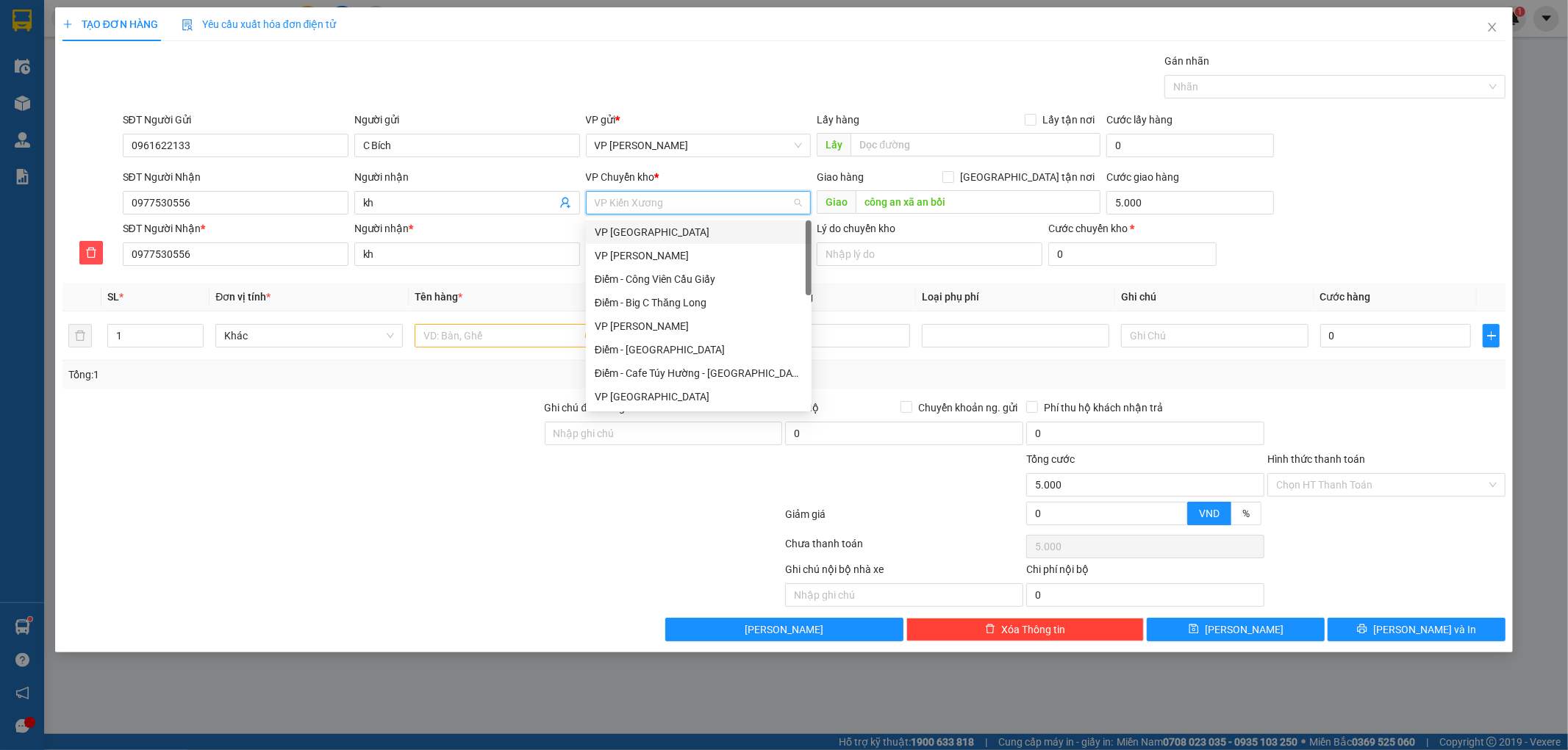
click at [664, 225] on div "VP [GEOGRAPHIC_DATA]" at bounding box center [699, 232] width 208 height 16
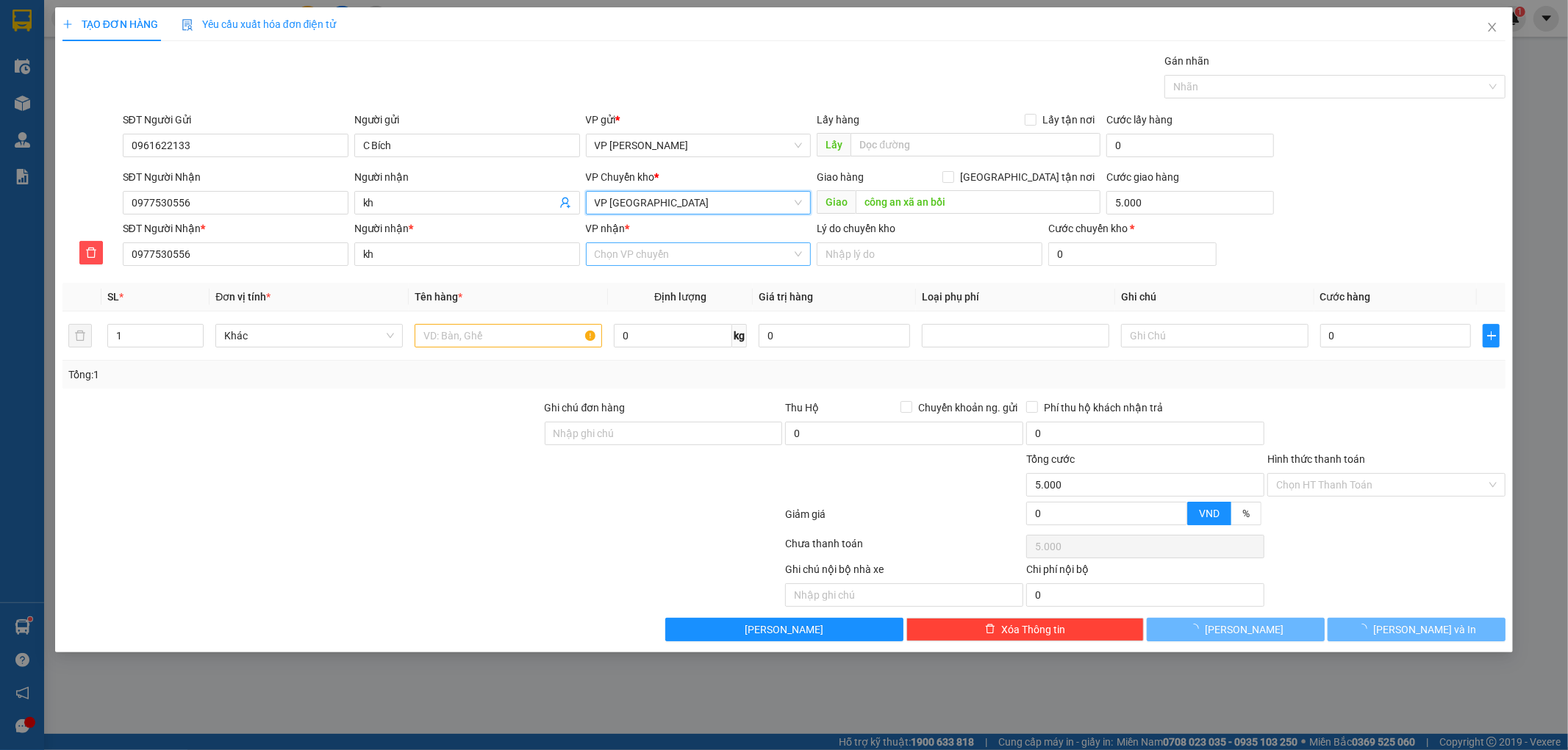
click at [628, 263] on input "VP nhận *" at bounding box center [694, 254] width 198 height 22
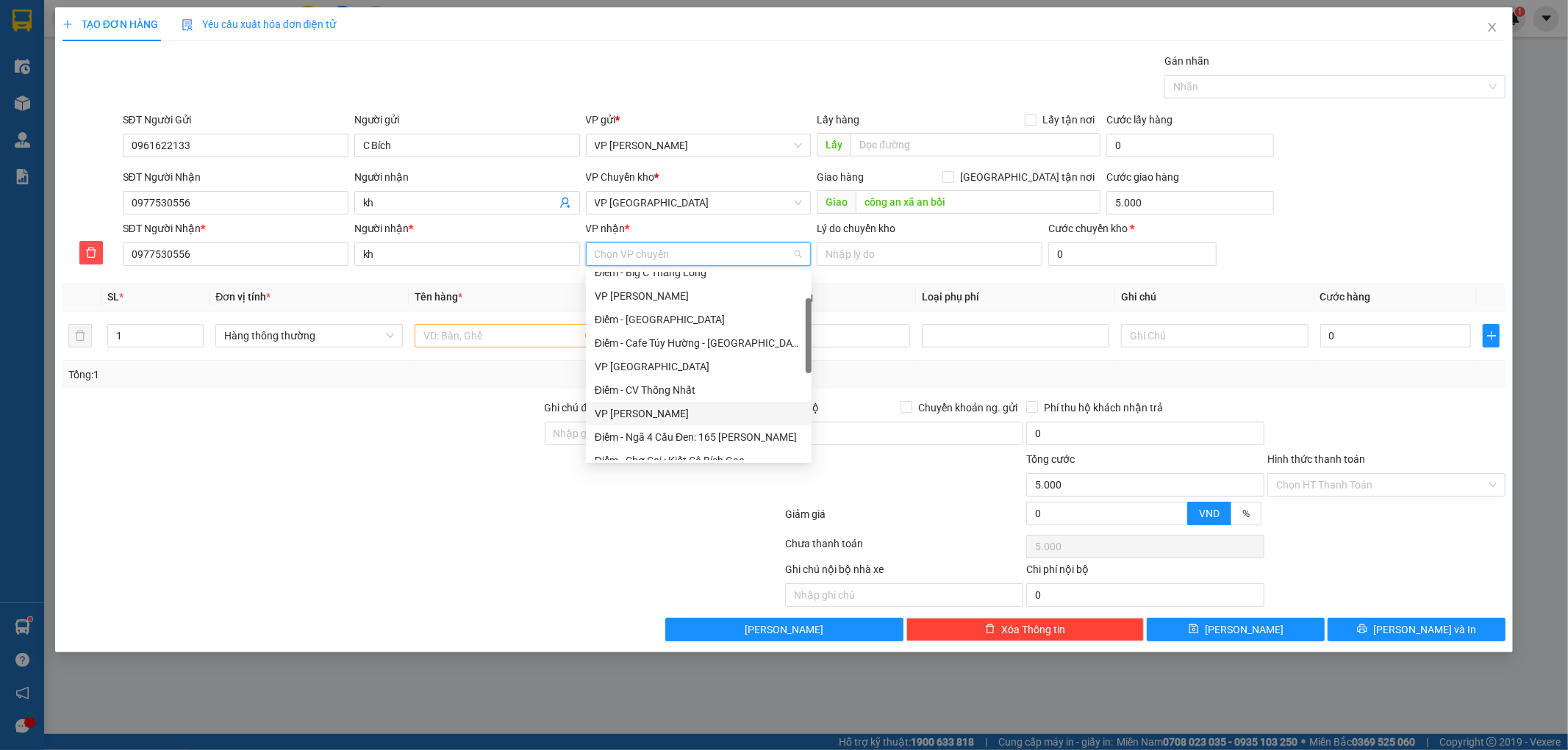
scroll to position [81, 0]
drag, startPoint x: 803, startPoint y: 307, endPoint x: 806, endPoint y: 343, distance: 36.1
click at [806, 343] on div "Điểm - Big C Thăng Long VP Phạm Văn Đồng Điểm - Nam Định Điểm - Cafe Túy Hường …" at bounding box center [699, 366] width 225 height 188
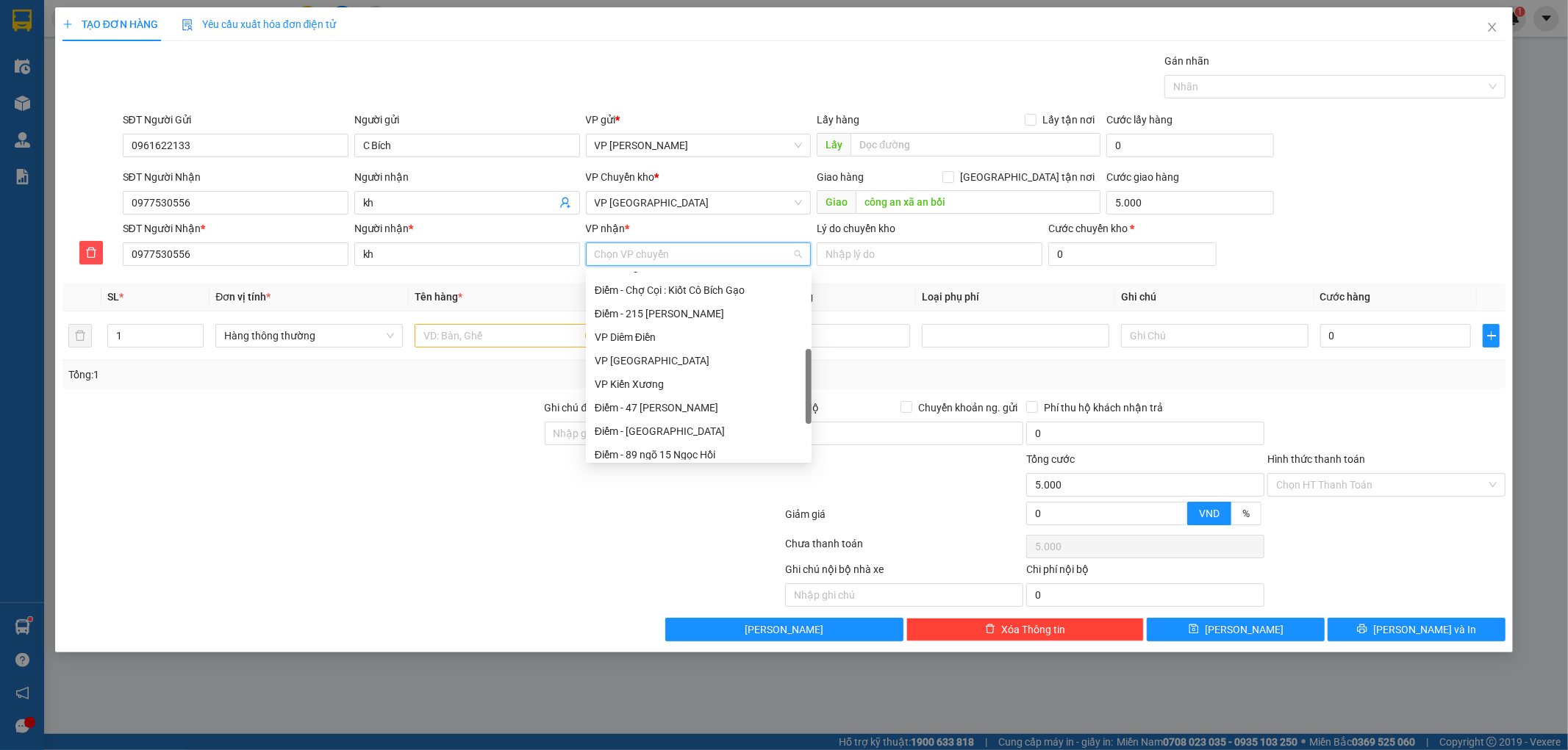
drag, startPoint x: 806, startPoint y: 343, endPoint x: 799, endPoint y: 394, distance: 51.5
click at [799, 394] on div "Điểm - Ngã 4 Cầu Đen: 165 Chu Văn An Điểm - Chợ Cọi : Kiốt Cô Bích Gạo Điểm - 2…" at bounding box center [699, 366] width 225 height 188
drag, startPoint x: 630, startPoint y: 385, endPoint x: 621, endPoint y: 385, distance: 9.0
click at [629, 385] on div "VP Kiến Xương" at bounding box center [699, 384] width 208 height 16
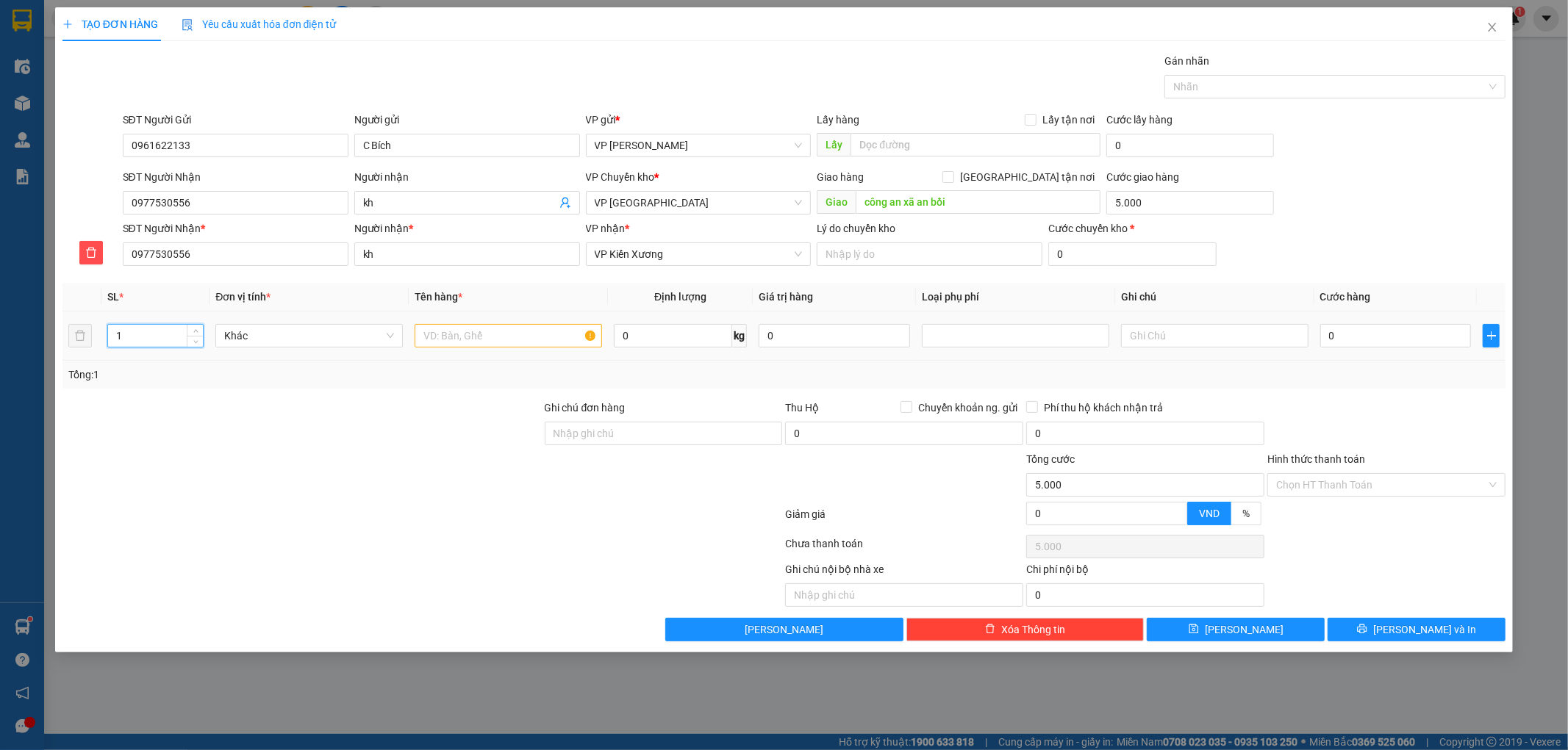
click at [140, 338] on input "1" at bounding box center [156, 336] width 96 height 22
type input "2"
click at [452, 341] on input "text" at bounding box center [508, 336] width 187 height 24
type input "tui quần áo"
click at [1364, 339] on input "0" at bounding box center [1396, 336] width 152 height 24
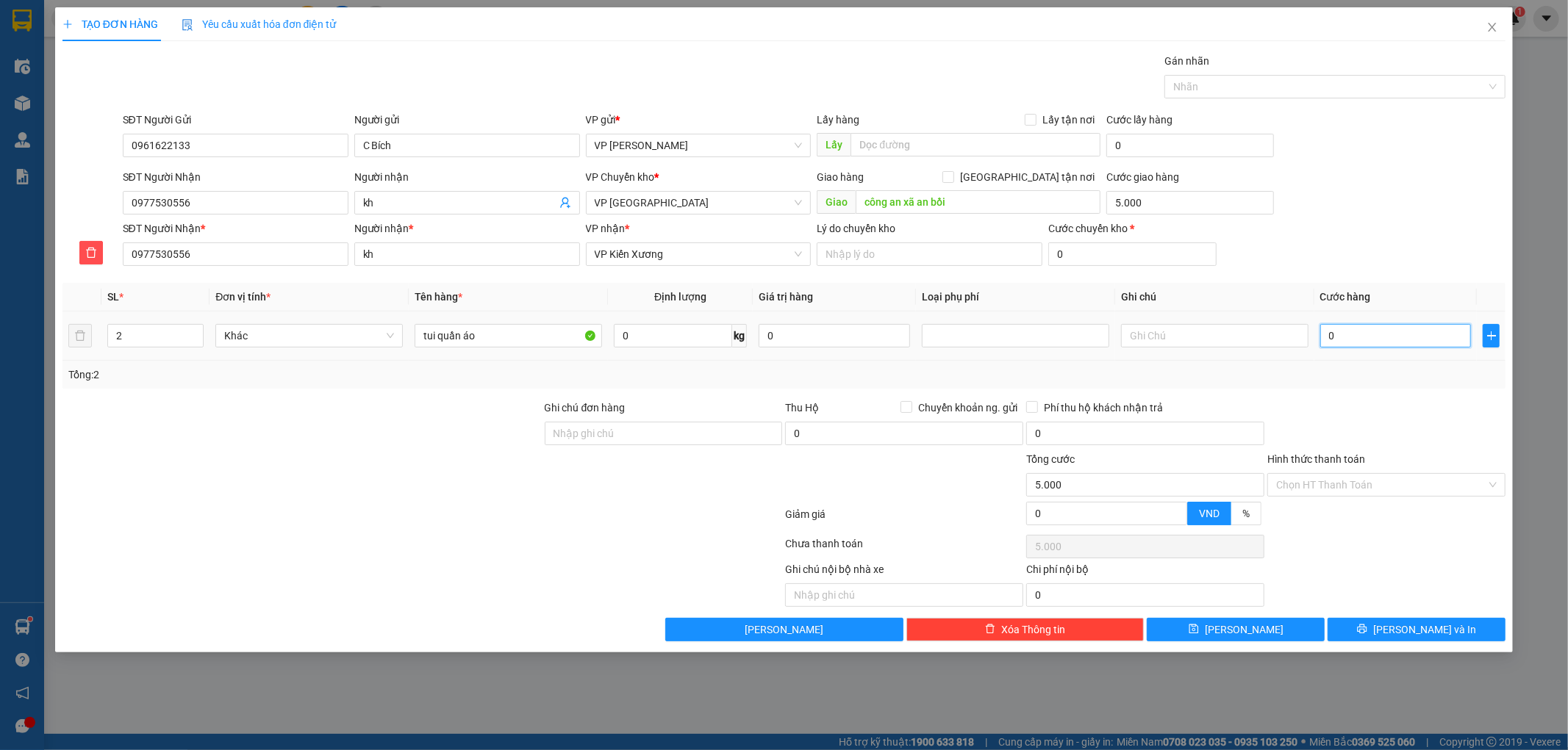
type input "06"
type input "5.006"
type input "060"
type input "5.060"
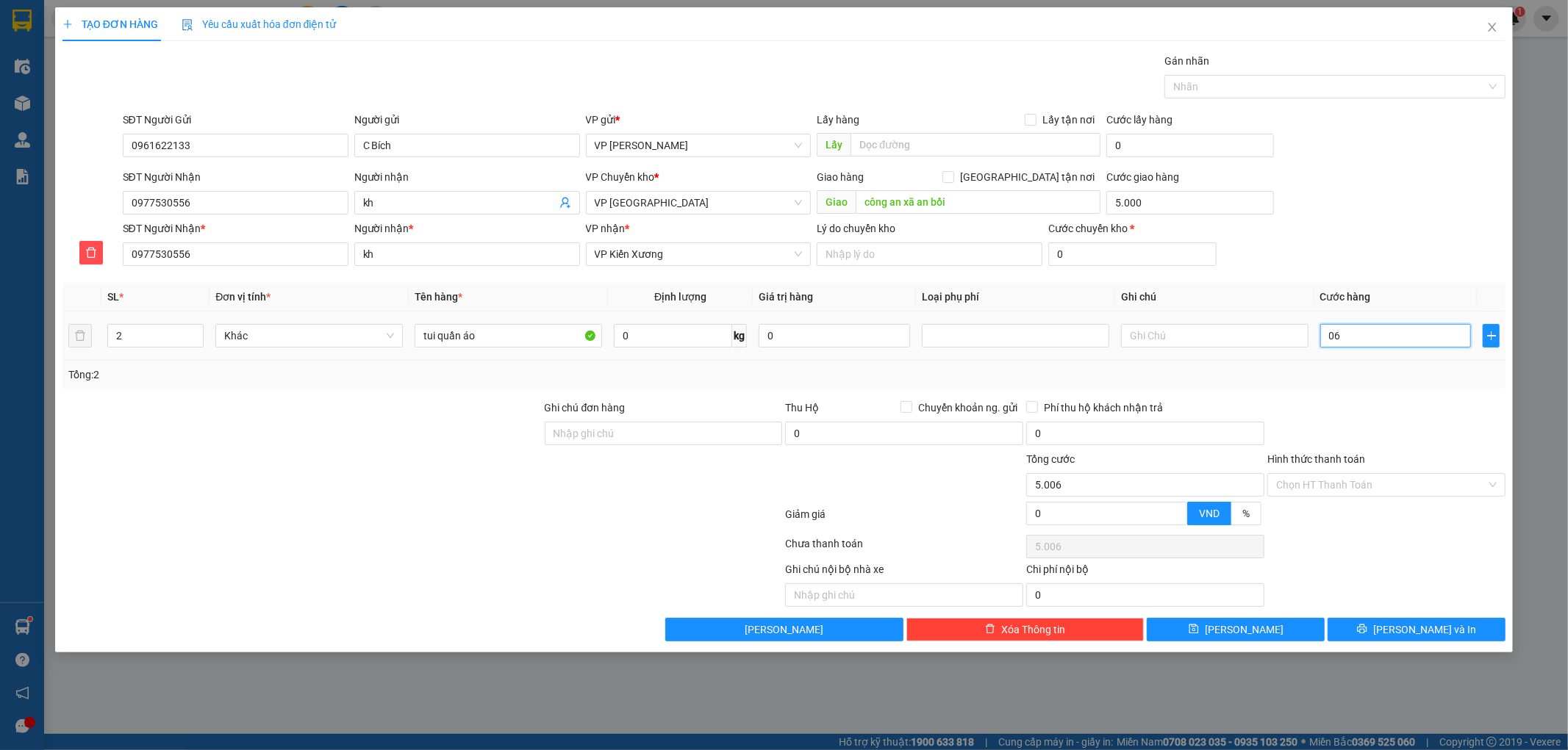
type input "5.060"
type input "60.000"
type input "65.000"
click at [1422, 393] on div "Transit Pickup Surcharge Ids Transit Deliver Surcharge Ids Transit Deliver Surc…" at bounding box center [785, 347] width 1444 height 589
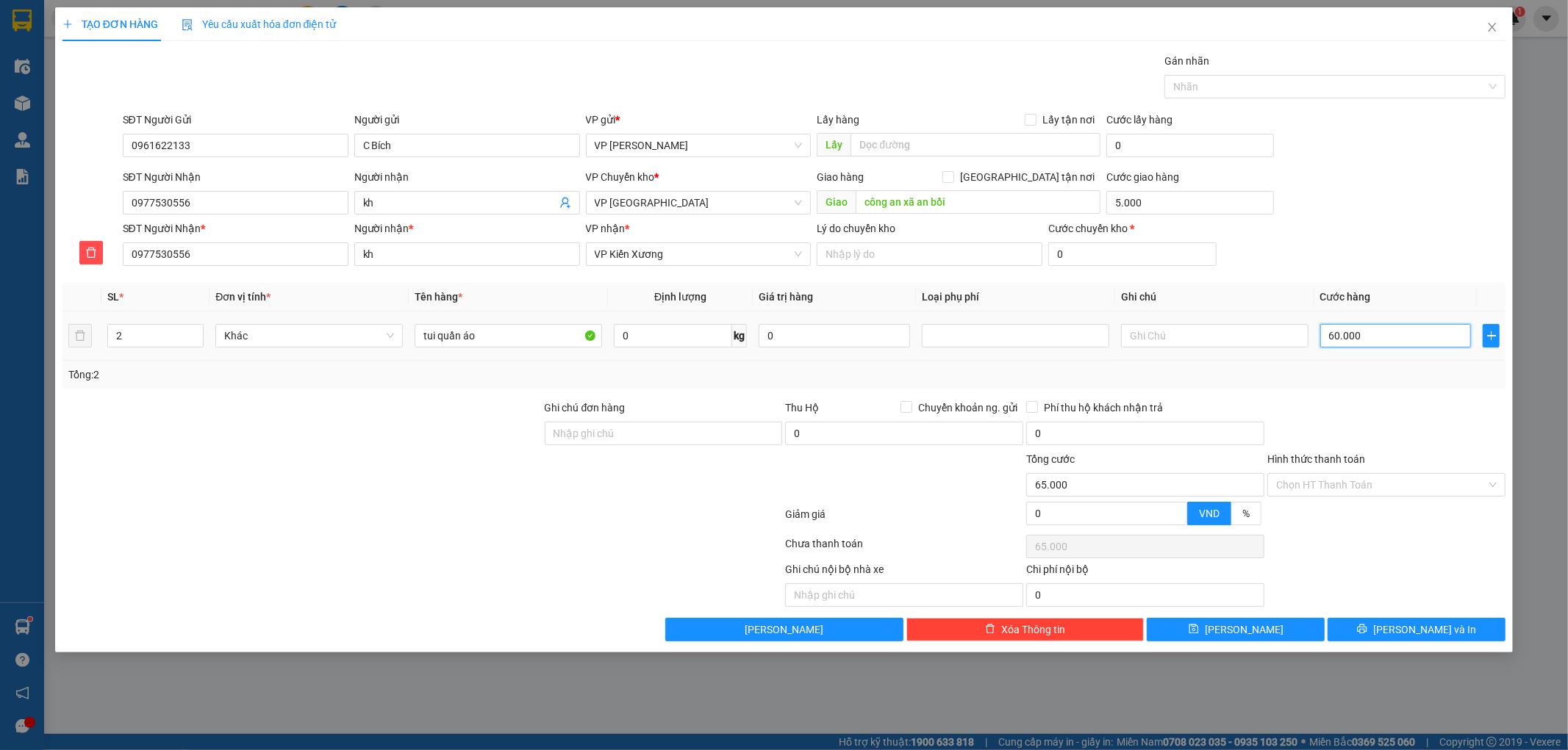
click at [1397, 346] on input "60.000" at bounding box center [1396, 336] width 152 height 24
type input "05"
type input "5.005"
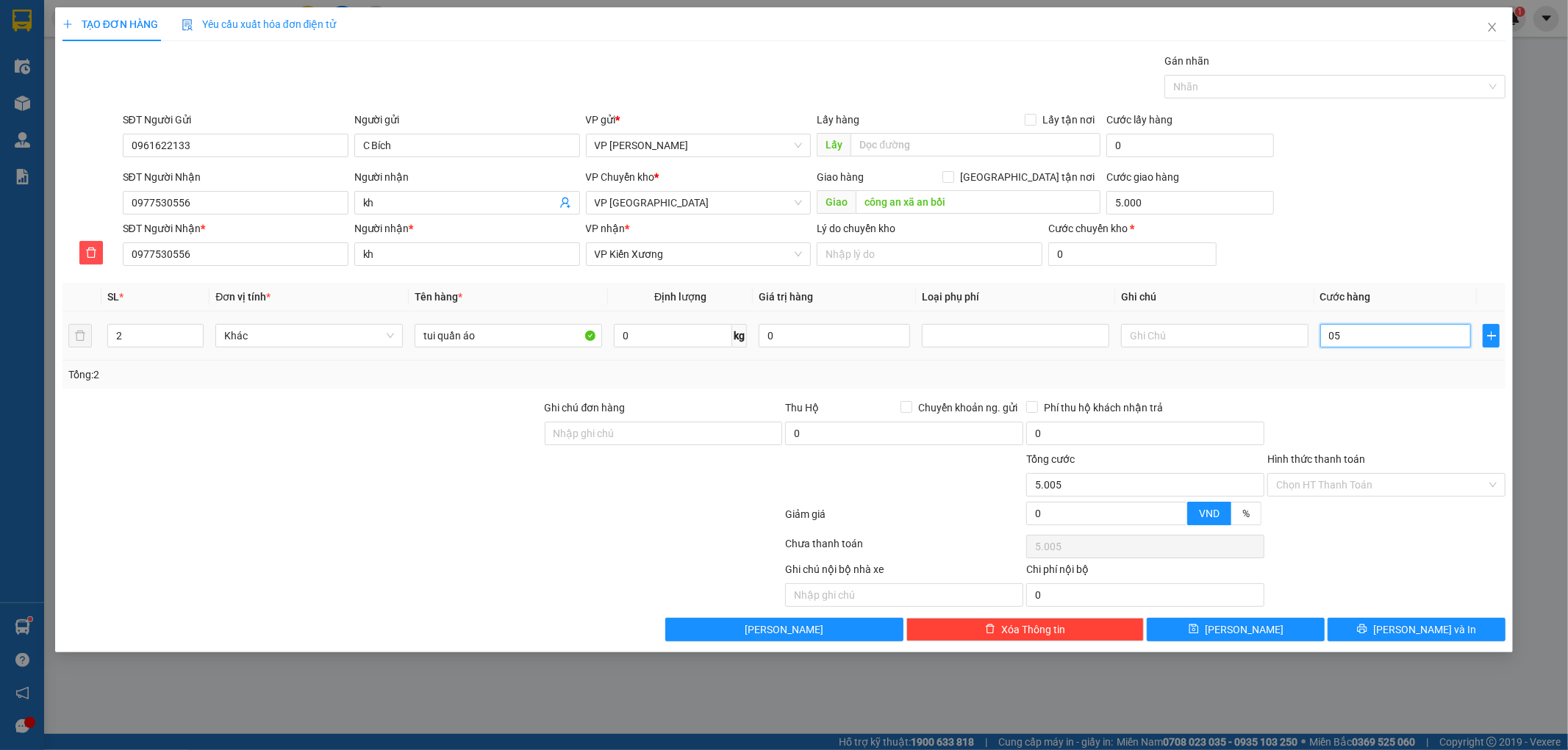
type input "055"
type input "5.055"
type input "55.000"
type input "60.000"
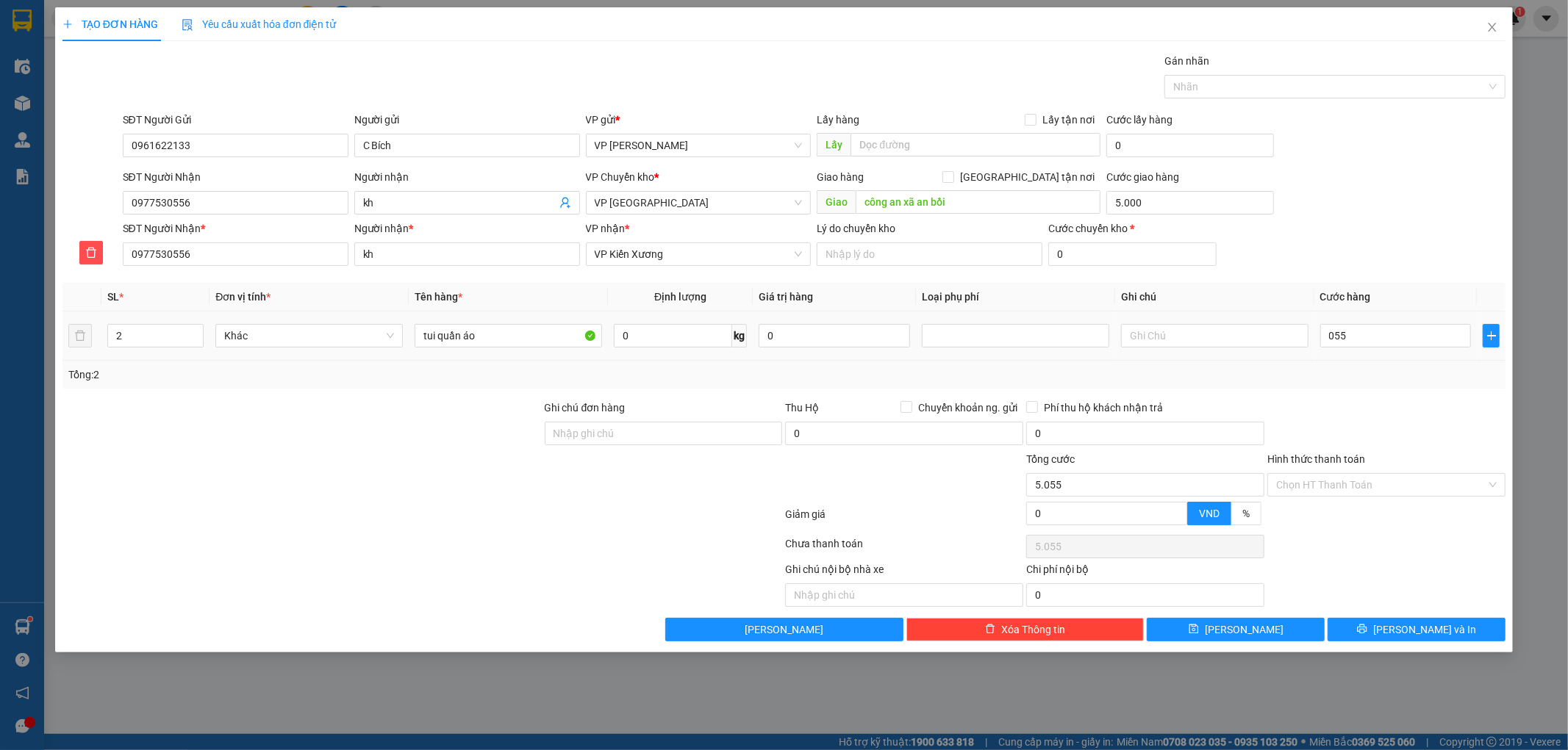
type input "60.000"
drag, startPoint x: 1403, startPoint y: 246, endPoint x: 1304, endPoint y: 238, distance: 99.3
click at [1401, 249] on div "SĐT Người Nhận * 0977530556 Người nhận * kh VP nhận * VP Kiến Xương Lý do chuyể…" at bounding box center [814, 246] width 1390 height 51
click at [1383, 628] on button "Lưu và In" at bounding box center [1416, 630] width 178 height 24
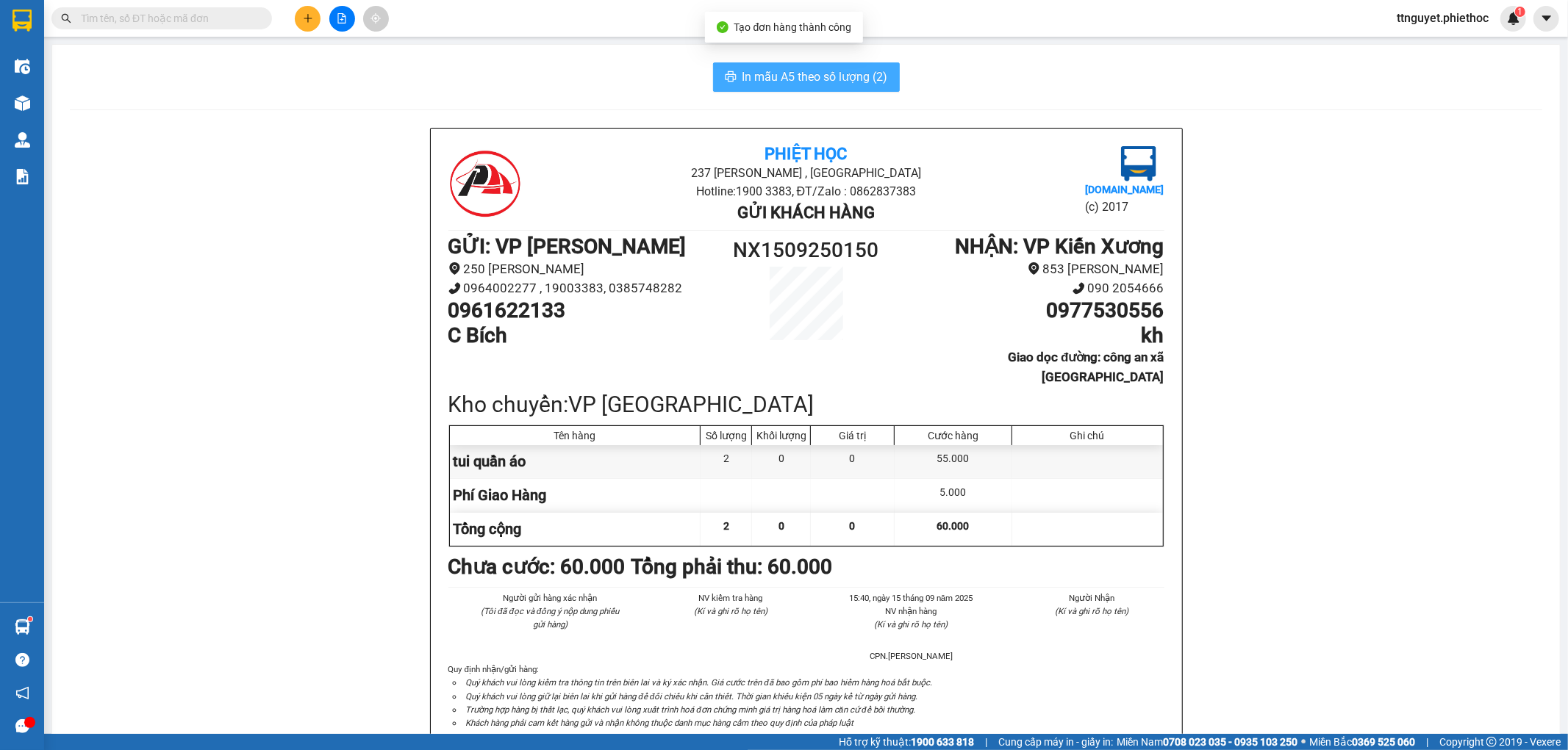
click at [853, 73] on span "In mẫu A5 theo số lượng (2)" at bounding box center [815, 77] width 146 height 19
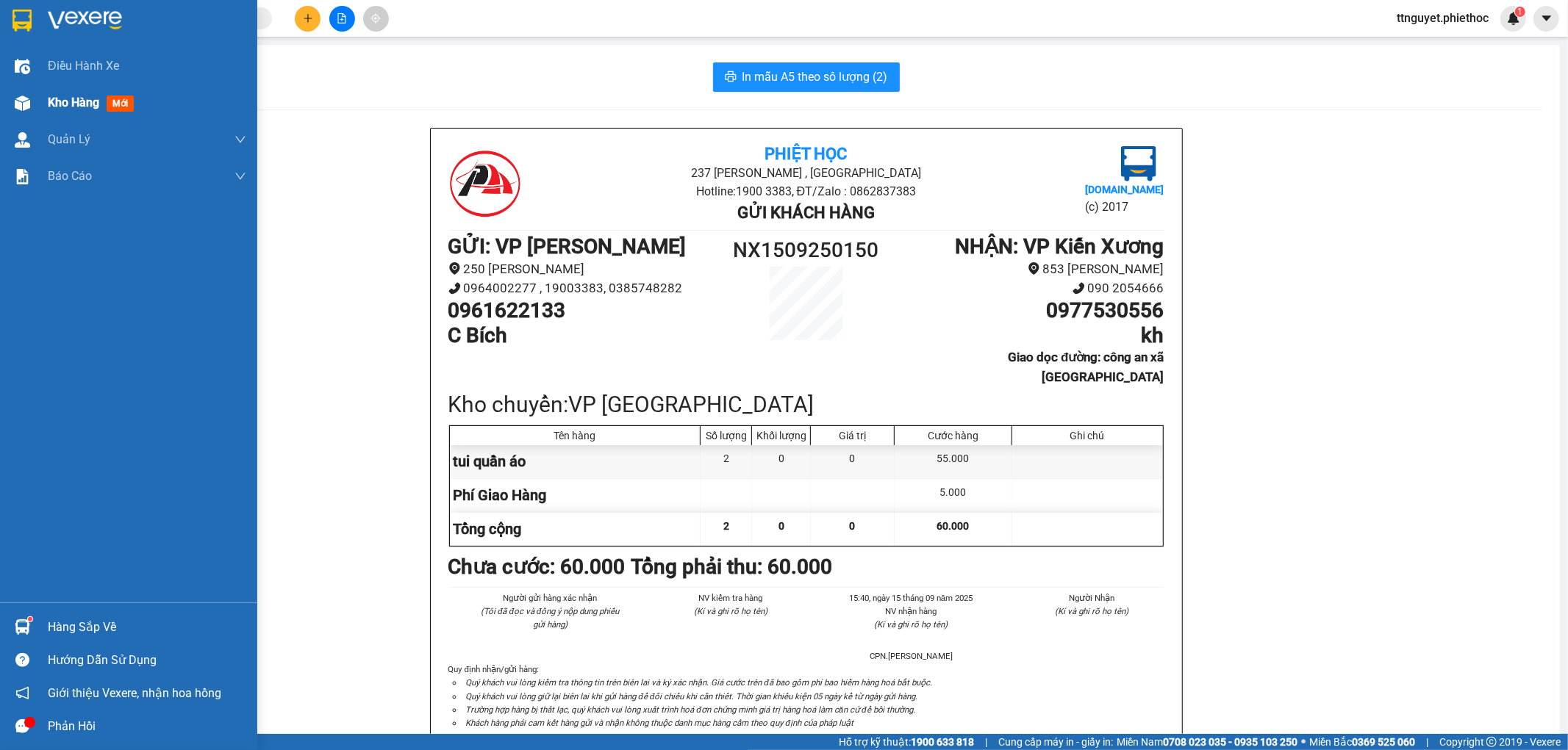
click at [37, 96] on div "Kho hàng mới" at bounding box center [128, 102] width 258 height 37
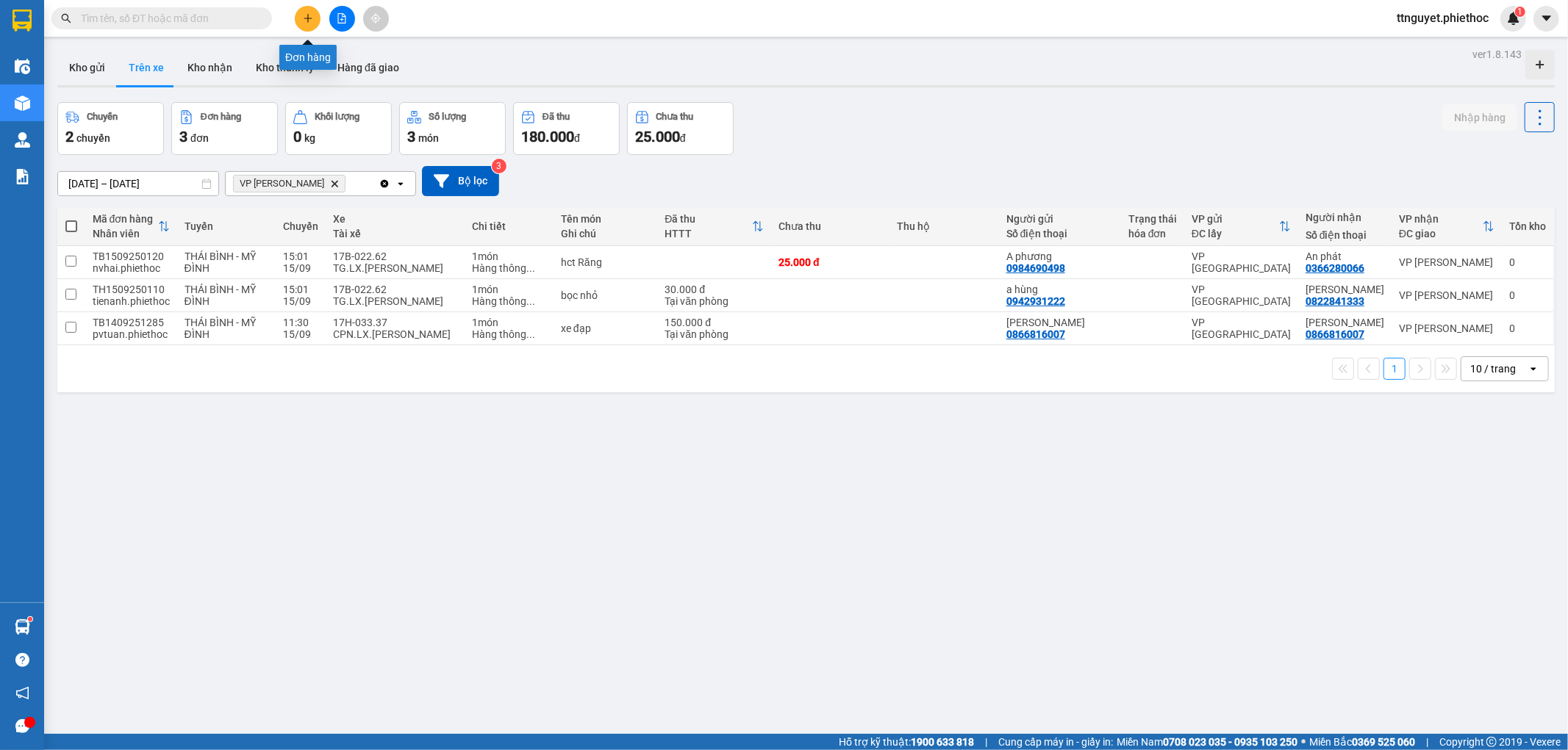
click at [311, 10] on button at bounding box center [308, 19] width 25 height 25
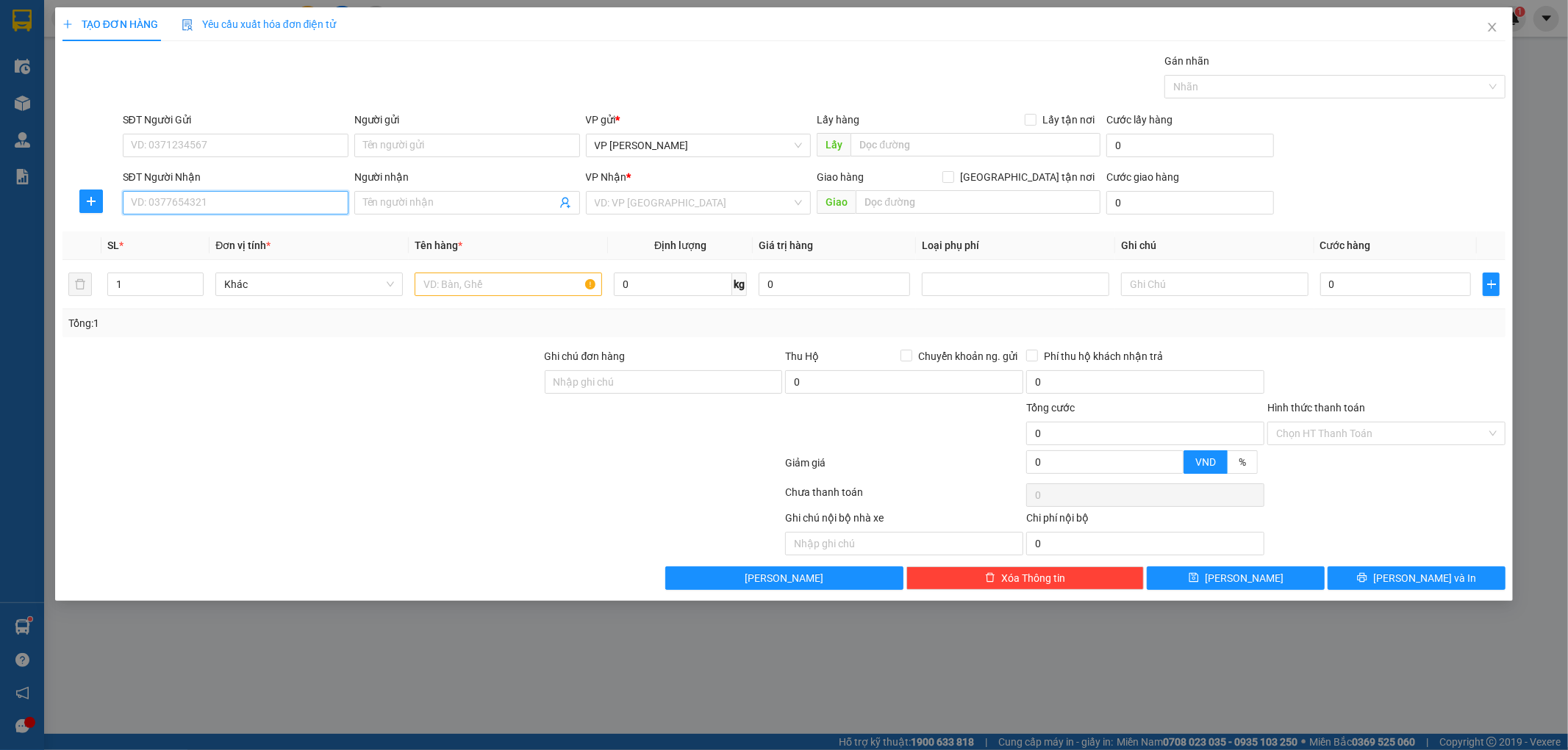
click at [270, 207] on input "SĐT Người Nhận" at bounding box center [235, 203] width 225 height 24
type input "0968999345"
click at [262, 238] on div "0968999345 - C Huế" at bounding box center [235, 232] width 208 height 16
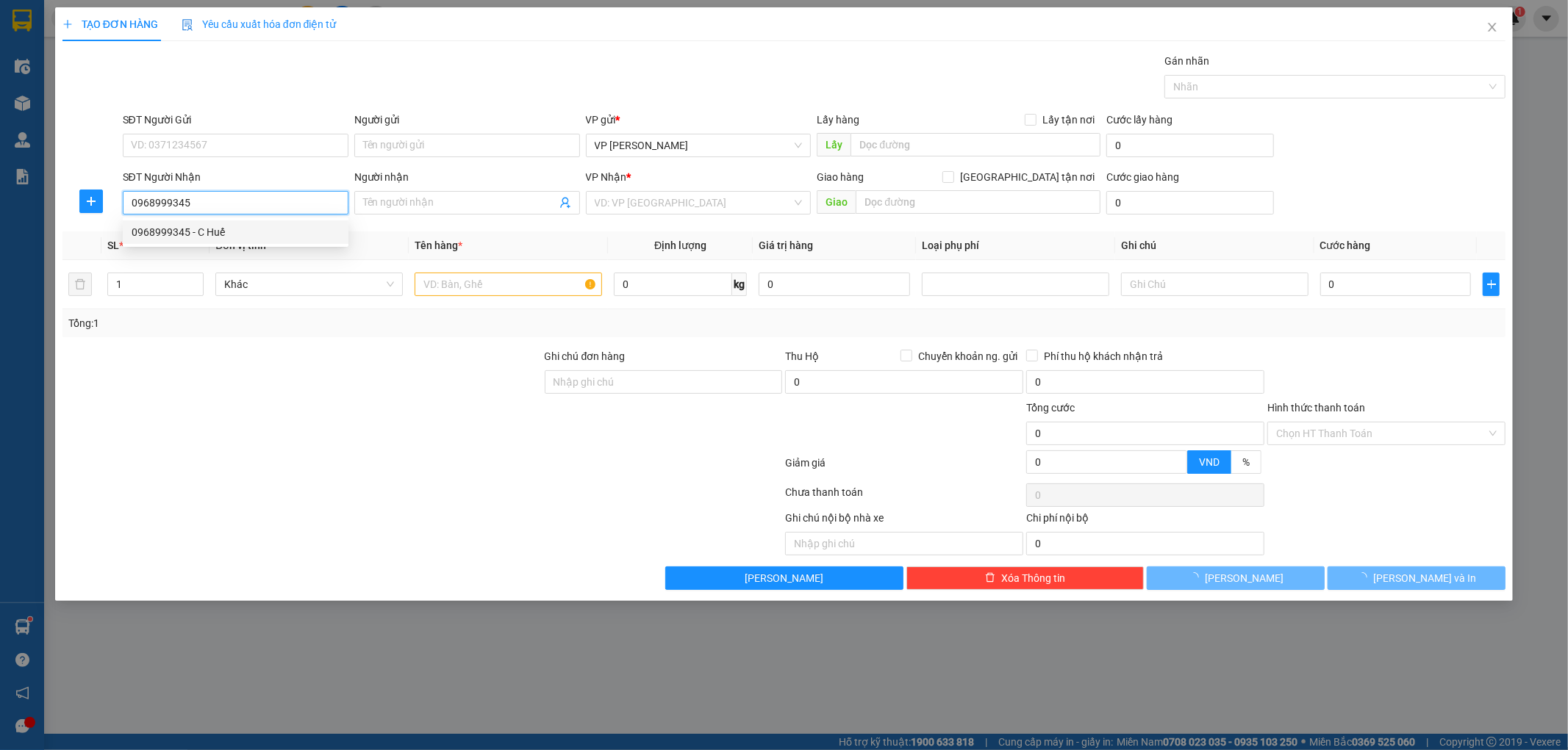
type input "C Huế"
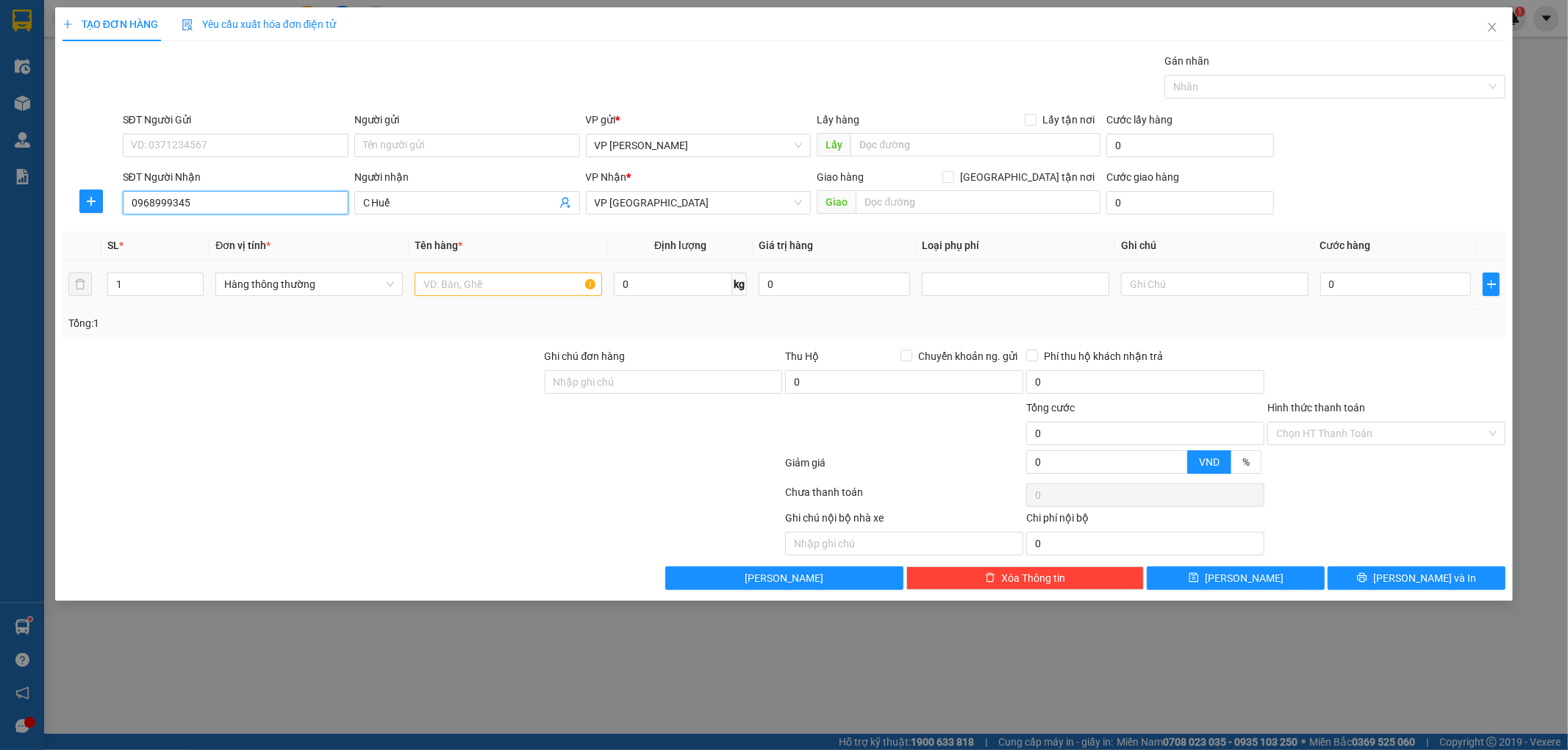
type input "0968999345"
click at [503, 292] on input "text" at bounding box center [508, 284] width 187 height 24
click at [490, 284] on input "text" at bounding box center [508, 284] width 187 height 24
click at [1045, 287] on div at bounding box center [1015, 284] width 180 height 18
type input "noi cơm"
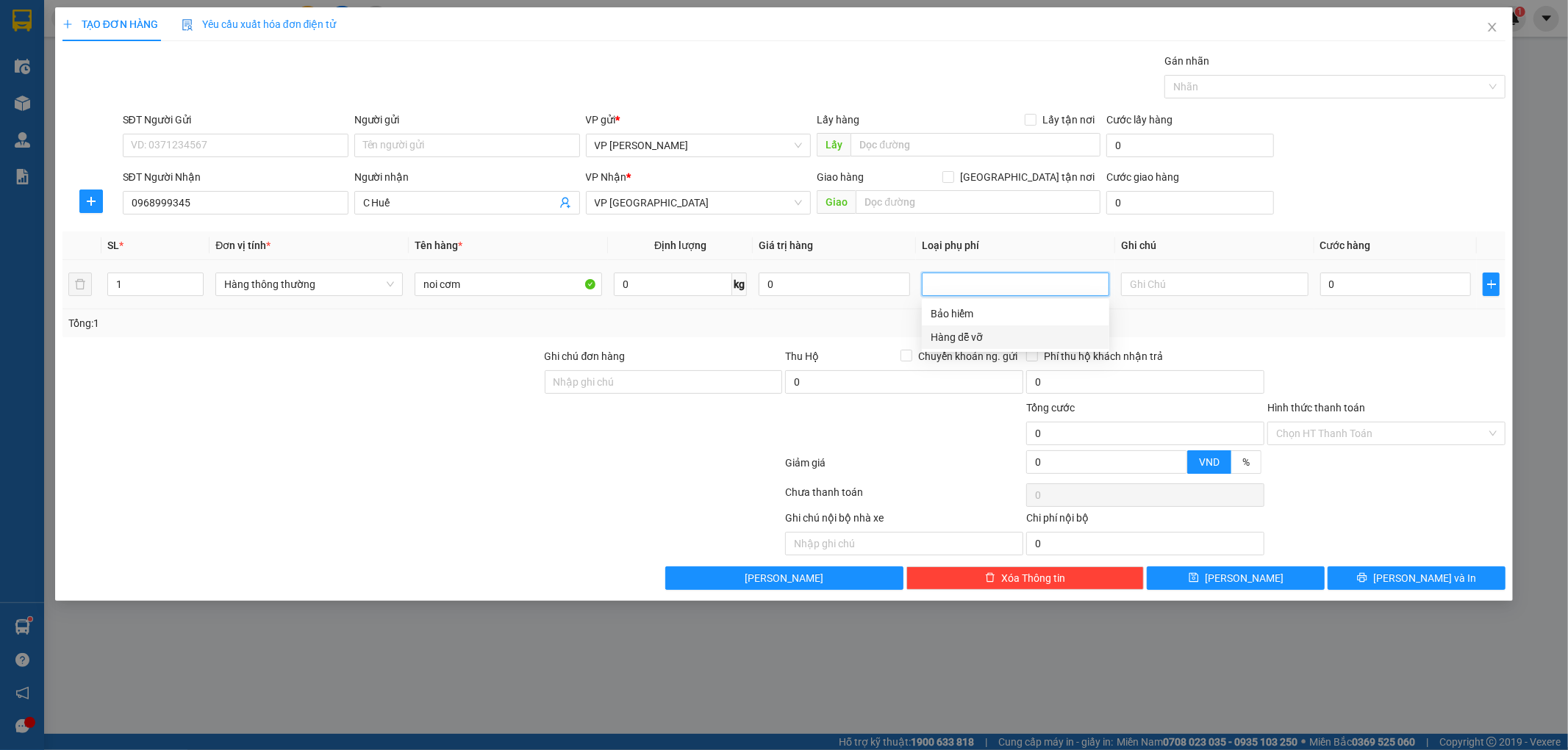
drag, startPoint x: 1013, startPoint y: 334, endPoint x: 1179, endPoint y: 303, distance: 168.9
click at [1015, 336] on div "Hàng dễ vỡ" at bounding box center [1015, 337] width 169 height 16
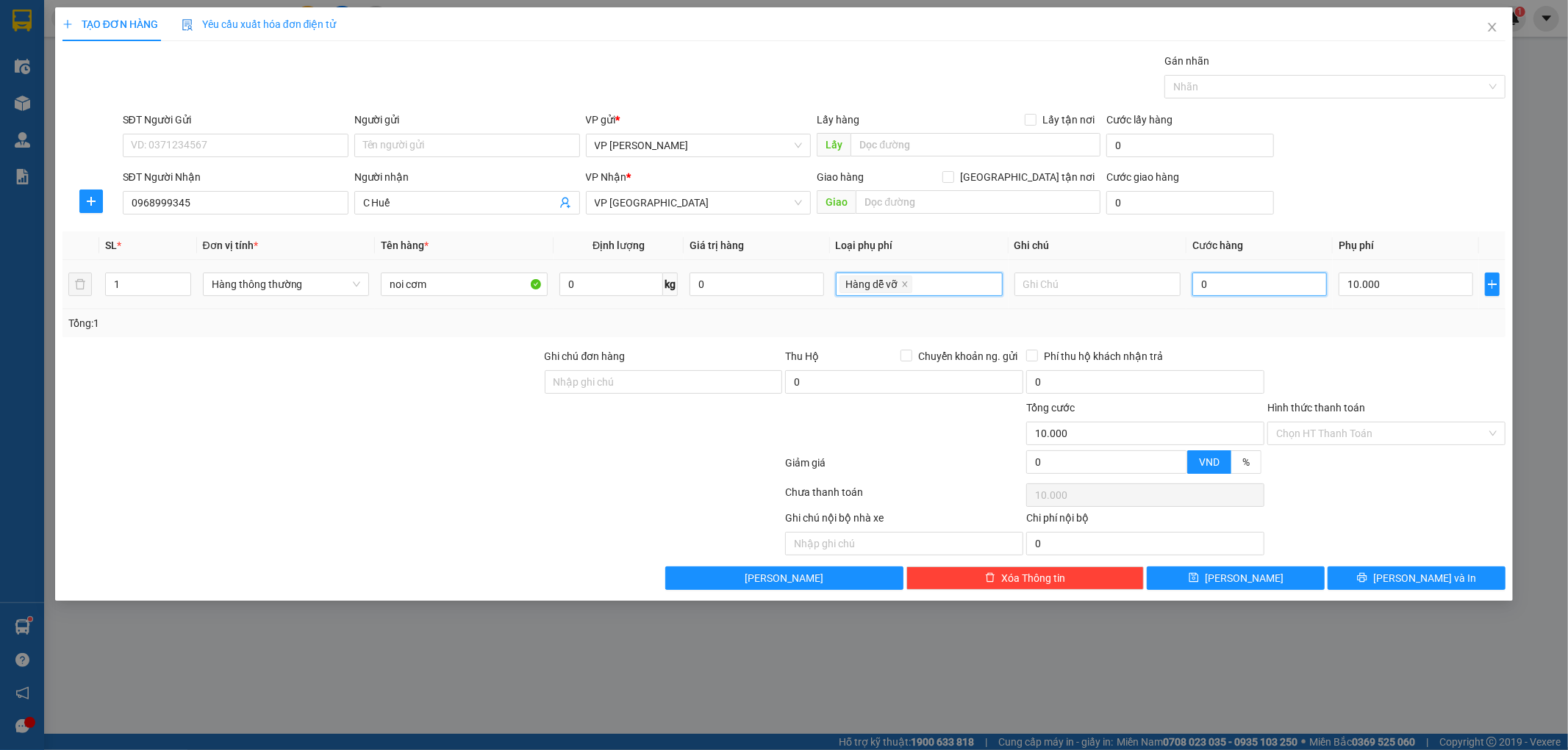
type input "10.000"
click at [1246, 288] on input "0" at bounding box center [1260, 284] width 134 height 24
type input "03"
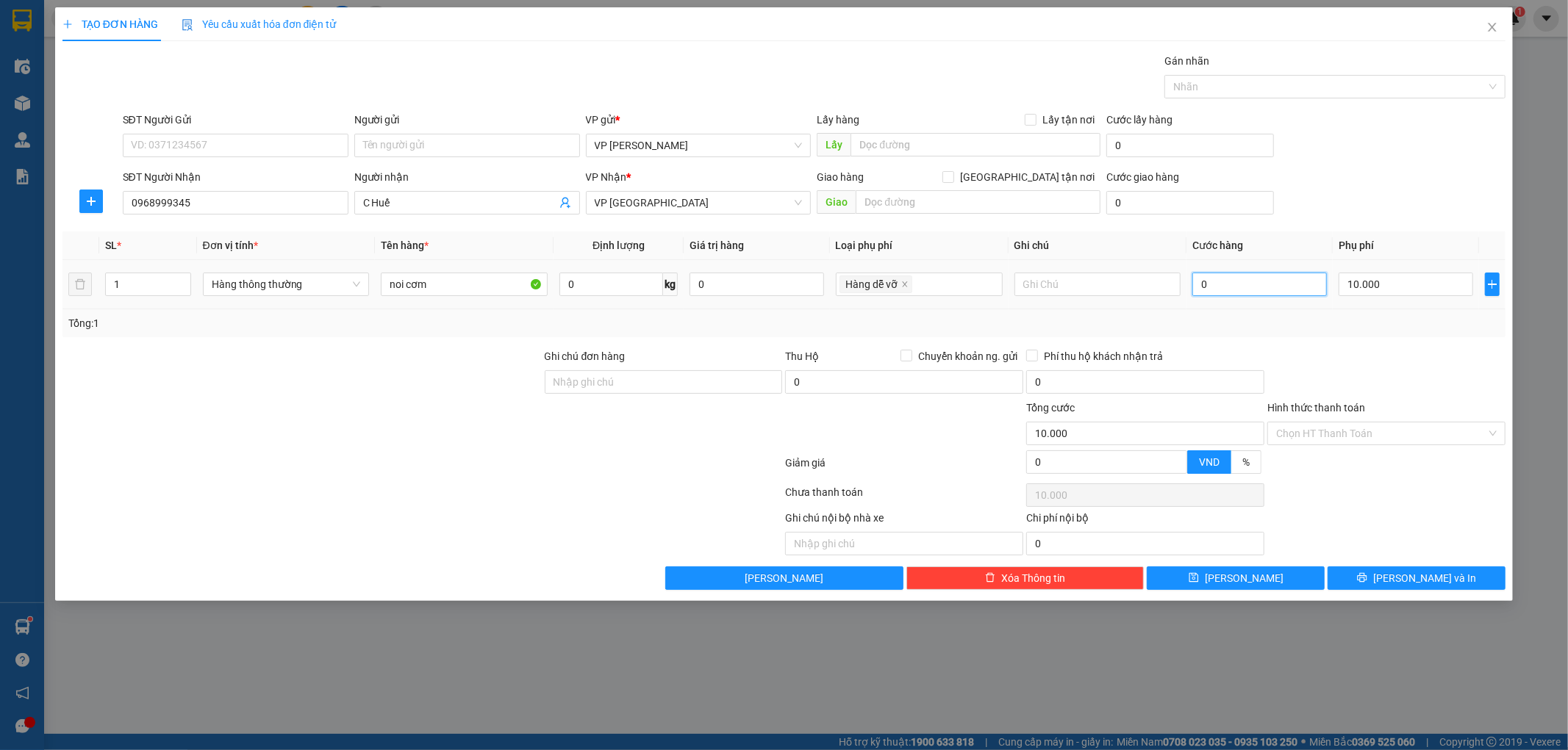
type input "10.003"
type input "035"
type input "10.035"
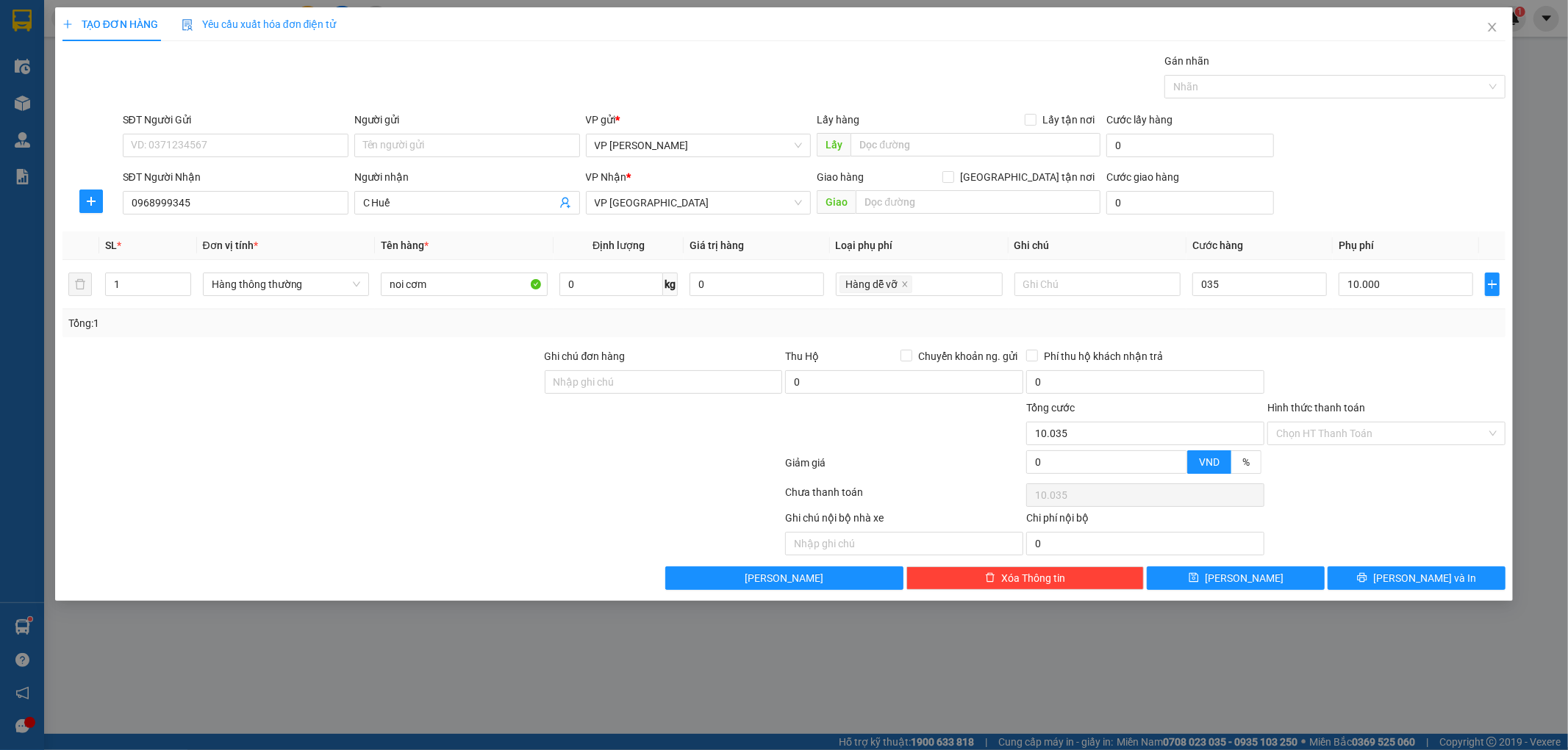
type input "35.000"
type input "45.000"
click at [1279, 324] on div "Tổng: 1" at bounding box center [785, 323] width 1432 height 16
click at [1367, 572] on button "Lưu và In" at bounding box center [1416, 578] width 178 height 24
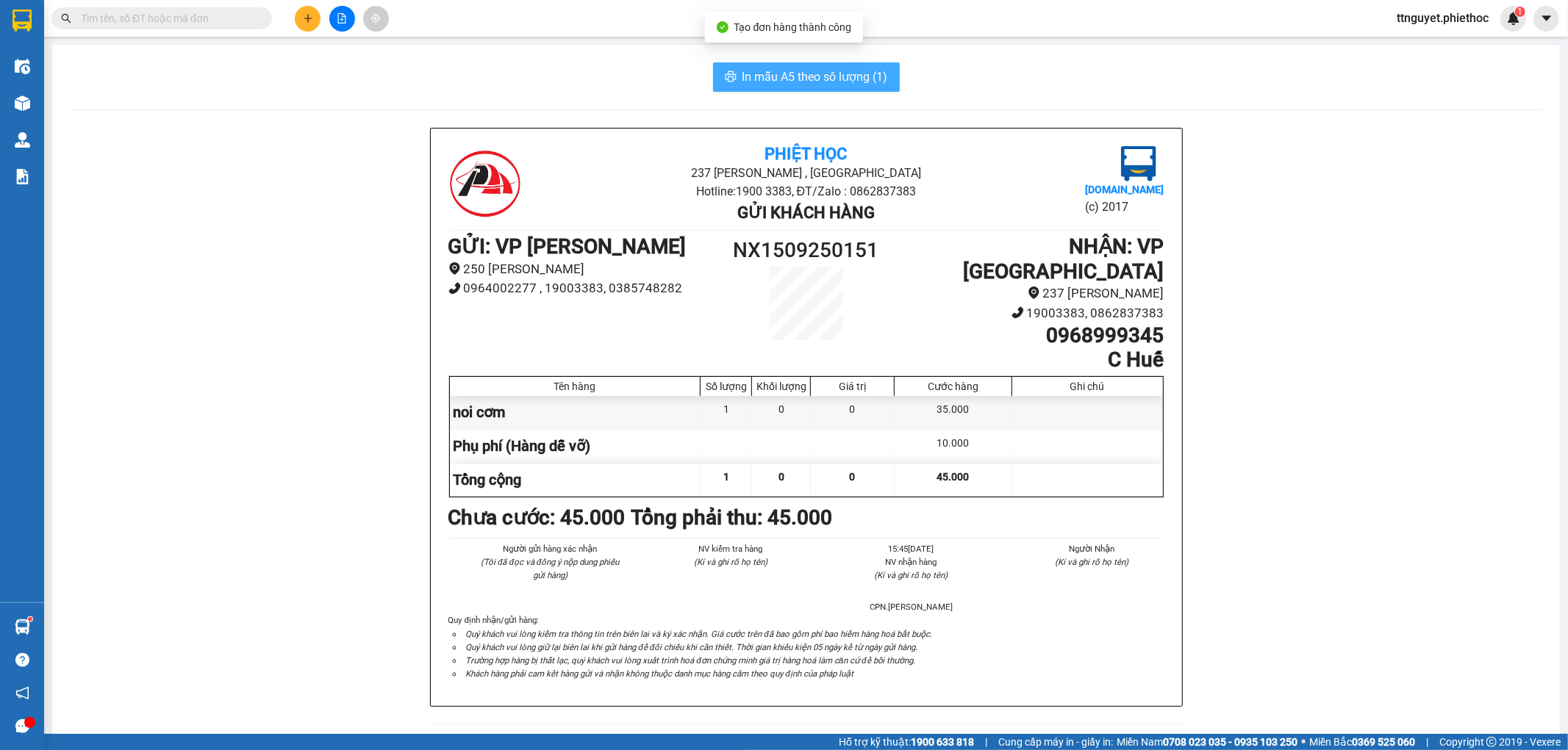
click at [841, 87] on button "In mẫu A5 theo số lượng (1)" at bounding box center [806, 77] width 187 height 29
click at [140, 24] on input "text" at bounding box center [167, 19] width 173 height 16
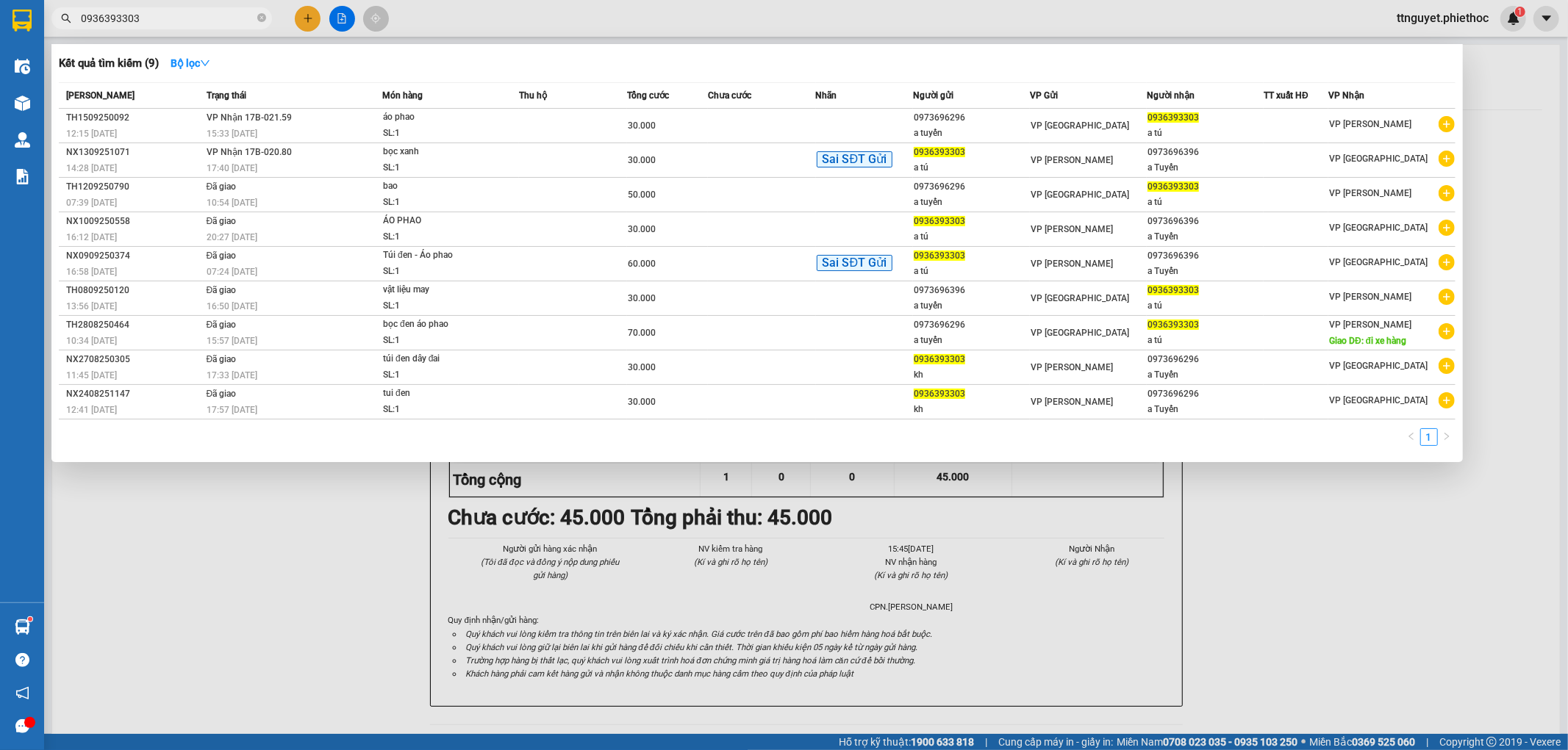
type input "0936393303"
click at [836, 121] on td at bounding box center [865, 126] width 98 height 34
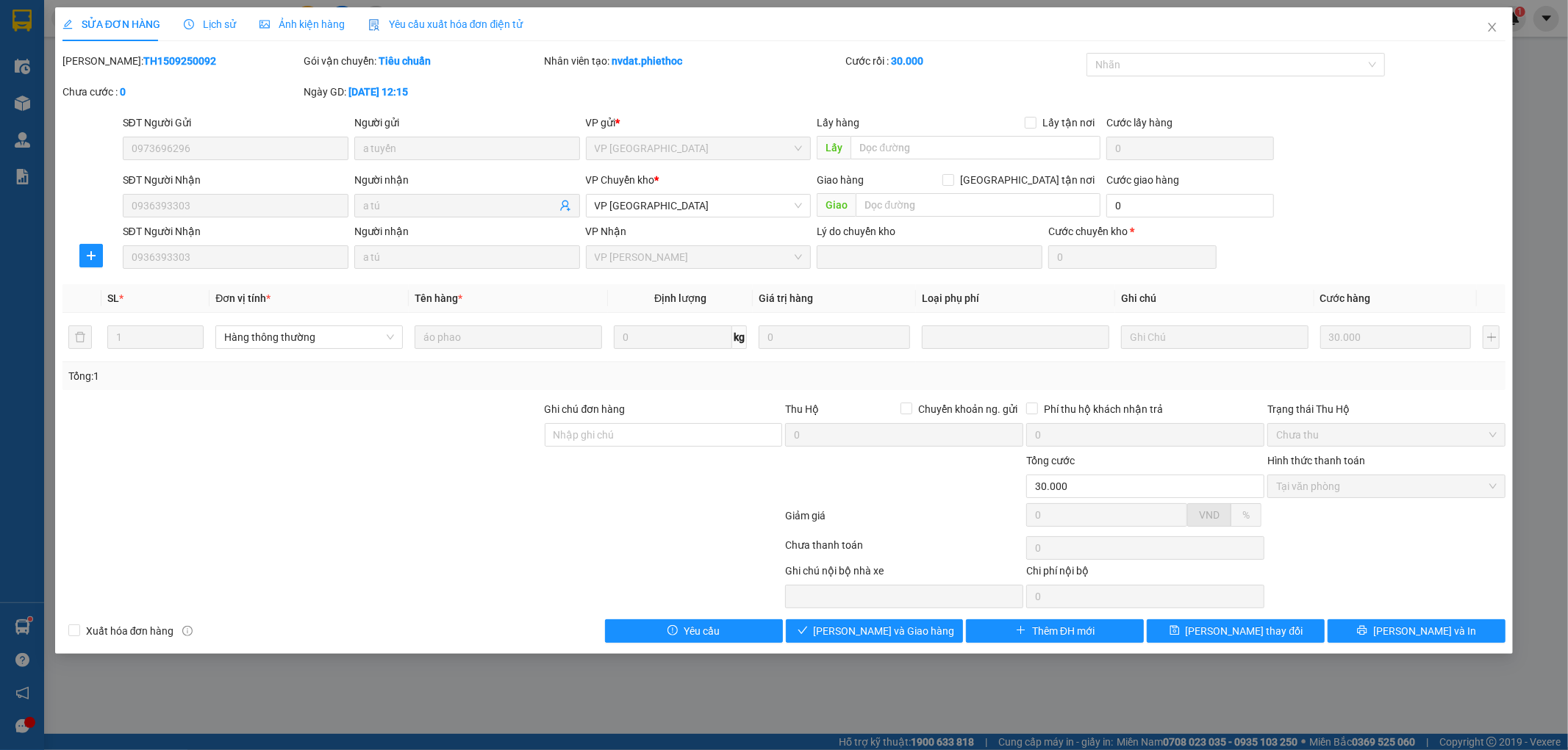
type input "0973696296"
type input "a tuyến"
type input "0936393303"
type input "a tú"
type input "30.000"
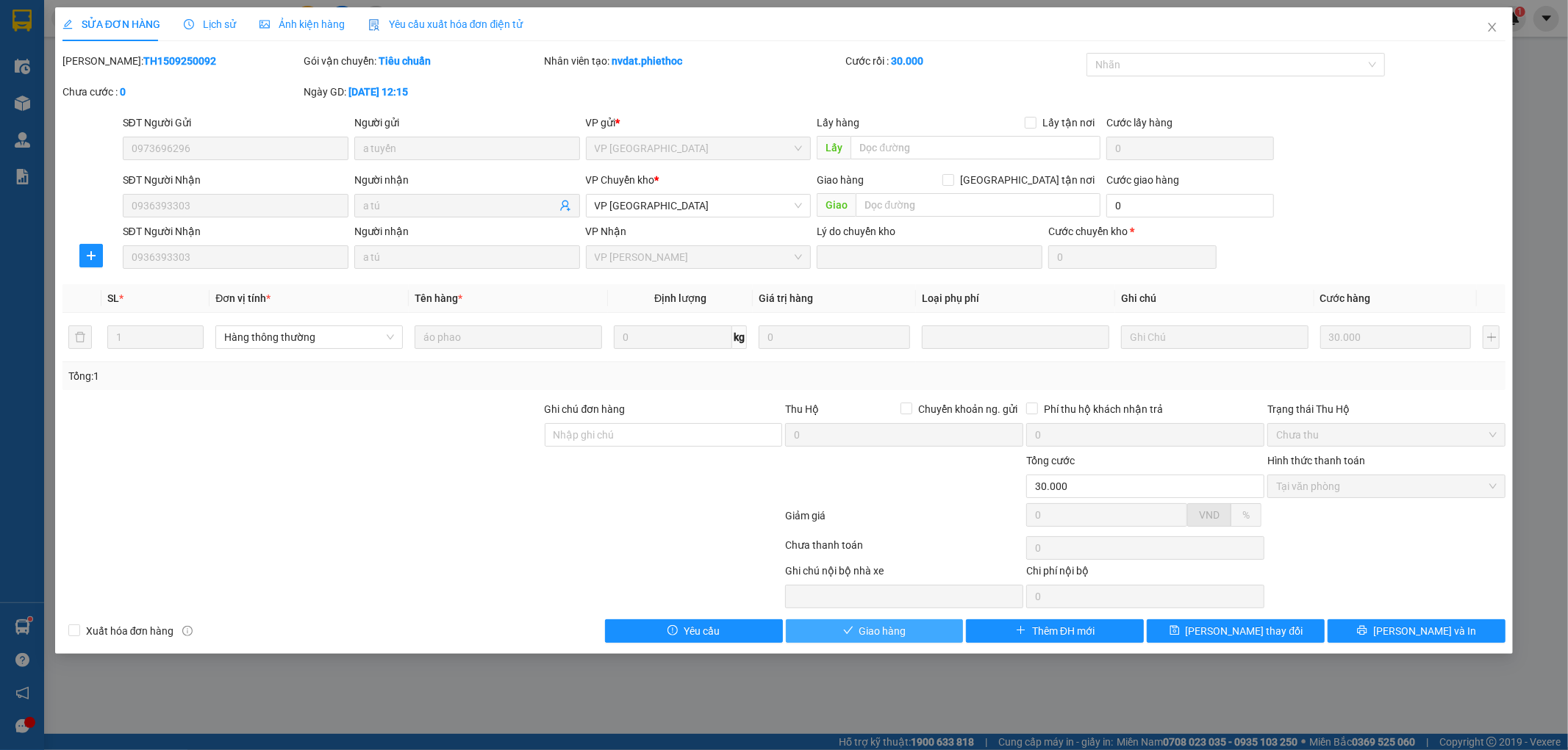
click at [908, 634] on button "Giao hàng" at bounding box center [875, 631] width 178 height 24
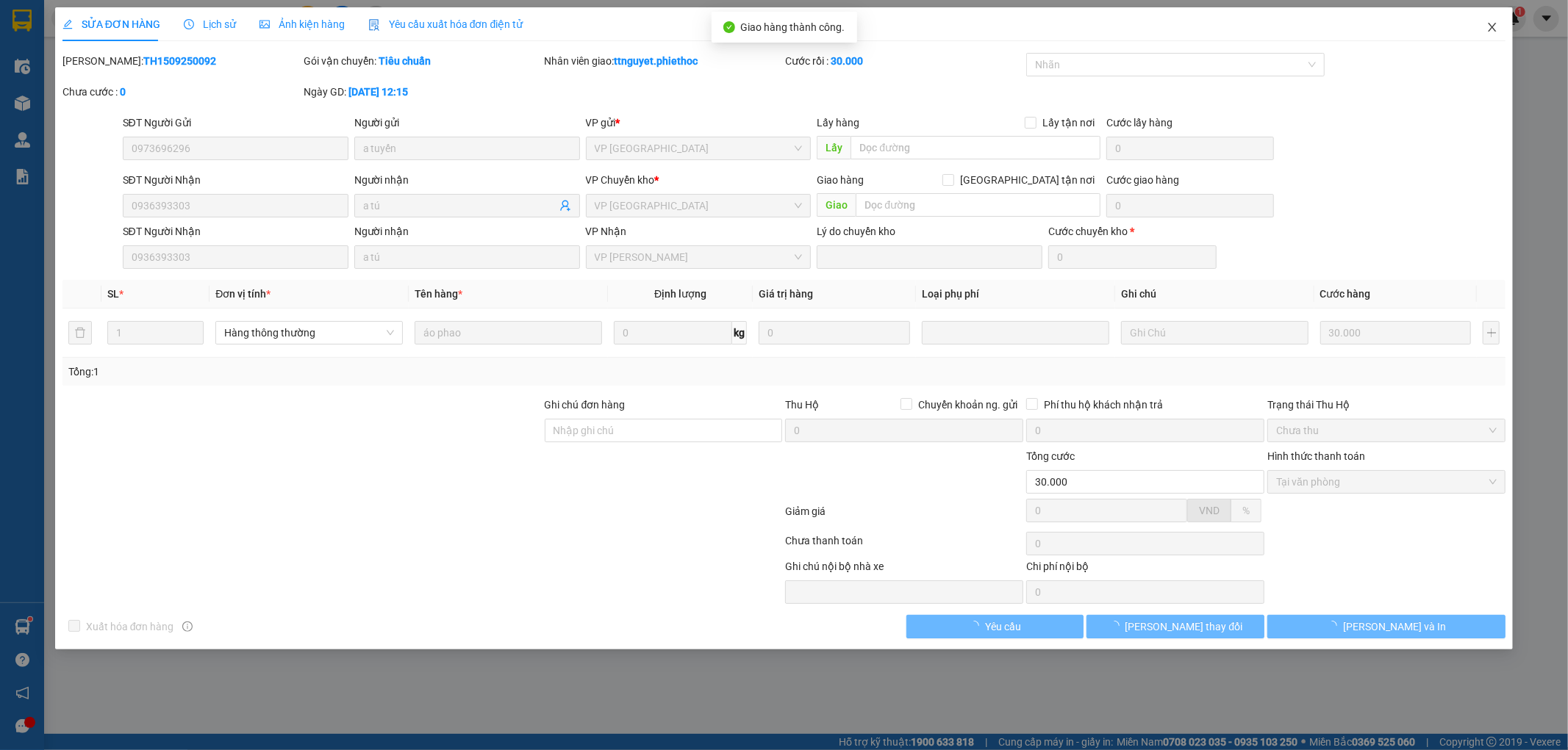
click at [1489, 26] on icon "close" at bounding box center [1493, 28] width 12 height 12
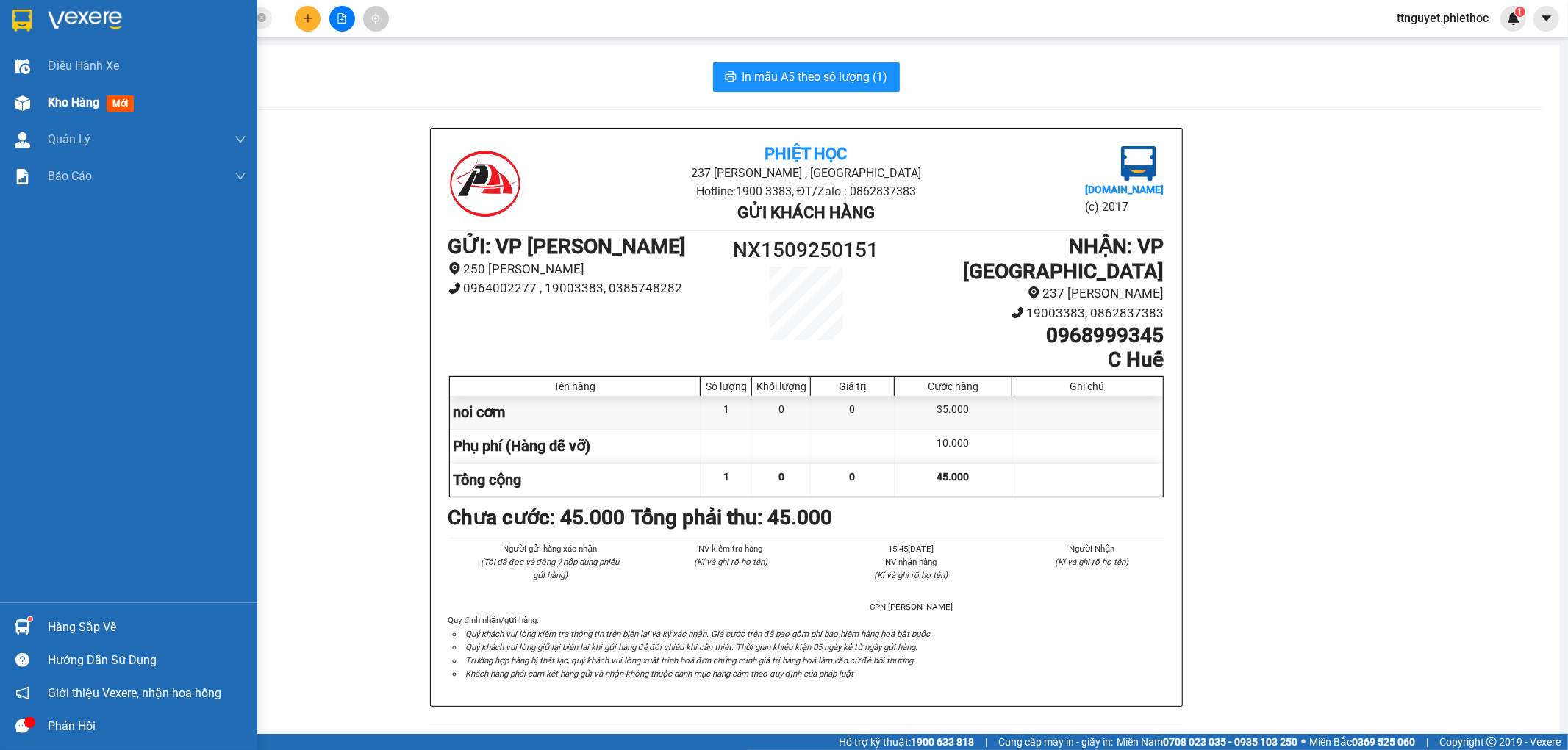
click at [21, 101] on img at bounding box center [22, 103] width 16 height 16
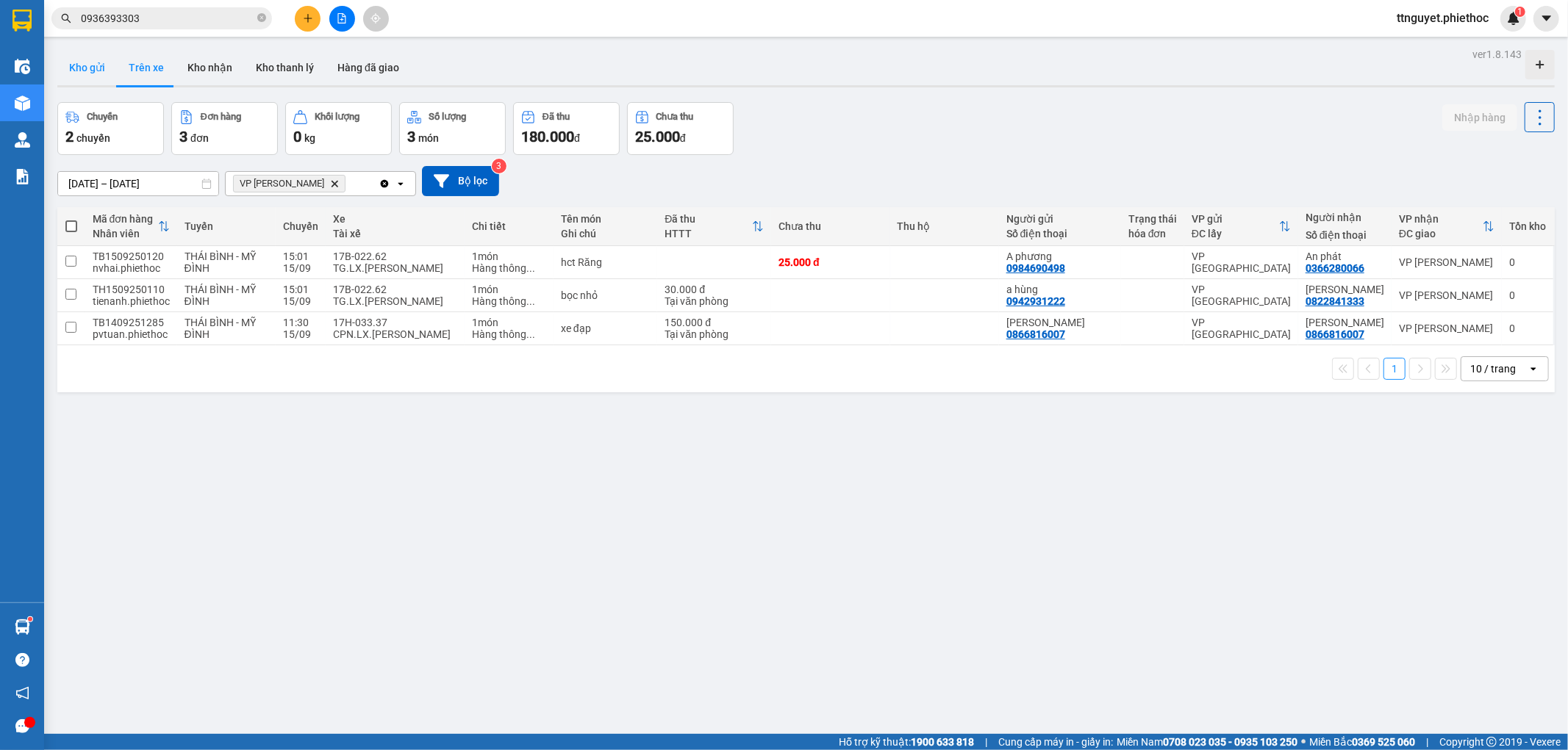
click at [85, 56] on button "Kho gửi" at bounding box center [87, 67] width 60 height 35
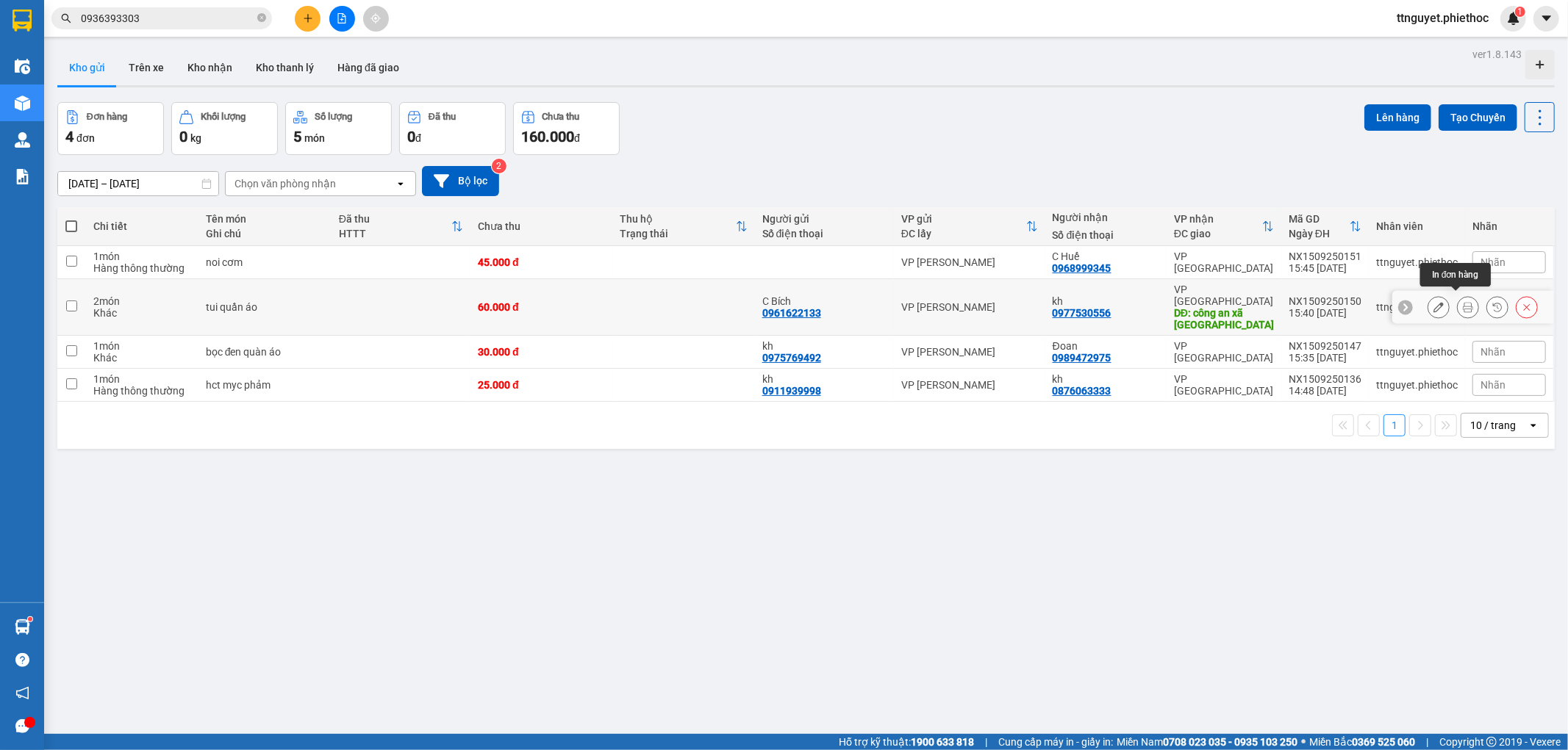
click at [1463, 302] on icon at bounding box center [1468, 307] width 10 height 10
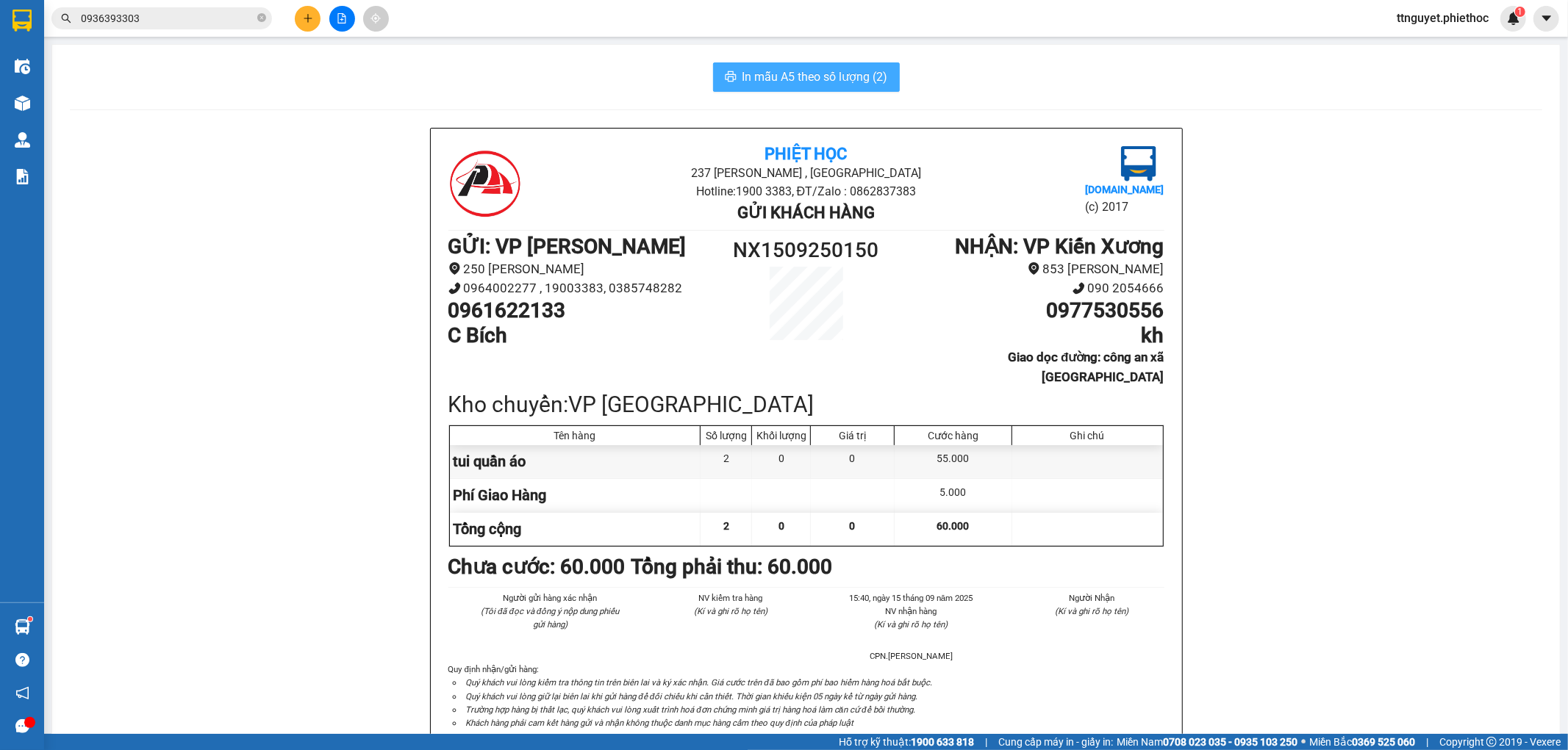
click at [782, 68] on span "In mẫu A5 theo số lượng (2)" at bounding box center [815, 77] width 146 height 19
drag, startPoint x: 1193, startPoint y: 638, endPoint x: 55, endPoint y: 443, distance: 1154.6
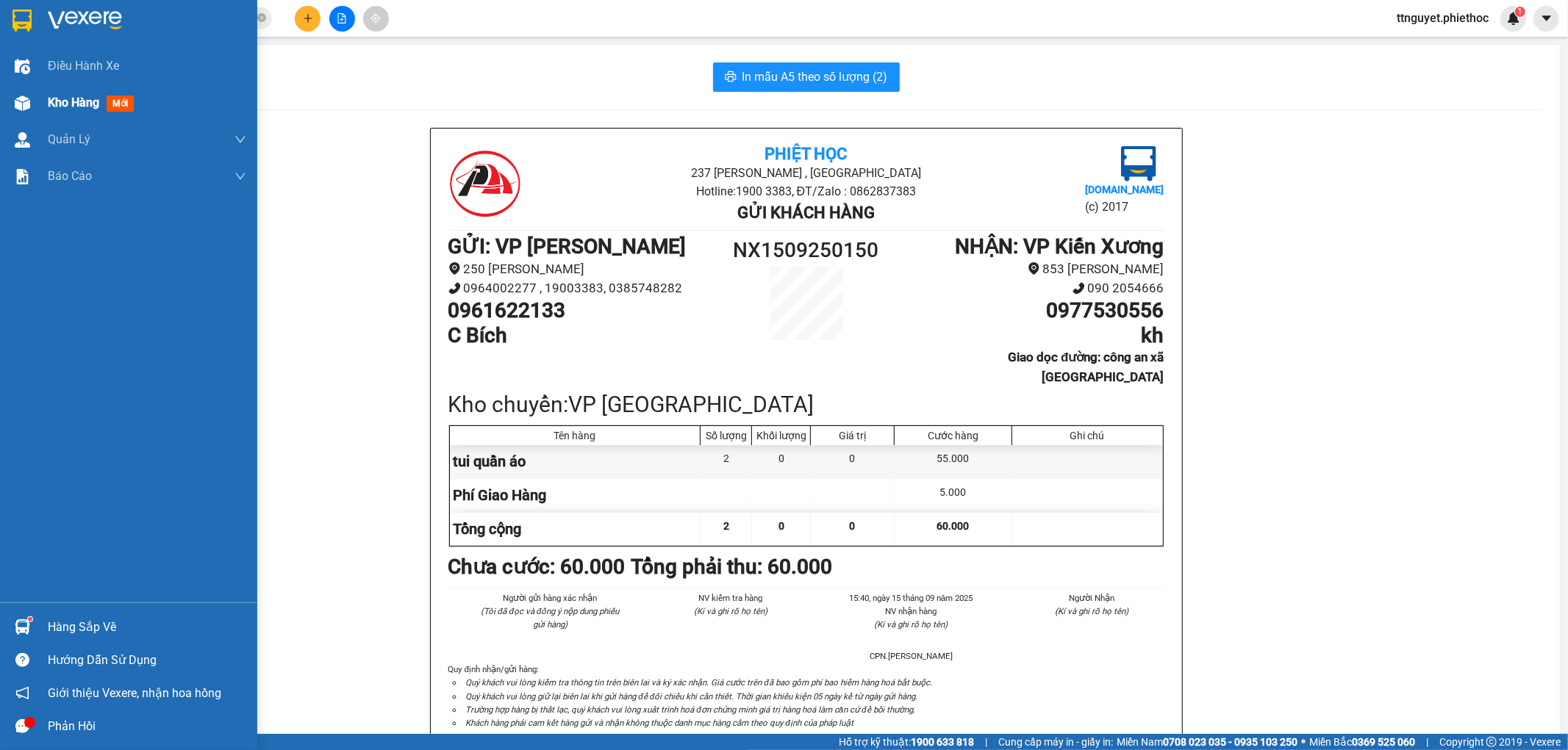
click at [23, 99] on img at bounding box center [22, 103] width 16 height 16
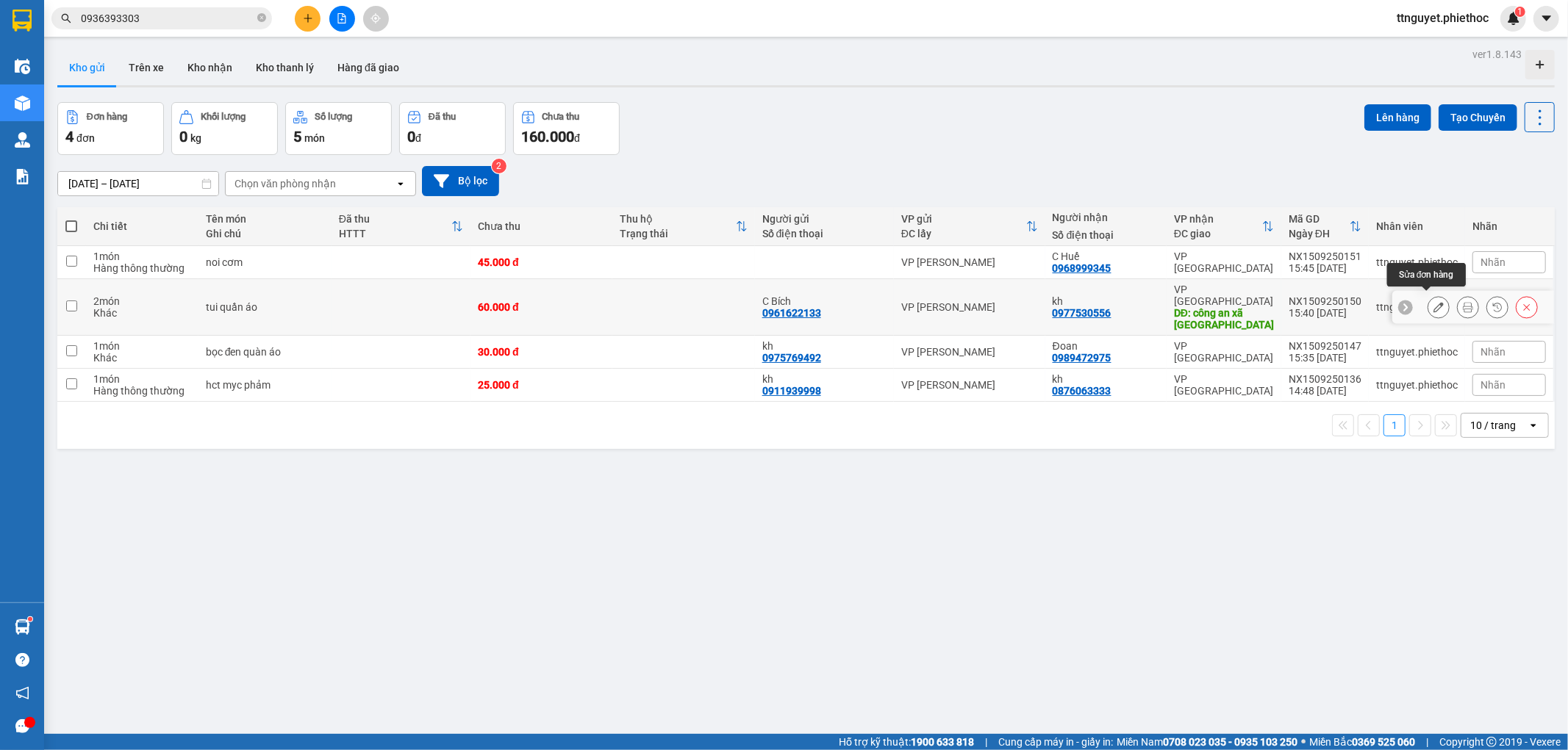
click at [1430, 309] on button at bounding box center [1439, 307] width 21 height 25
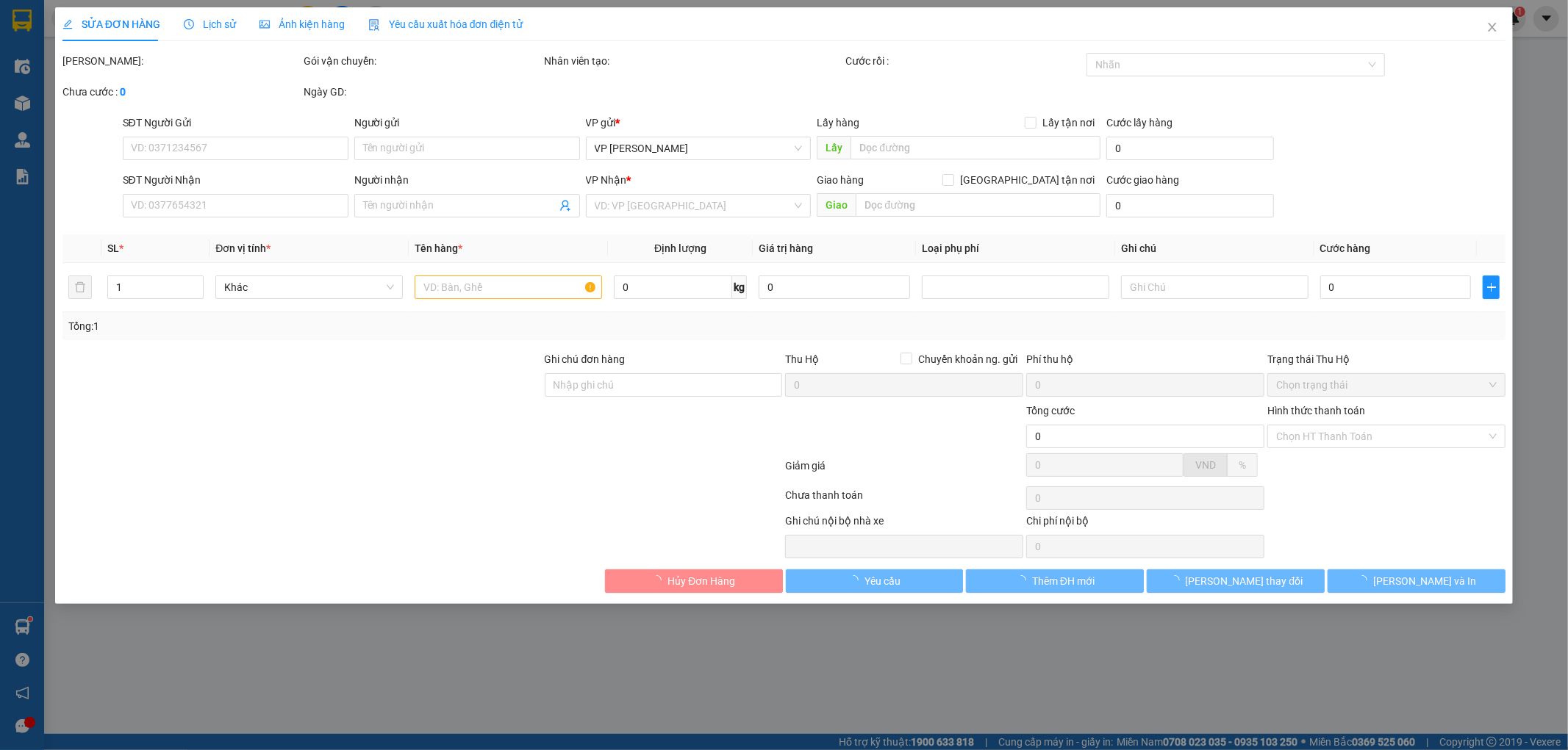
type input "0961622133"
type input "C Bích"
type input "0977530556"
type input "kh"
type input "công an xã an bồi"
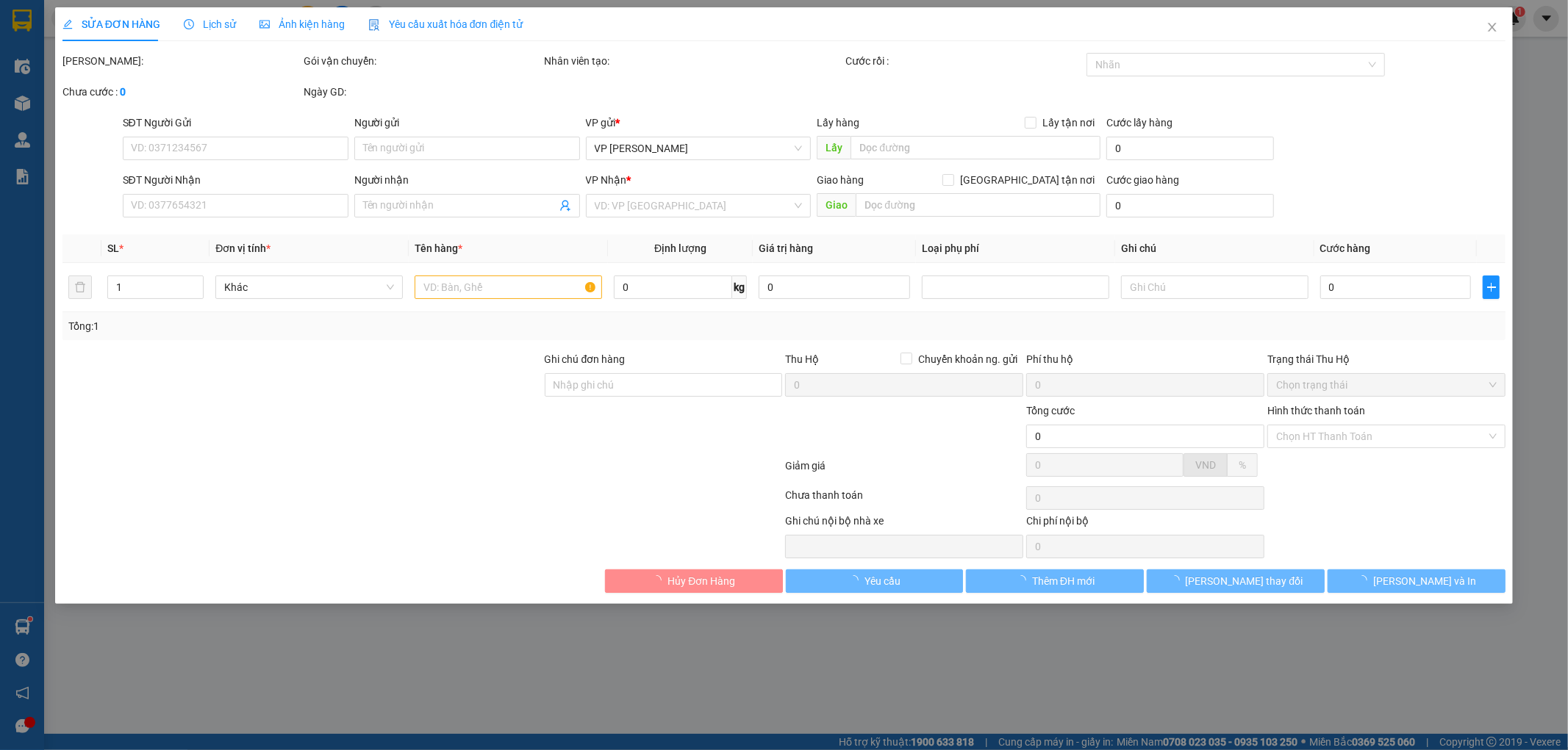
type input "5.000"
type input "60.000"
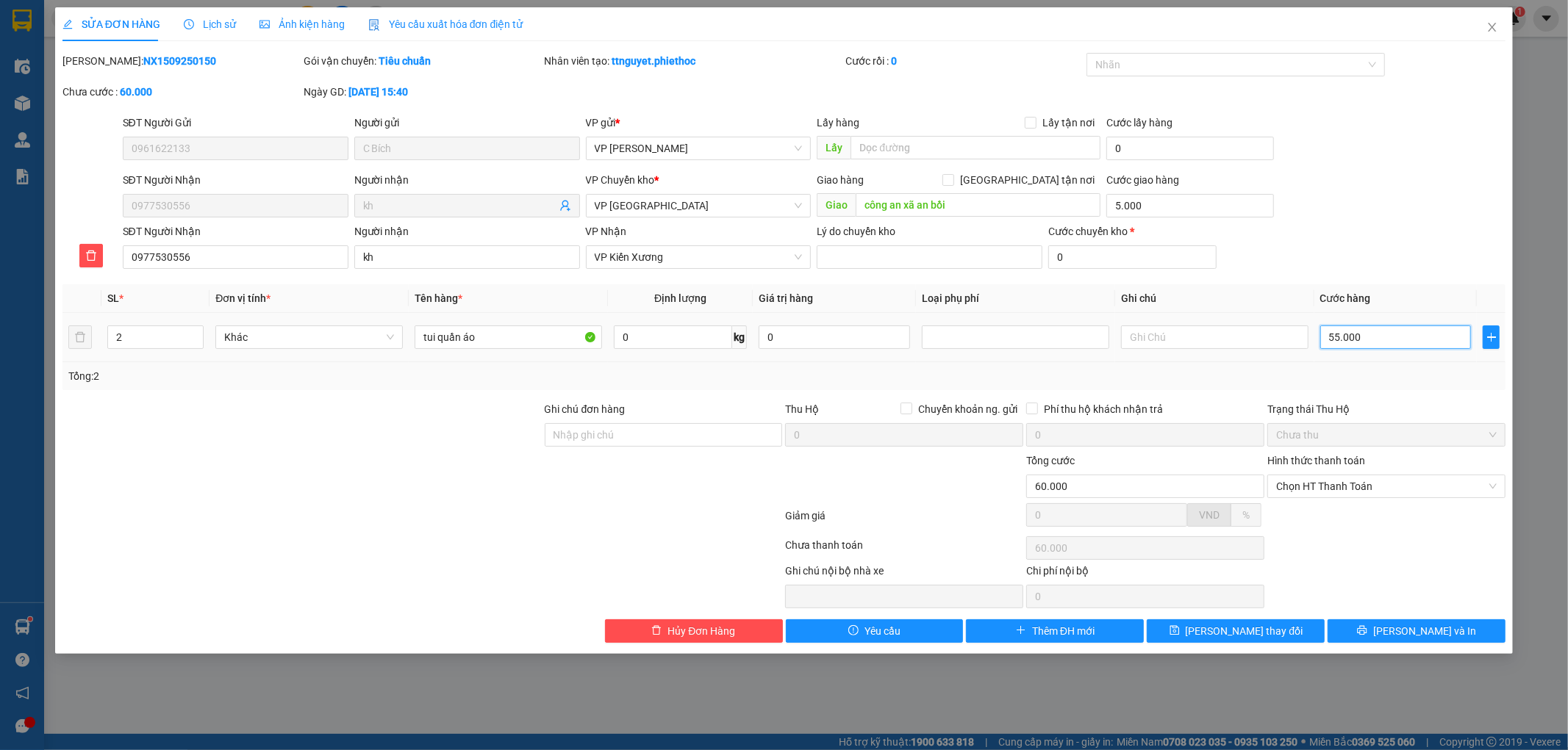
click at [1386, 338] on input "55.000" at bounding box center [1396, 337] width 152 height 24
type input "5.000"
type input "0"
type input "5.007"
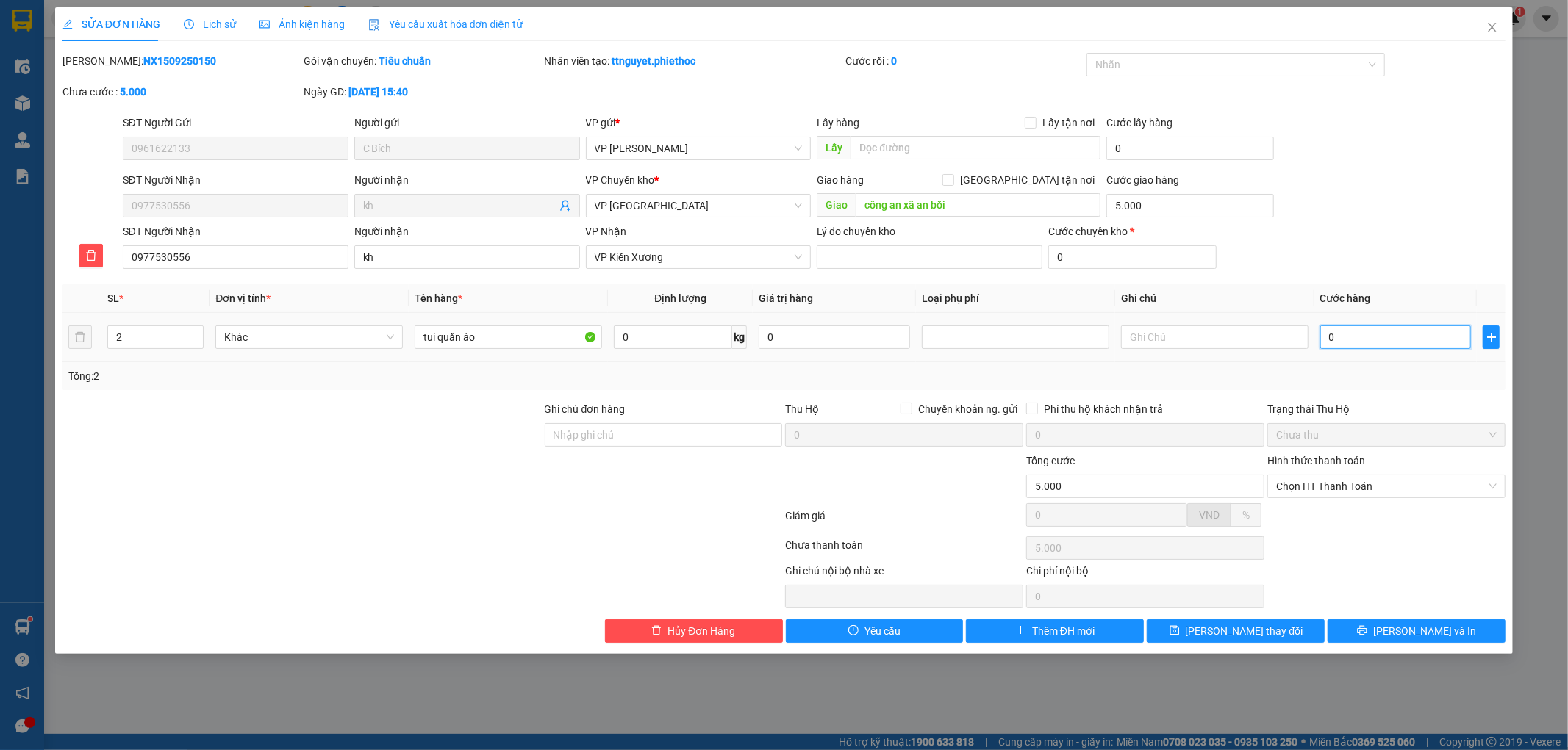
type input "5.007"
type input "07"
type input "5.070"
click at [1386, 337] on input "070" at bounding box center [1396, 337] width 152 height 24
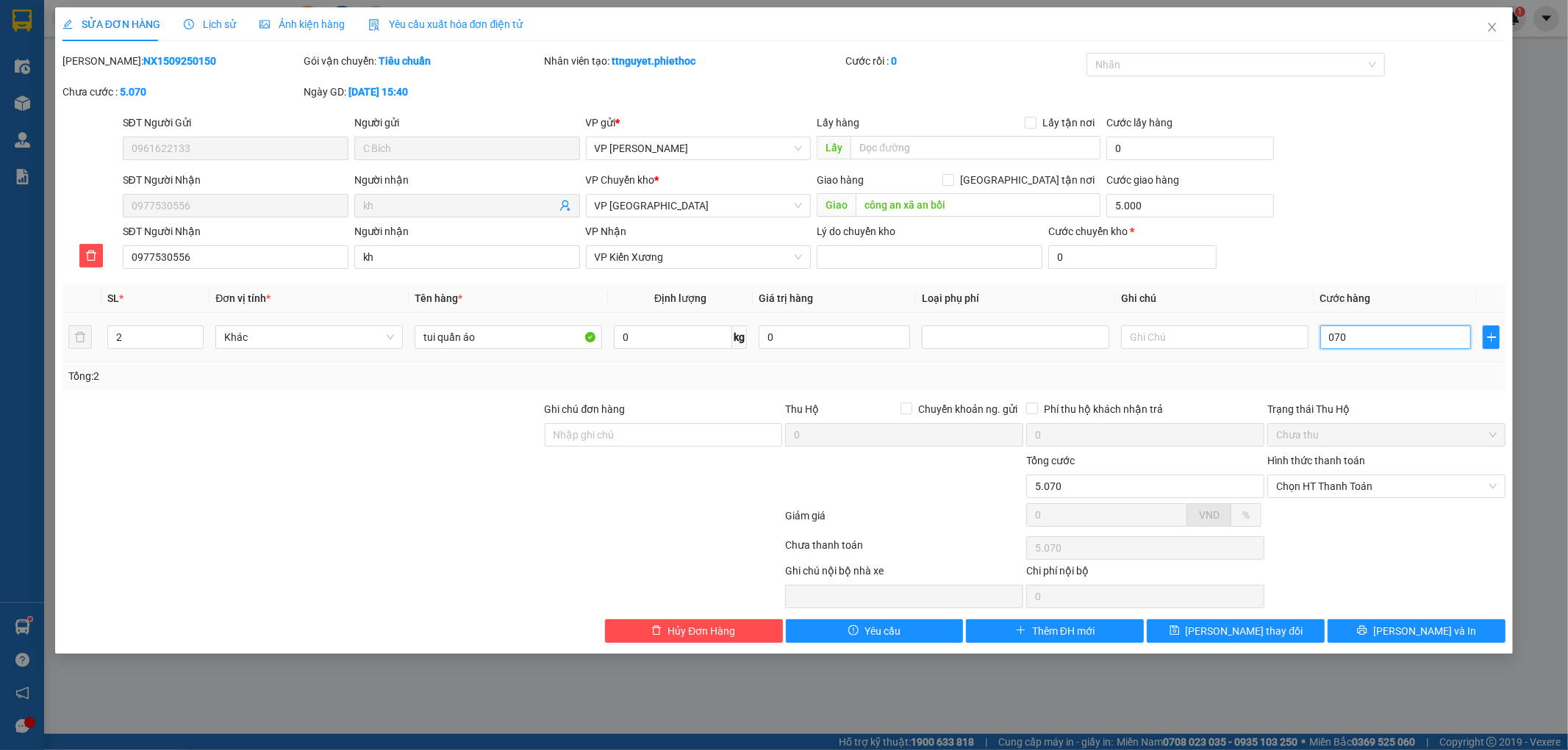
type input "070"
type input "75.000"
type input "70.000"
click at [1387, 368] on div "Tổng: 2" at bounding box center [785, 376] width 1432 height 16
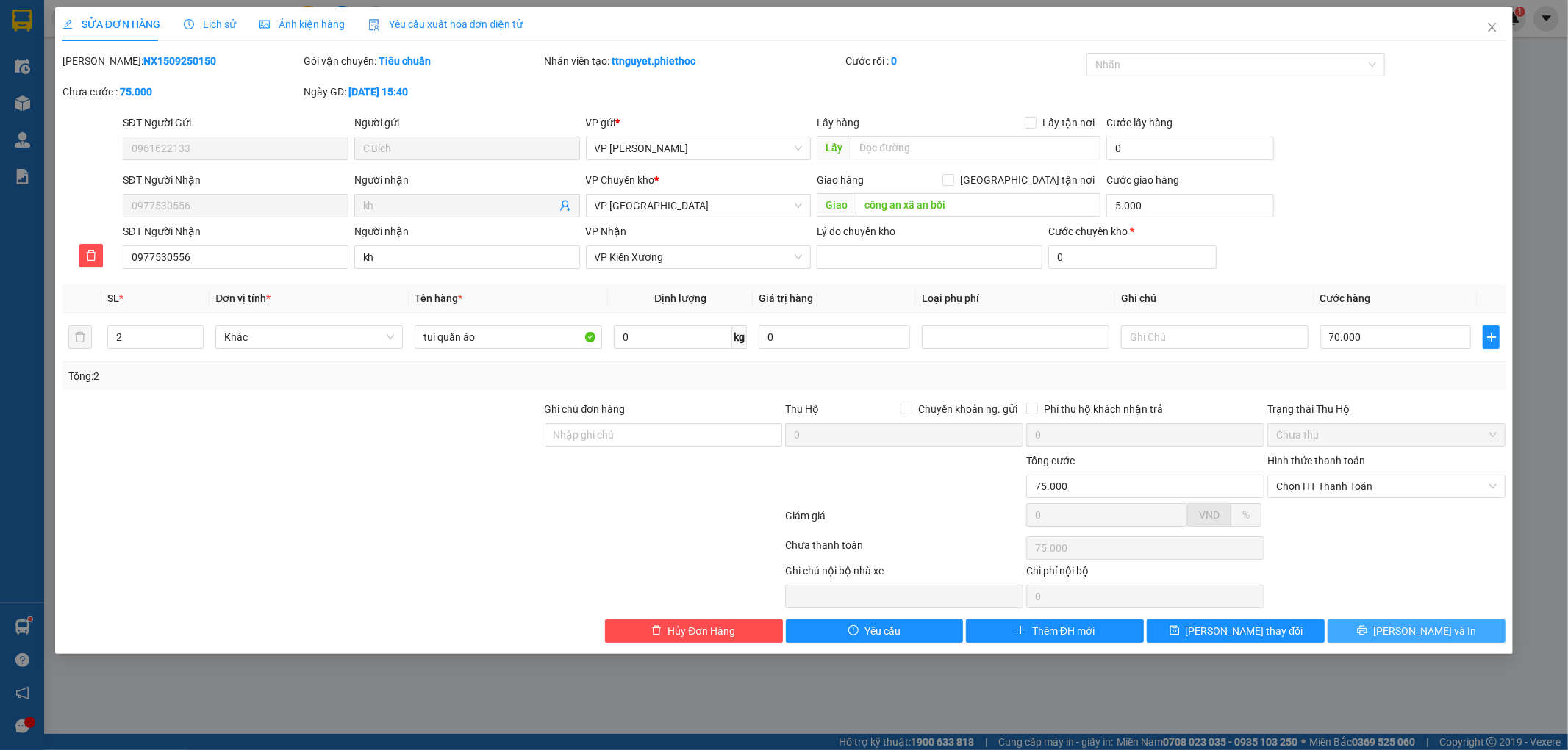
click at [1353, 634] on button "Lưu và In" at bounding box center [1416, 631] width 178 height 24
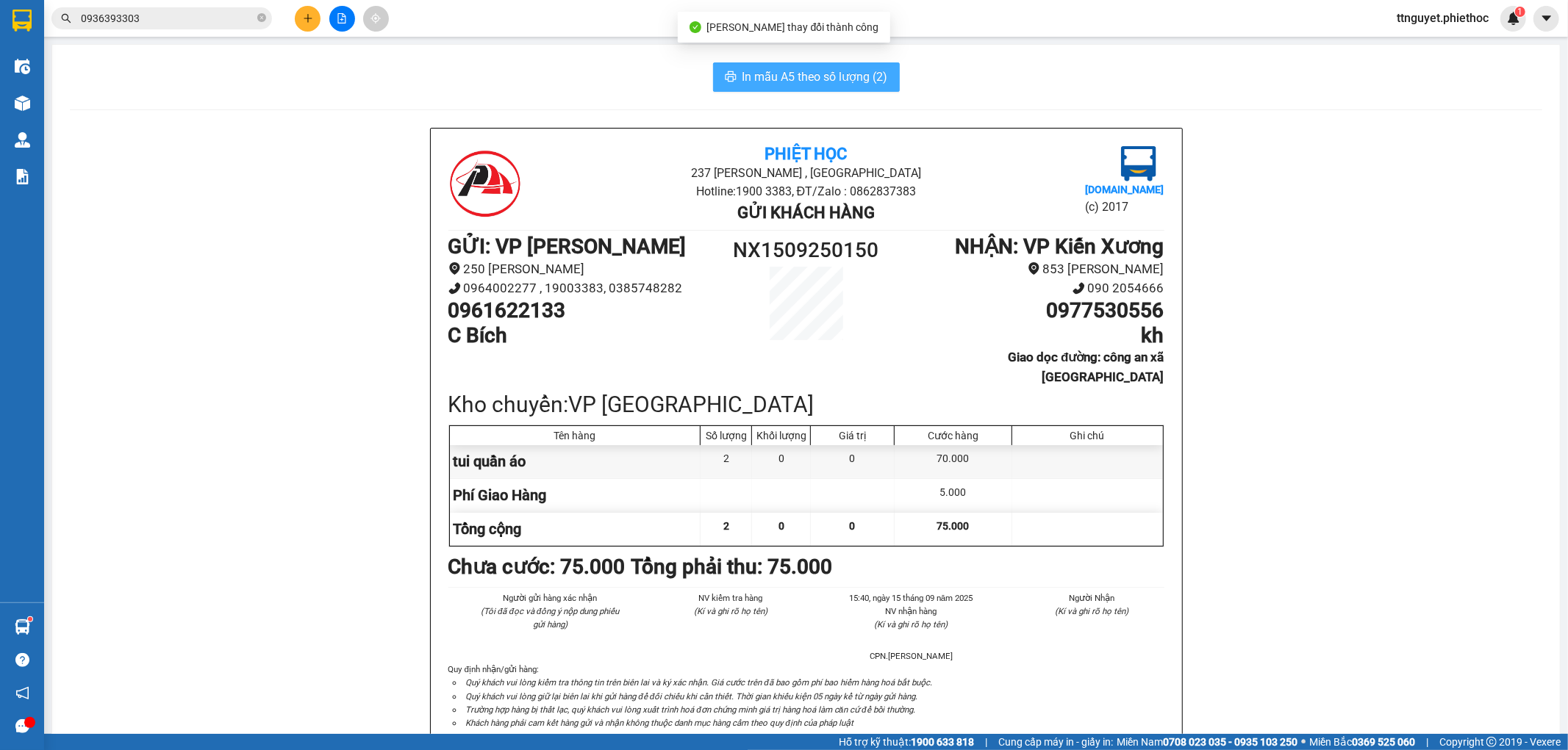
click at [833, 76] on span "In mẫu A5 theo số lượng (2)" at bounding box center [815, 77] width 146 height 19
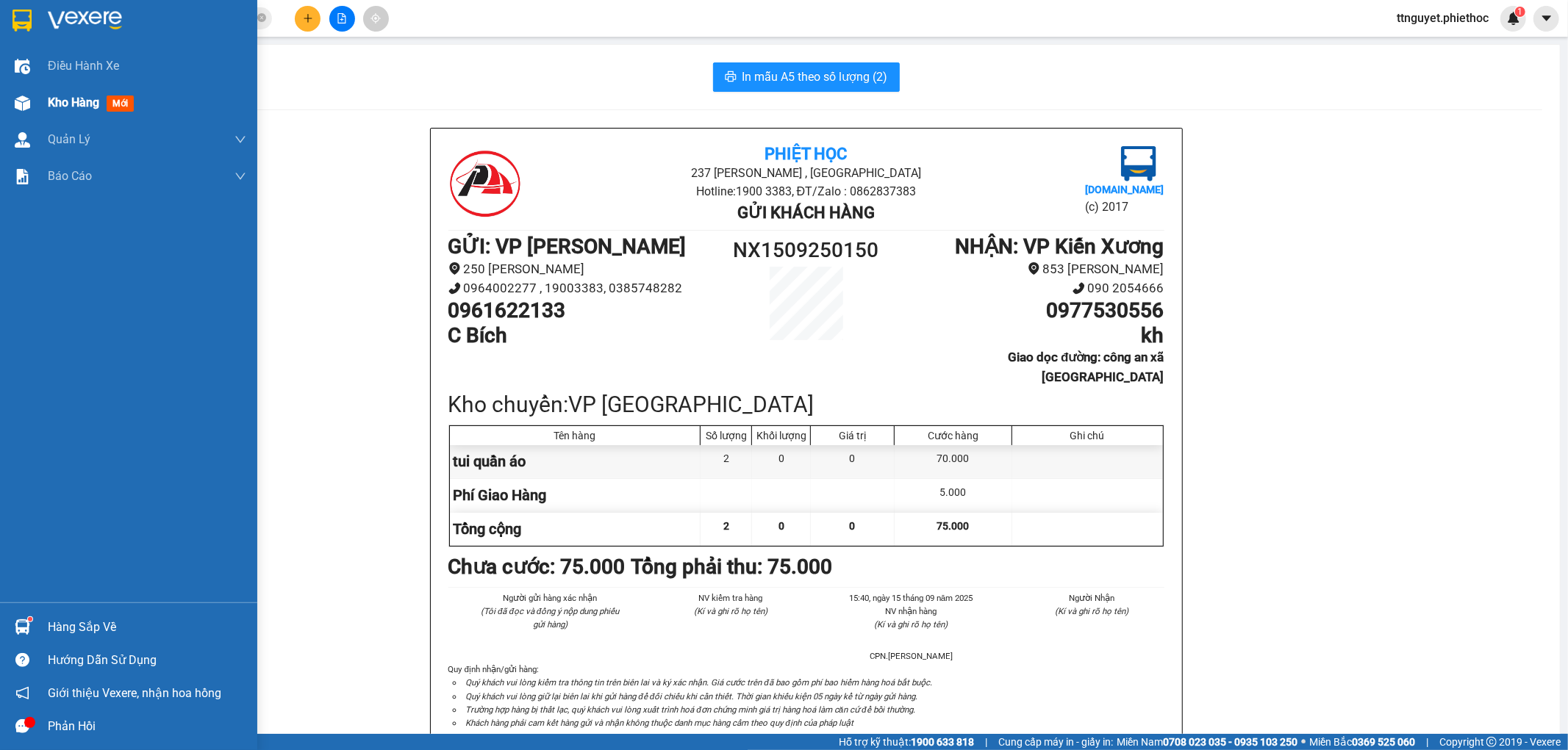
click at [23, 101] on img at bounding box center [22, 103] width 16 height 16
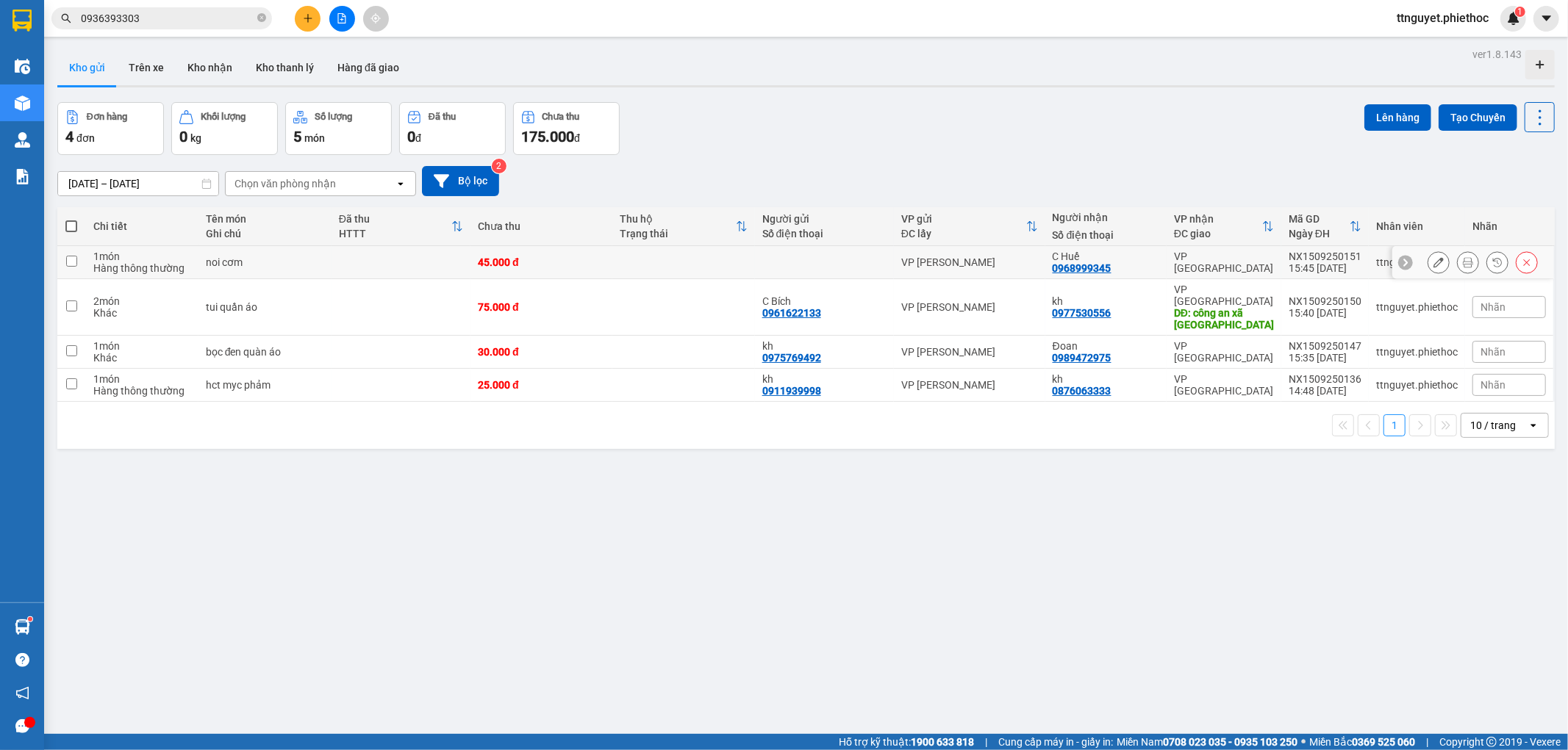
click at [248, 265] on div "noi cơm" at bounding box center [265, 263] width 119 height 12
checkbox input "true"
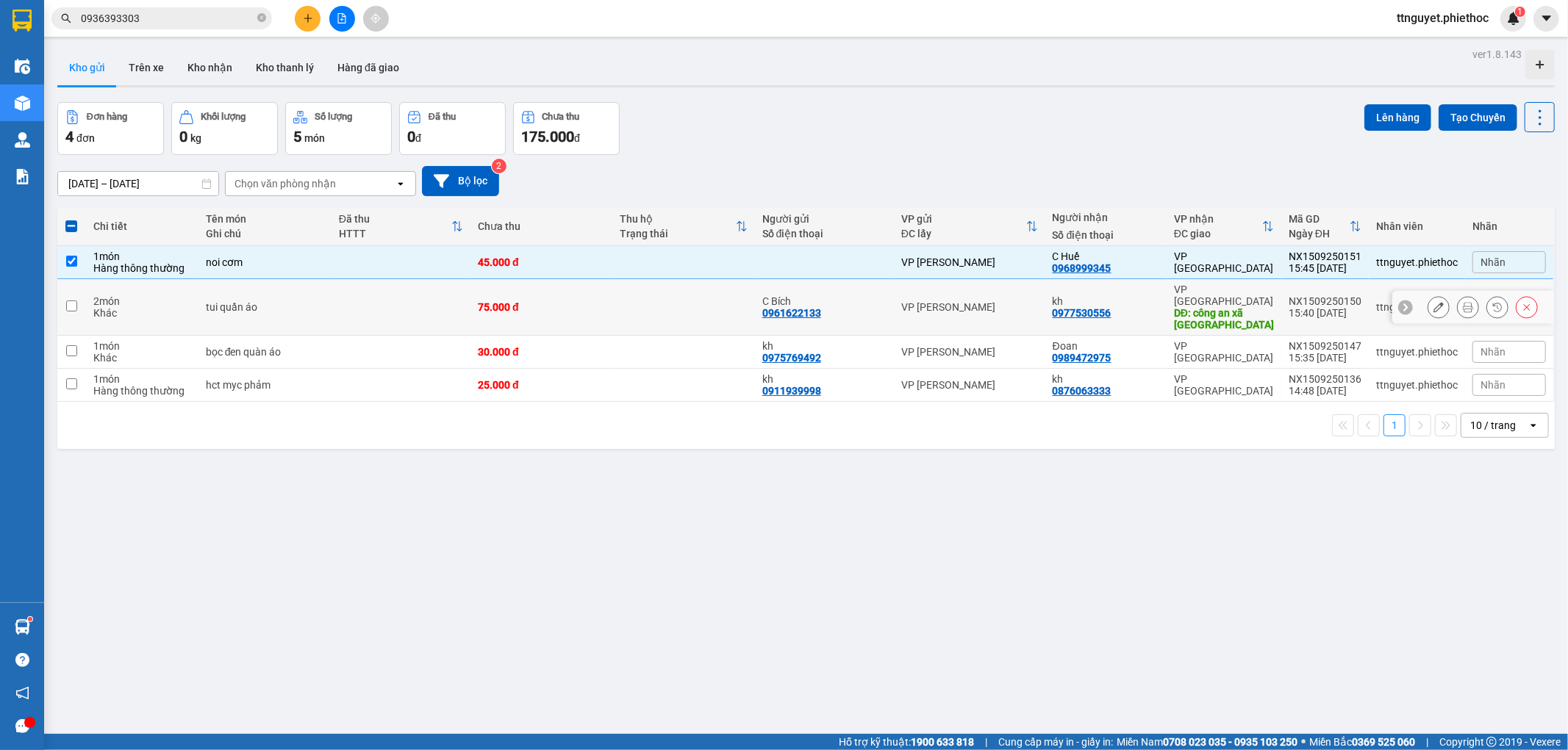
click at [237, 301] on div "tui quần áo" at bounding box center [265, 307] width 119 height 12
checkbox input "true"
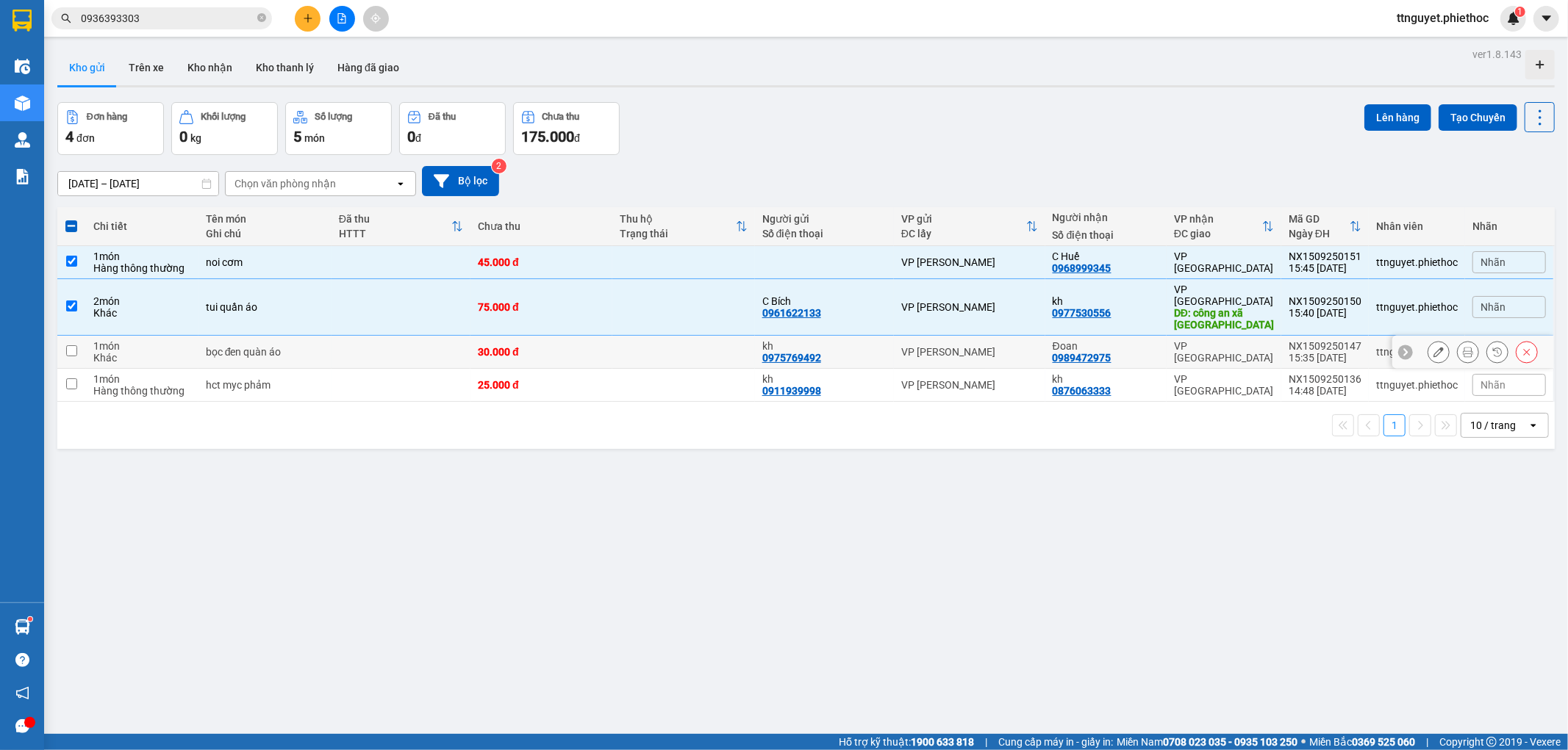
click at [241, 346] on div "bọc đen quàn áo" at bounding box center [265, 352] width 119 height 12
checkbox input "true"
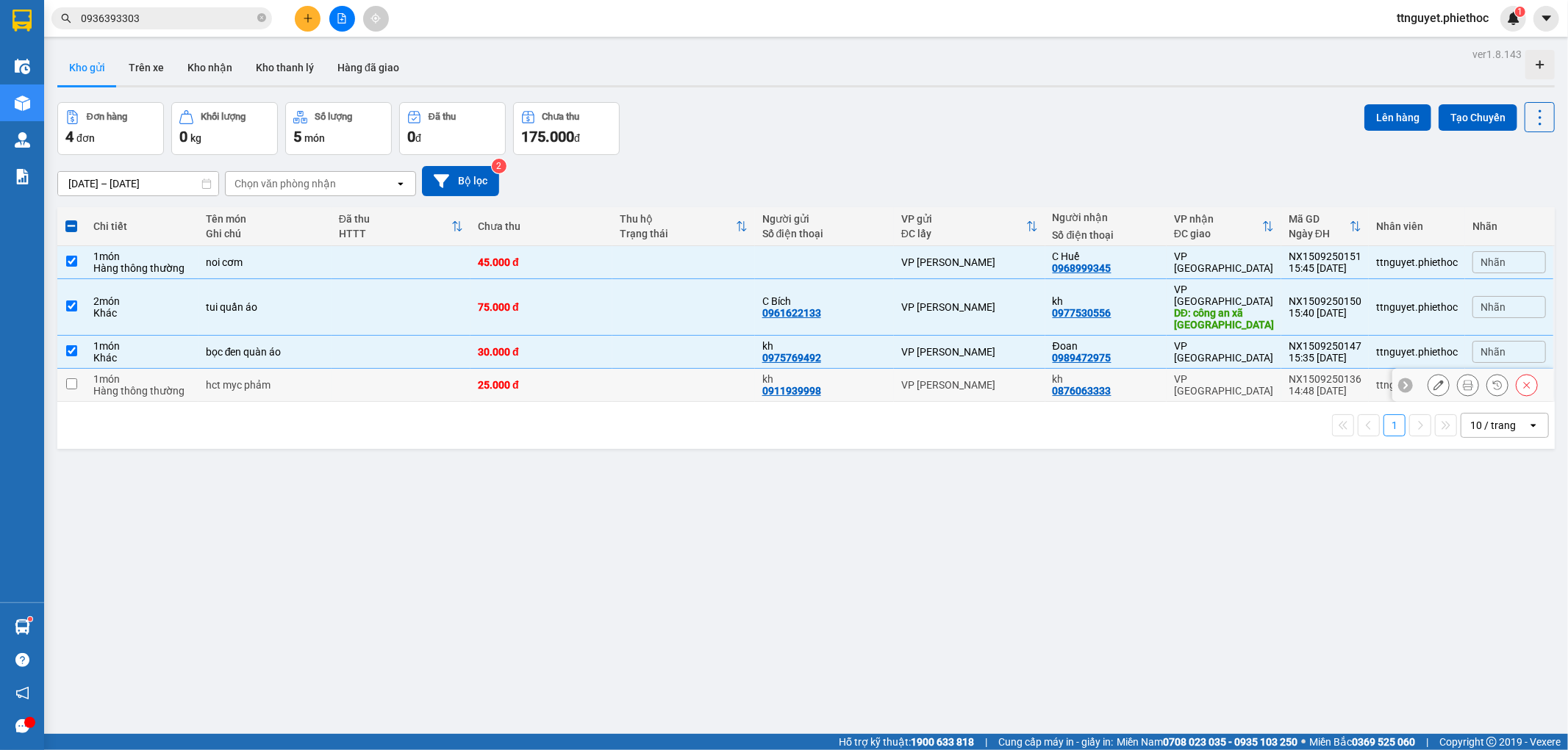
click at [238, 379] on div "hct myc phảm" at bounding box center [265, 385] width 119 height 12
checkbox input "true"
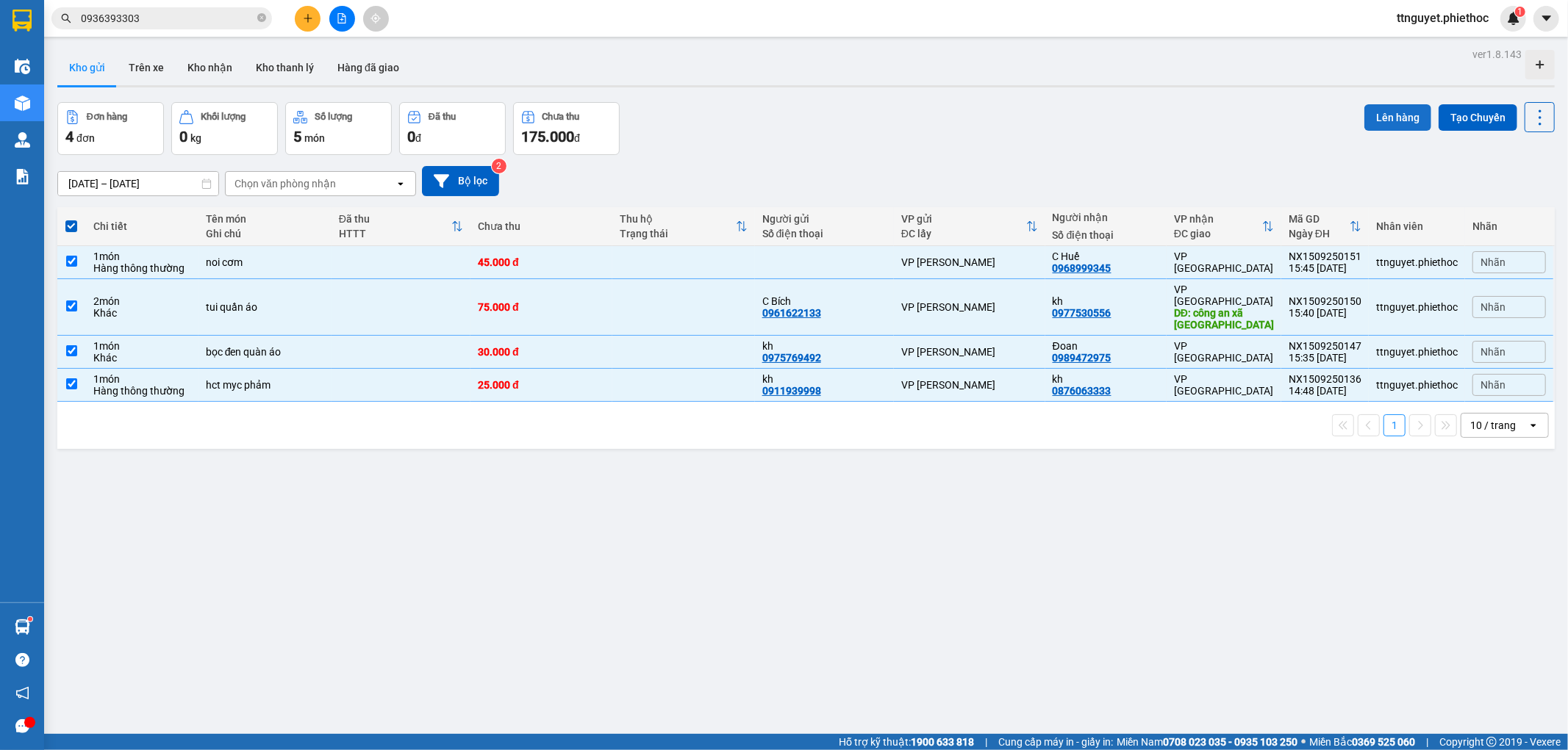
click at [1377, 113] on button "Lên hàng" at bounding box center [1399, 117] width 67 height 26
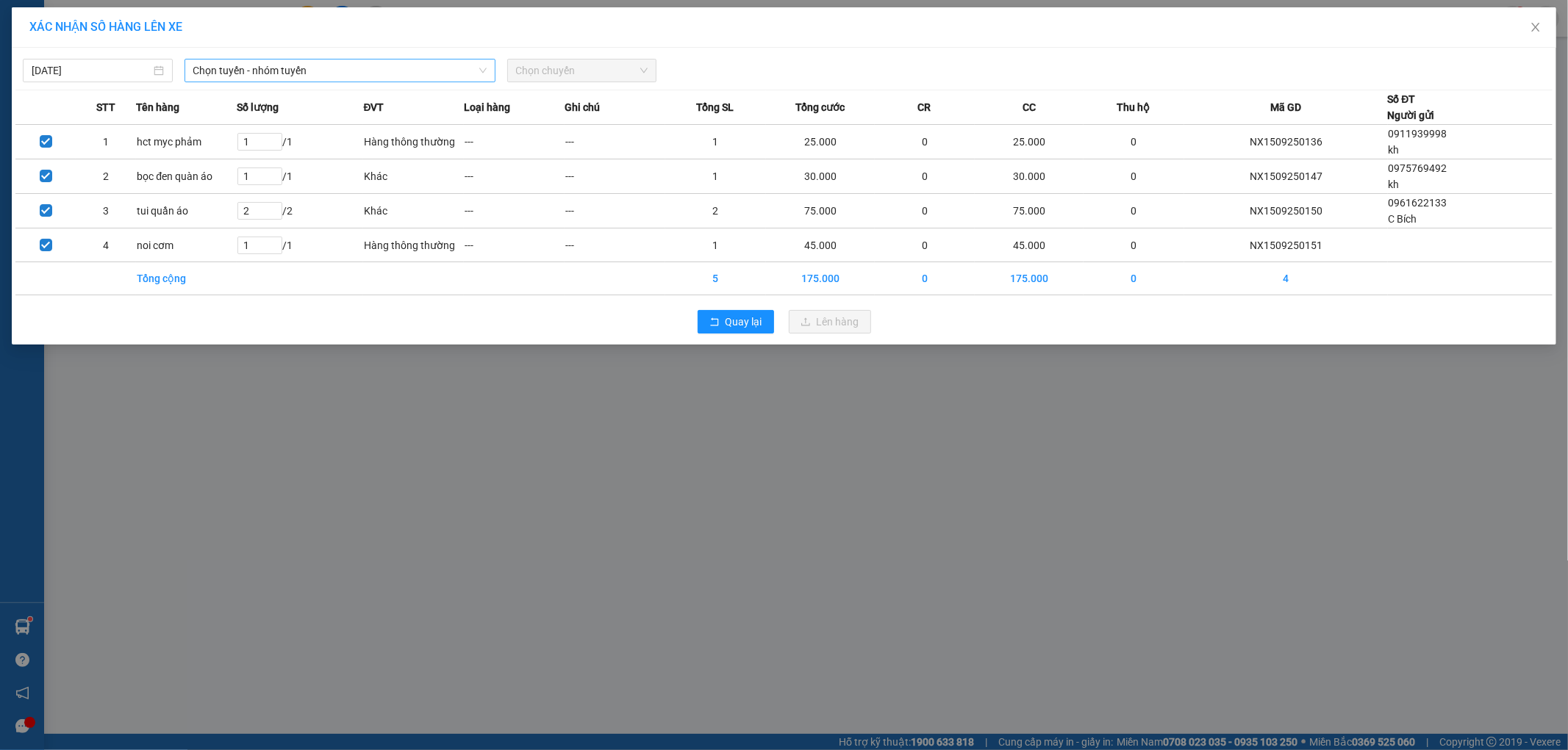
click at [211, 69] on span "Chọn tuyến - nhóm tuyến" at bounding box center [340, 71] width 293 height 22
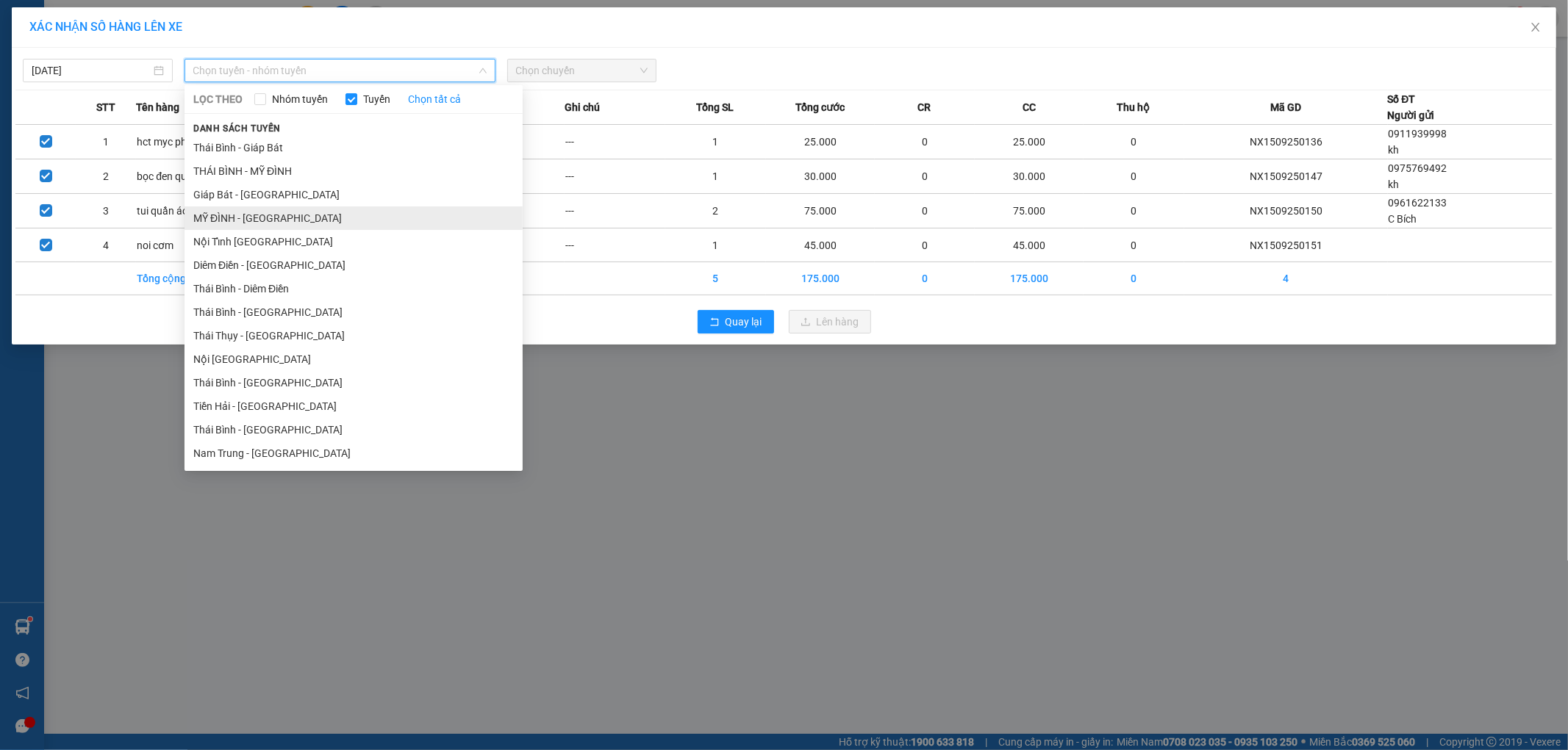
click at [216, 221] on li "MỸ ĐÌNH - THÁI BÌNH" at bounding box center [353, 219] width 338 height 24
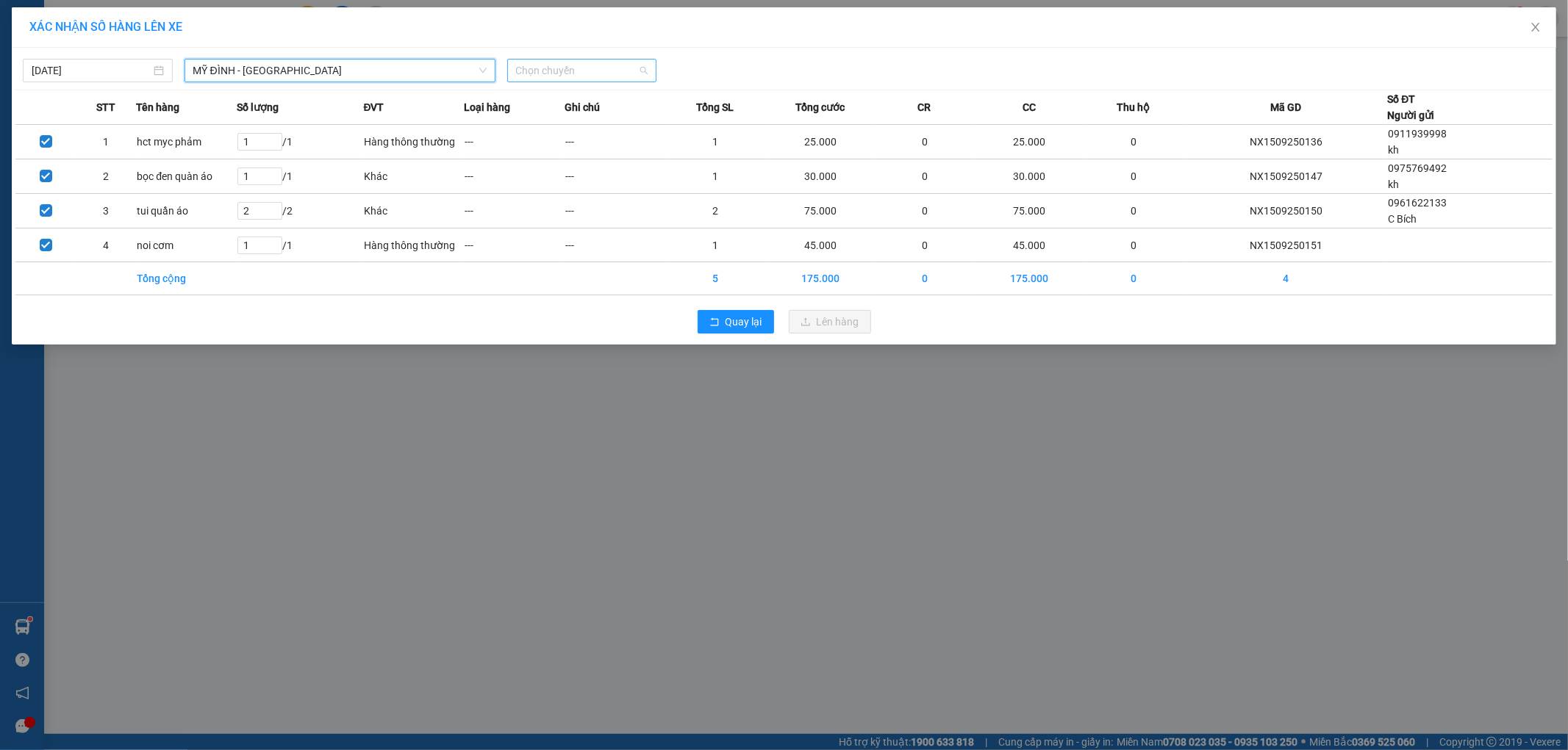
click at [564, 64] on span "Chọn chuyến" at bounding box center [582, 71] width 132 height 22
type input "2219"
click at [531, 98] on div "16:01 - 17B-022.19" at bounding box center [573, 100] width 115 height 16
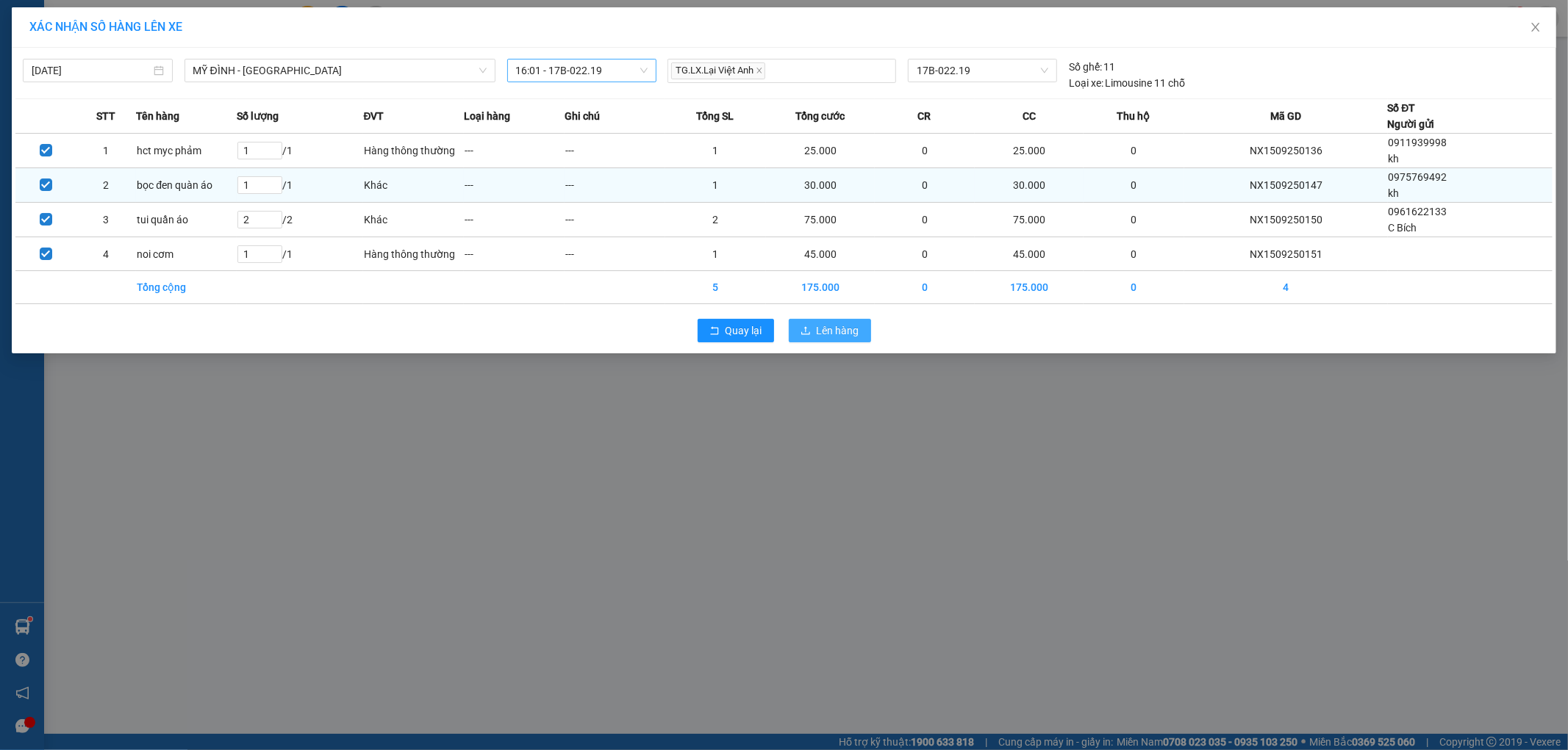
drag, startPoint x: 809, startPoint y: 333, endPoint x: 809, endPoint y: 169, distance: 164.0
click at [809, 334] on icon "upload" at bounding box center [806, 331] width 10 height 10
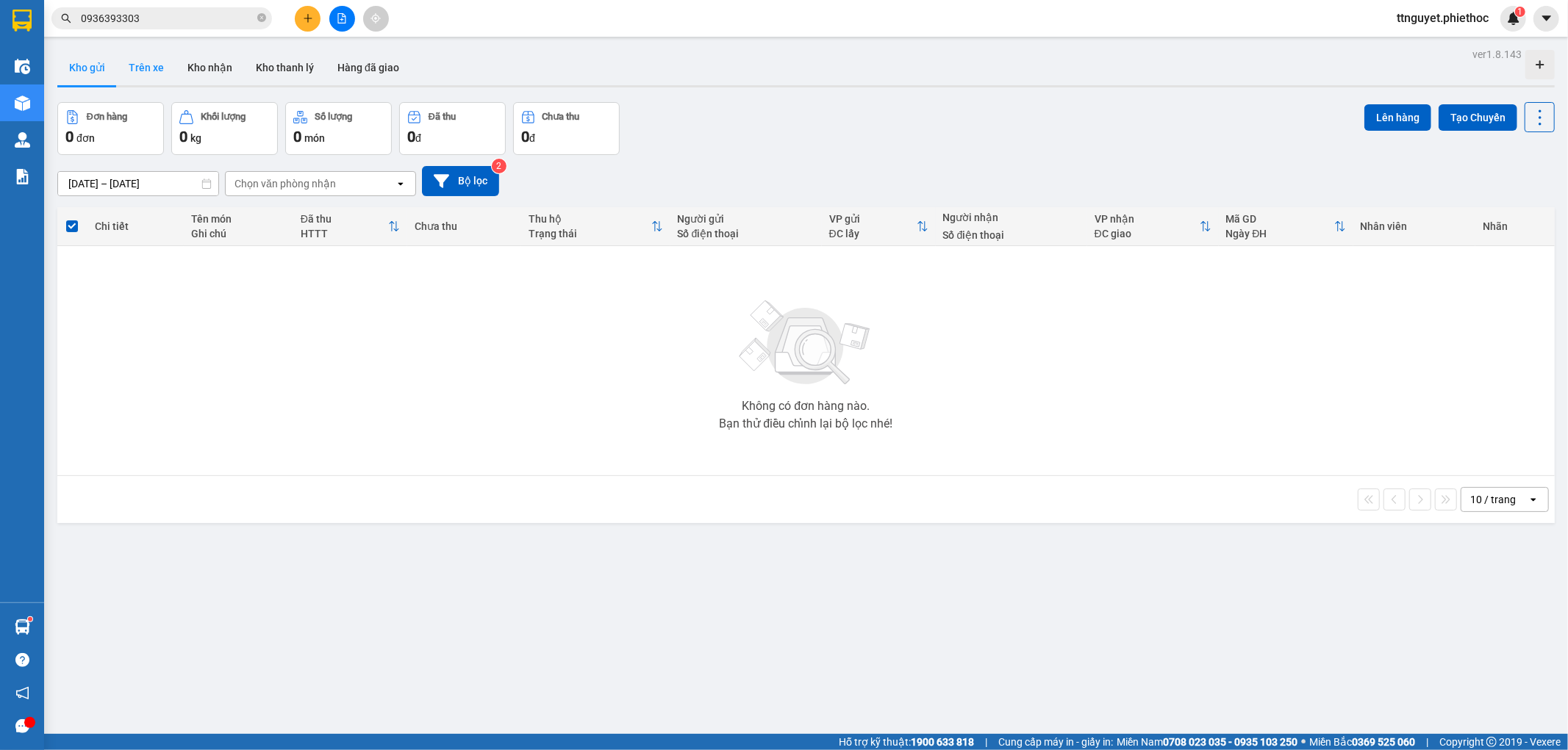
click at [149, 66] on button "Trên xe" at bounding box center [146, 67] width 59 height 35
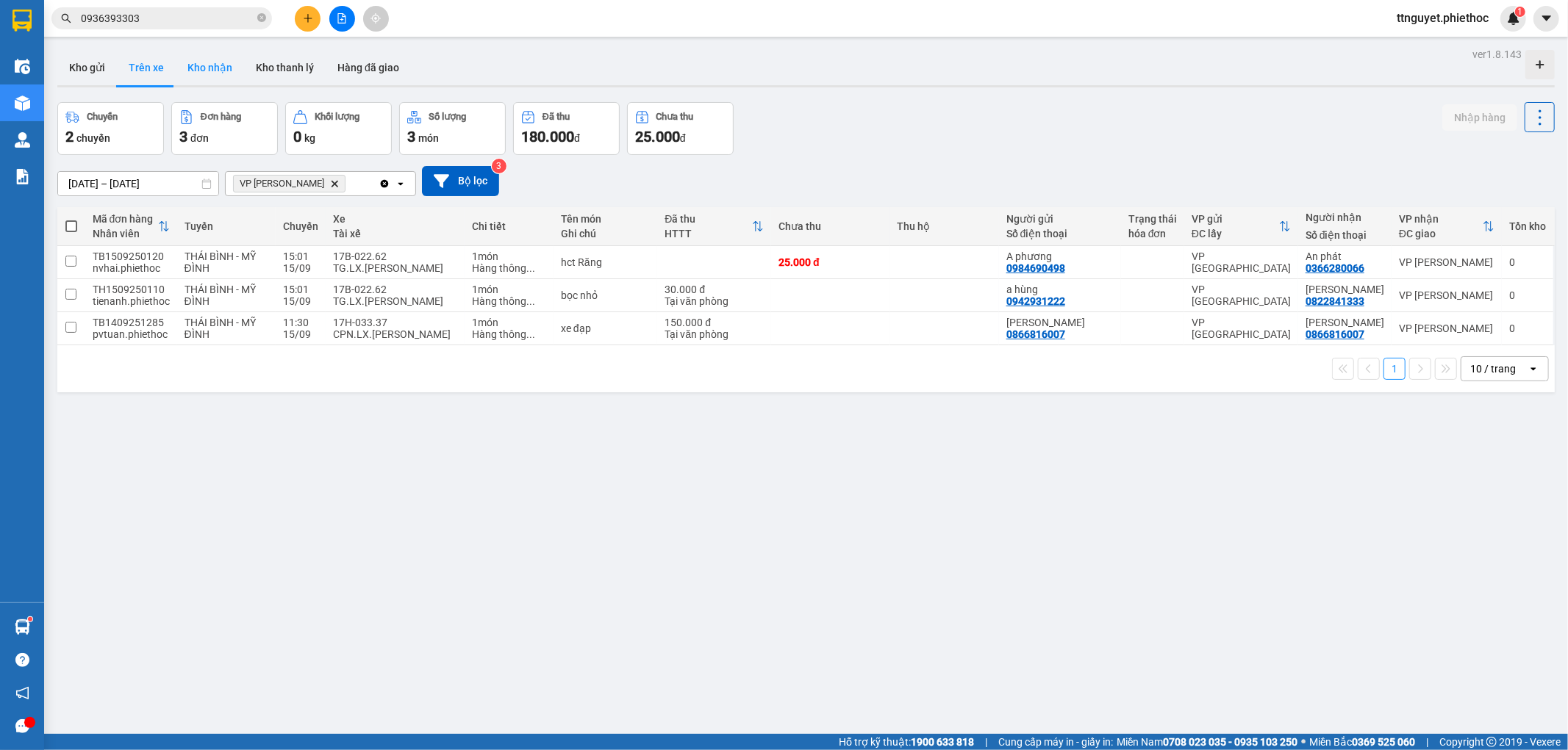
click at [205, 62] on button "Kho nhận" at bounding box center [210, 67] width 69 height 35
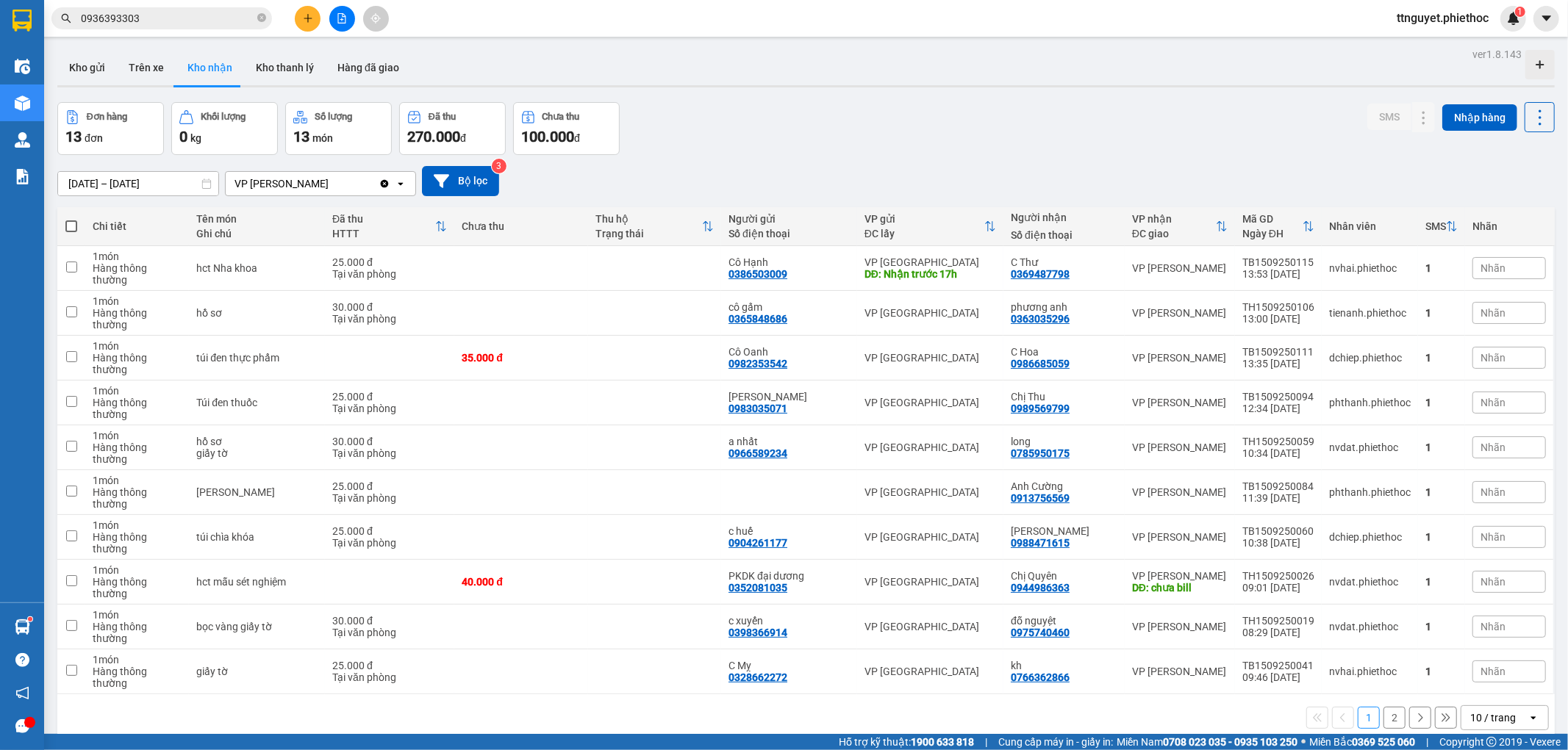
click at [791, 688] on div "ver 1.8.143 Kho gửi Trên xe Kho nhận Kho thanh lý Hàng đã giao Đơn hàng 13 đơn …" at bounding box center [806, 419] width 1509 height 750
click at [134, 68] on button "Trên xe" at bounding box center [146, 67] width 59 height 35
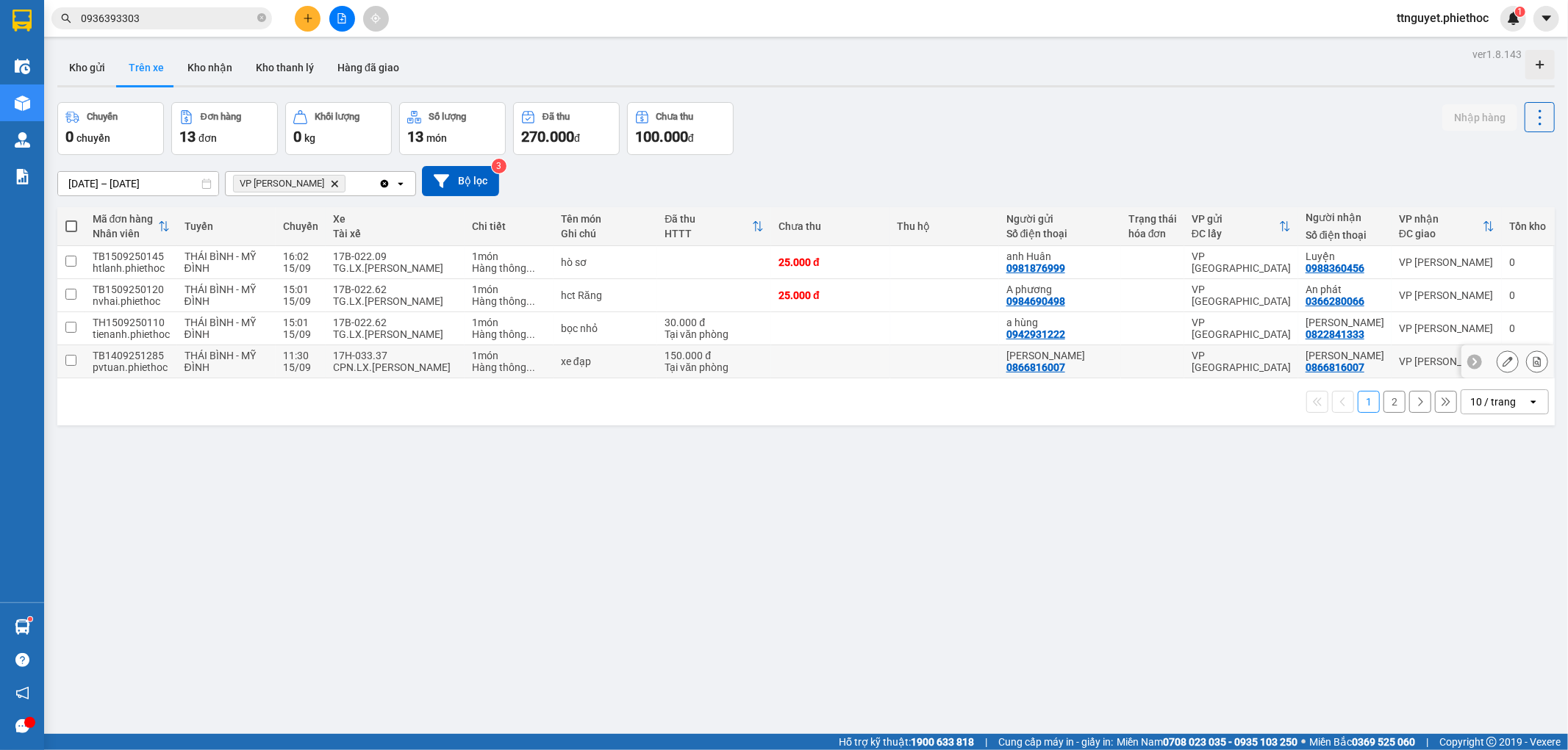
click at [303, 375] on td "11:30 15/09" at bounding box center [300, 362] width 50 height 33
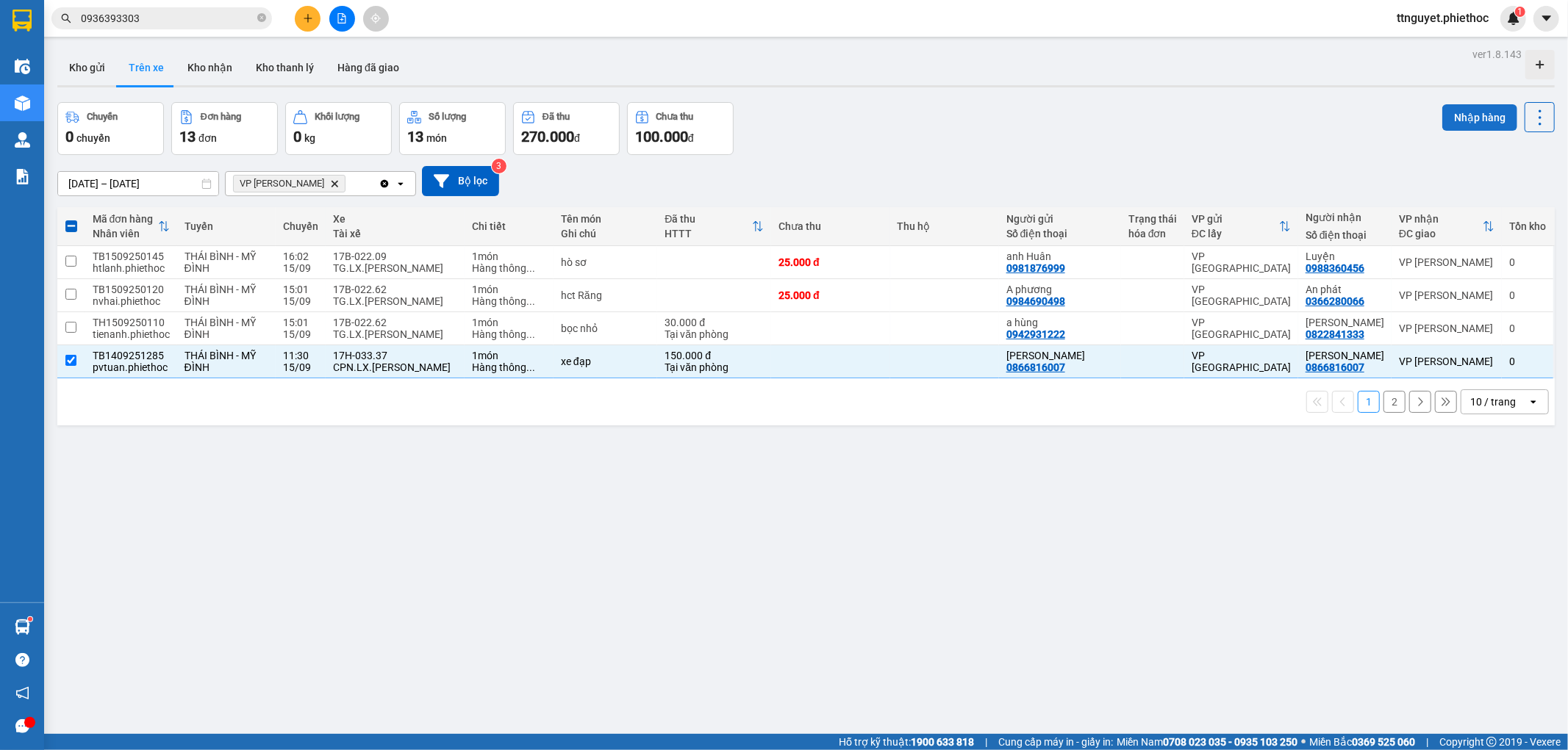
click at [1468, 122] on button "Nhập hàng" at bounding box center [1480, 117] width 75 height 26
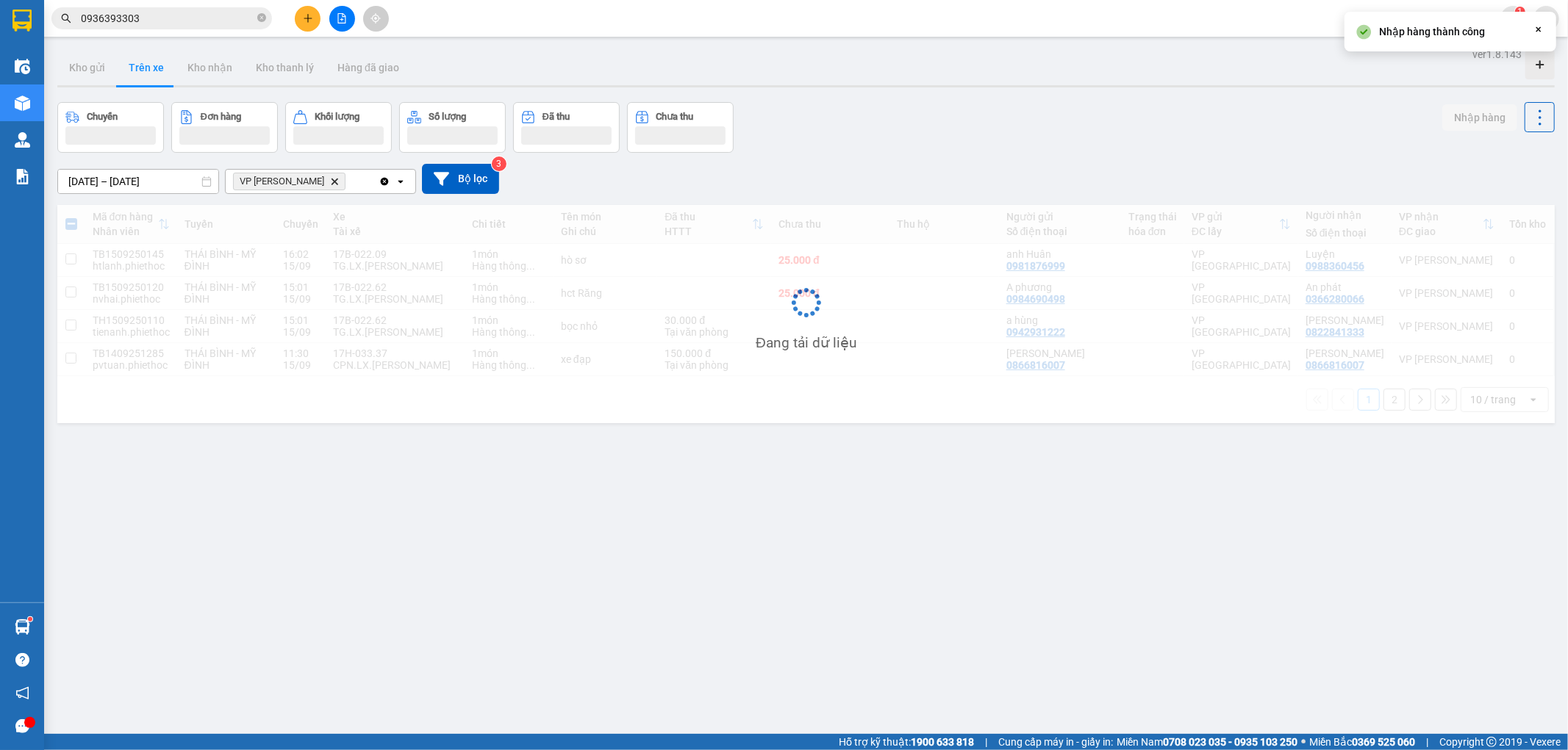
checkbox input "false"
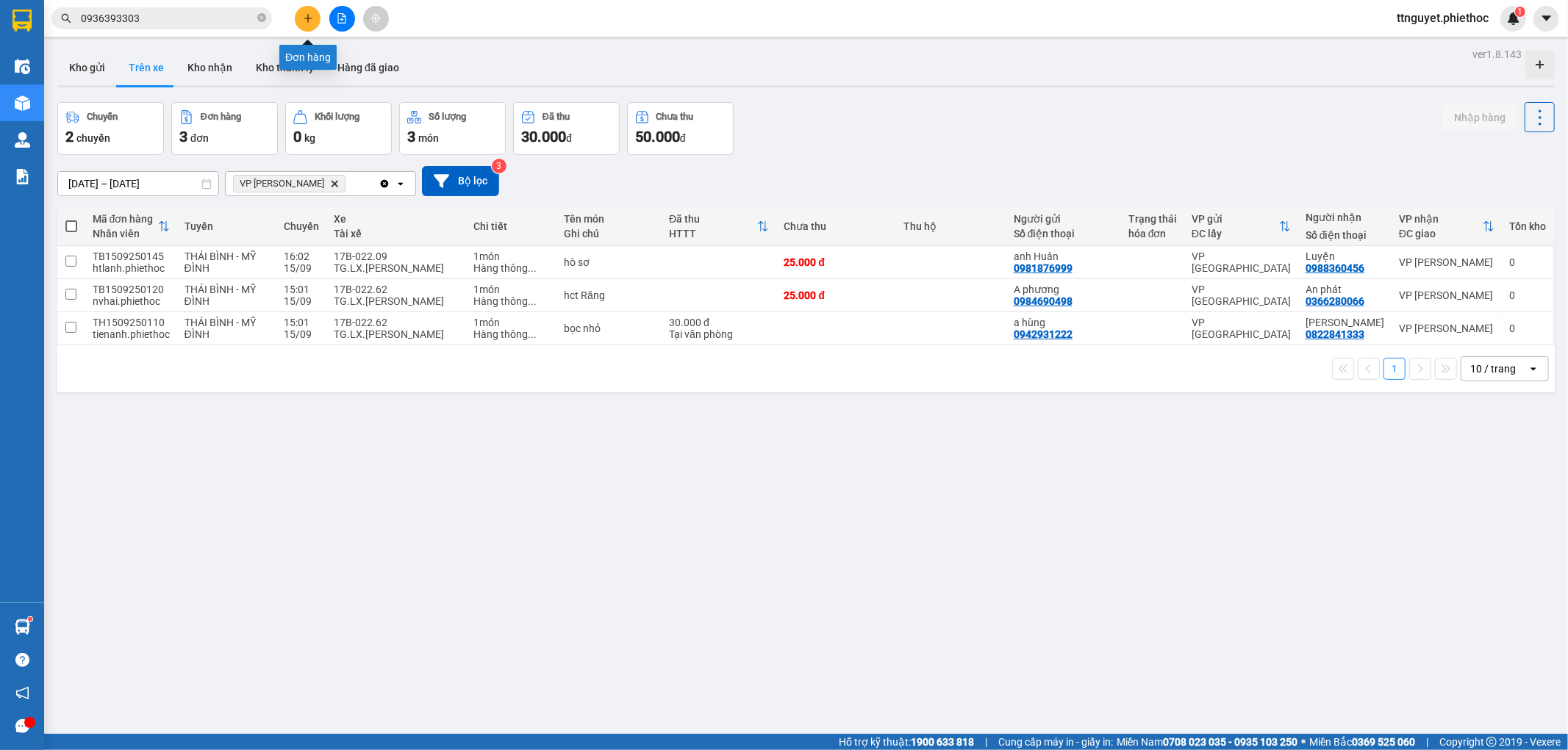
click at [305, 9] on button at bounding box center [308, 19] width 25 height 25
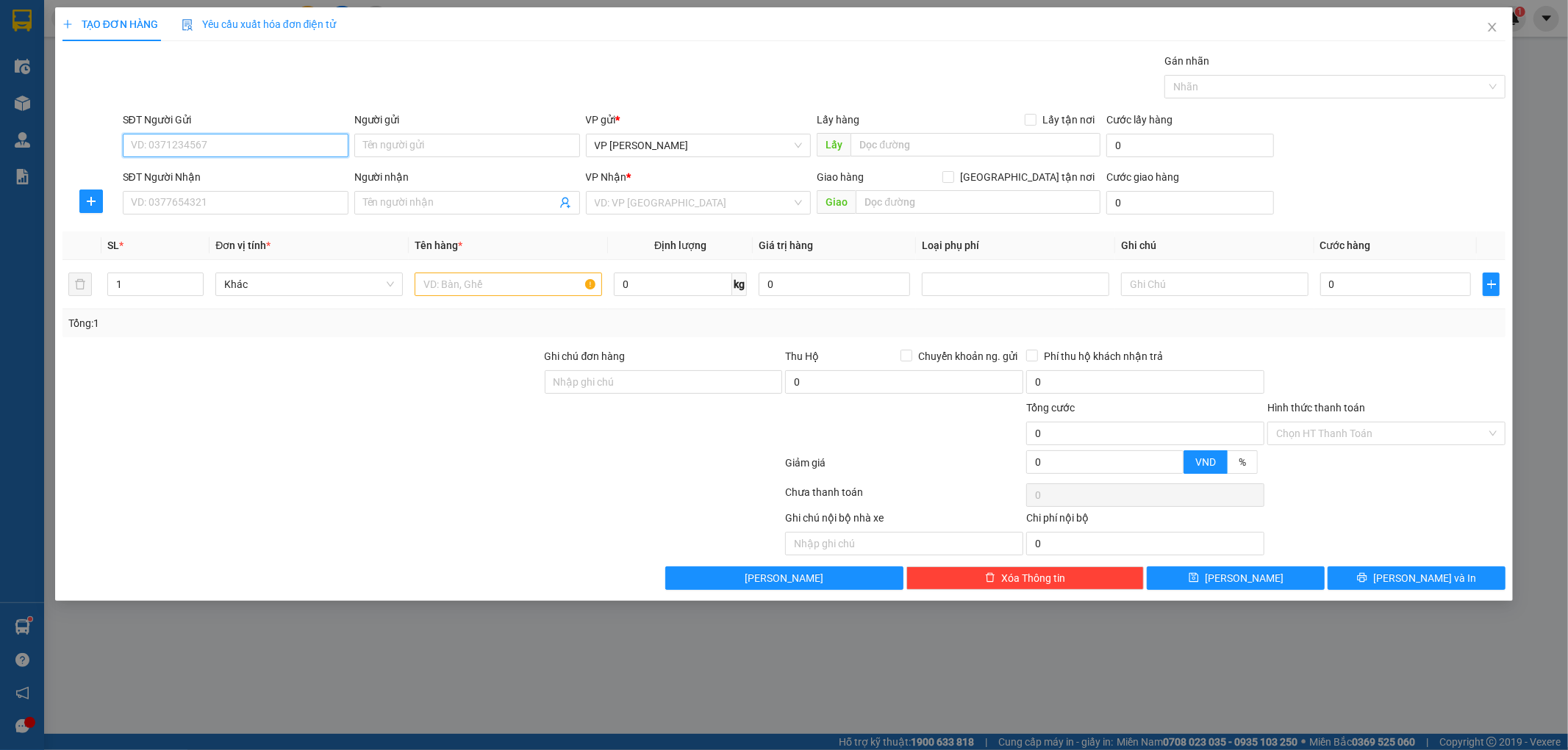
click at [200, 148] on input "SĐT Người Gửi" at bounding box center [235, 146] width 225 height 24
click at [210, 206] on input "SĐT Người Nhận" at bounding box center [235, 203] width 225 height 24
type input "0976303900"
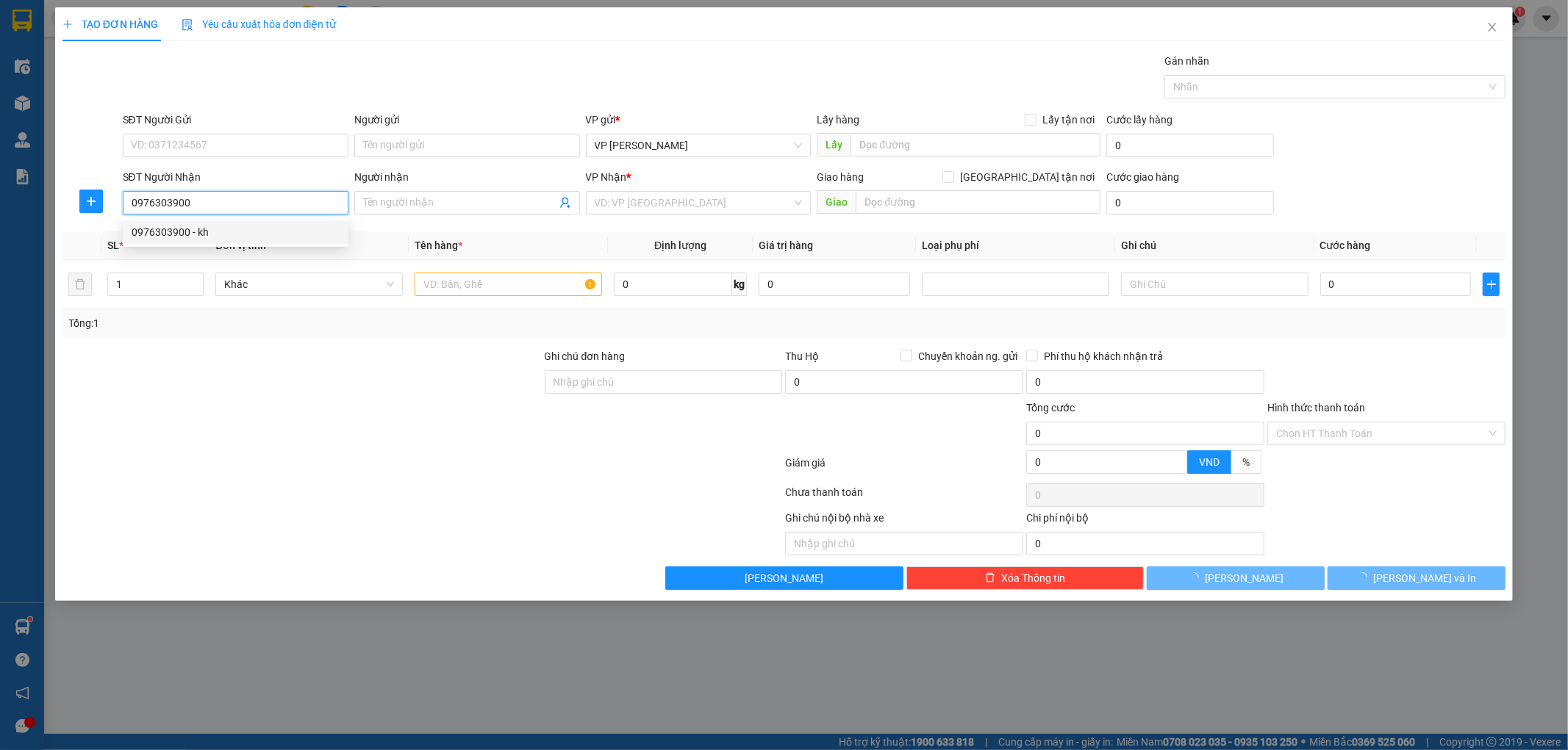
click at [202, 231] on div "0976303900 - kh" at bounding box center [235, 232] width 208 height 16
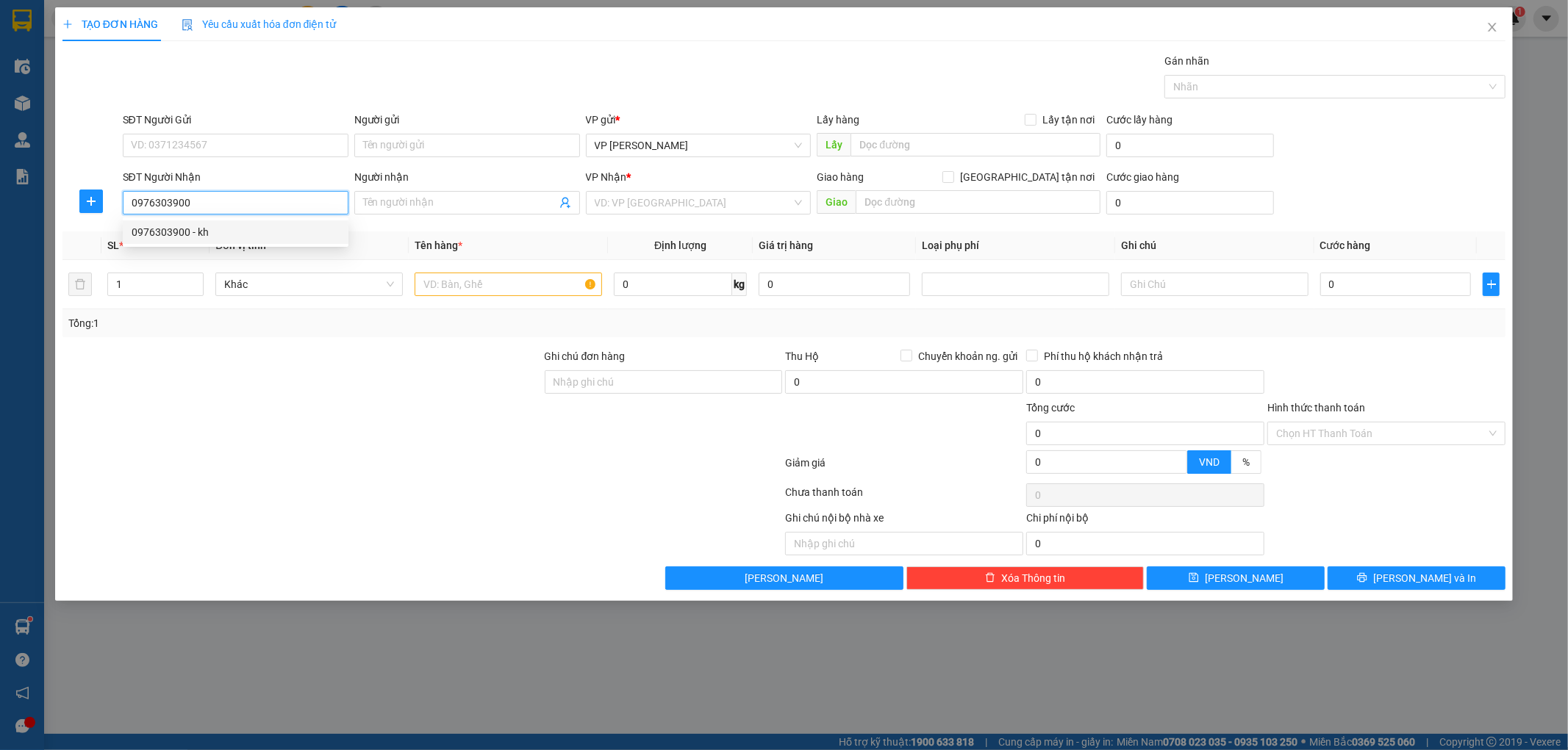
type input "kh"
checkbox input "true"
type input "368 Lý Bôn"
type input "40.000"
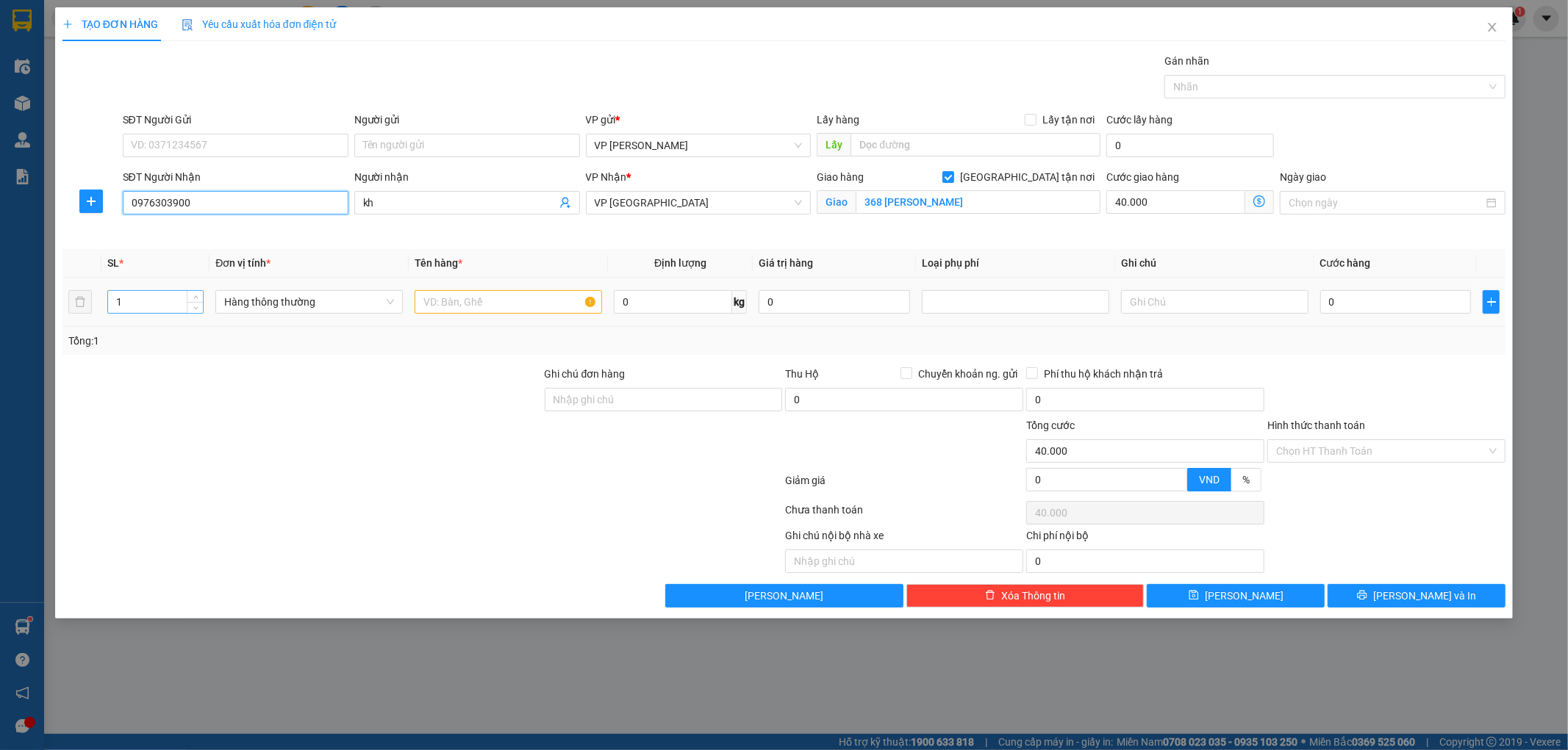
type input "0976303900"
click at [136, 291] on input "1" at bounding box center [156, 302] width 96 height 22
type input "3"
click at [1178, 199] on input "40.000" at bounding box center [1176, 202] width 139 height 24
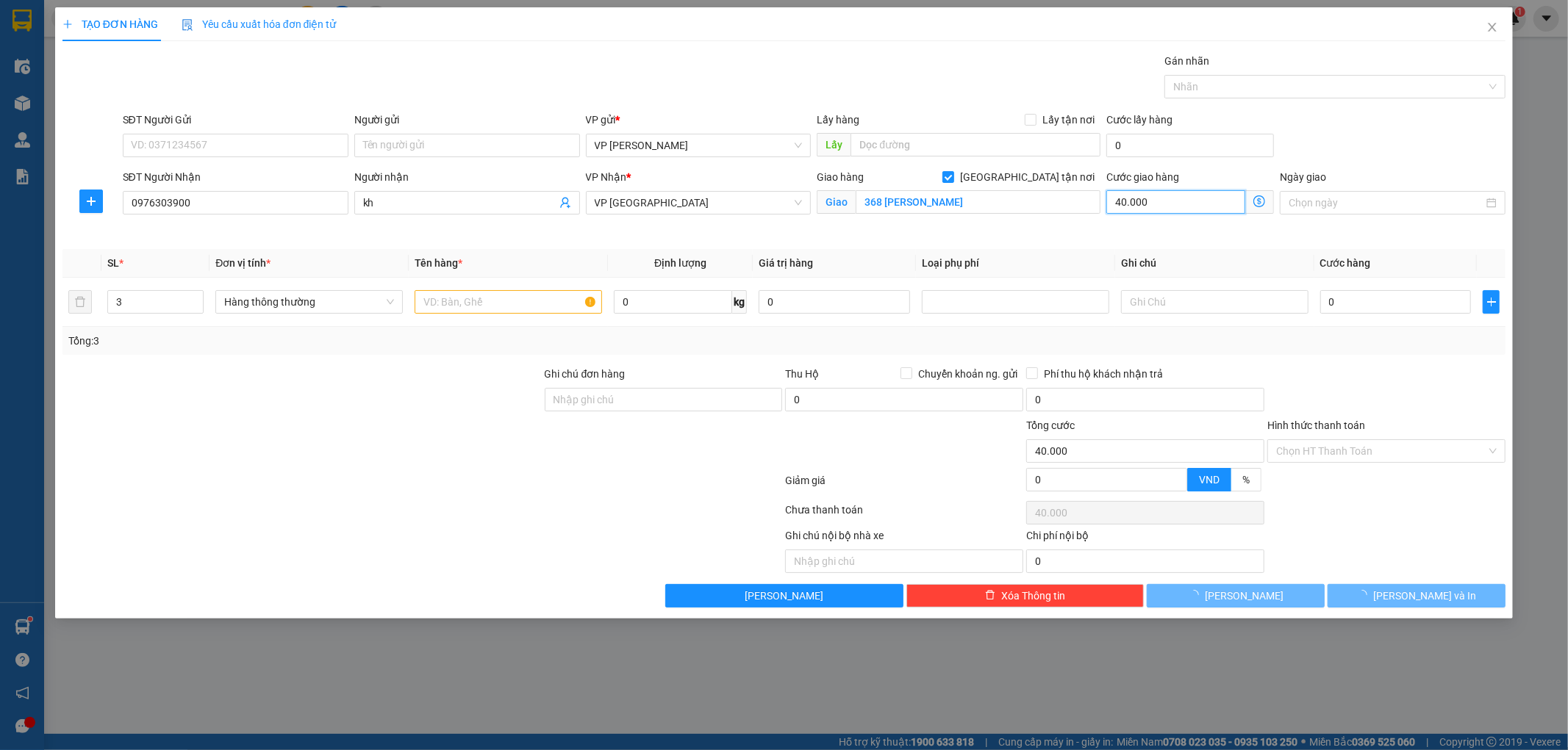
click at [1178, 199] on input "40.000" at bounding box center [1176, 202] width 139 height 24
type input "5"
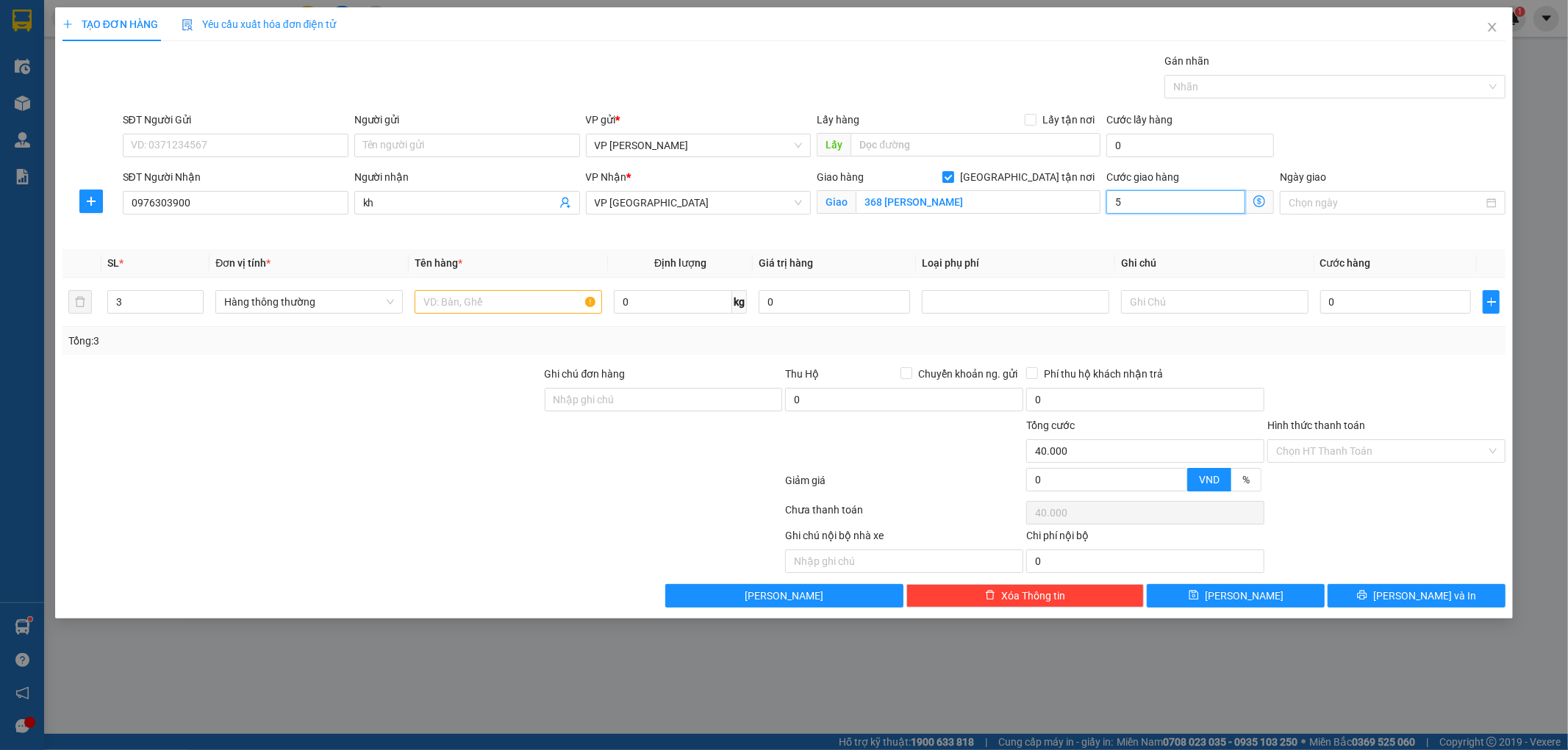
type input "5"
type input "50"
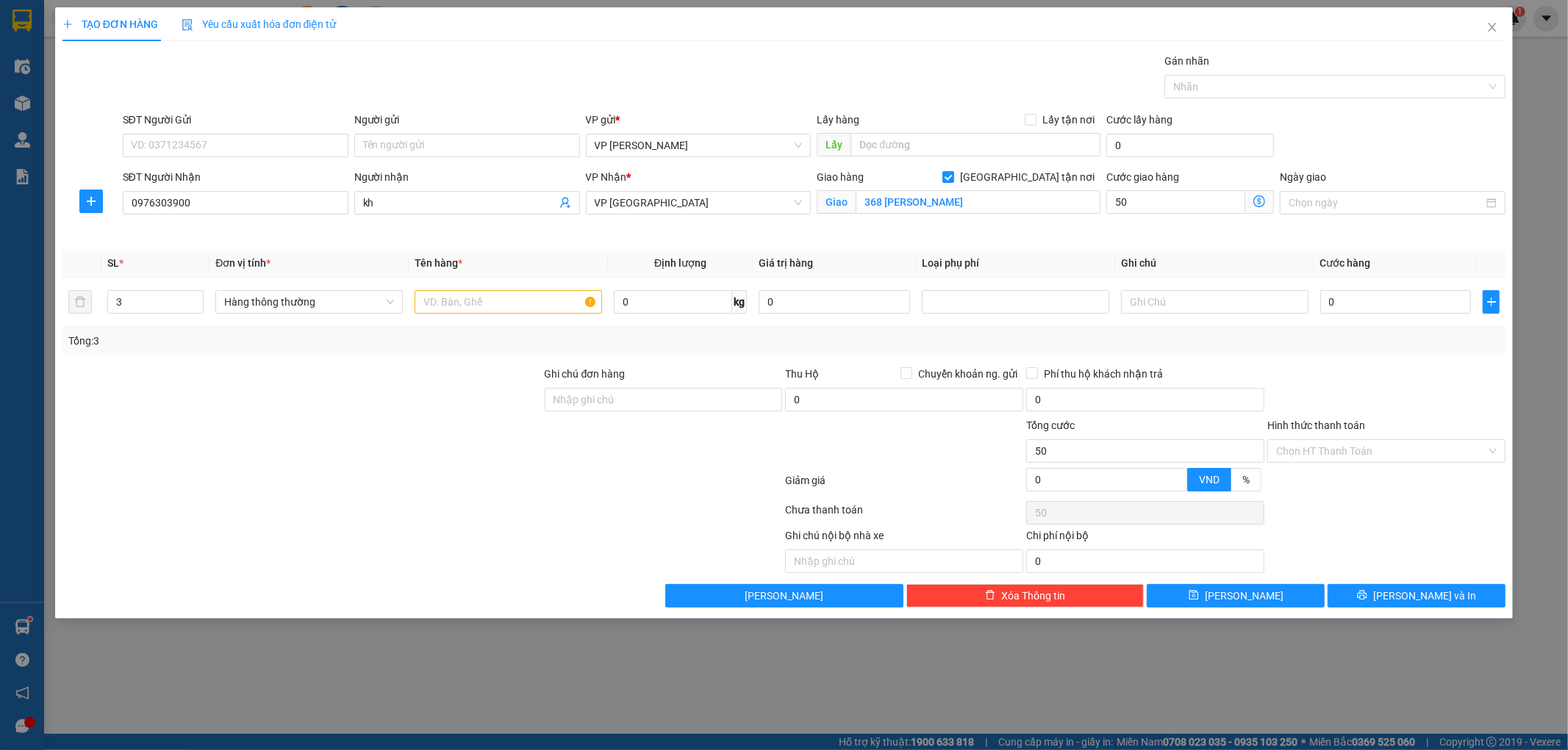
click at [1377, 133] on div "SĐT Người Gửi VD: 0371234567 Người gửi Tên người gửi VP gửi * VP Nguyễn Xiển Lấ…" at bounding box center [814, 137] width 1390 height 51
type input "50.000"
click at [486, 311] on input "text" at bounding box center [508, 302] width 187 height 24
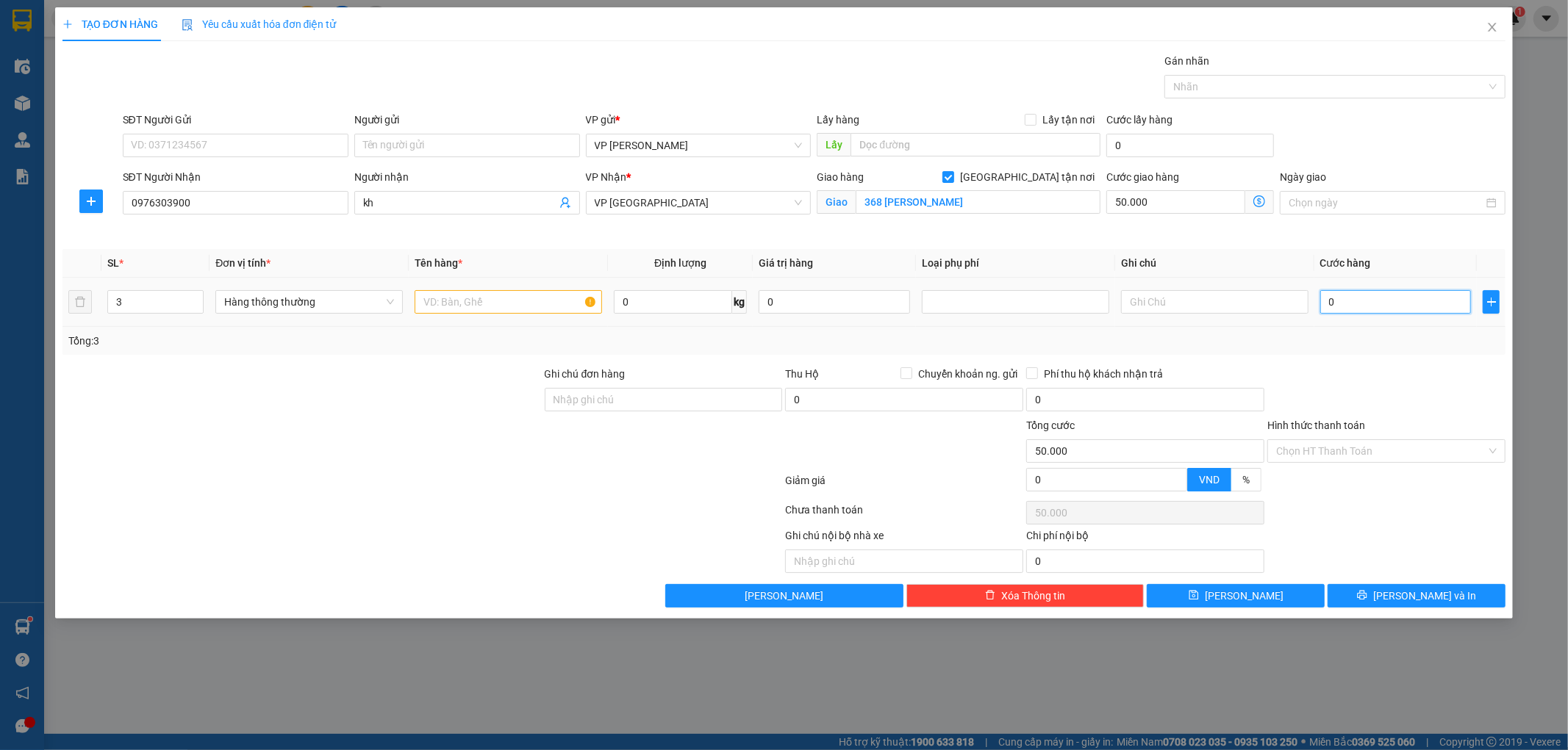
click at [1360, 299] on input "0" at bounding box center [1396, 302] width 152 height 24
type input "07"
type input "50.007"
click at [1354, 344] on div "Tổng: 3" at bounding box center [785, 341] width 1432 height 16
click at [1350, 599] on button "Lưu và In" at bounding box center [1416, 596] width 178 height 24
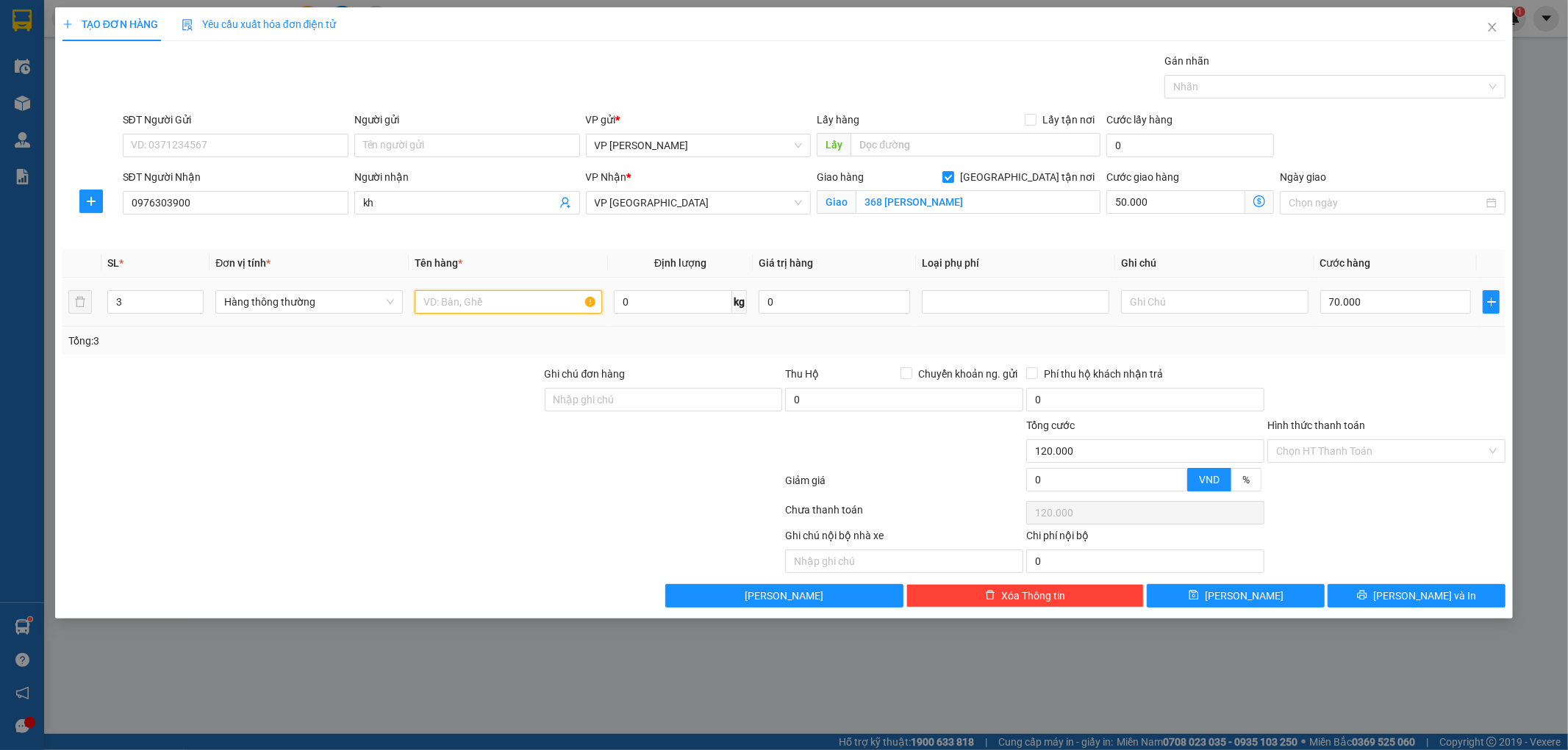
click at [491, 294] on input "text" at bounding box center [508, 302] width 187 height 24
click at [1367, 596] on icon "printer" at bounding box center [1363, 596] width 10 height 10
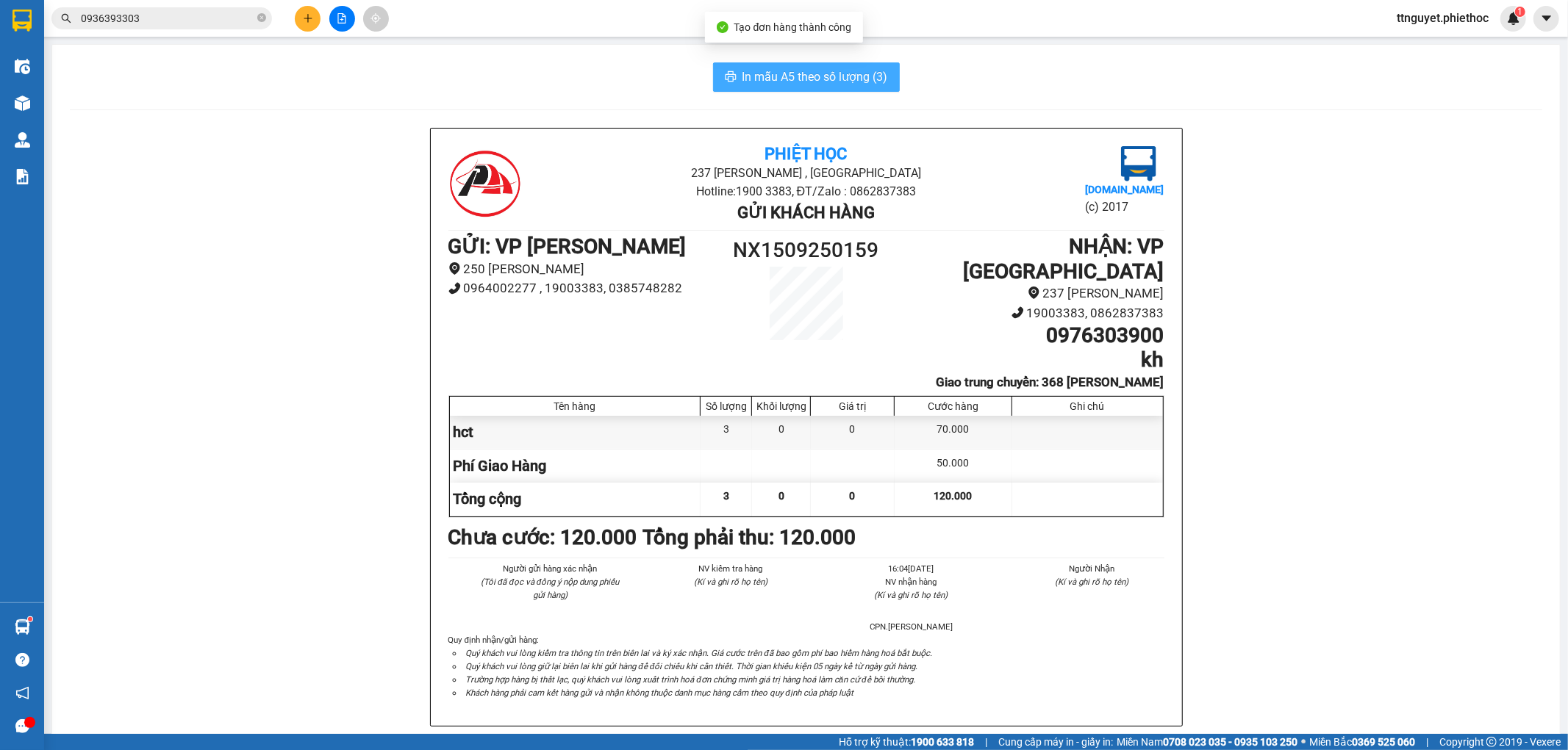
click at [840, 75] on span "In mẫu A5 theo số lượng (3)" at bounding box center [815, 77] width 146 height 19
click at [302, 15] on button at bounding box center [308, 19] width 25 height 25
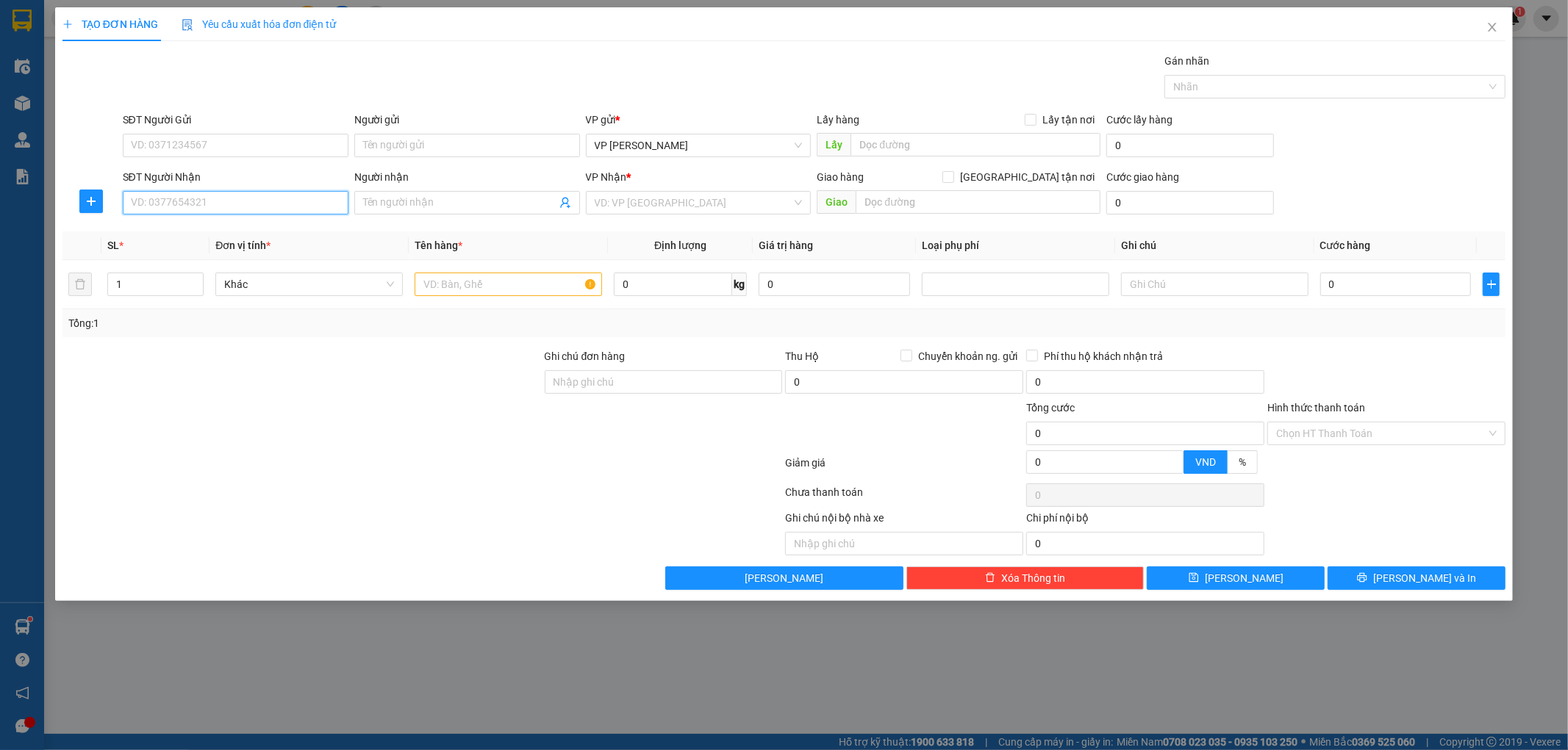
click at [243, 204] on input "SĐT Người Nhận" at bounding box center [235, 203] width 225 height 24
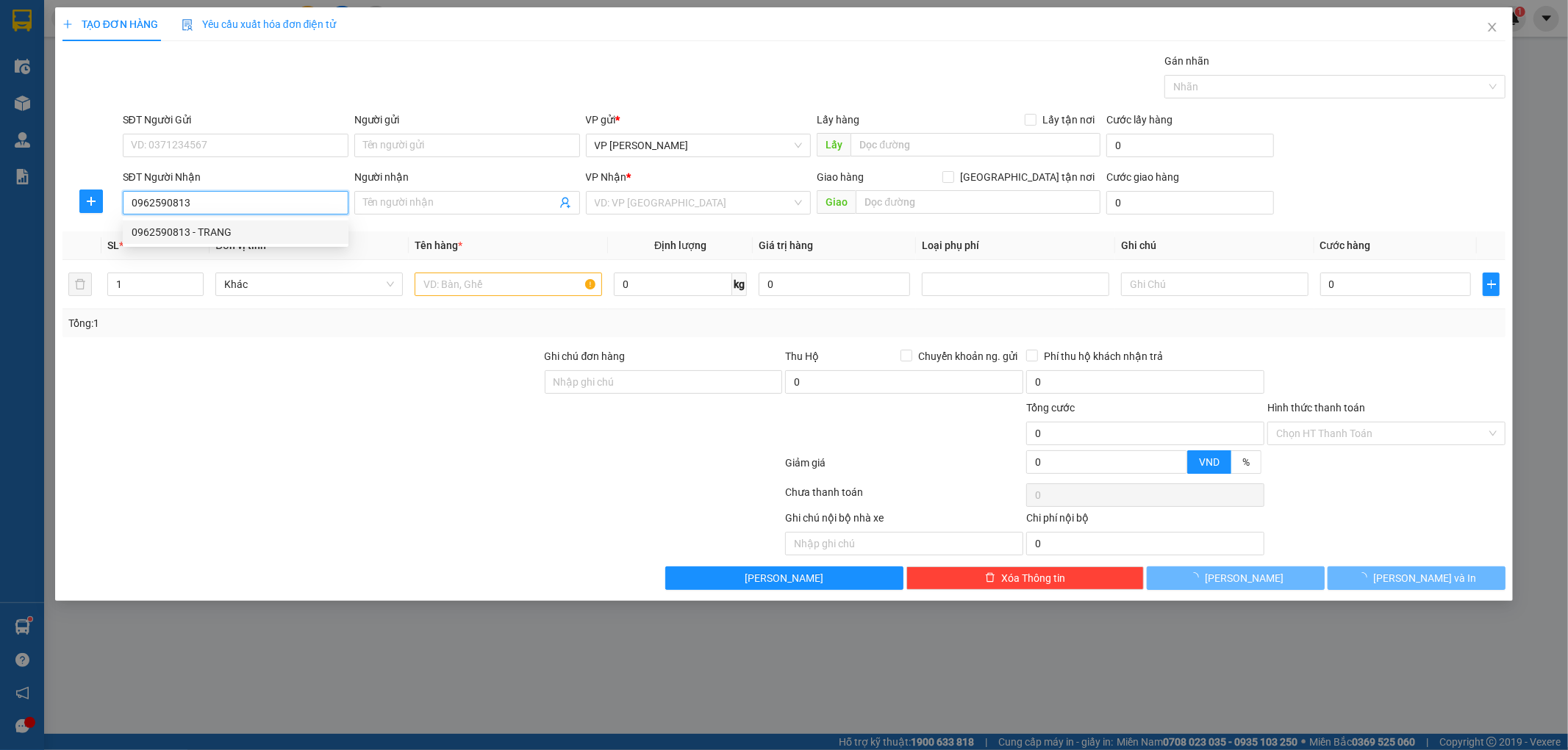
click at [244, 226] on div "0962590813 - TRANG" at bounding box center [235, 232] width 208 height 16
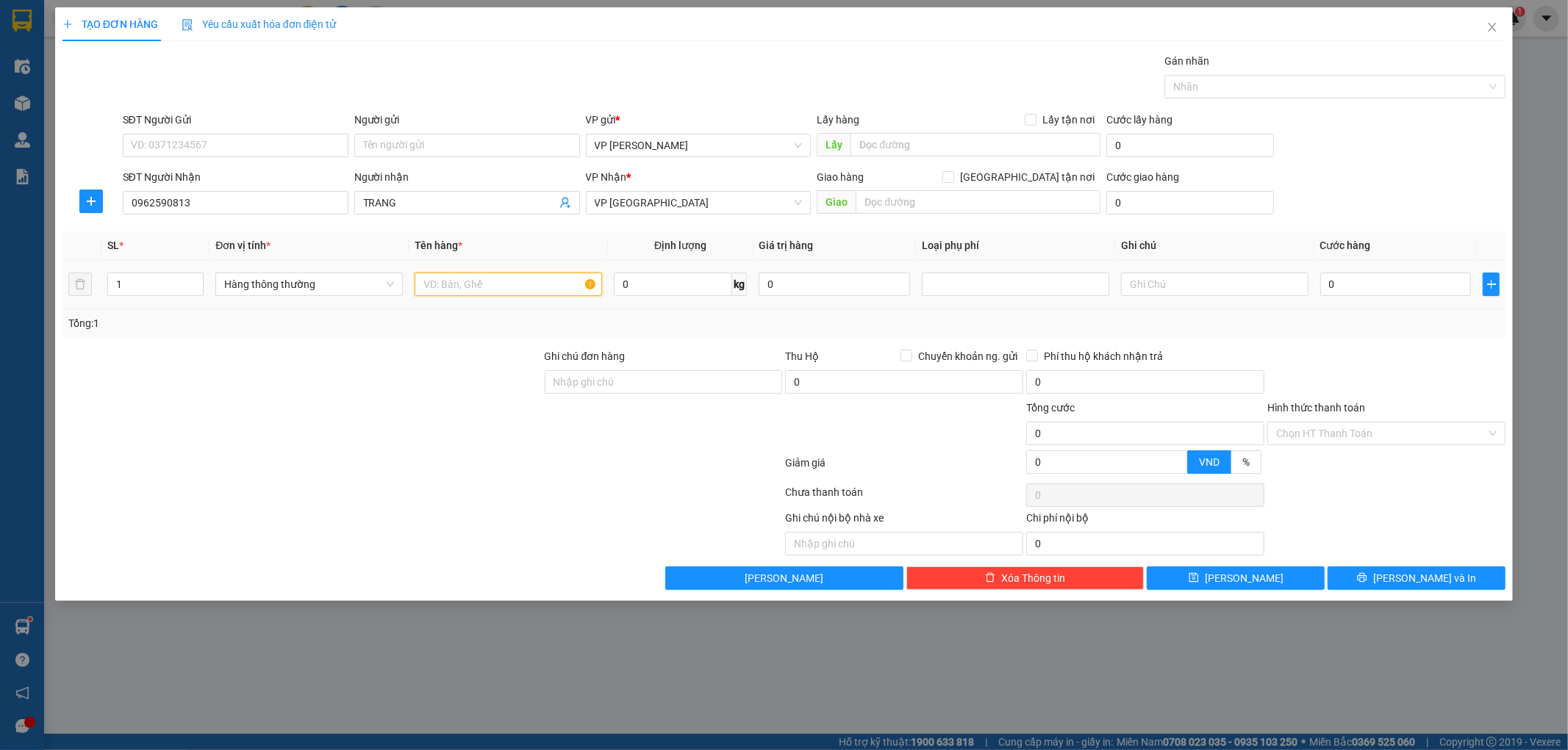
click at [451, 280] on input "text" at bounding box center [508, 284] width 187 height 24
click at [1365, 291] on input "0" at bounding box center [1396, 284] width 152 height 24
drag, startPoint x: 1387, startPoint y: 325, endPoint x: 1388, endPoint y: 338, distance: 13.0
click at [1387, 327] on div "Tổng: 1" at bounding box center [785, 323] width 1432 height 16
click at [1386, 431] on input "Hình thức thanh toán" at bounding box center [1381, 434] width 211 height 22
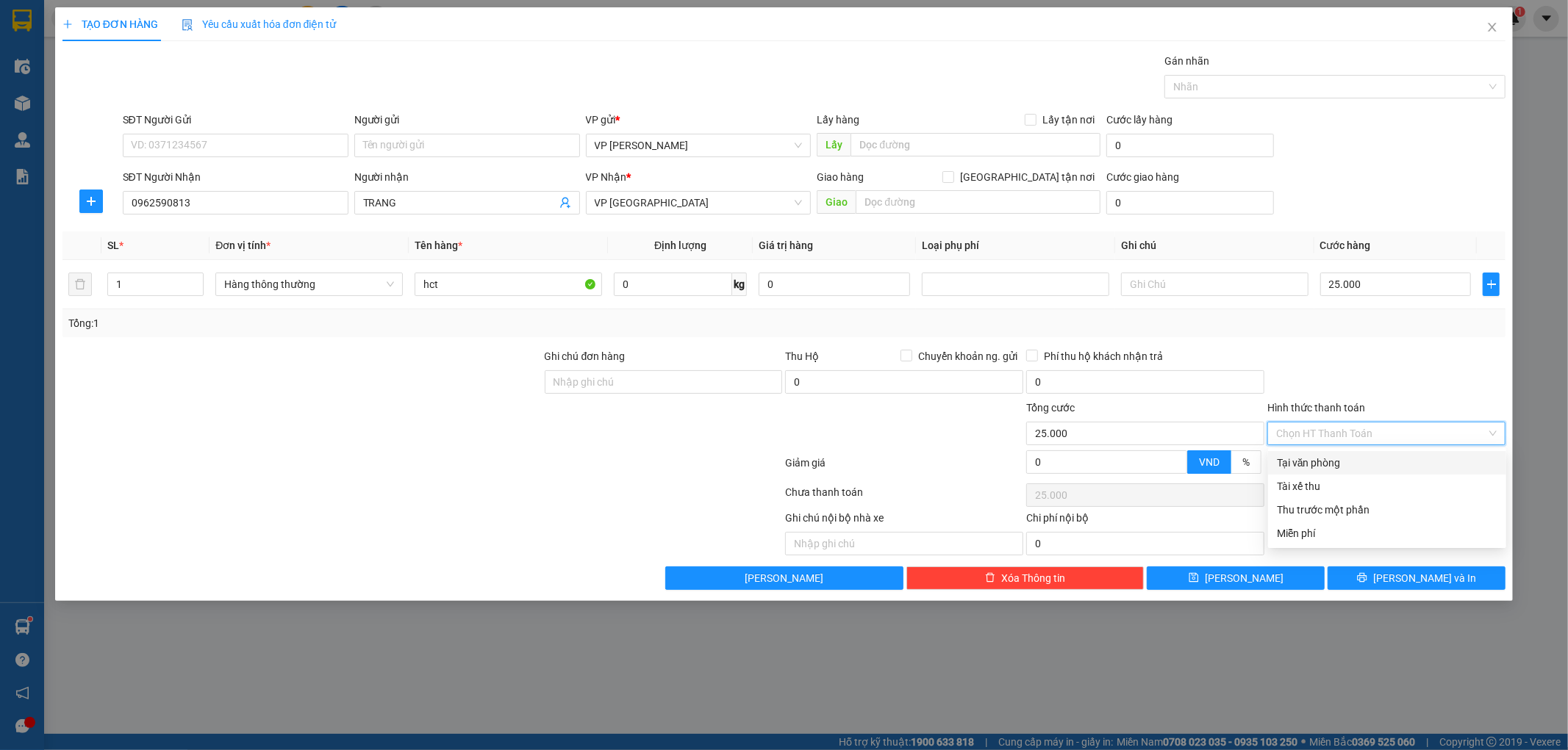
click at [1368, 452] on div "Tại văn phòng" at bounding box center [1387, 463] width 238 height 24
click at [1410, 581] on span "Lưu và In" at bounding box center [1425, 578] width 103 height 16
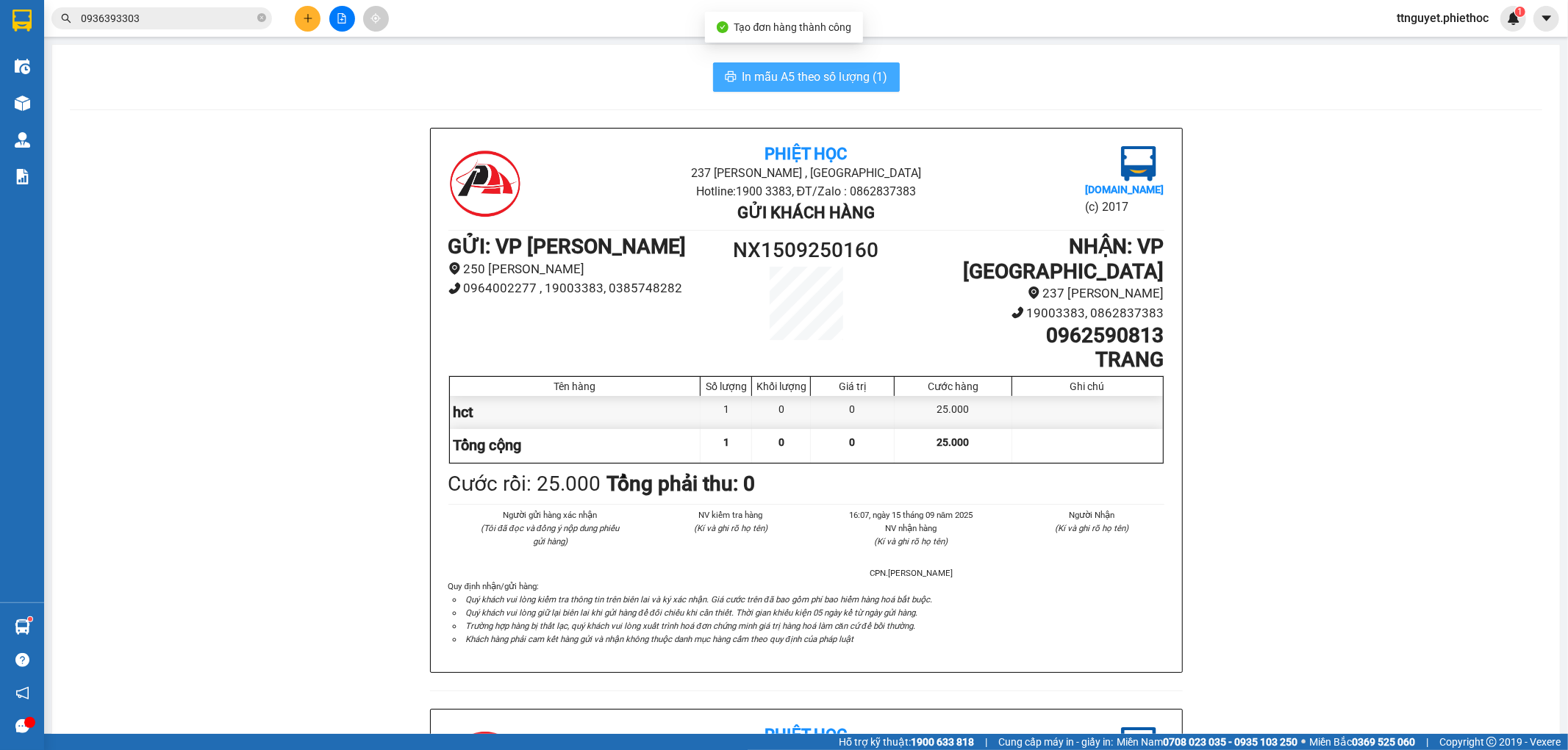
click at [758, 76] on span "In mẫu A5 theo số lượng (1)" at bounding box center [815, 77] width 146 height 19
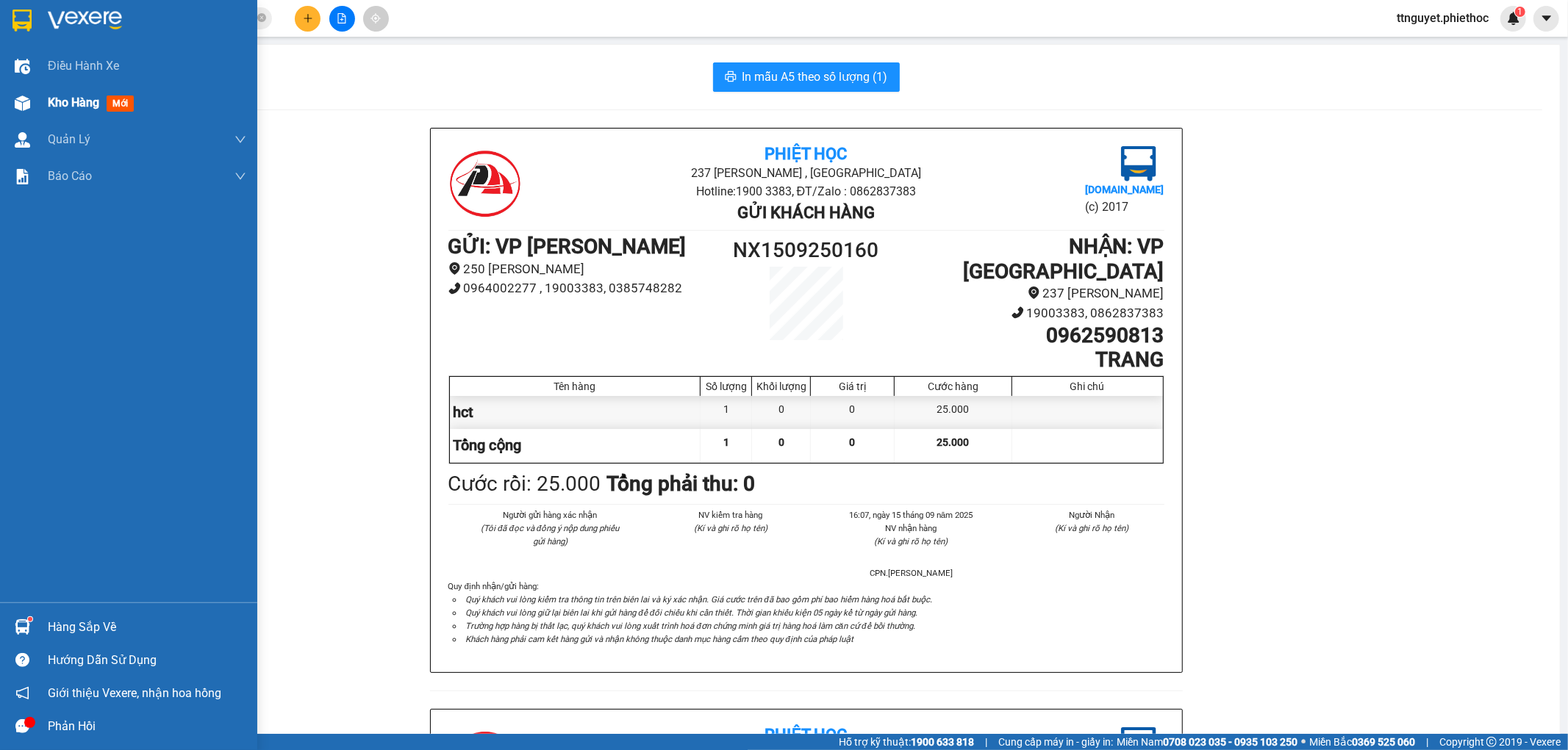
click at [16, 104] on img at bounding box center [22, 103] width 16 height 16
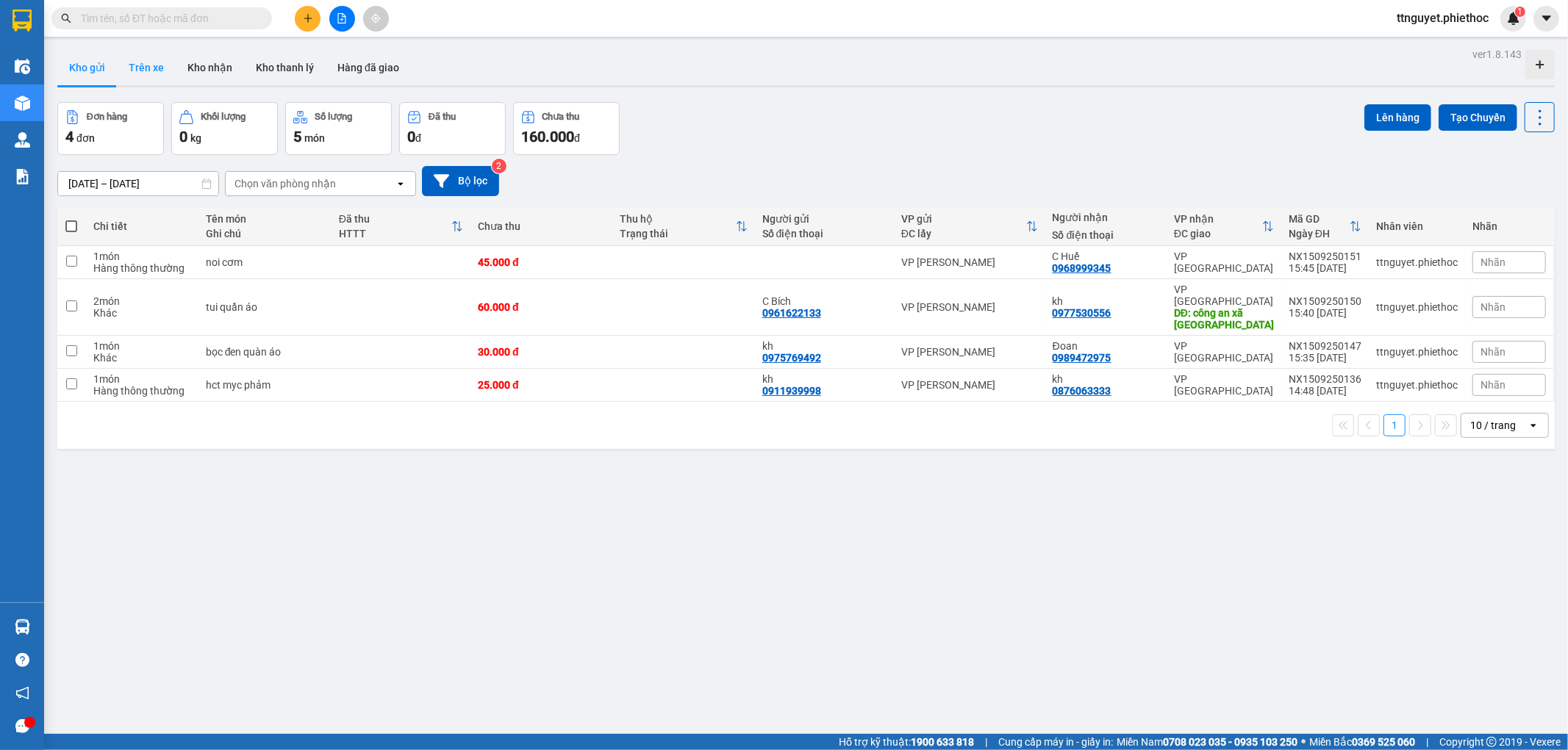
click at [158, 70] on button "Trên xe" at bounding box center [146, 67] width 59 height 35
